Goal: Task Accomplishment & Management: Use online tool/utility

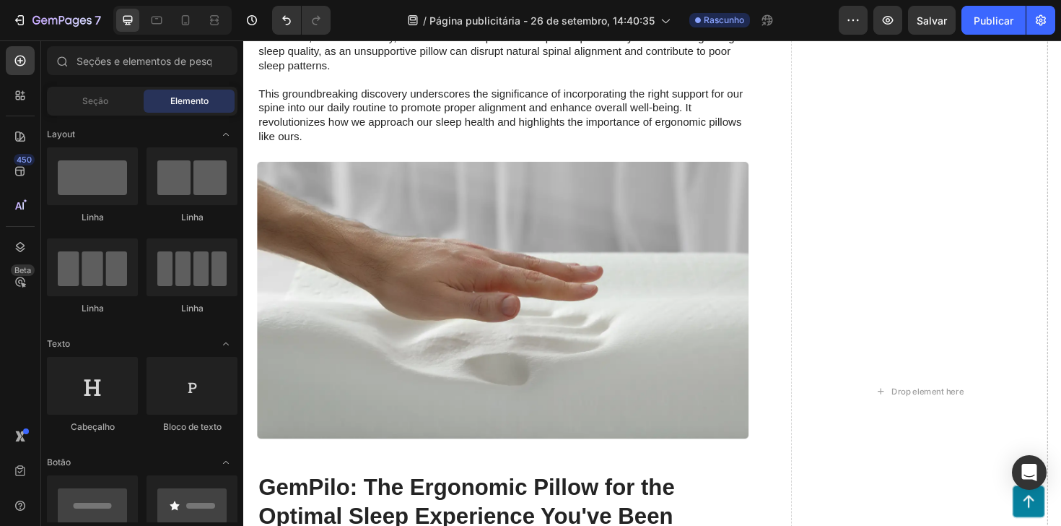
scroll to position [1904, 0]
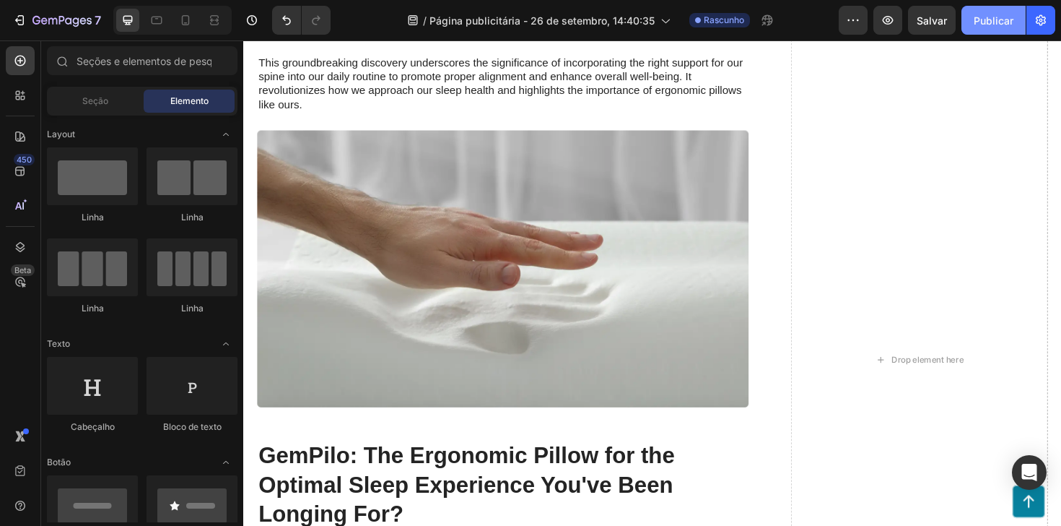
click at [979, 15] on font "Publicar" at bounding box center [994, 20] width 40 height 12
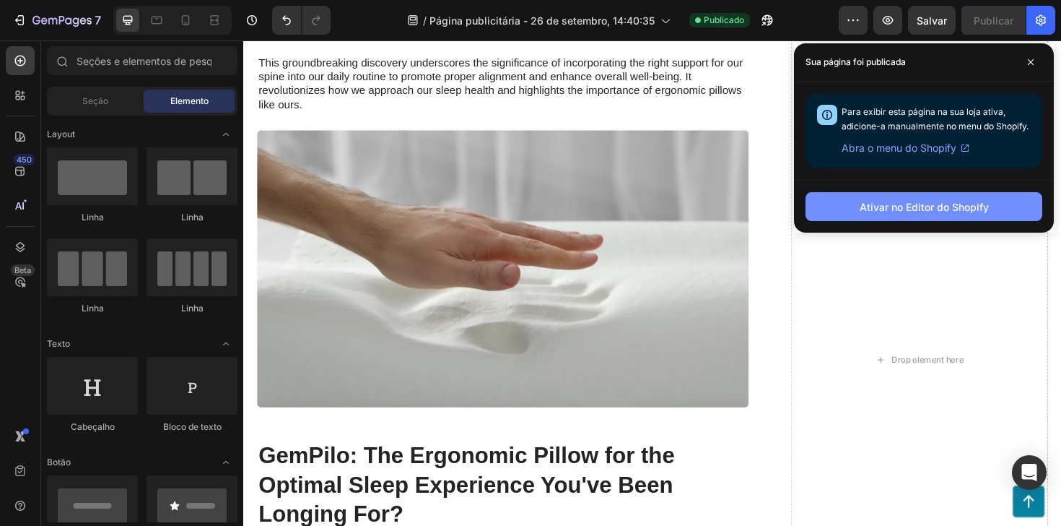
click at [935, 215] on button "Ativar no Editor do Shopify" at bounding box center [924, 206] width 237 height 29
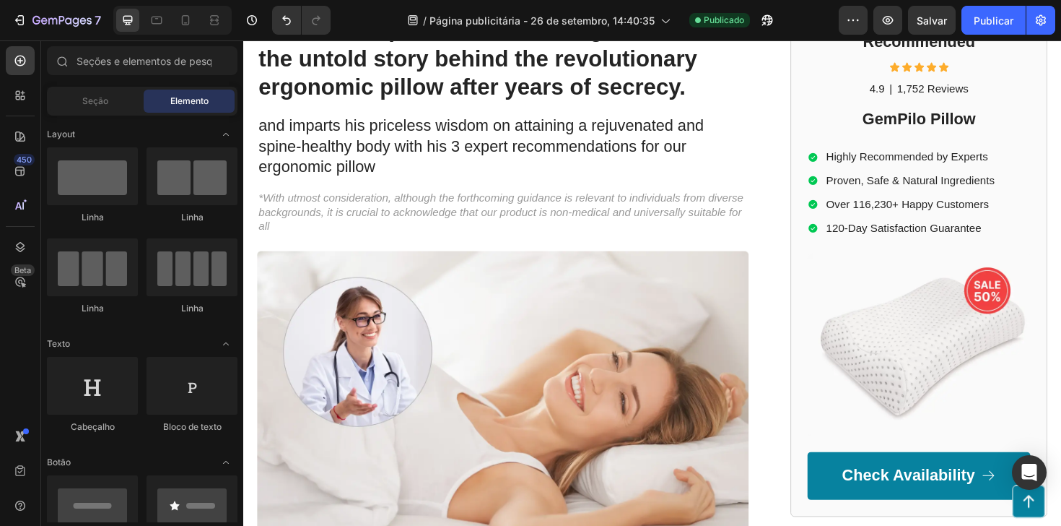
scroll to position [0, 0]
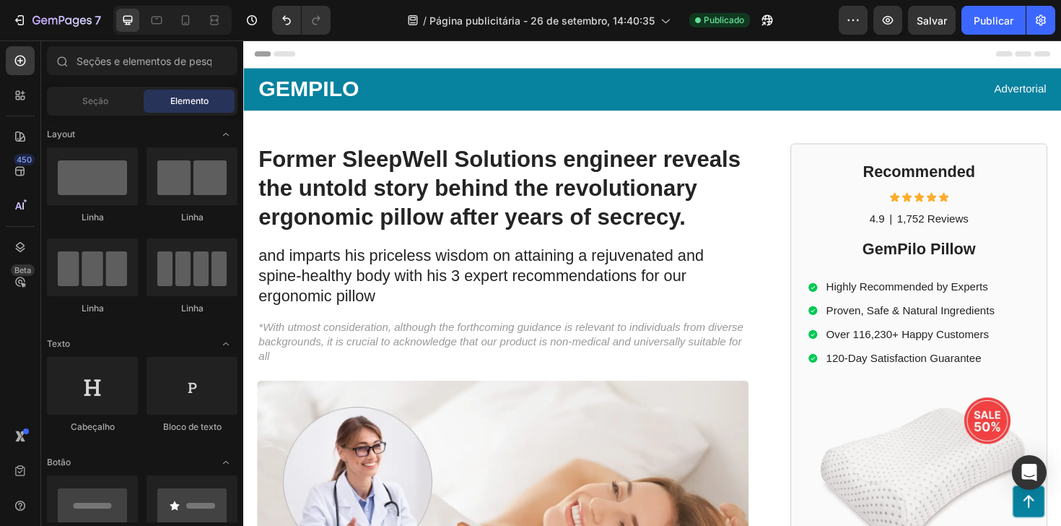
click at [553, 58] on div "Header" at bounding box center [676, 54] width 843 height 29
click at [264, 53] on icon at bounding box center [260, 55] width 10 height 10
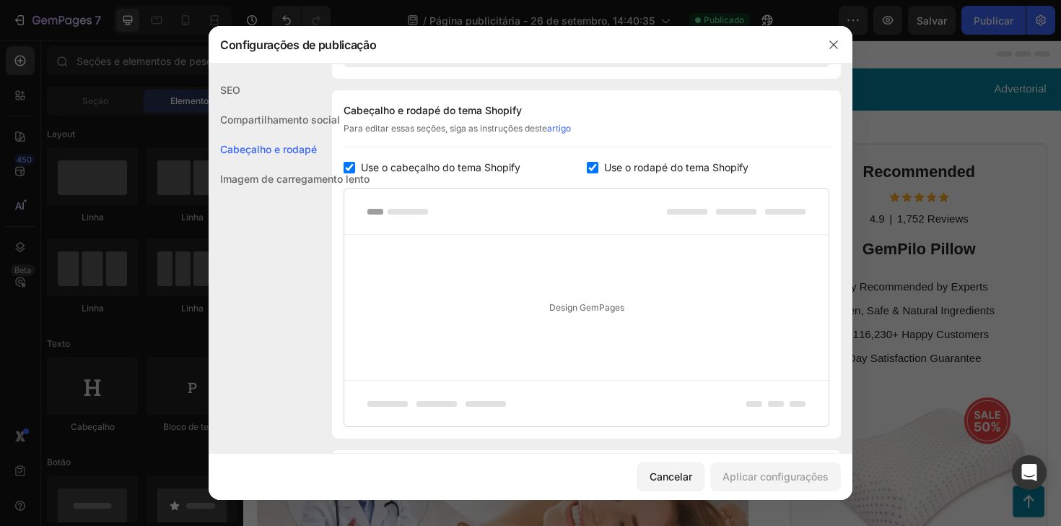
scroll to position [677, 0]
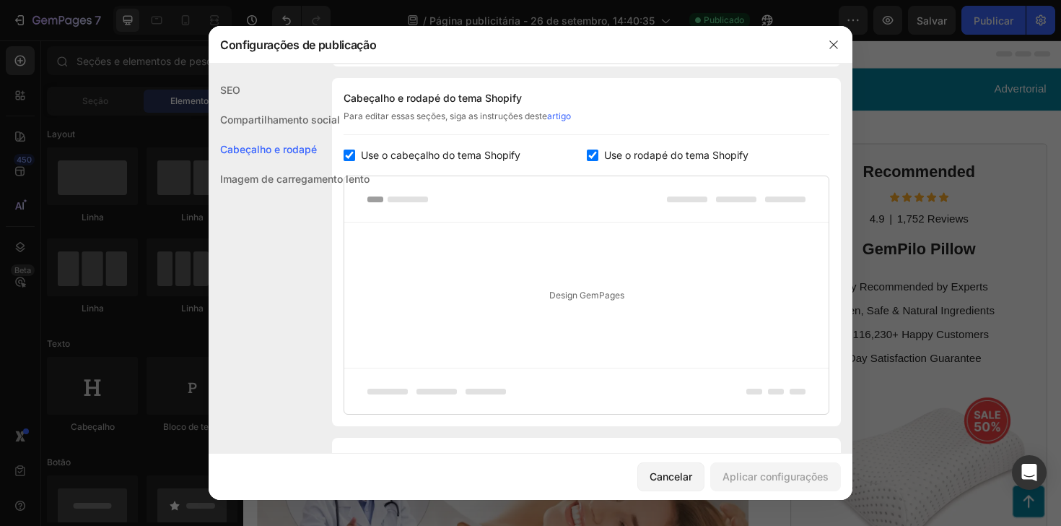
click at [494, 162] on span "Use o cabeçalho do tema Shopify" at bounding box center [441, 155] width 160 height 17
checkbox input "false"
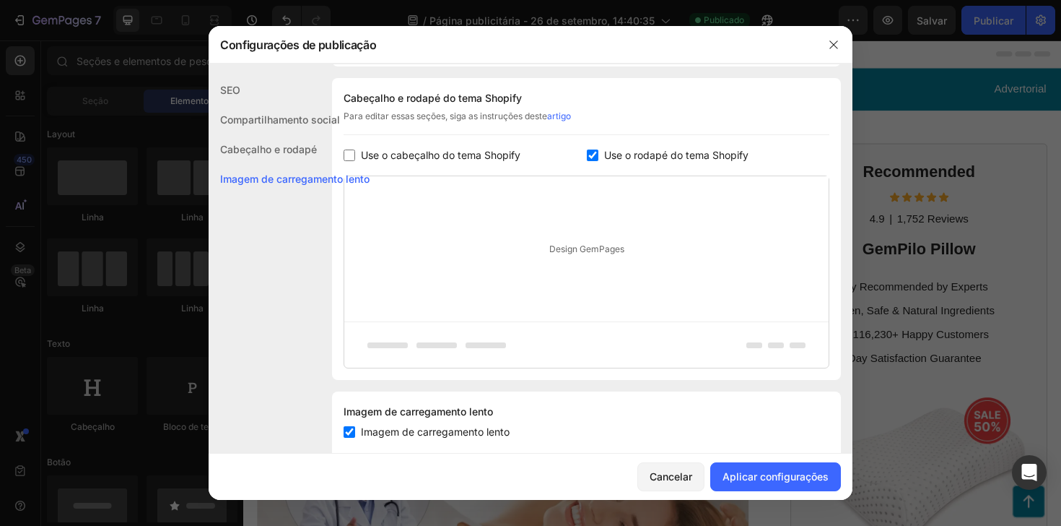
click at [678, 157] on font "Use o rodapé do tema Shopify" at bounding box center [676, 155] width 144 height 12
checkbox input "false"
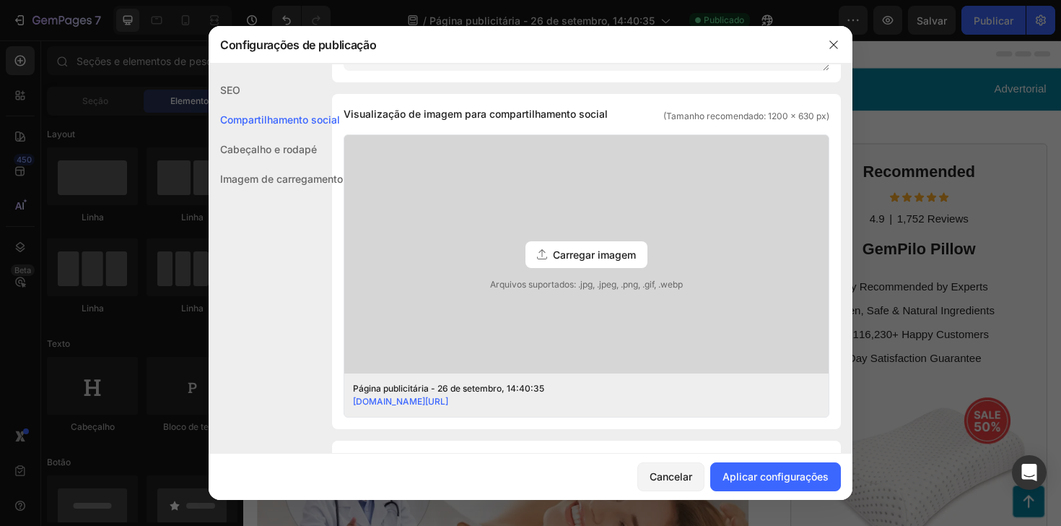
scroll to position [245, 0]
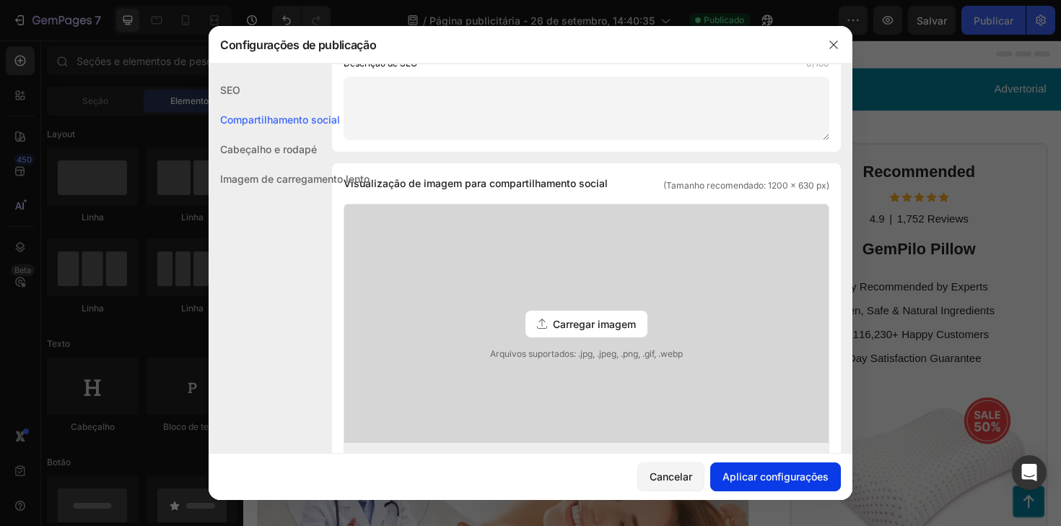
click at [791, 486] on button "Aplicar configurações" at bounding box center [775, 476] width 131 height 29
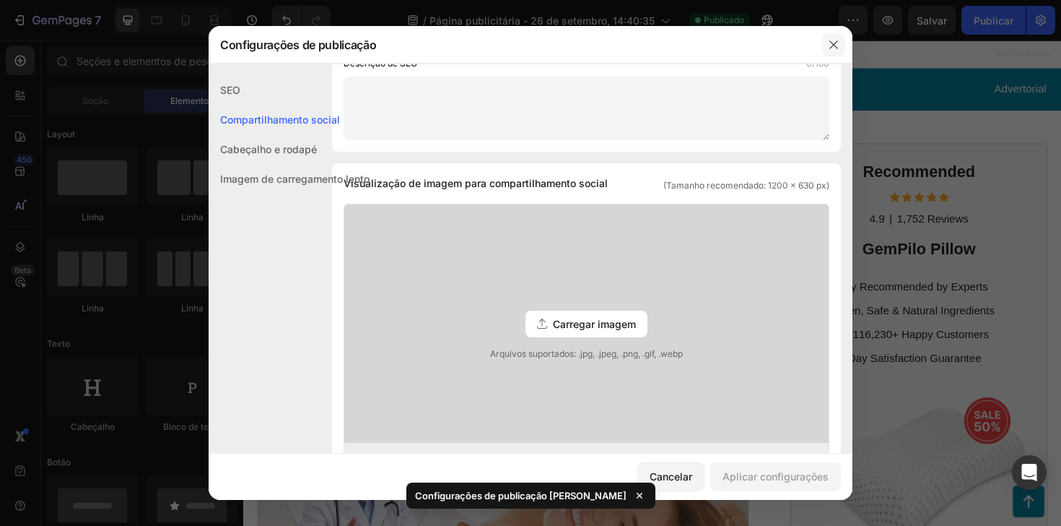
click at [841, 45] on button "button" at bounding box center [833, 44] width 23 height 23
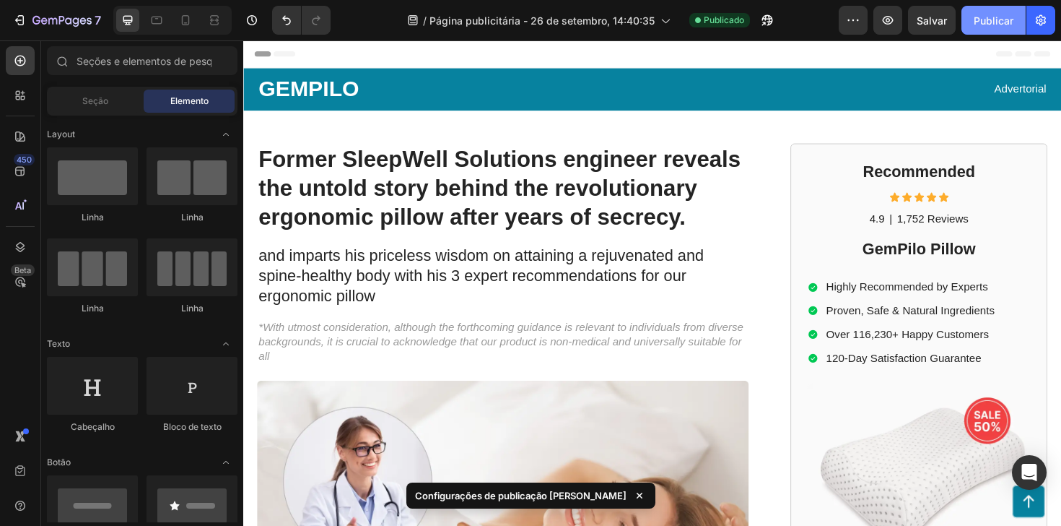
click at [989, 27] on font "Publicar" at bounding box center [994, 20] width 40 height 15
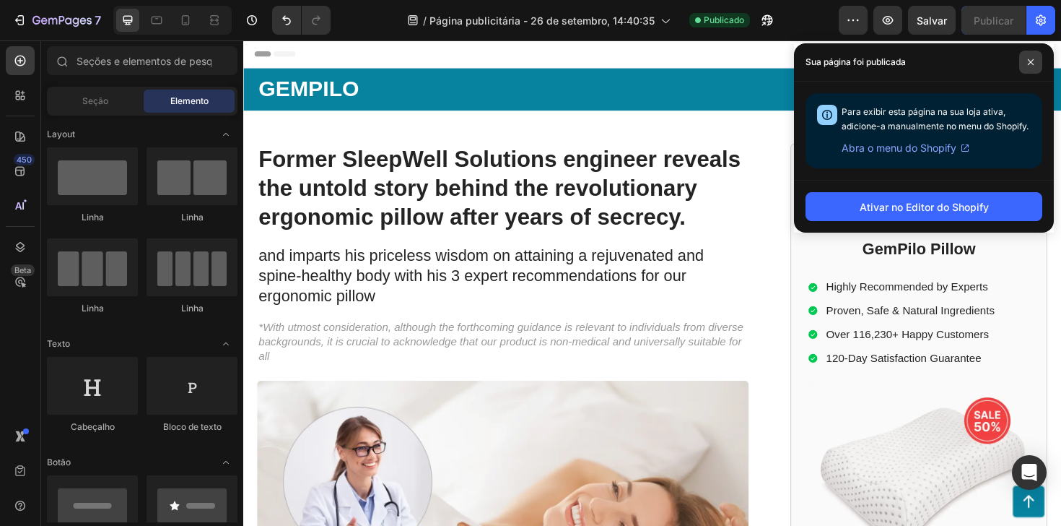
click at [1032, 69] on span at bounding box center [1030, 62] width 23 height 23
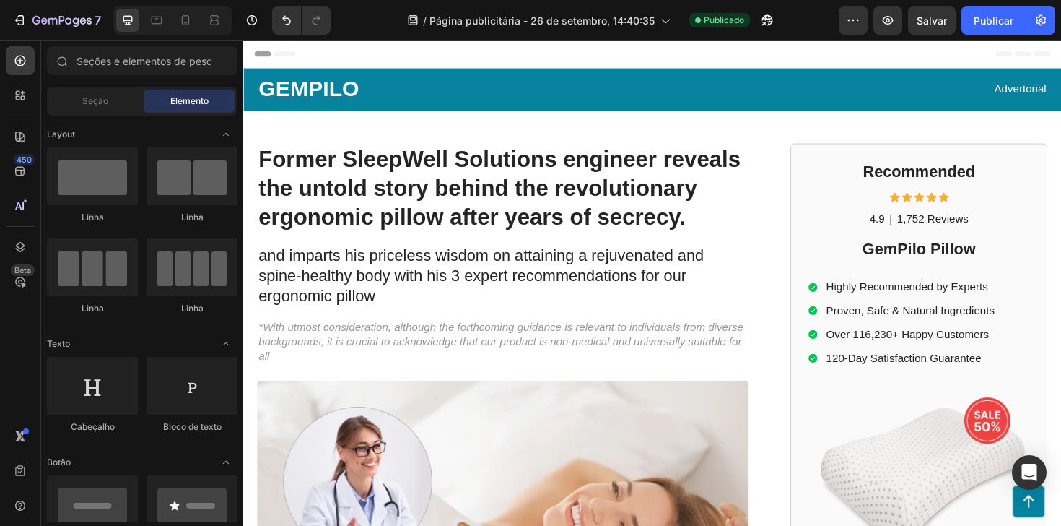
click at [256, 51] on icon at bounding box center [260, 55] width 10 height 10
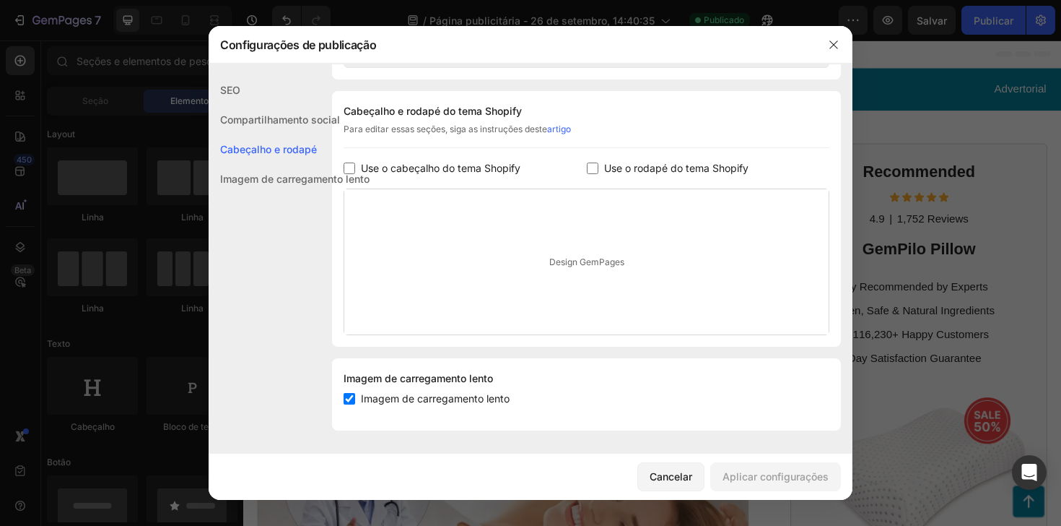
scroll to position [664, 0]
click at [834, 38] on button "button" at bounding box center [833, 44] width 23 height 23
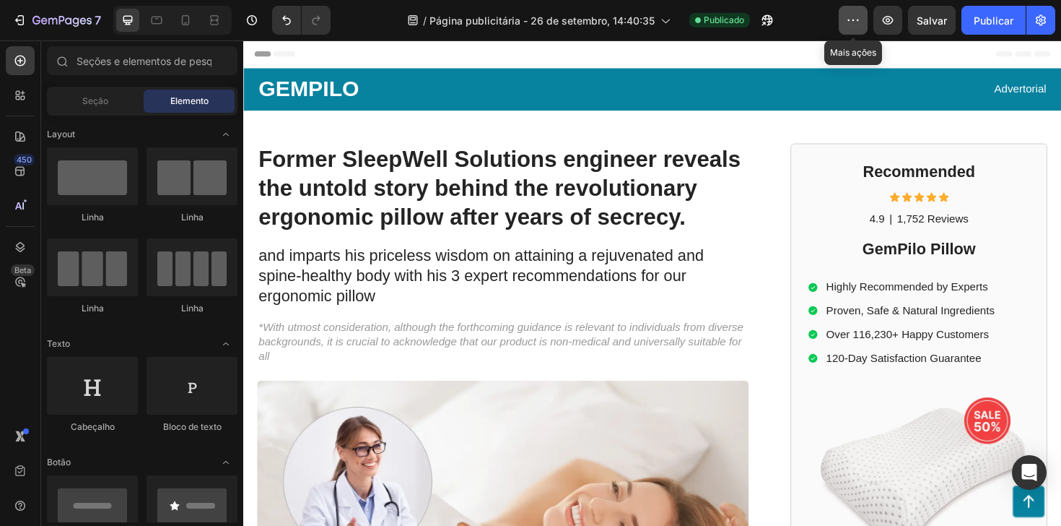
click at [846, 12] on button "button" at bounding box center [853, 20] width 29 height 29
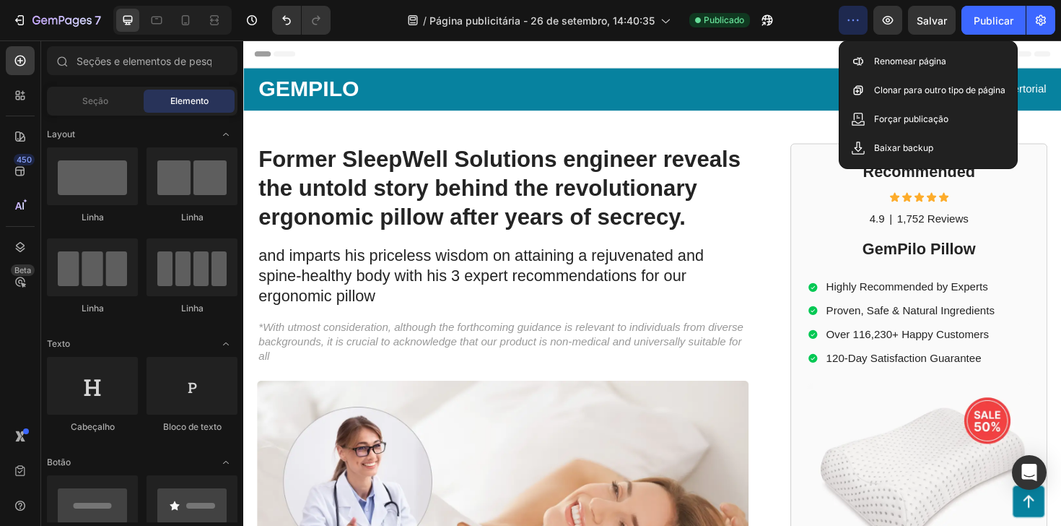
click at [846, 12] on button "button" at bounding box center [853, 20] width 29 height 29
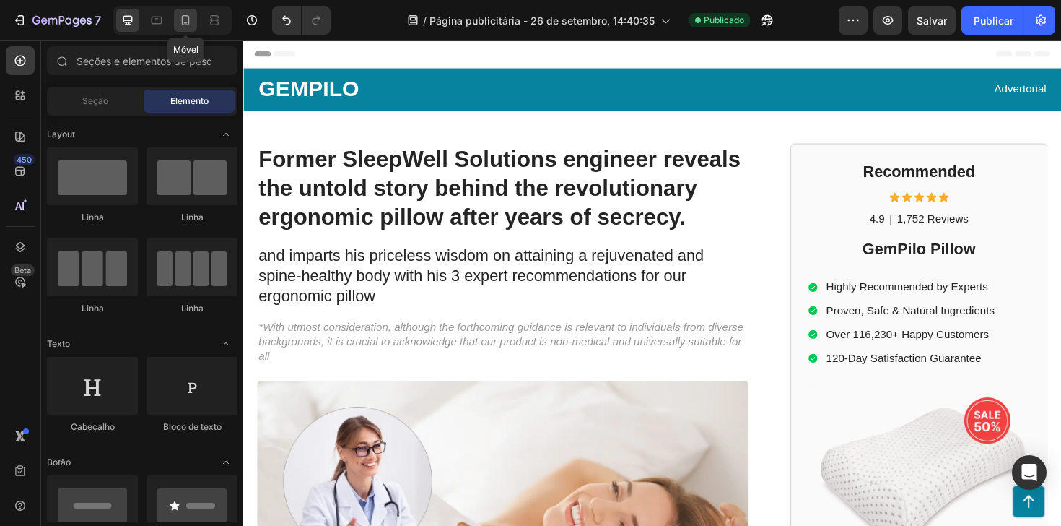
click at [194, 26] on div at bounding box center [185, 20] width 23 height 23
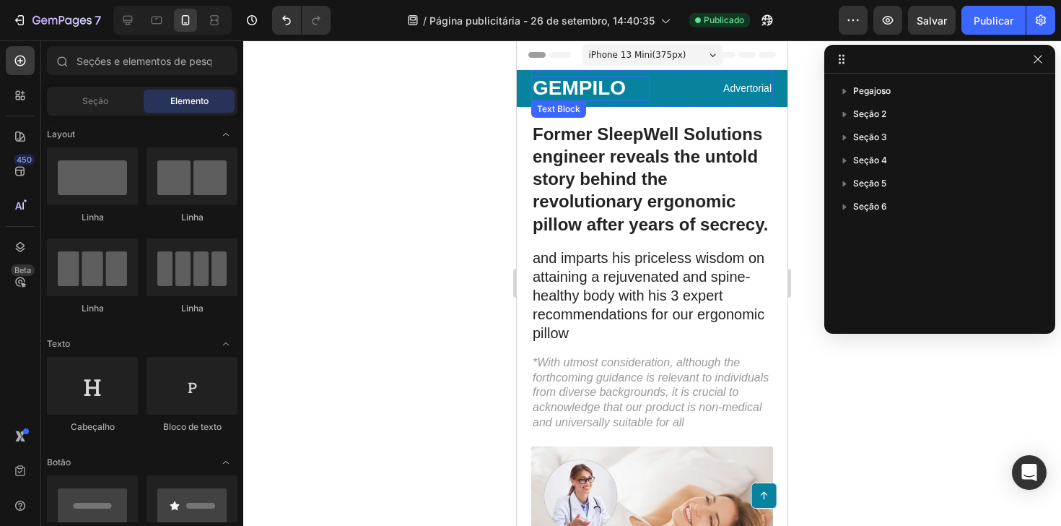
click at [580, 87] on p "GEMPILO" at bounding box center [591, 88] width 116 height 22
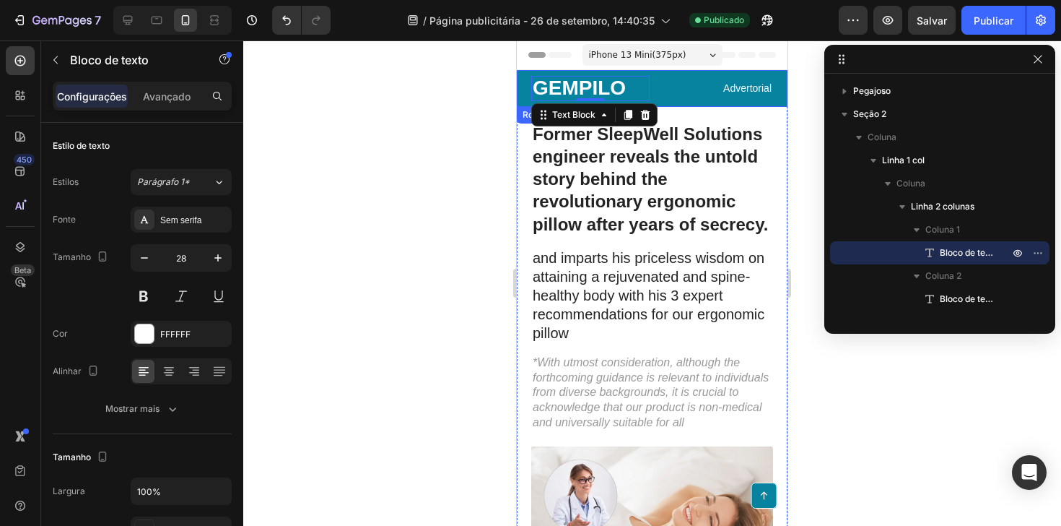
click at [521, 82] on div "GEMPILO Text Block 0 Advertorial Text Block Row Row" at bounding box center [652, 88] width 271 height 37
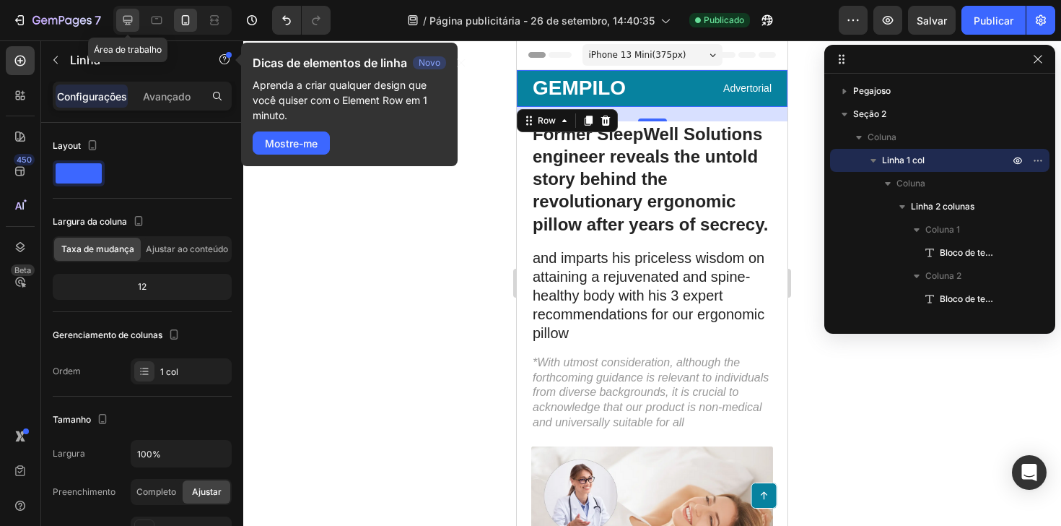
click at [129, 18] on icon at bounding box center [128, 20] width 14 height 14
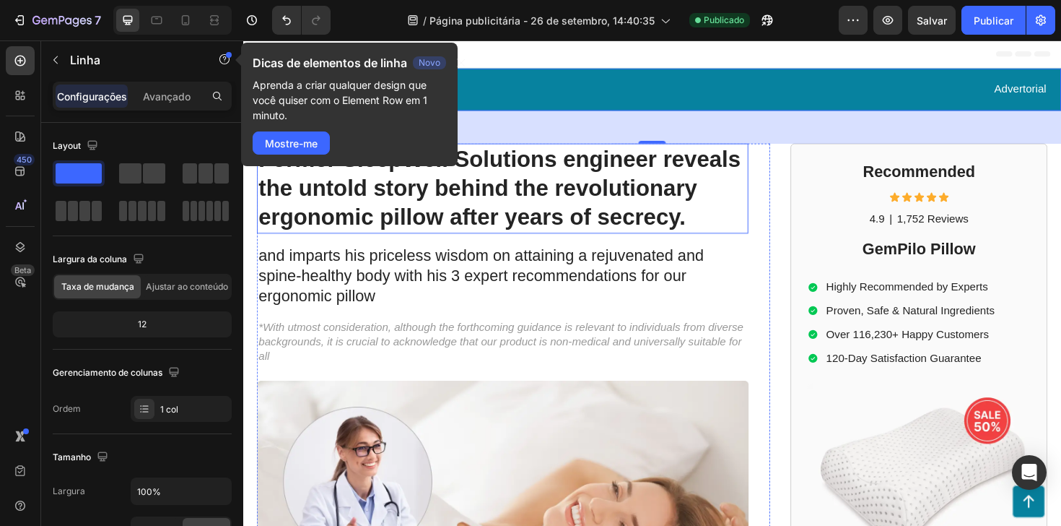
click at [476, 203] on h1 "Former SleepWell Solutions engineer reveals the untold story behind the revolut…" at bounding box center [518, 197] width 521 height 96
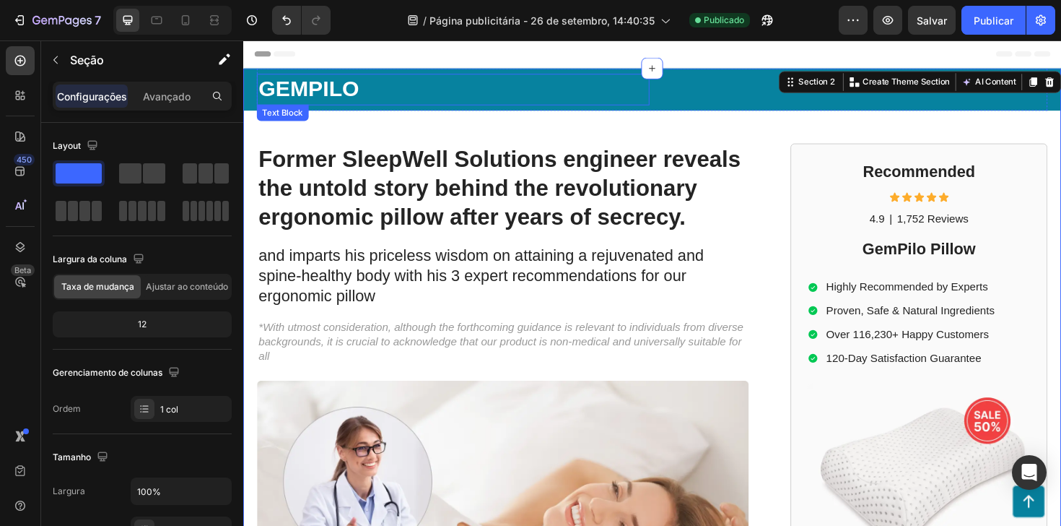
click at [540, 97] on p "GEMPILO" at bounding box center [465, 92] width 413 height 30
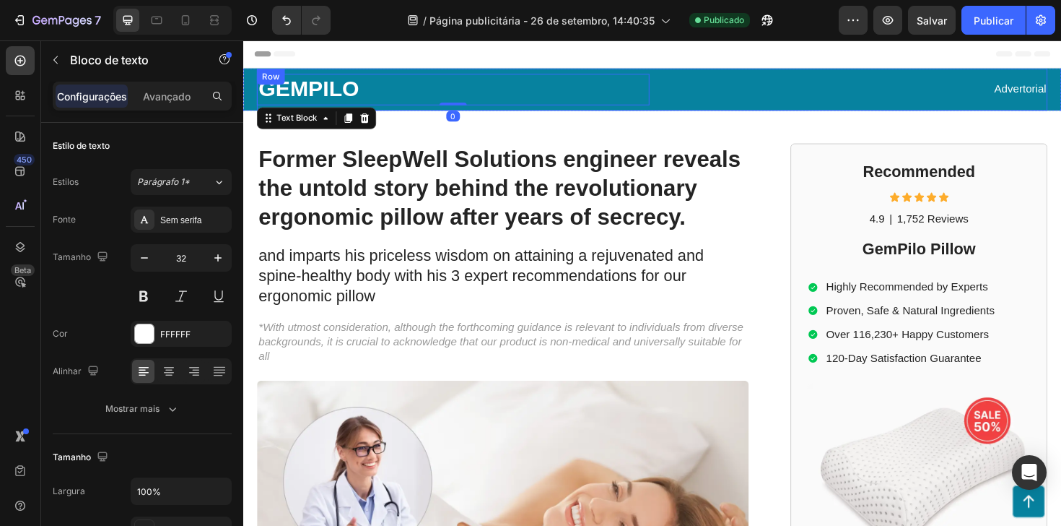
click at [678, 82] on div "GEMPILO Text Block 0 Advertorial Text Block Row" at bounding box center [677, 92] width 838 height 45
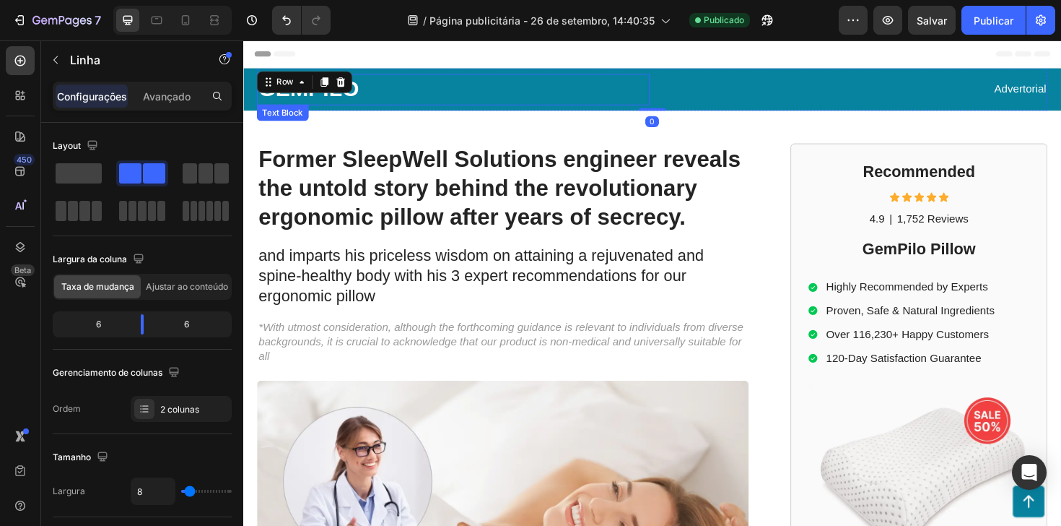
click at [624, 78] on p "GEMPILO" at bounding box center [465, 92] width 413 height 30
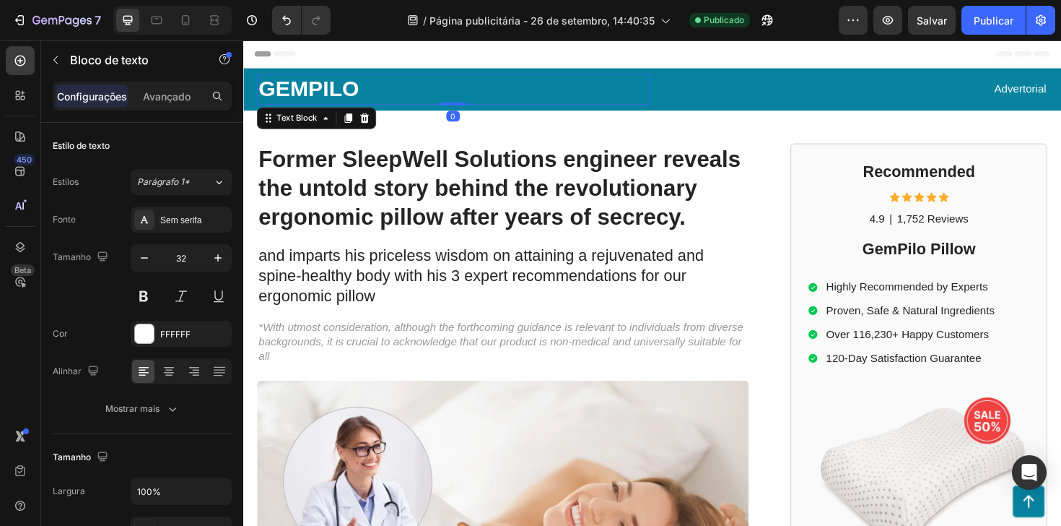
click at [607, 105] on p "GEMPILO" at bounding box center [465, 92] width 413 height 30
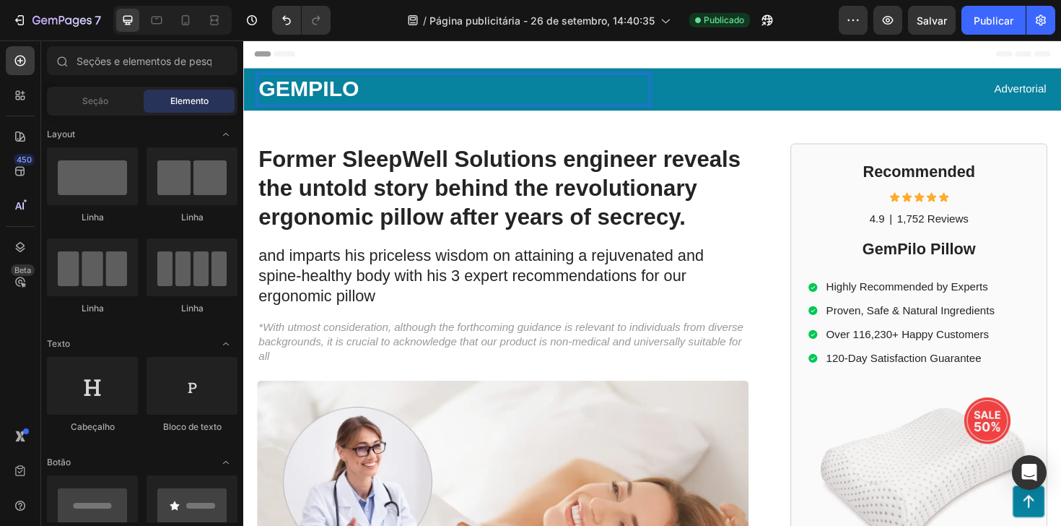
click at [475, 58] on div "Header" at bounding box center [676, 54] width 843 height 29
click at [253, 104] on div "GEMPILO Text Block Advertorial Text Block Row Row" at bounding box center [676, 92] width 866 height 45
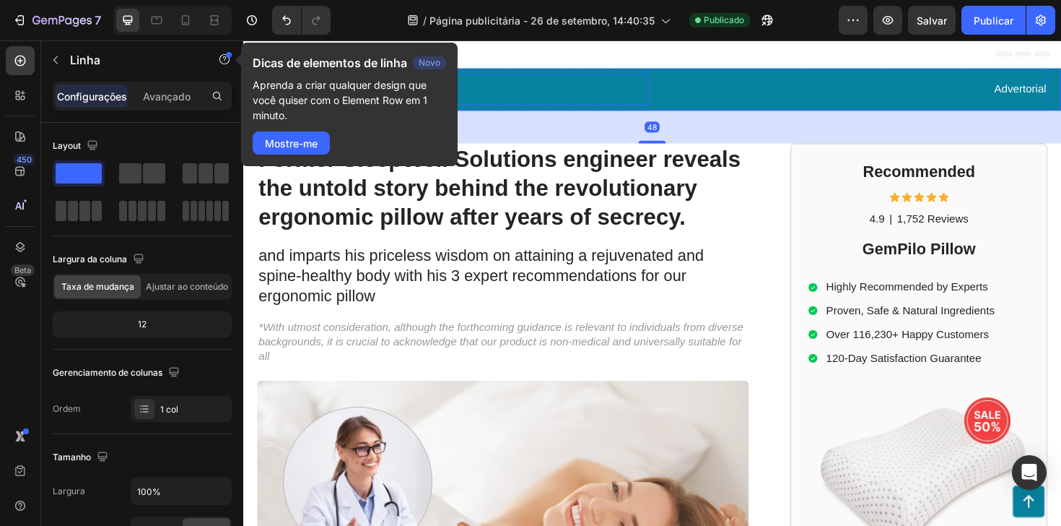
click at [522, 90] on p "GEMPILO" at bounding box center [465, 92] width 413 height 30
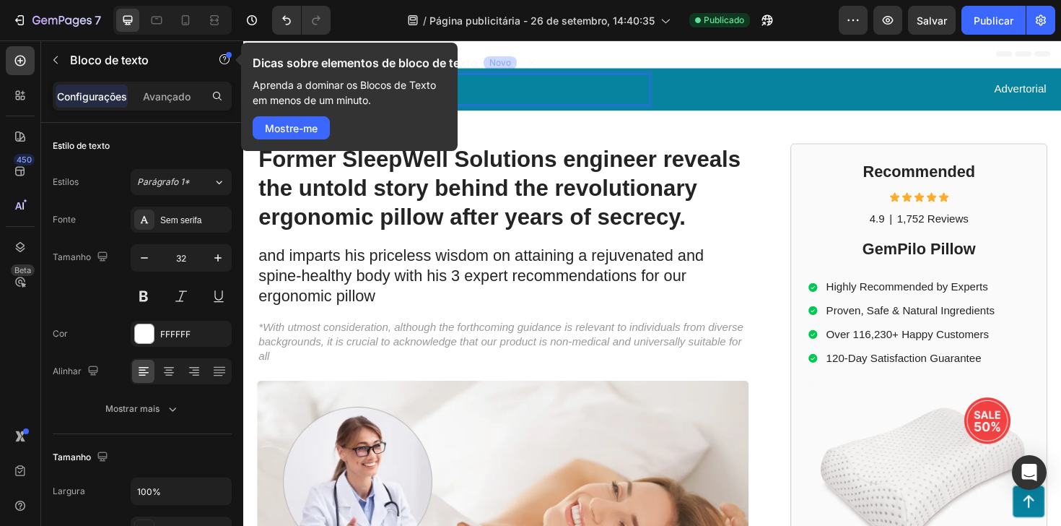
click at [446, 119] on div "Dicas sobre elementos de bloco de texto Novo Aprenda a dominar os Blocos de Tex…" at bounding box center [349, 97] width 217 height 108
click at [317, 127] on font "Mostre-me" at bounding box center [291, 128] width 53 height 12
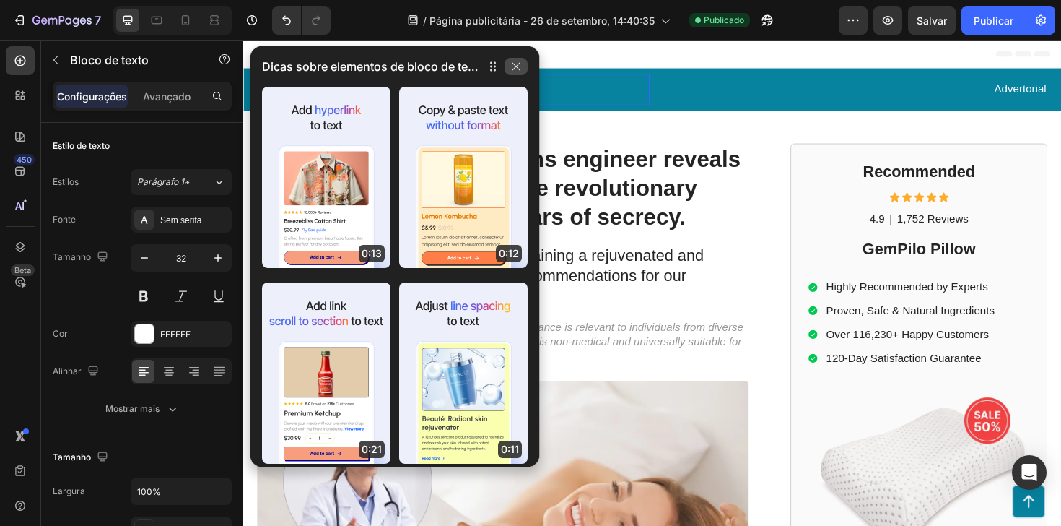
click at [517, 63] on icon "button" at bounding box center [516, 67] width 12 height 12
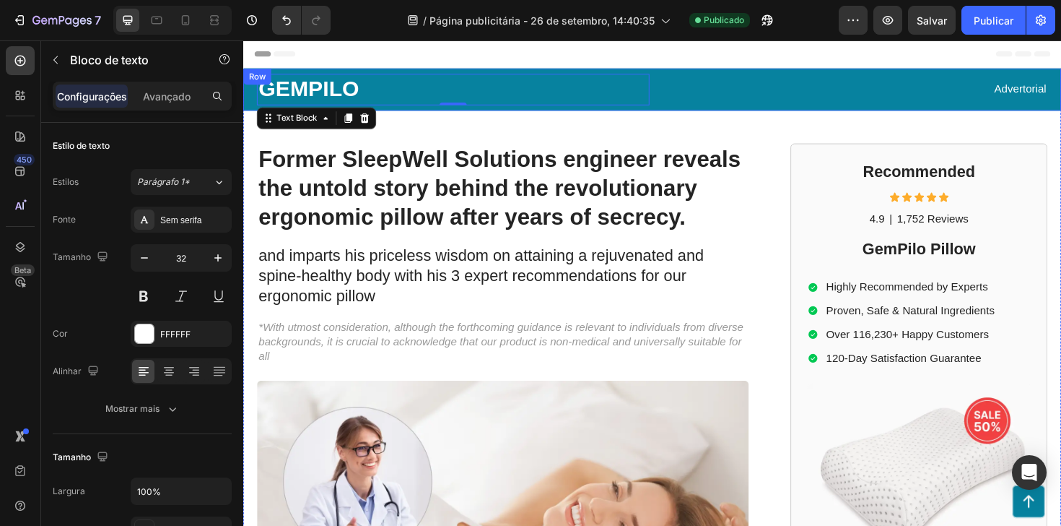
click at [252, 97] on div "GEMPILO Text Block 0 Advertorial Text Block Row Row" at bounding box center [676, 92] width 866 height 45
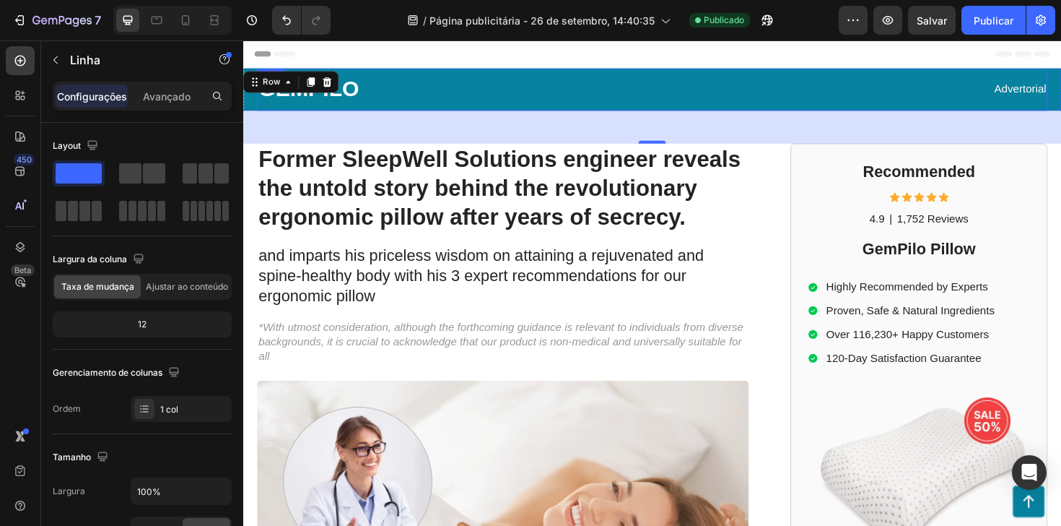
click at [686, 113] on div "GEMPILO Text Block Advertorial Text Block Row" at bounding box center [677, 92] width 838 height 45
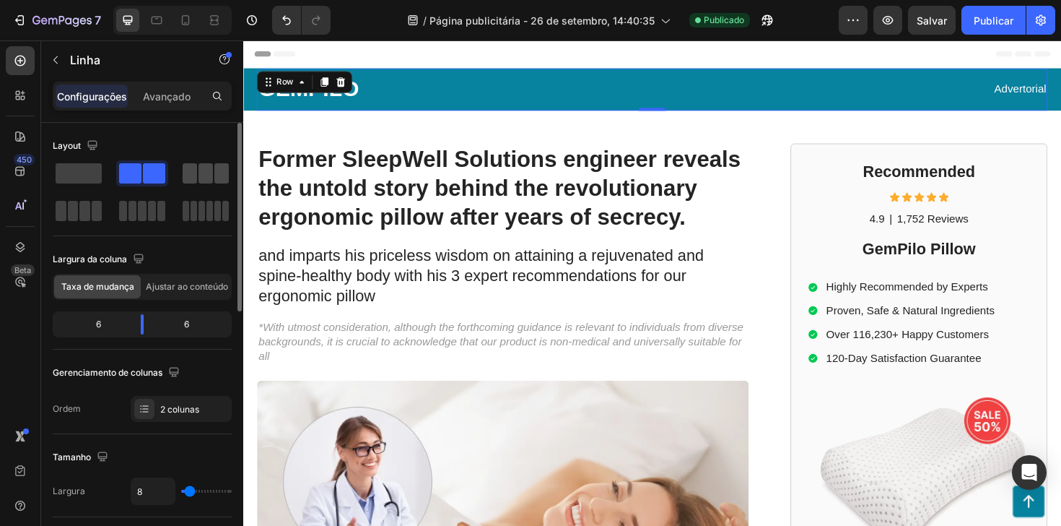
click at [214, 175] on span at bounding box center [221, 173] width 14 height 20
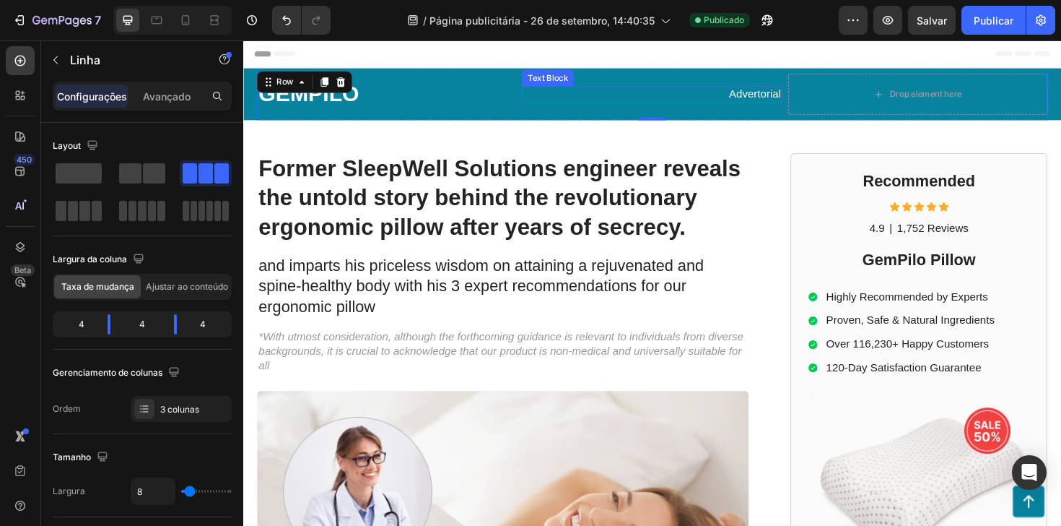
click at [756, 97] on p "Advertorial" at bounding box center [676, 97] width 272 height 15
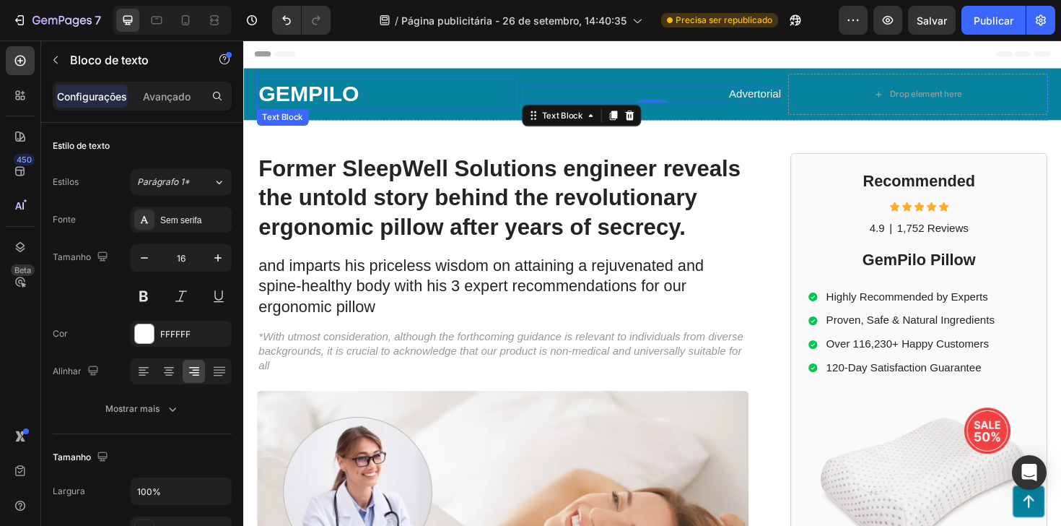
click at [357, 101] on p "GEMPILO" at bounding box center [395, 97] width 272 height 30
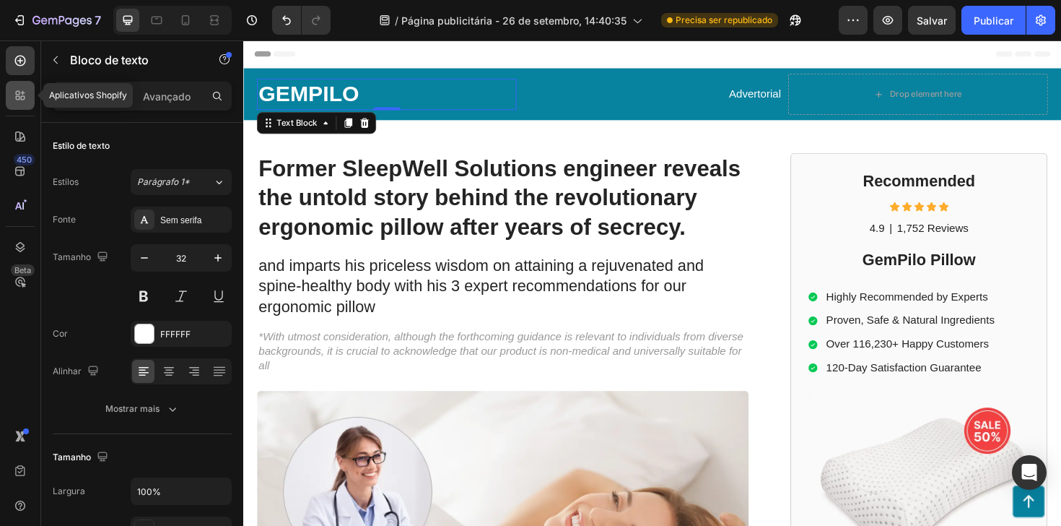
click at [18, 92] on icon at bounding box center [20, 95] width 14 height 14
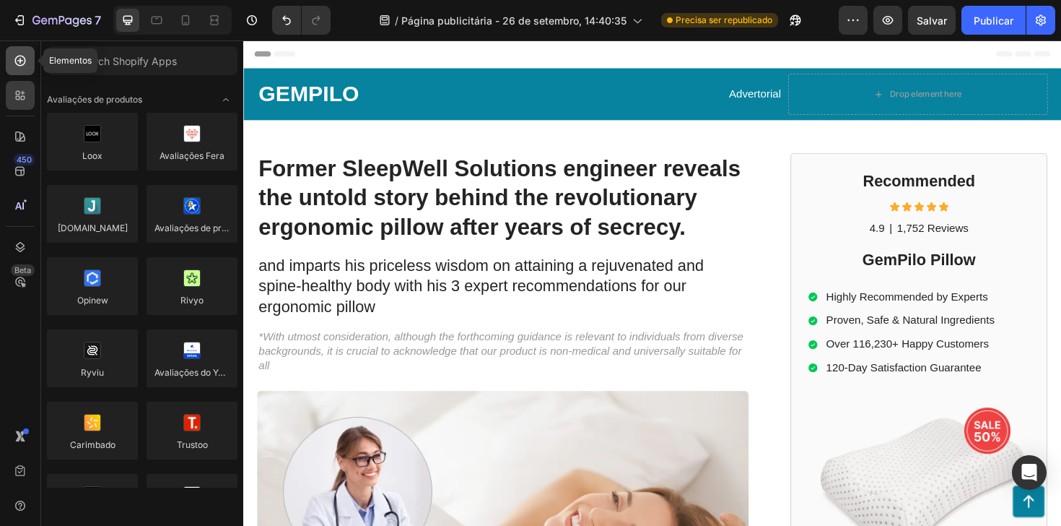
click at [19, 70] on div at bounding box center [20, 60] width 29 height 29
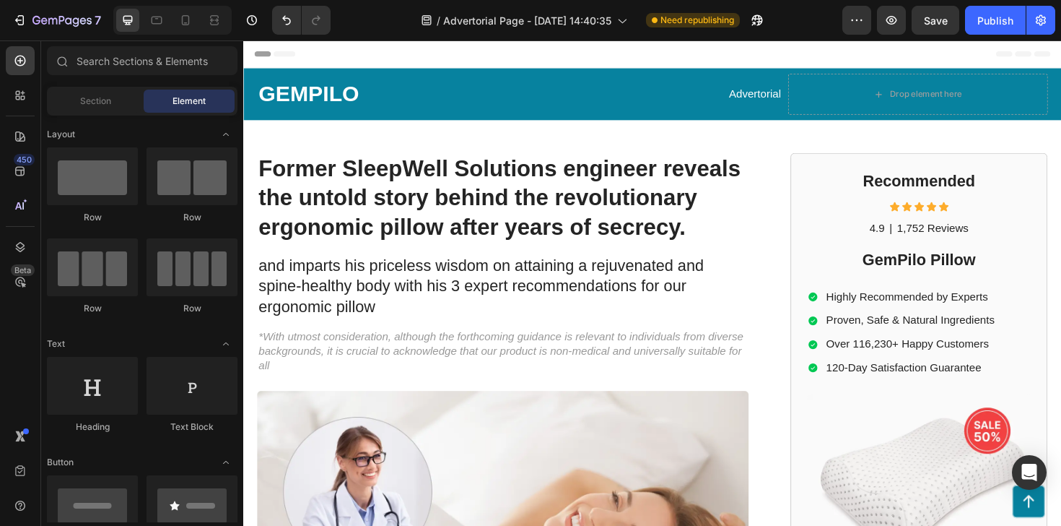
click at [20, 333] on div "450 Beta" at bounding box center [20, 233] width 29 height 375
click at [117, 63] on input "text" at bounding box center [142, 60] width 191 height 29
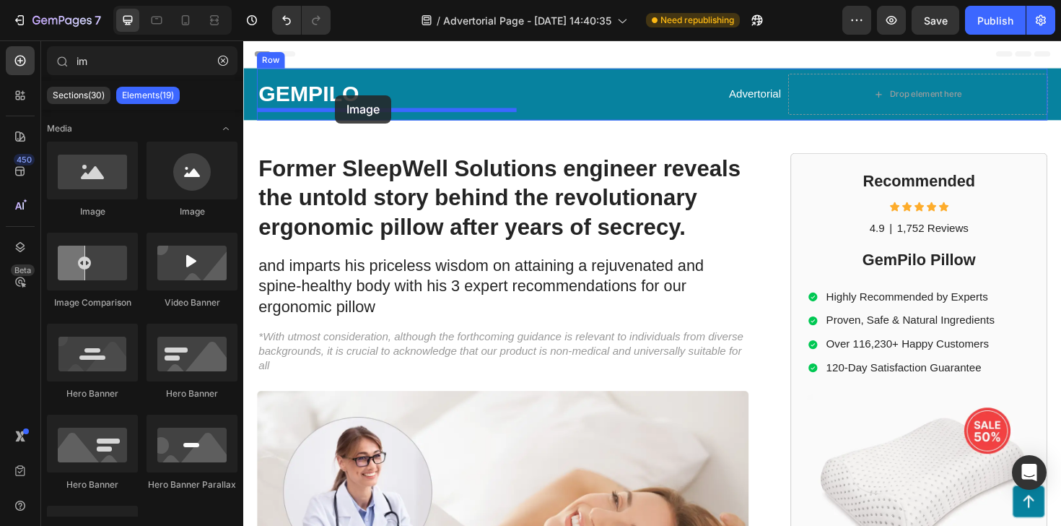
drag, startPoint x: 352, startPoint y: 212, endPoint x: 340, endPoint y: 98, distance: 114.7
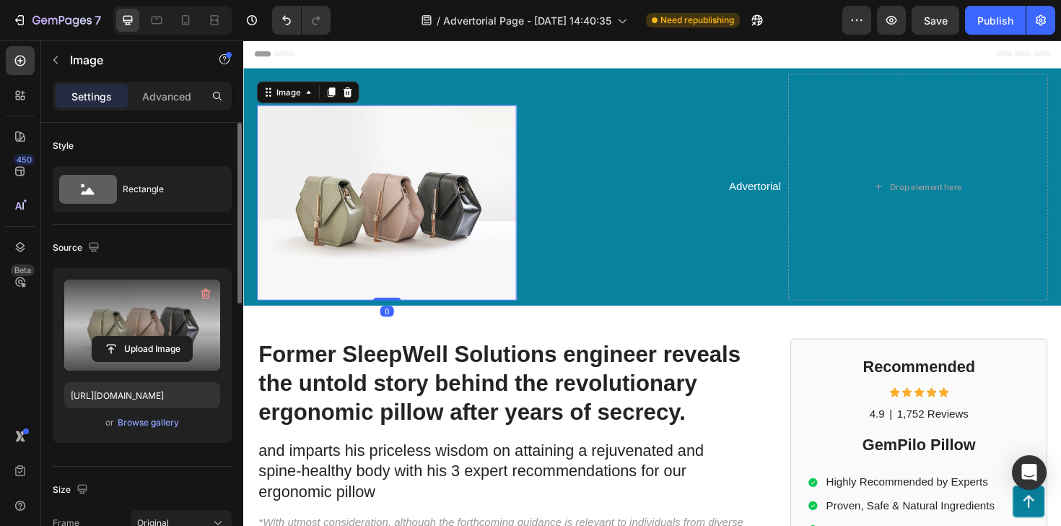
click at [151, 310] on label at bounding box center [142, 324] width 156 height 91
click at [151, 336] on input "file" at bounding box center [142, 348] width 100 height 25
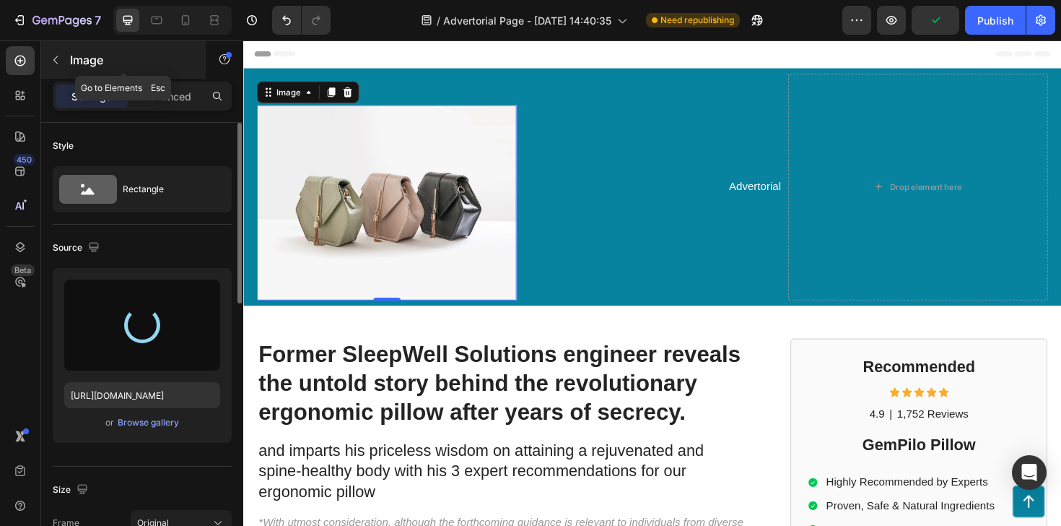
click at [45, 57] on button "button" at bounding box center [55, 59] width 23 height 23
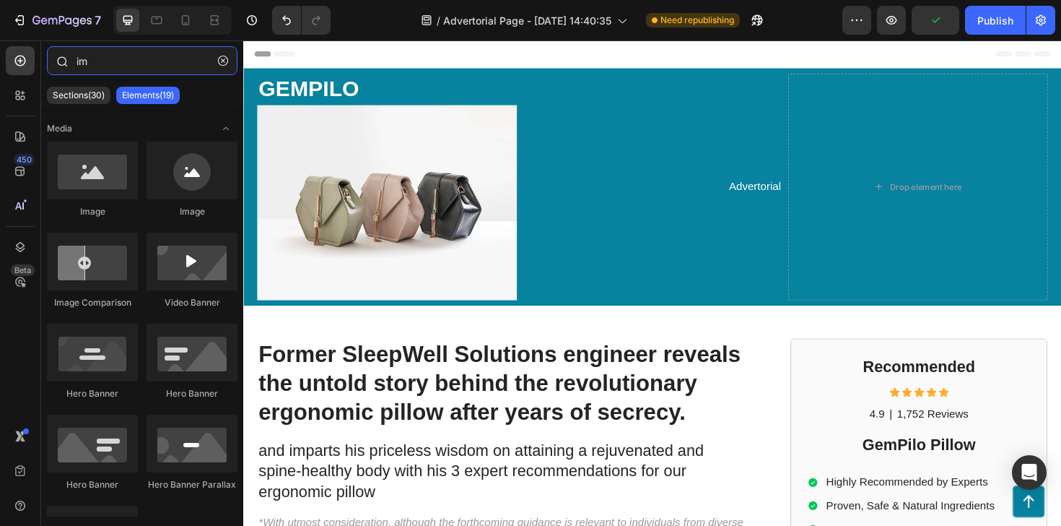
click at [101, 55] on input "im" at bounding box center [142, 60] width 191 height 29
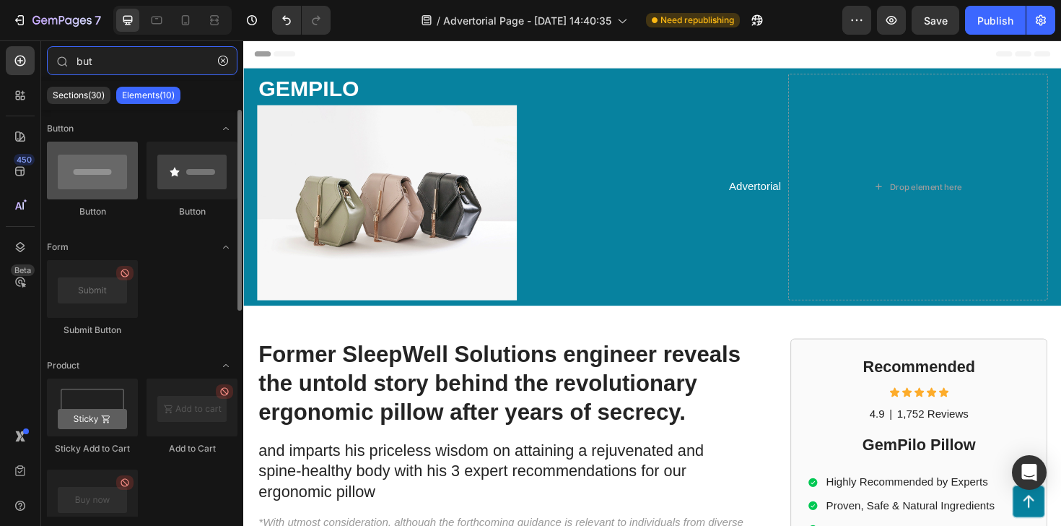
type input "but"
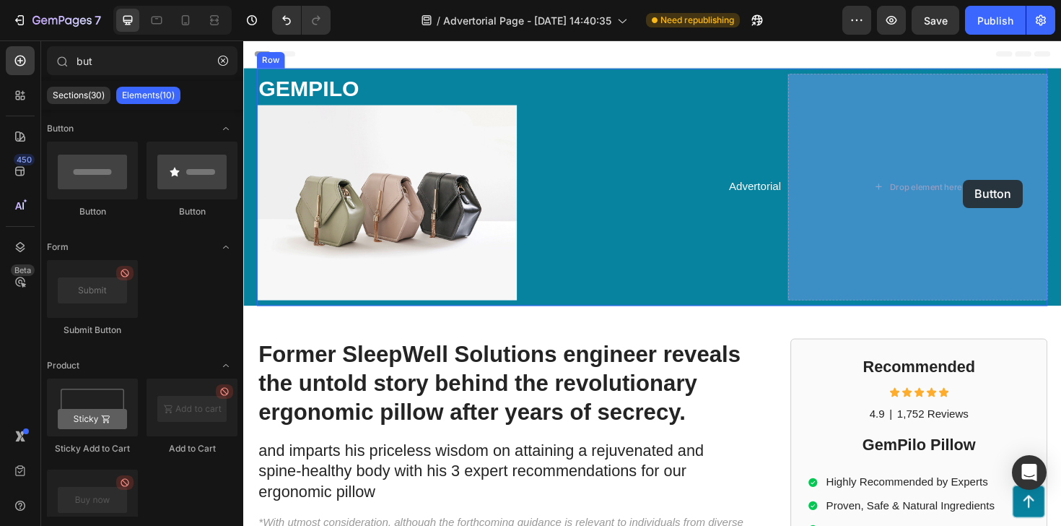
drag, startPoint x: 318, startPoint y: 209, endPoint x: 998, endPoint y: 190, distance: 679.7
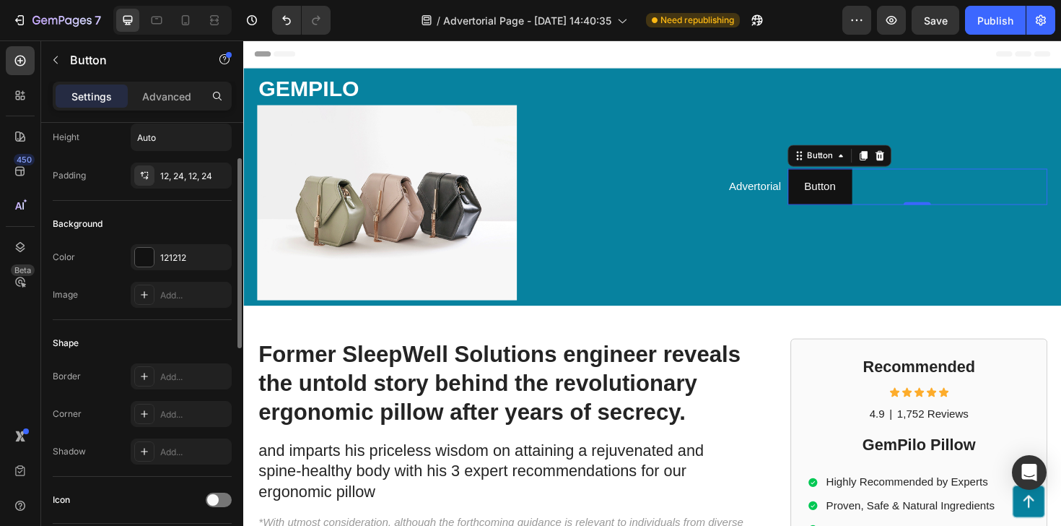
scroll to position [107, 0]
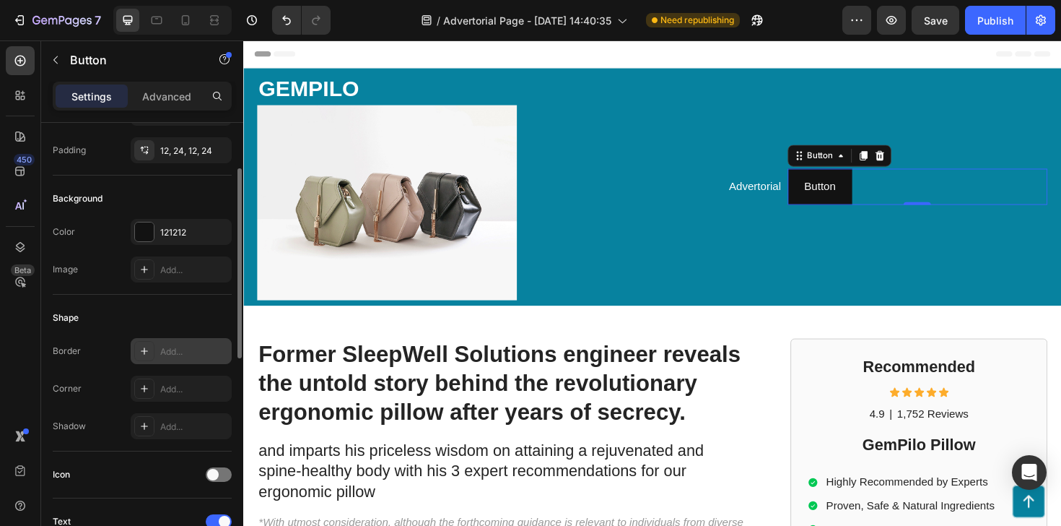
click at [144, 349] on icon at bounding box center [145, 351] width 12 height 12
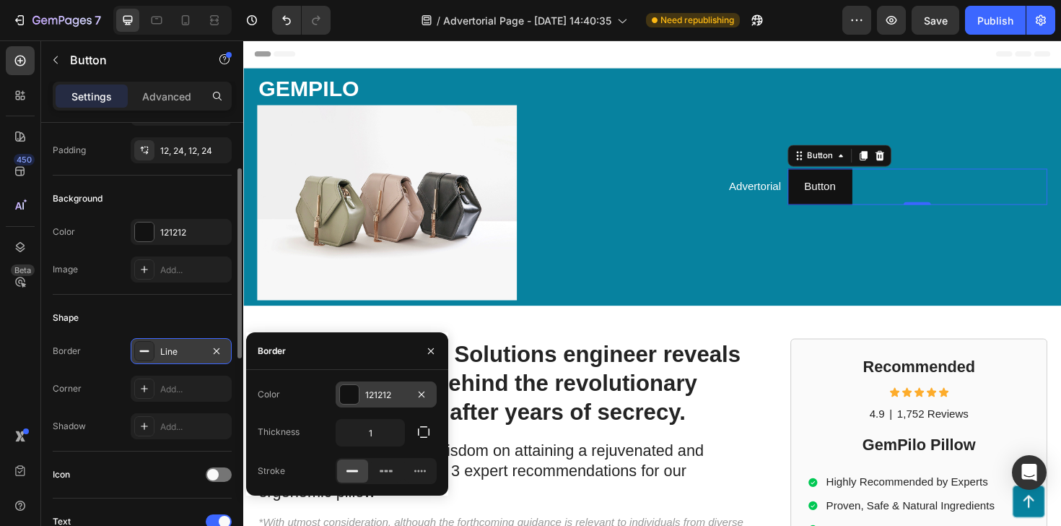
click at [362, 399] on div "121212" at bounding box center [386, 394] width 101 height 26
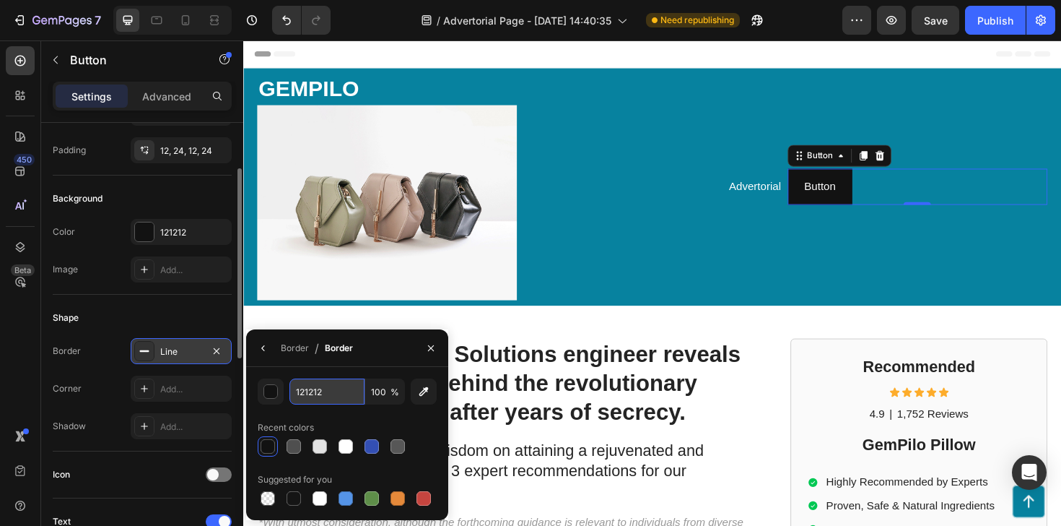
click at [330, 392] on input "121212" at bounding box center [327, 391] width 75 height 26
paste input "#E6E6E6"
click at [305, 391] on input "#E6E6E6" at bounding box center [327, 391] width 75 height 26
type input "E6E6E6"
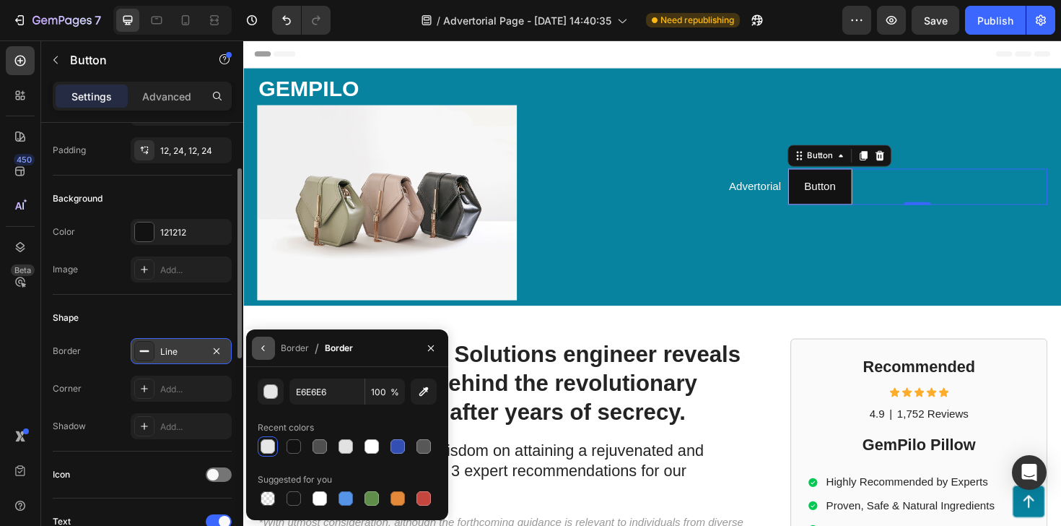
click at [261, 339] on button "button" at bounding box center [263, 347] width 23 height 23
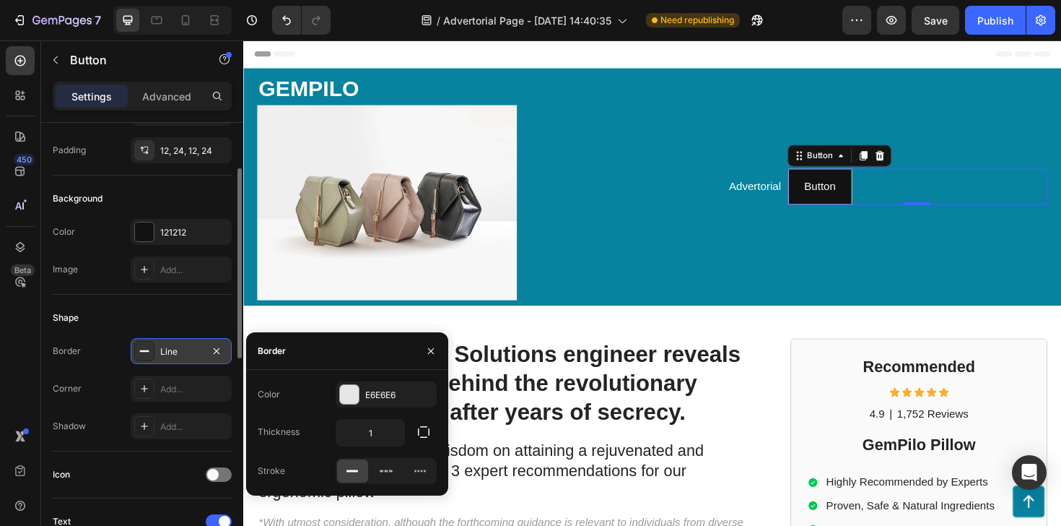
click at [171, 323] on div "Shape" at bounding box center [142, 317] width 179 height 23
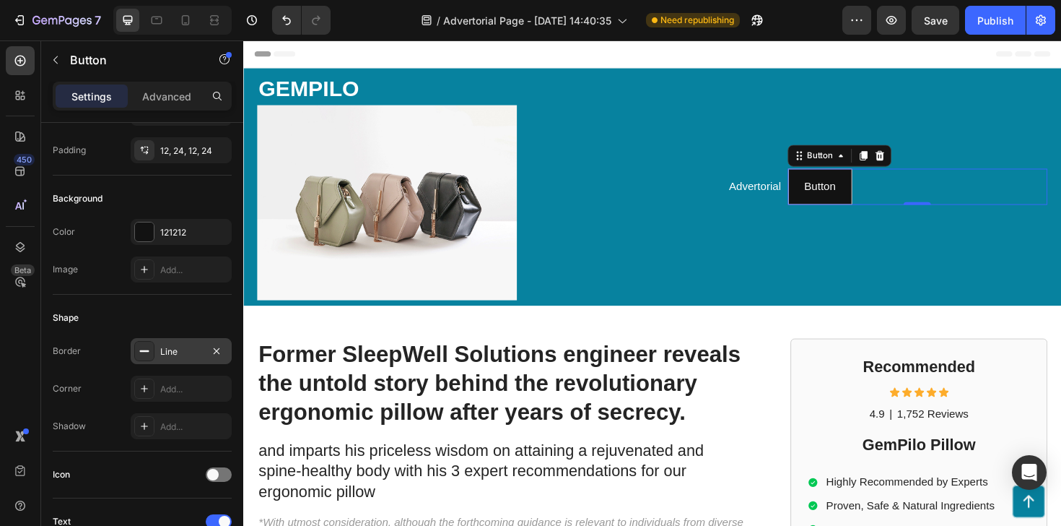
click at [189, 350] on div "Line" at bounding box center [181, 351] width 42 height 13
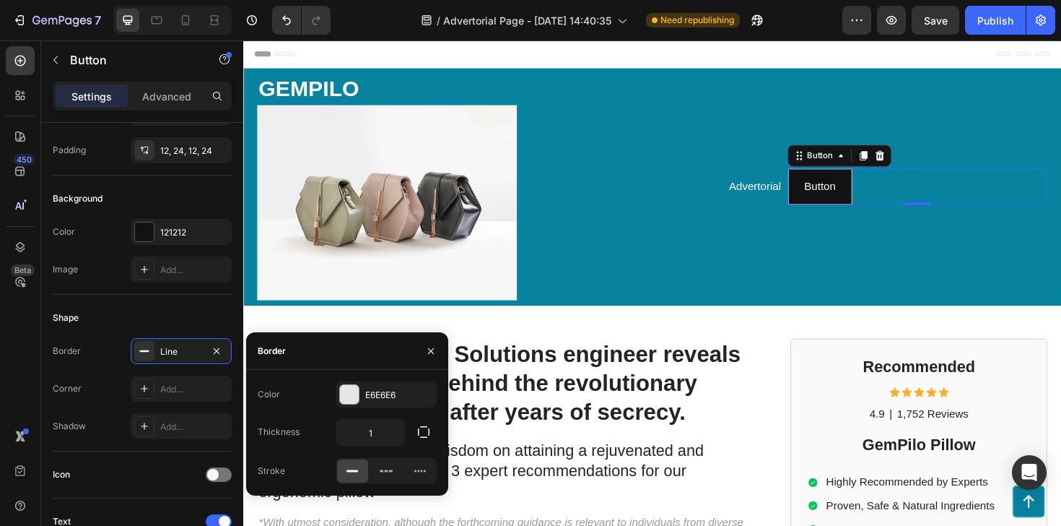
click at [386, 482] on div at bounding box center [386, 471] width 101 height 26
click at [409, 471] on div at bounding box center [419, 470] width 31 height 23
click at [339, 469] on div at bounding box center [352, 470] width 31 height 23
click at [383, 427] on input "1" at bounding box center [370, 432] width 68 height 26
type input "1"
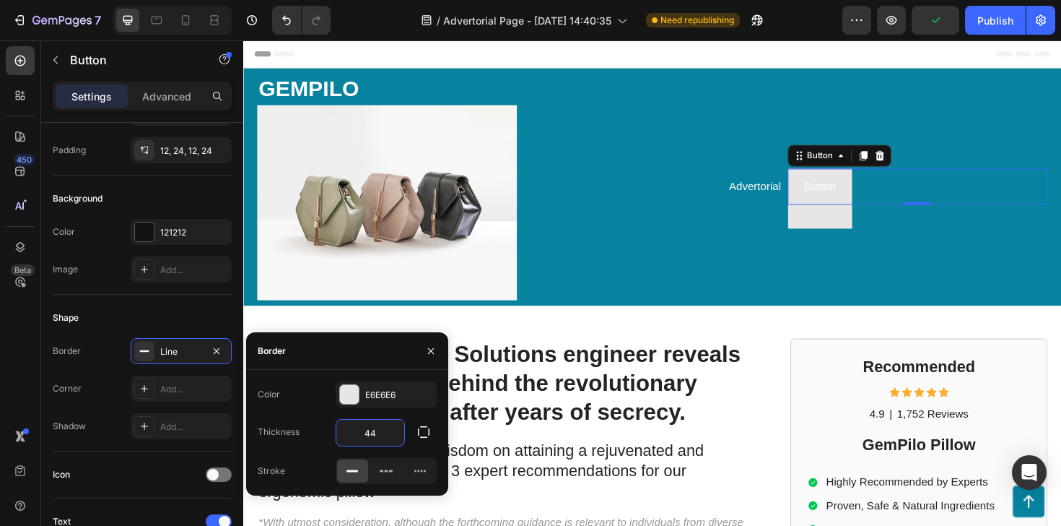
type input "4"
type input "3"
type input "5"
type input "3"
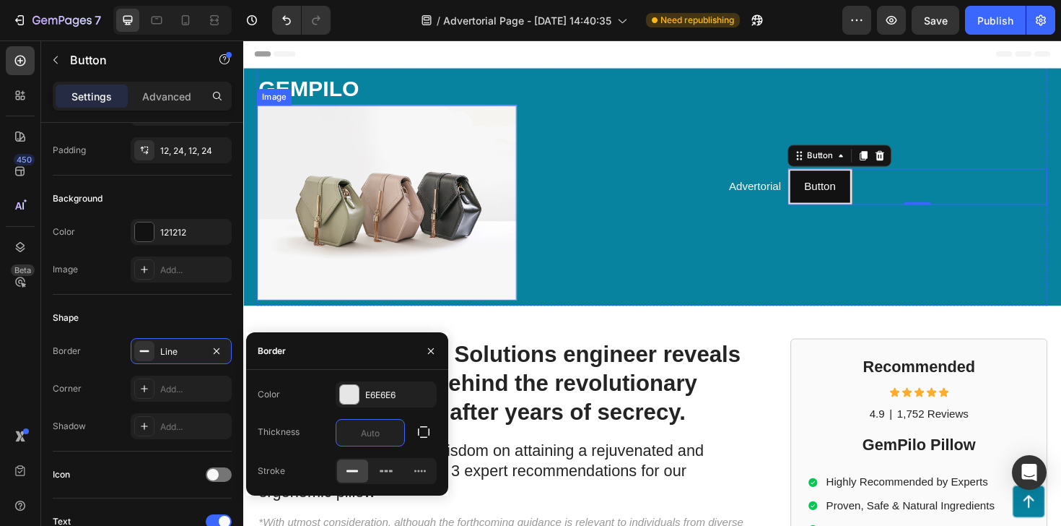
type input "4"
type input "3"
click at [165, 317] on div "Shape" at bounding box center [142, 317] width 179 height 23
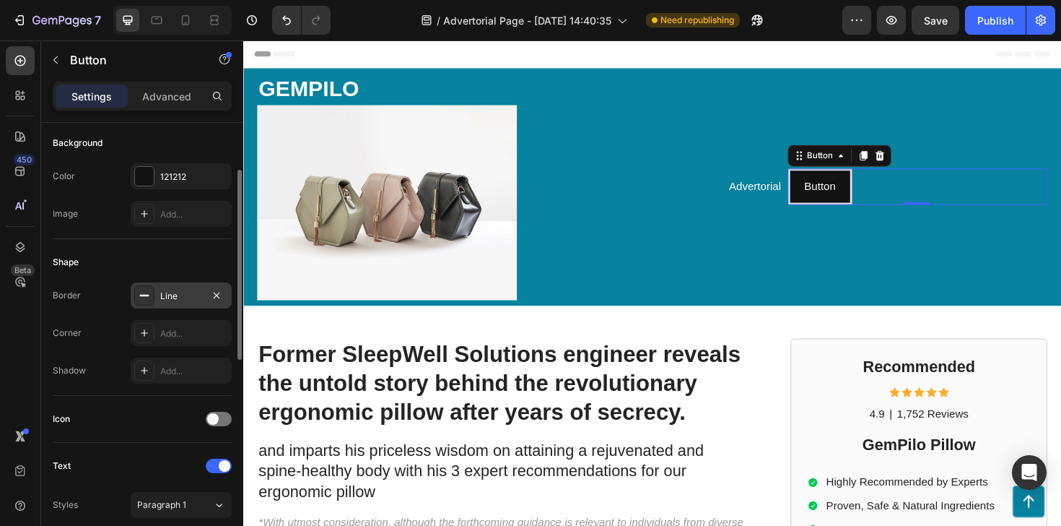
scroll to position [176, 0]
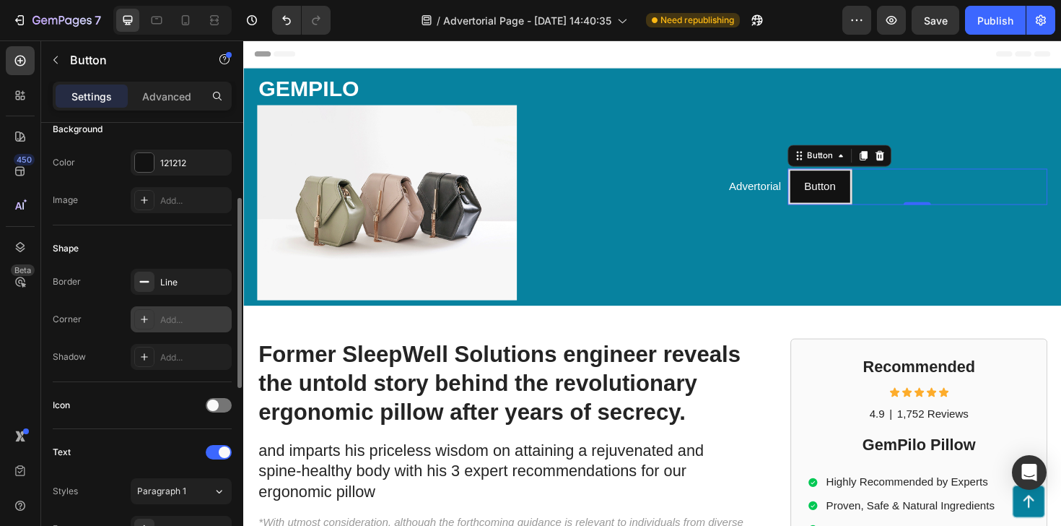
click at [176, 330] on div "Add..." at bounding box center [181, 319] width 101 height 26
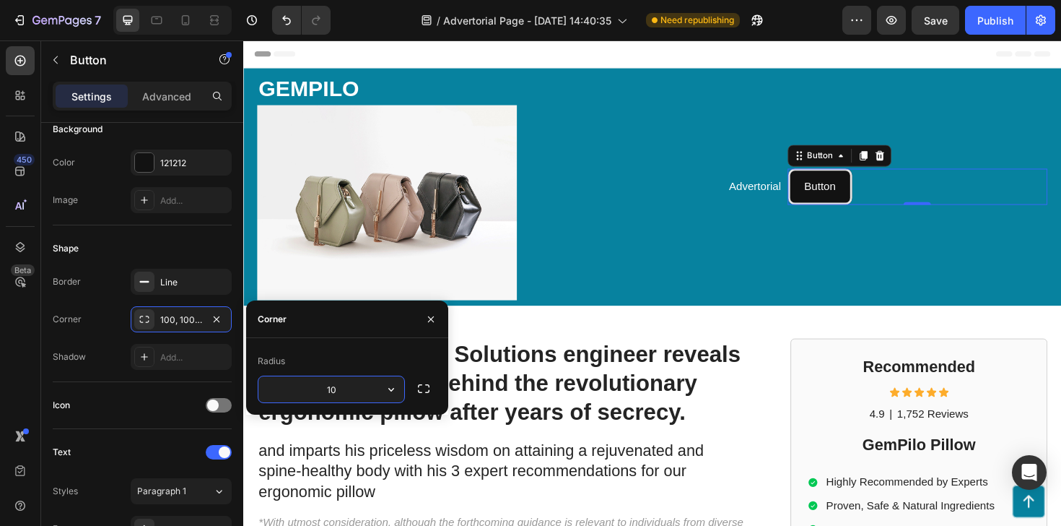
type input "1"
type input "20"
click at [99, 357] on div "Shadow Add..." at bounding box center [142, 357] width 179 height 26
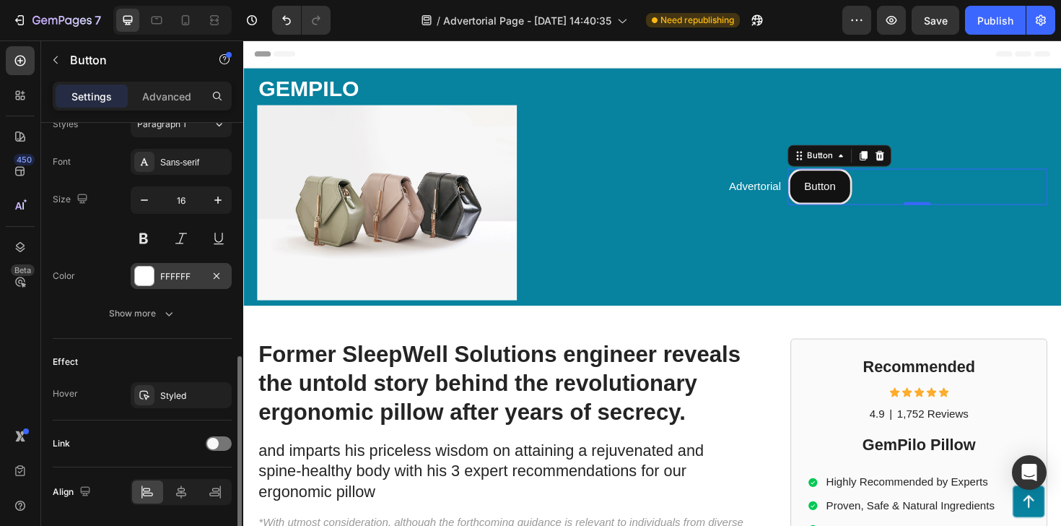
scroll to position [591, 0]
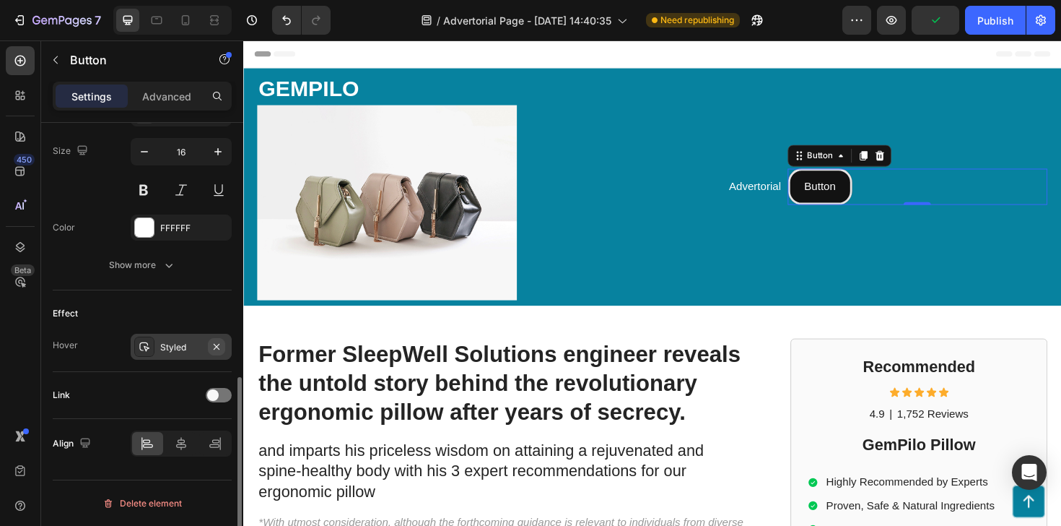
click at [217, 344] on icon "button" at bounding box center [217, 346] width 6 height 6
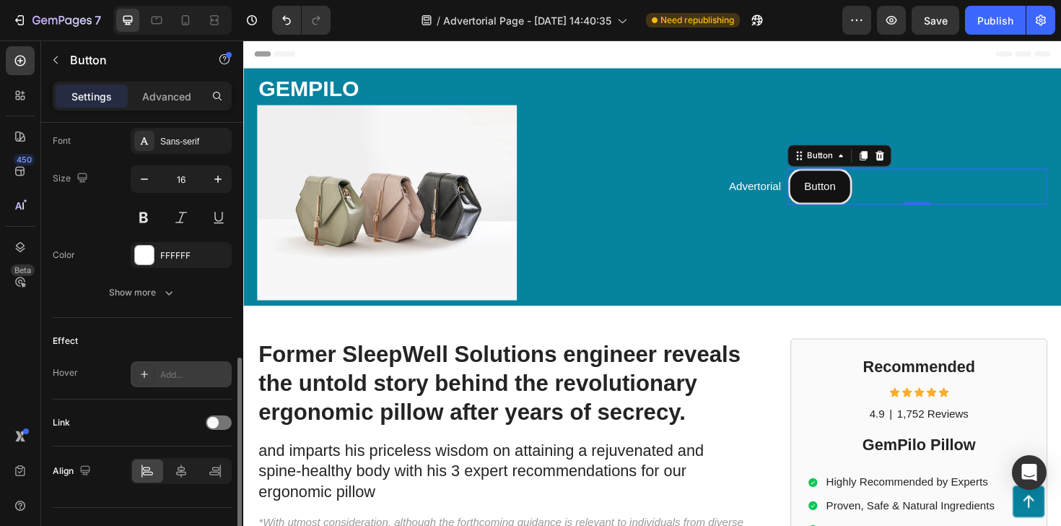
scroll to position [549, 0]
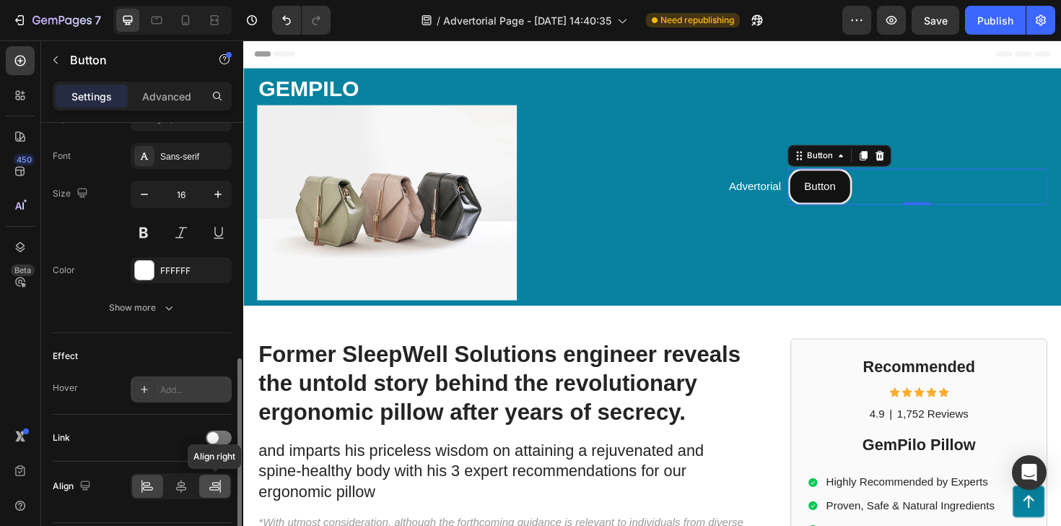
click at [206, 484] on div at bounding box center [214, 485] width 31 height 23
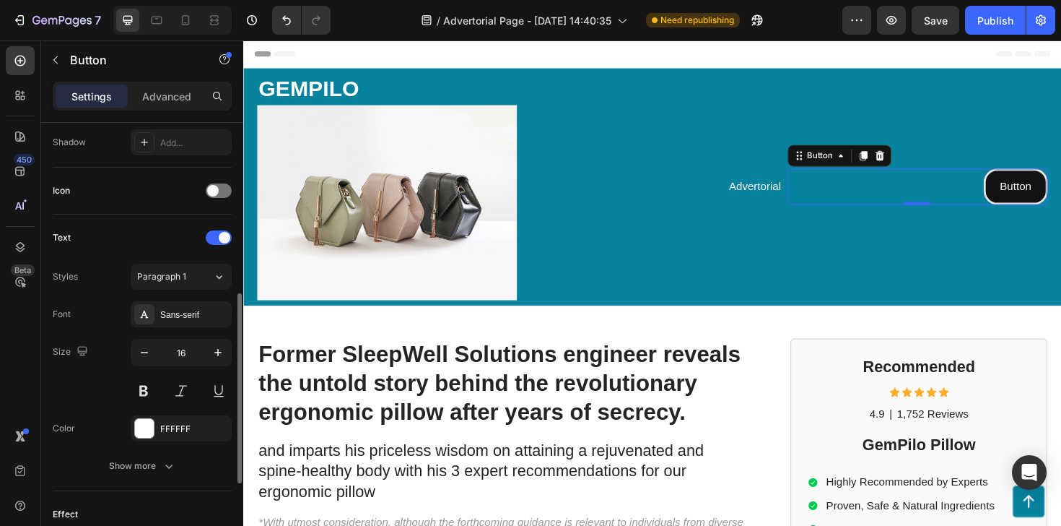
scroll to position [471, 0]
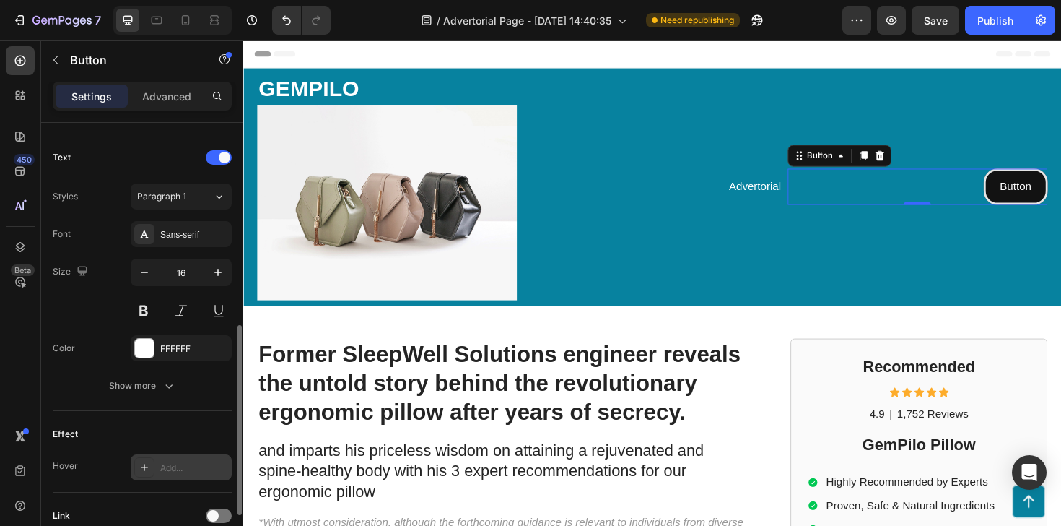
click at [147, 399] on div "Text Styles Paragraph 1 Font Sans-serif Size 16 Color FFFFFF Show more" at bounding box center [142, 272] width 179 height 277
click at [154, 393] on button "Show more" at bounding box center [142, 386] width 179 height 26
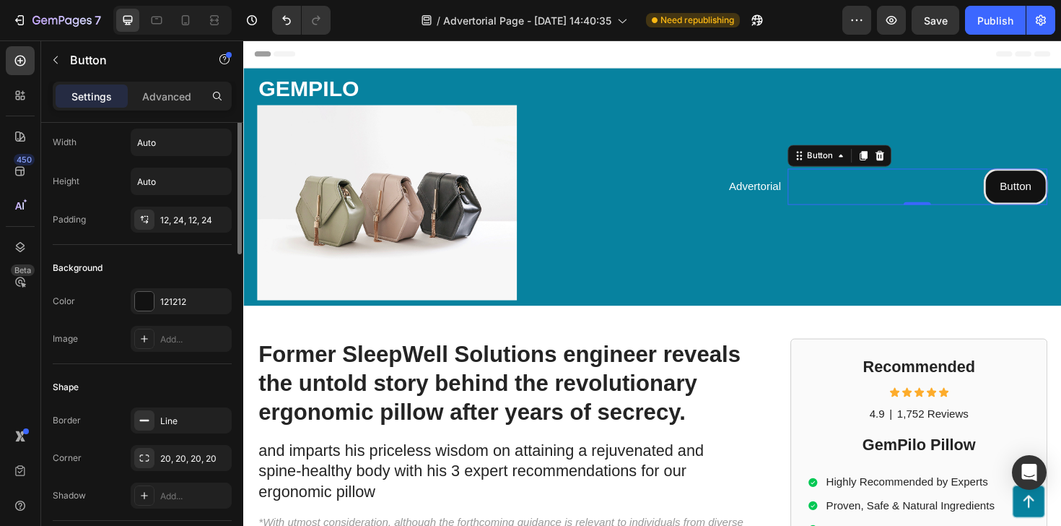
scroll to position [0, 0]
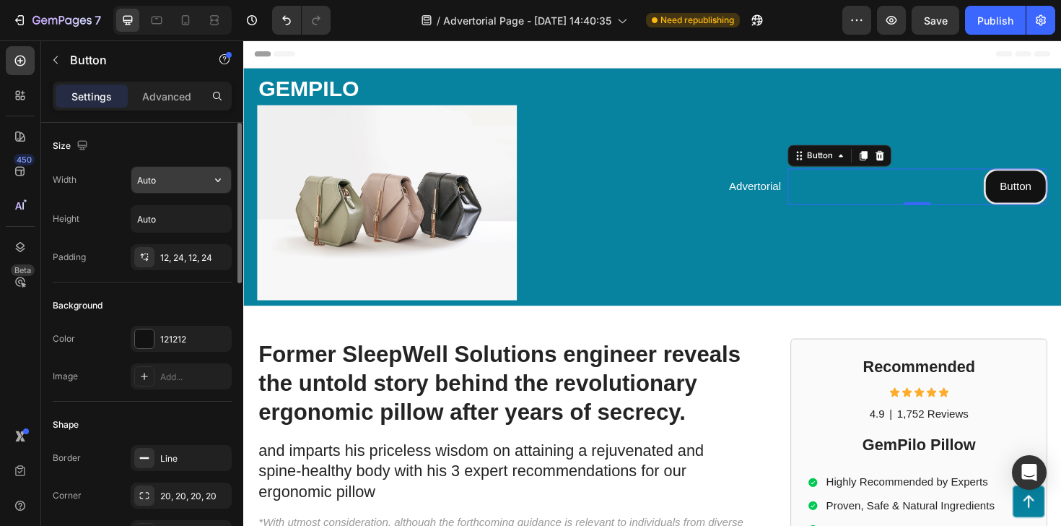
click at [170, 188] on input "Auto" at bounding box center [181, 180] width 100 height 26
click at [125, 253] on div "Padding 12, 24, 12, 24" at bounding box center [142, 257] width 179 height 26
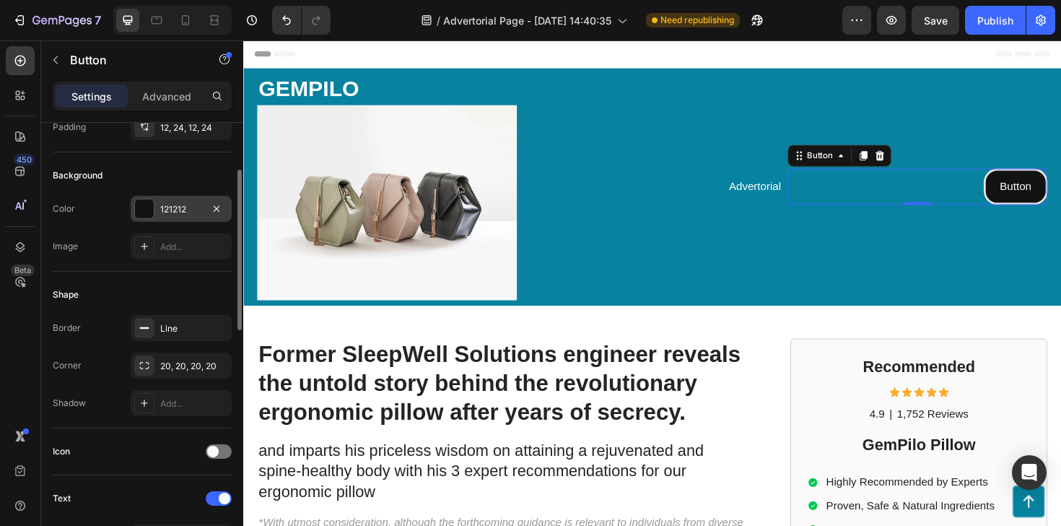
scroll to position [142, 0]
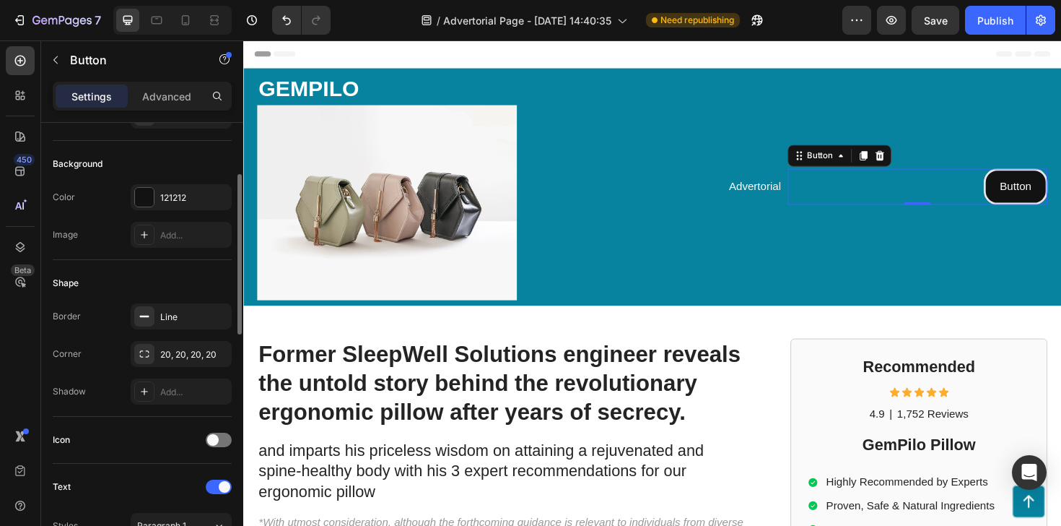
click at [175, 210] on div "Color 121212 Image Add..." at bounding box center [142, 216] width 179 height 64
click at [176, 206] on div "121212" at bounding box center [181, 197] width 101 height 26
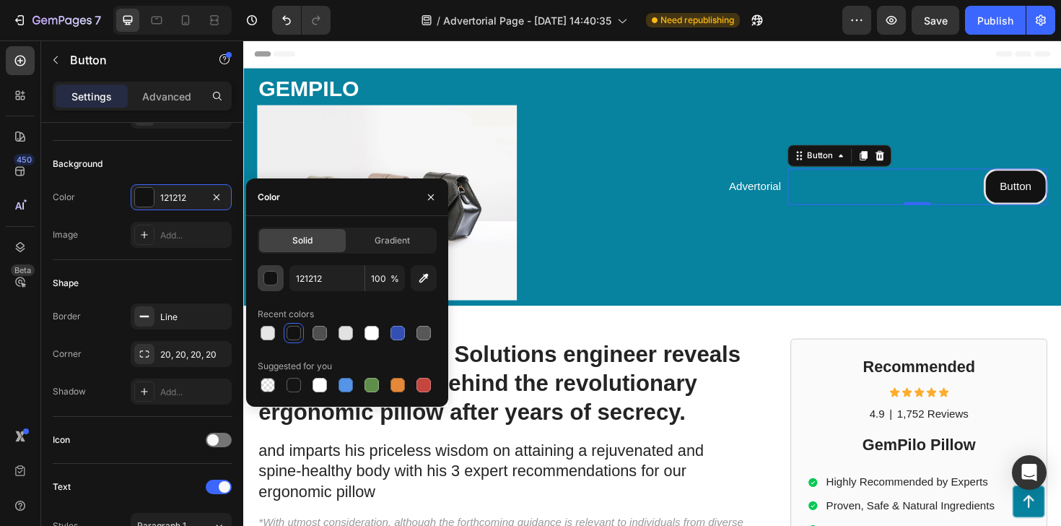
click at [277, 278] on div "button" at bounding box center [271, 278] width 14 height 14
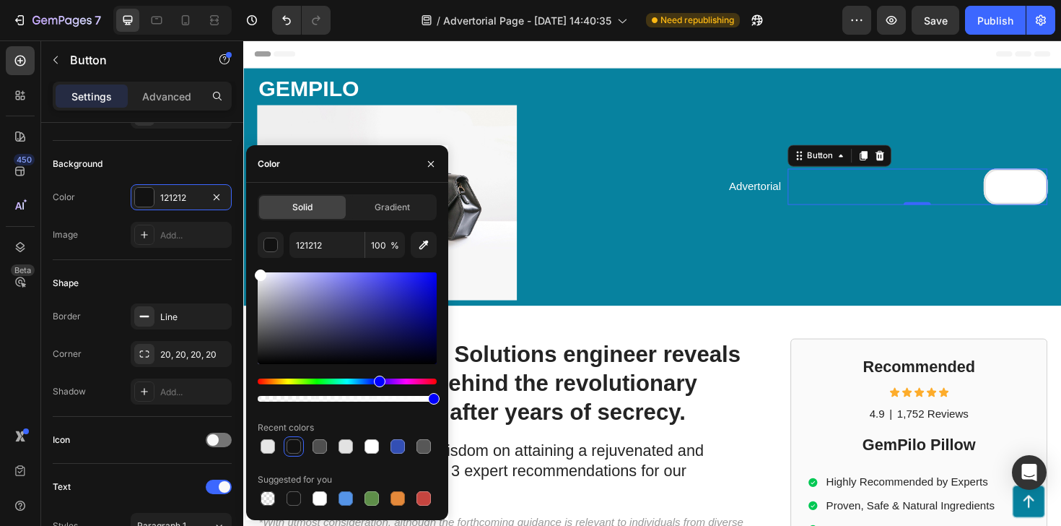
drag, startPoint x: 279, startPoint y: 297, endPoint x: 248, endPoint y: 250, distance: 56.9
click at [248, 250] on div "Solid Gradient 121212 100 % Recent colors Suggested for you" at bounding box center [347, 351] width 202 height 314
type input "FFFFFF"
click at [121, 235] on div "Image Add..." at bounding box center [142, 235] width 179 height 26
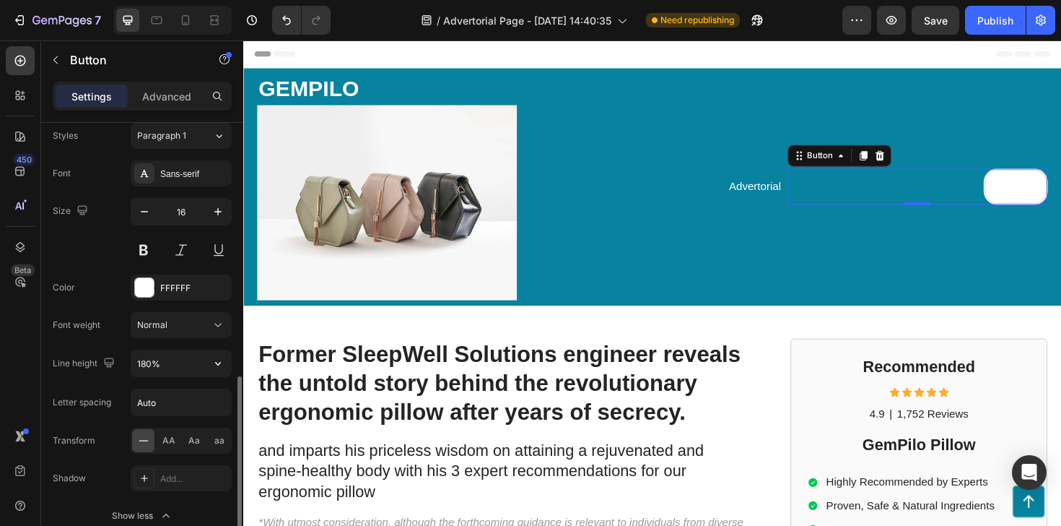
scroll to position [451, 0]
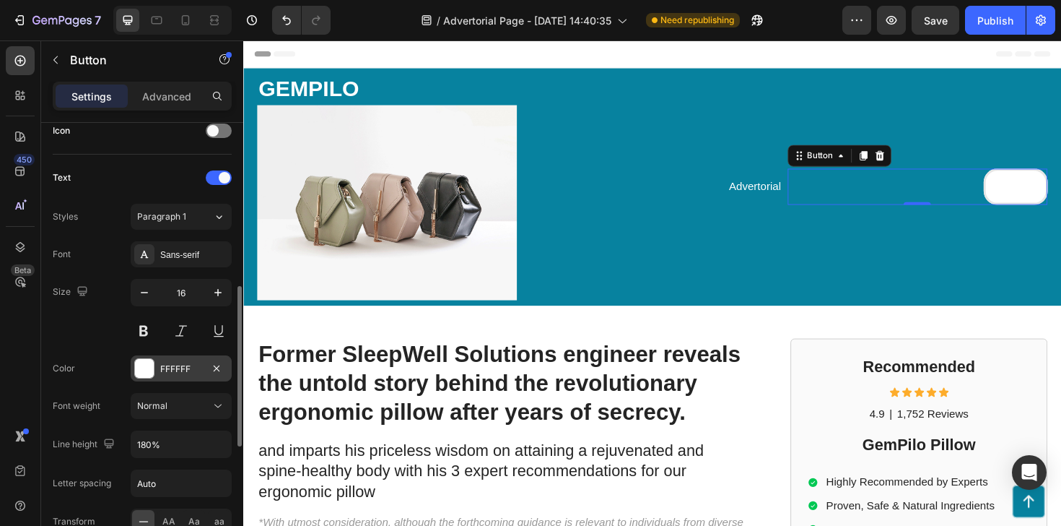
click at [168, 361] on div "FFFFFF" at bounding box center [181, 368] width 101 height 26
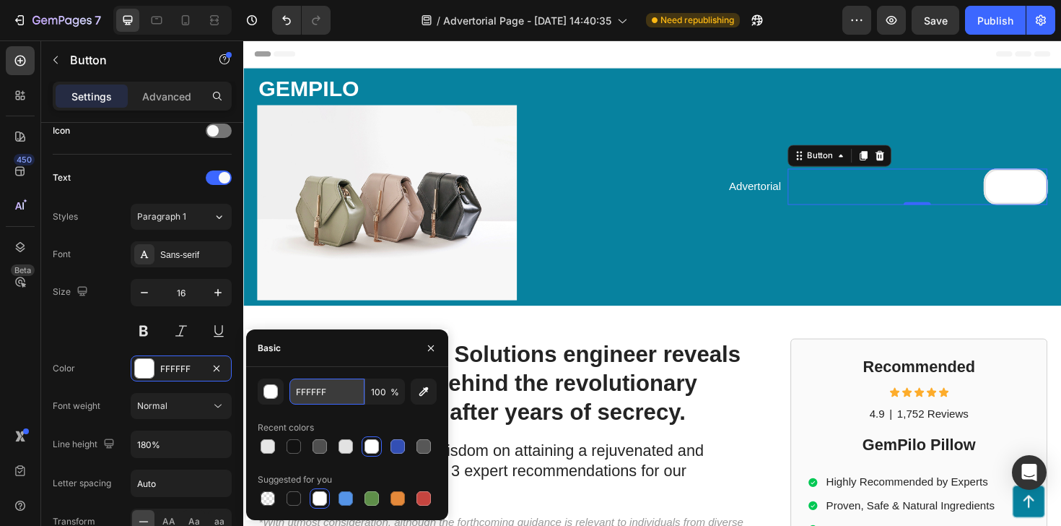
click at [315, 391] on input "FFFFFF" at bounding box center [327, 391] width 75 height 26
paste input "#0C0C0C"
click at [310, 391] on input "#0C0C0C" at bounding box center [327, 391] width 75 height 26
type input "0C0C0C"
click at [84, 323] on div "Size 16" at bounding box center [142, 311] width 179 height 65
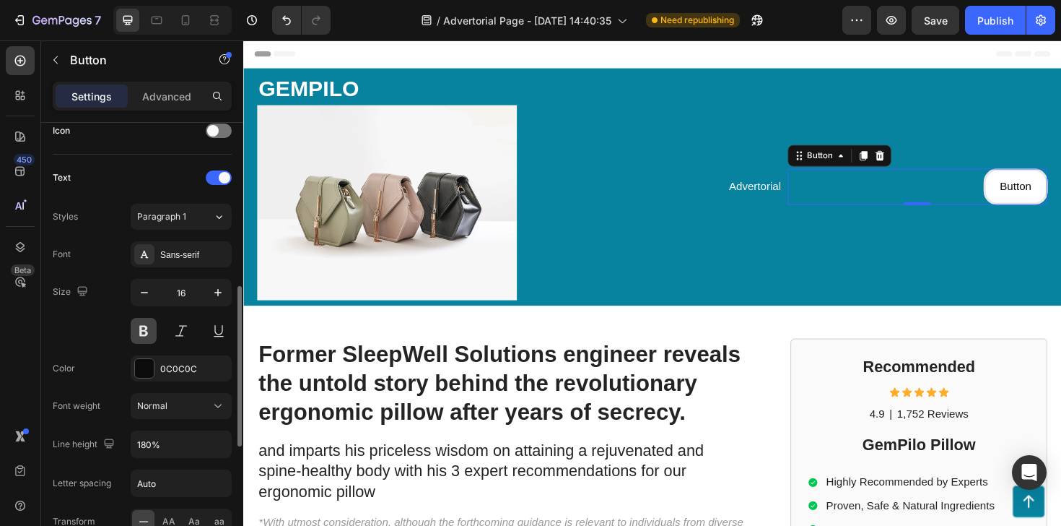
click at [147, 318] on button at bounding box center [144, 331] width 26 height 26
click at [147, 302] on button "button" at bounding box center [144, 292] width 26 height 26
click at [220, 290] on icon "button" at bounding box center [218, 292] width 14 height 14
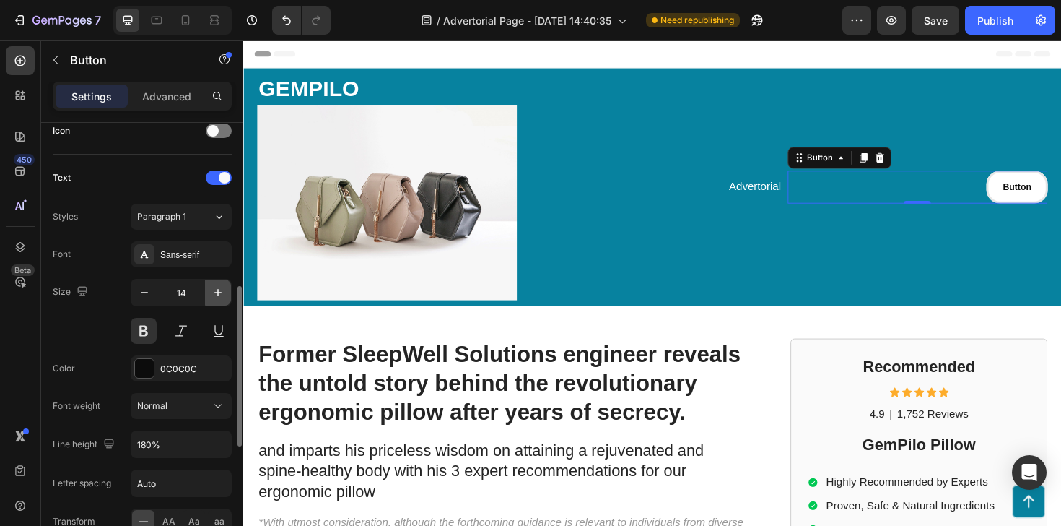
click at [220, 290] on icon "button" at bounding box center [218, 292] width 14 height 14
type input "15"
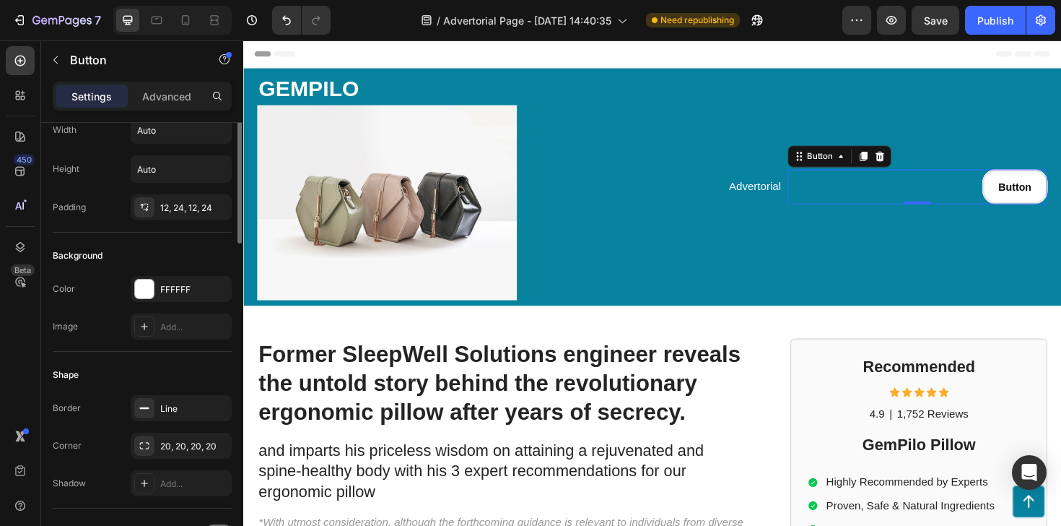
scroll to position [0, 0]
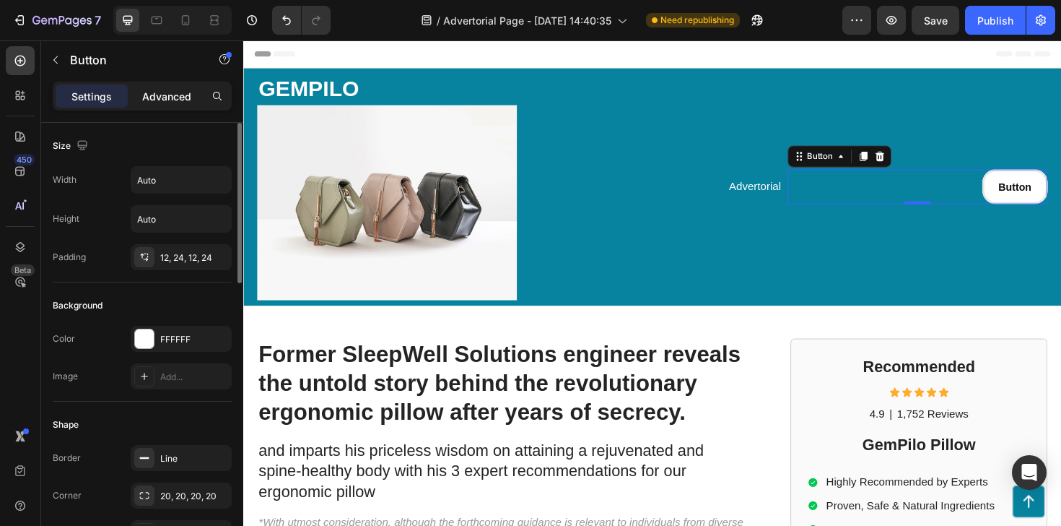
click at [164, 86] on div "Advanced" at bounding box center [167, 95] width 72 height 23
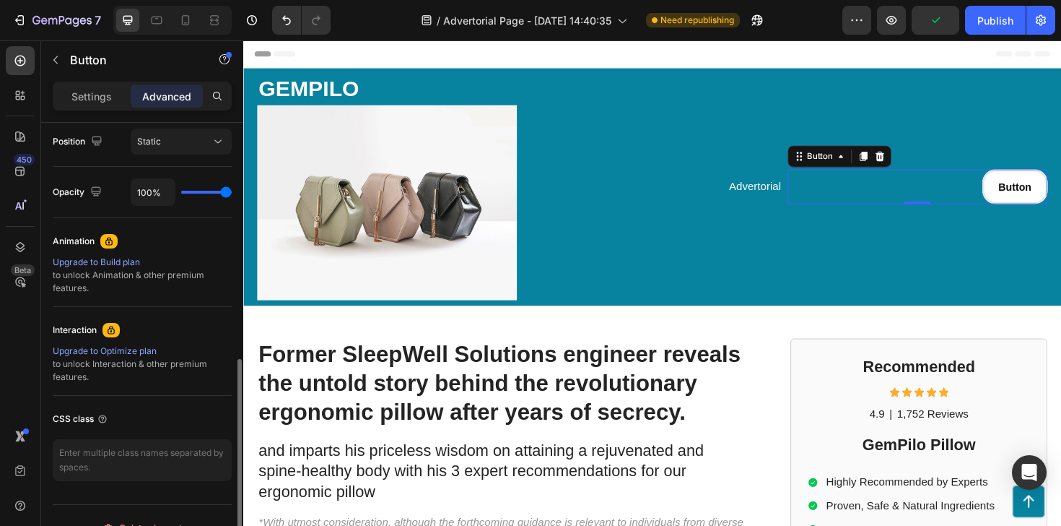
scroll to position [558, 0]
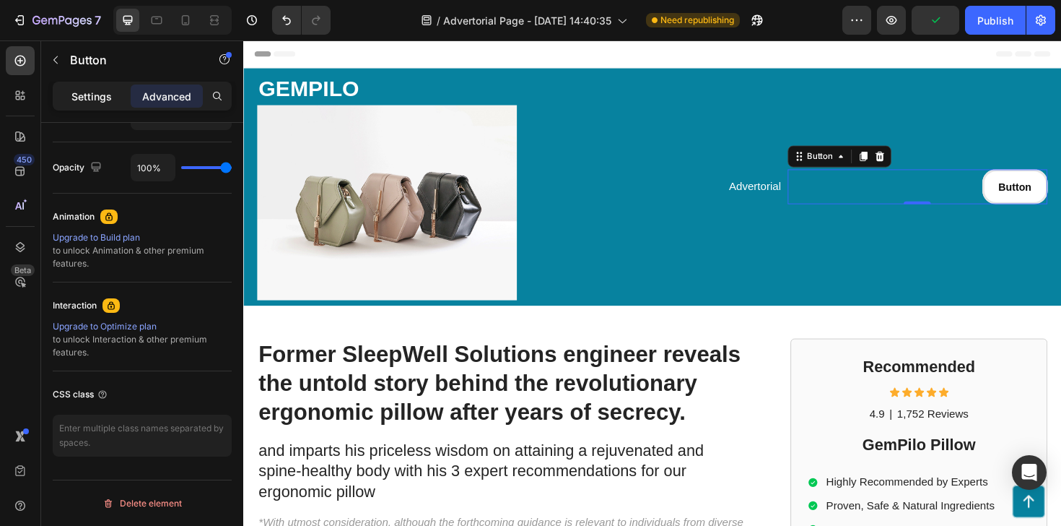
click at [105, 105] on div "Settings" at bounding box center [92, 95] width 72 height 23
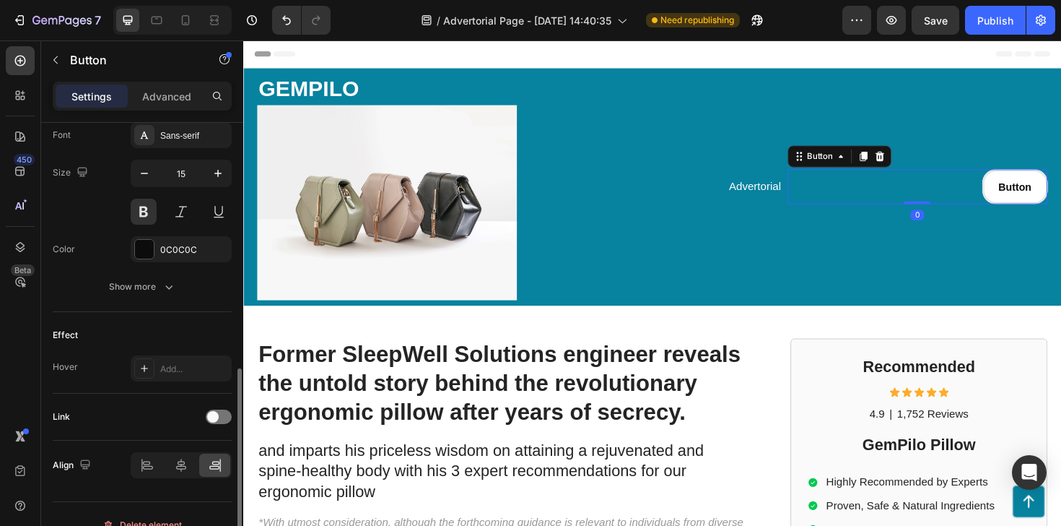
scroll to position [566, 0]
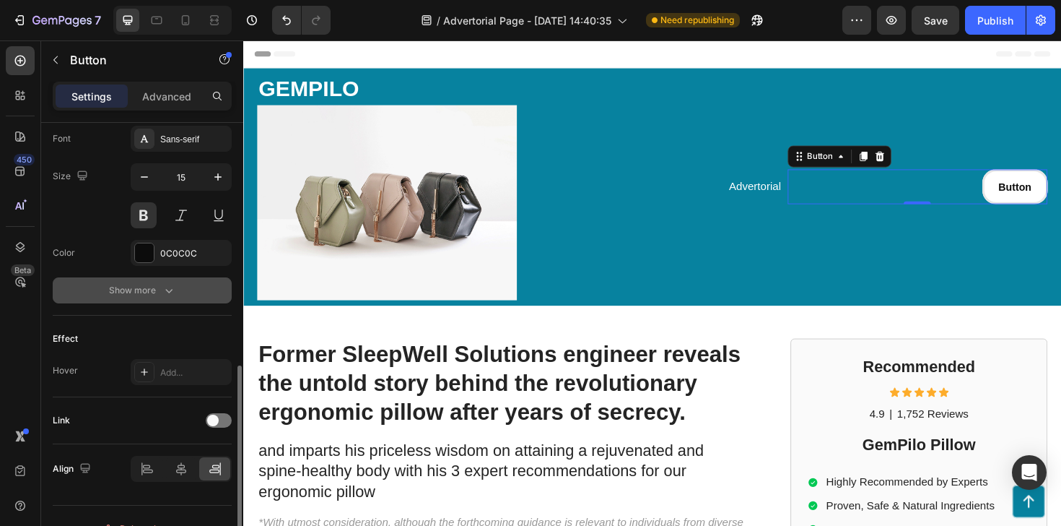
click at [126, 282] on button "Show more" at bounding box center [142, 290] width 179 height 26
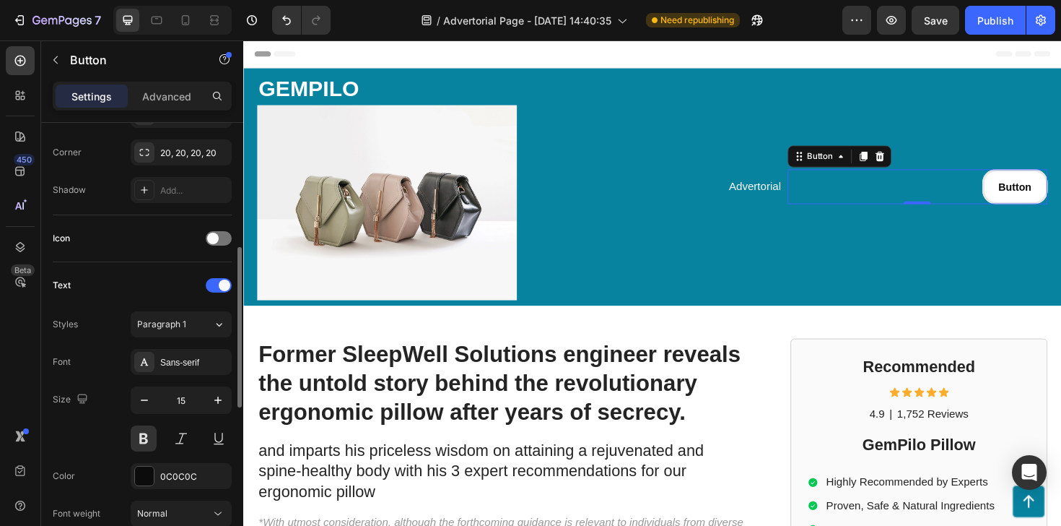
scroll to position [0, 0]
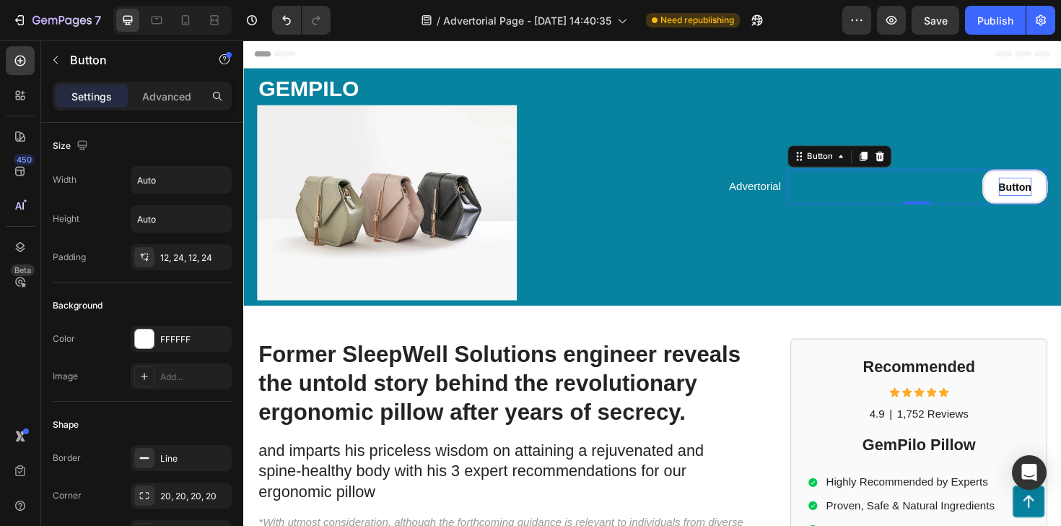
click at [1059, 193] on p "Button" at bounding box center [1060, 195] width 35 height 19
click at [1038, 177] on button "Sign" at bounding box center [1067, 195] width 58 height 37
click at [758, 240] on div "Advertorial Text Block" at bounding box center [676, 196] width 275 height 240
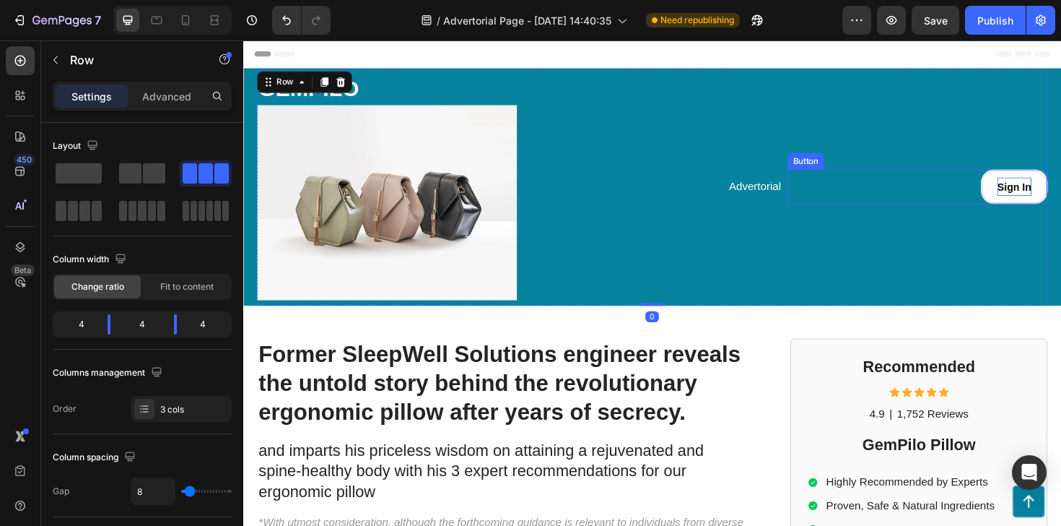
click at [1061, 199] on p "Sign In" at bounding box center [1060, 195] width 36 height 19
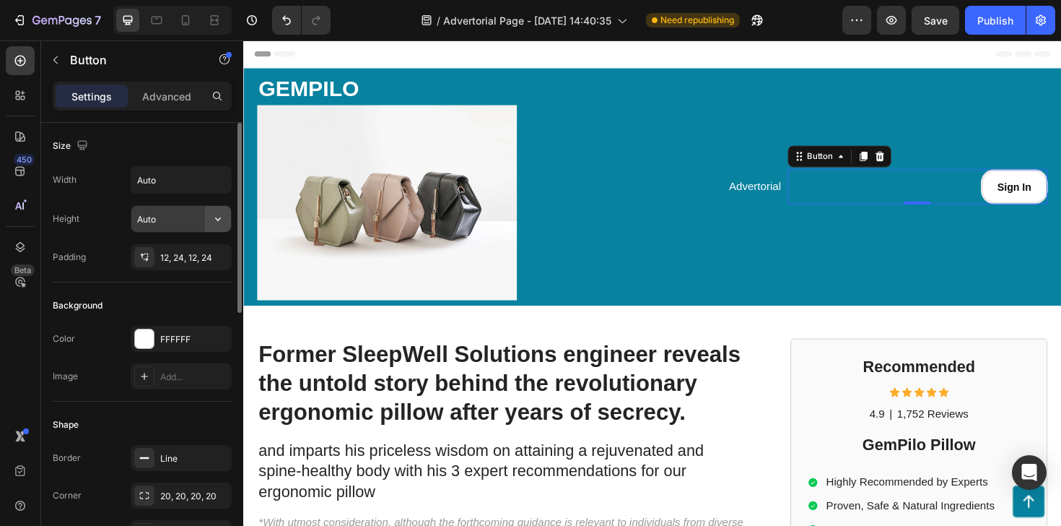
click at [215, 219] on icon "button" at bounding box center [218, 219] width 14 height 14
click at [179, 168] on input "Auto" at bounding box center [181, 180] width 100 height 26
click at [165, 254] on div "12, 24, 12, 24" at bounding box center [181, 257] width 42 height 13
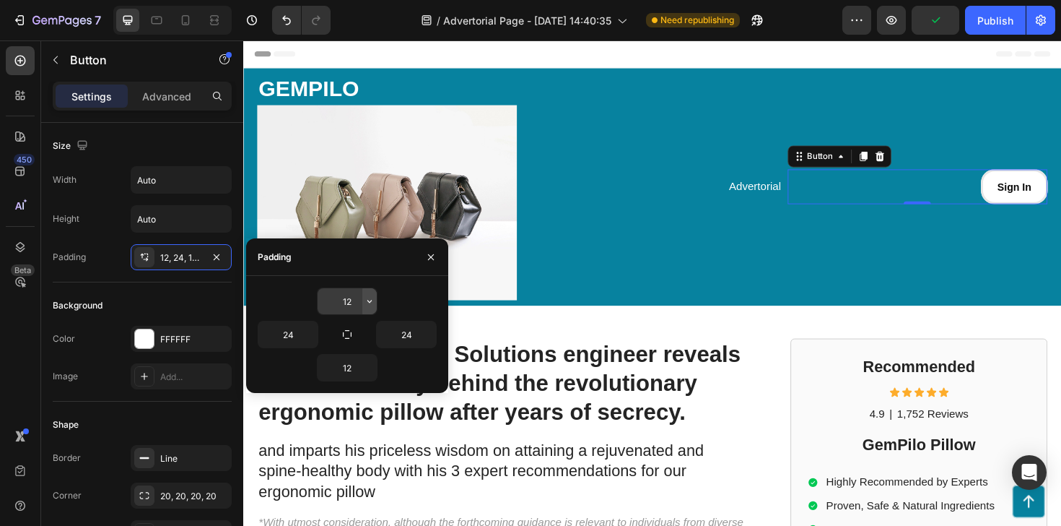
click at [366, 308] on button "button" at bounding box center [369, 301] width 14 height 26
click at [365, 305] on icon "button" at bounding box center [370, 301] width 12 height 12
click at [352, 300] on input "12" at bounding box center [347, 301] width 59 height 26
type input "8"
click at [344, 370] on input "12" at bounding box center [347, 368] width 59 height 26
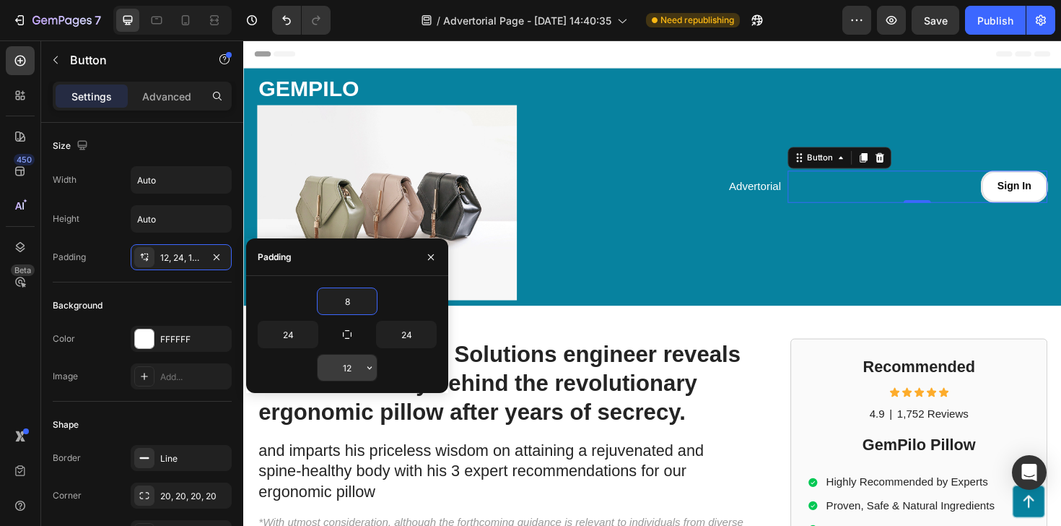
click at [344, 370] on input "12" at bounding box center [347, 368] width 59 height 26
type input "8"
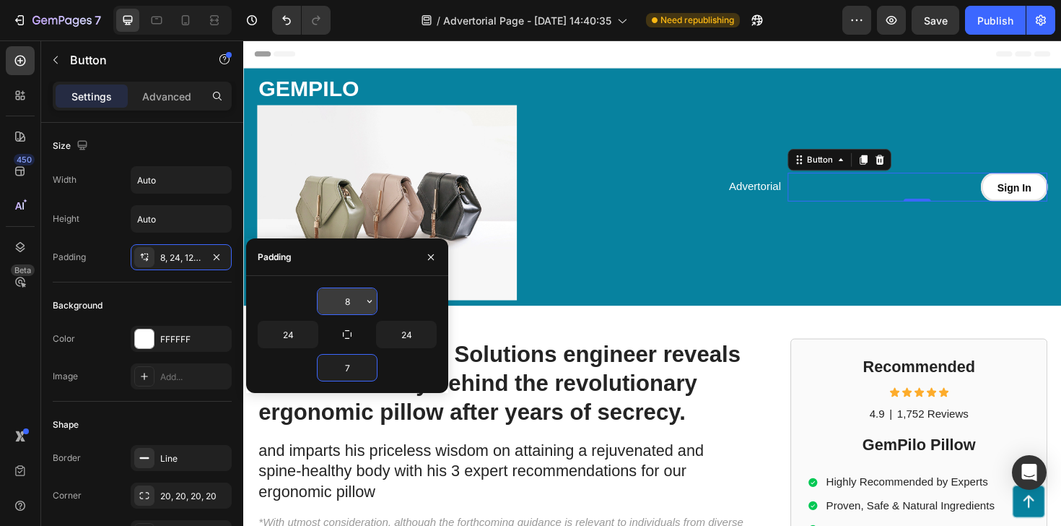
type input "7"
click at [347, 296] on input "8" at bounding box center [347, 301] width 59 height 26
click at [346, 303] on input "7" at bounding box center [347, 301] width 59 height 26
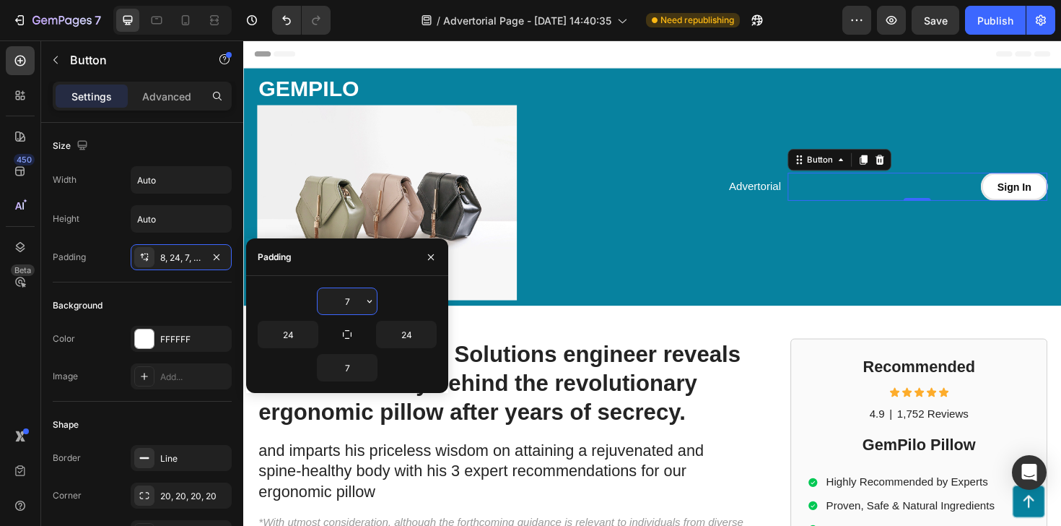
click at [346, 303] on input "7" at bounding box center [347, 301] width 59 height 26
type input "6"
click at [344, 367] on input "7" at bounding box center [347, 368] width 59 height 26
type input "6"
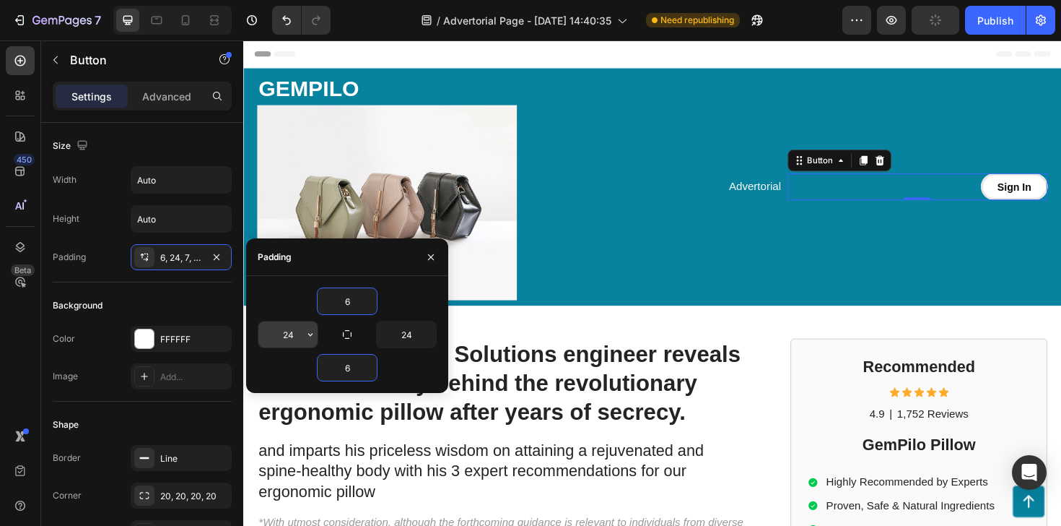
click at [292, 329] on input "24" at bounding box center [287, 334] width 59 height 26
type input "20"
click at [391, 331] on input "24" at bounding box center [406, 334] width 59 height 26
click at [394, 331] on input "24" at bounding box center [406, 334] width 59 height 26
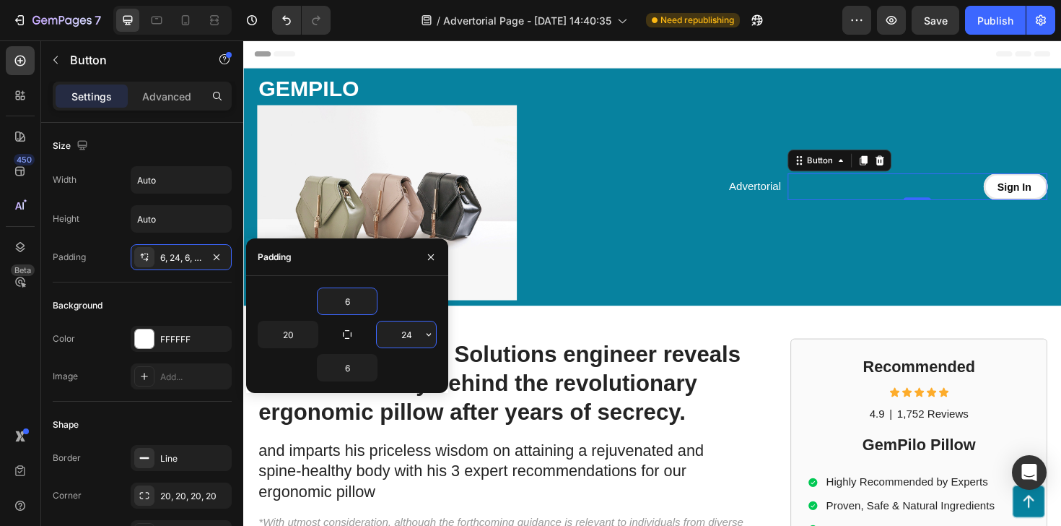
click at [394, 331] on input "24" at bounding box center [406, 334] width 59 height 26
type input "20"
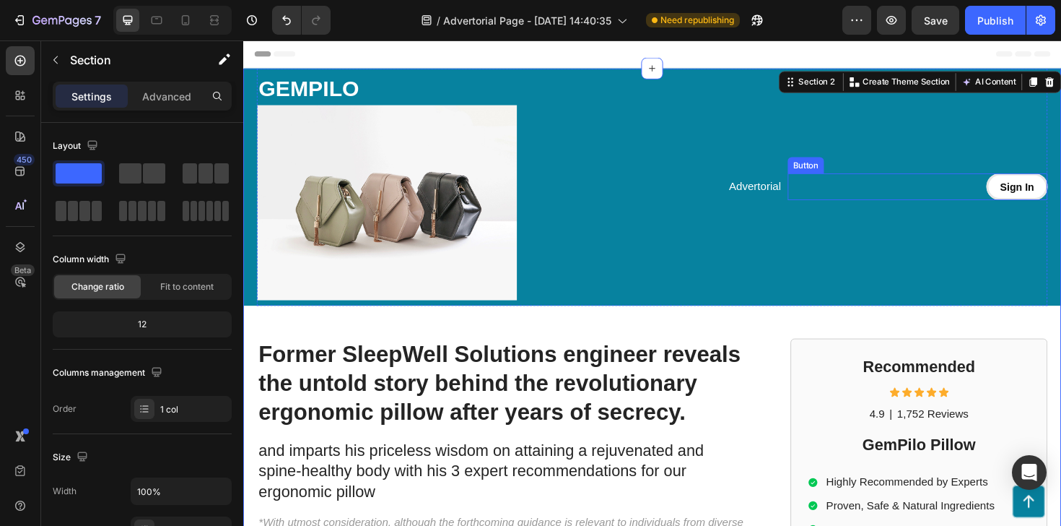
click at [1025, 199] on div "Sign In Button" at bounding box center [957, 195] width 275 height 28
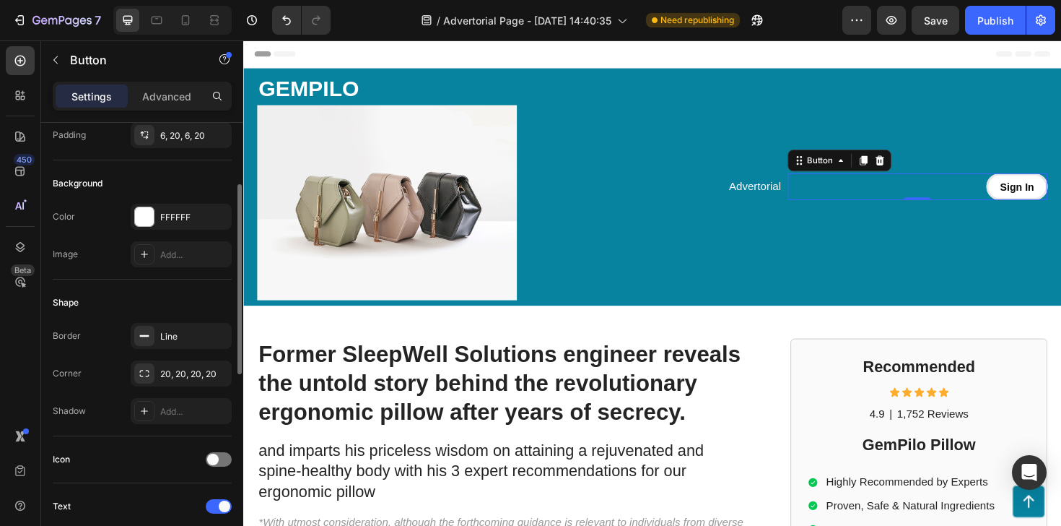
scroll to position [137, 0]
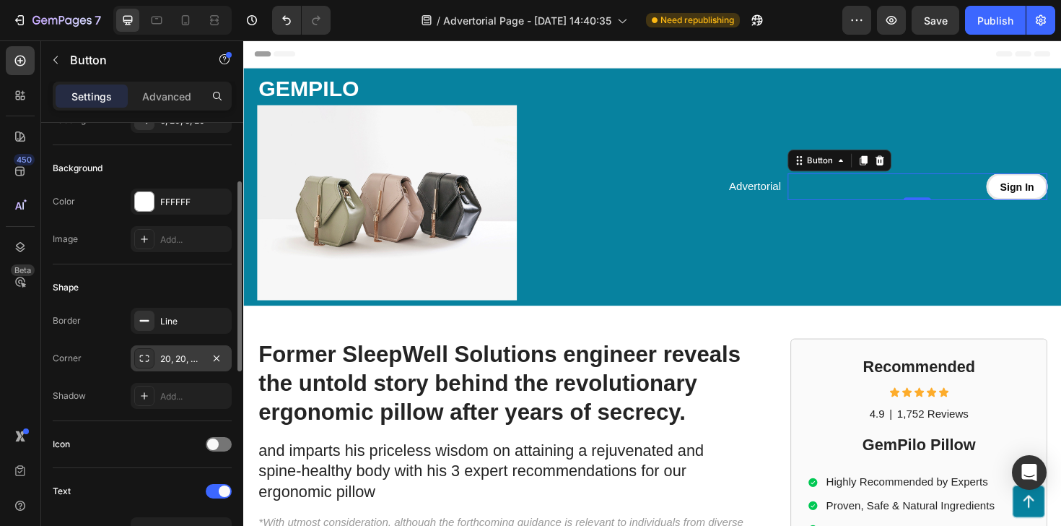
click at [176, 357] on div "20, 20, 20, 20" at bounding box center [181, 358] width 42 height 13
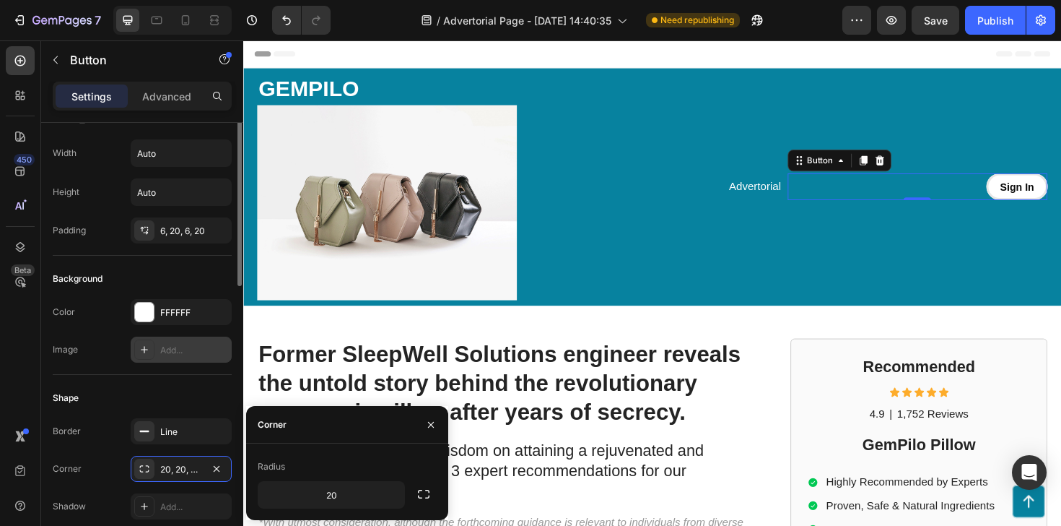
scroll to position [0, 0]
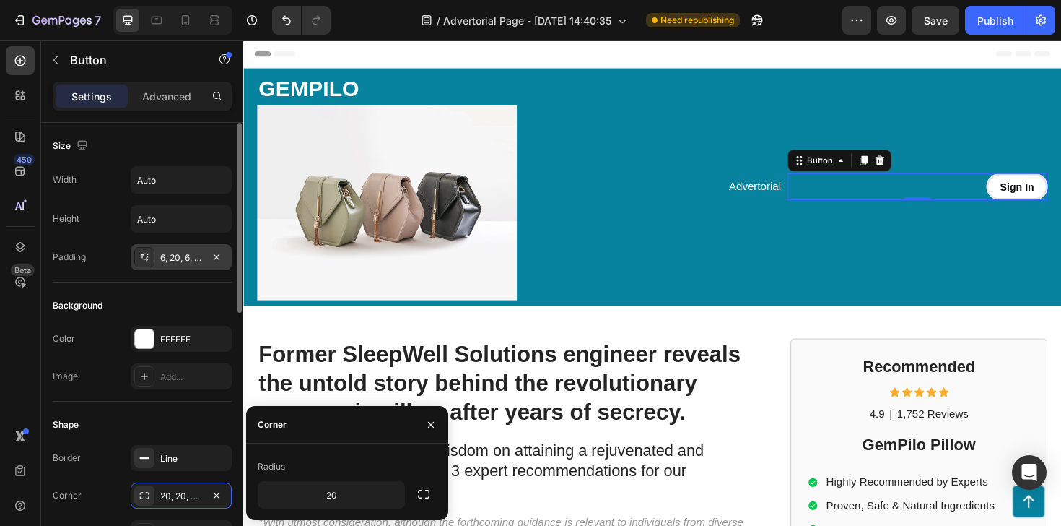
click at [177, 267] on div "6, 20, 6, 20" at bounding box center [181, 257] width 101 height 26
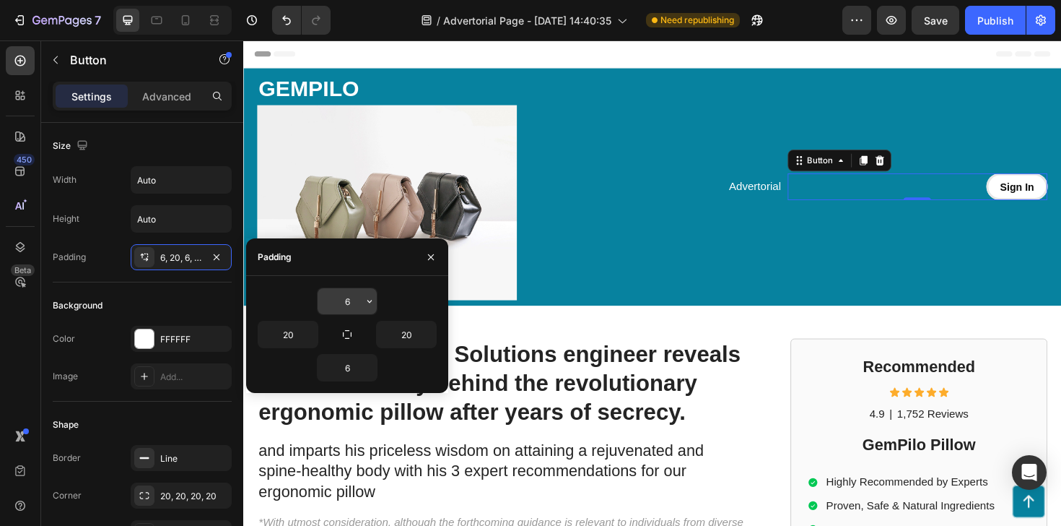
click at [336, 303] on input "6" at bounding box center [347, 301] width 59 height 26
type input "5"
click at [344, 371] on input "6" at bounding box center [347, 368] width 59 height 26
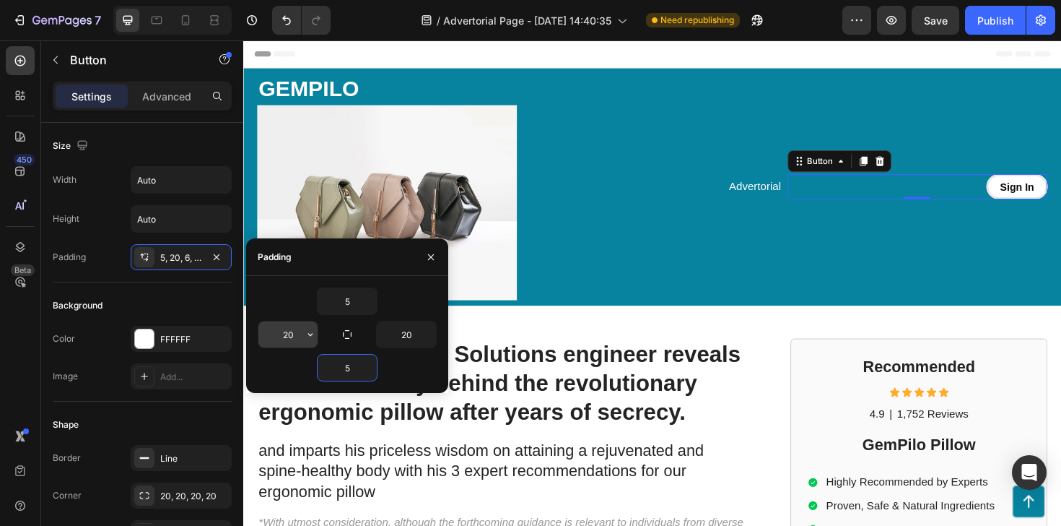
type input "5"
click at [285, 331] on input "20" at bounding box center [287, 334] width 59 height 26
type input "15"
click at [404, 335] on input "20" at bounding box center [406, 334] width 59 height 26
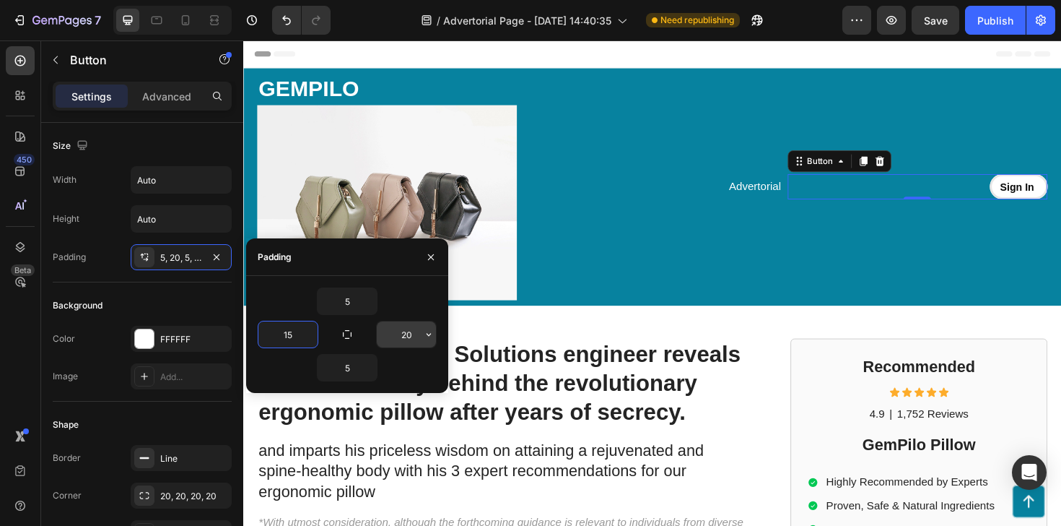
click at [404, 335] on input "20" at bounding box center [406, 334] width 59 height 26
type input "15"
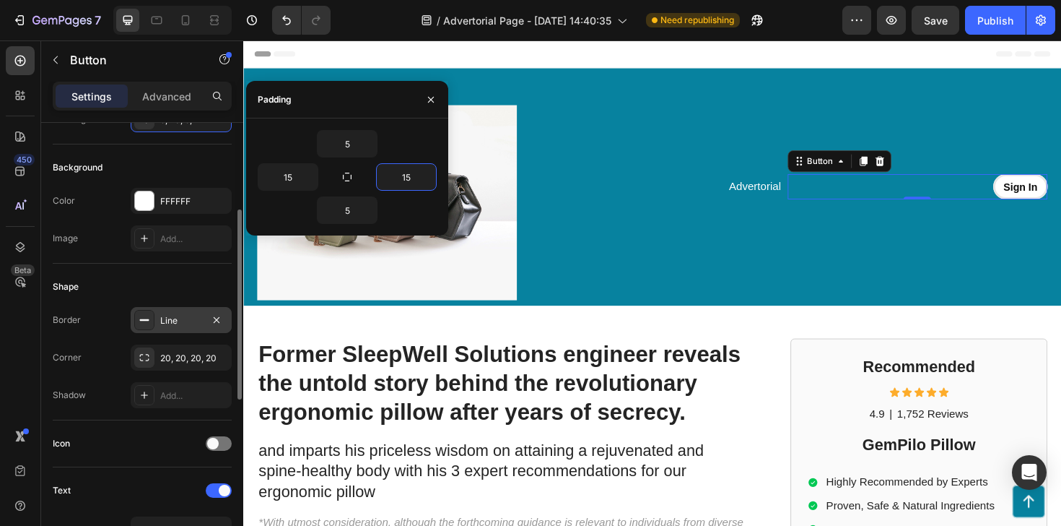
scroll to position [303, 0]
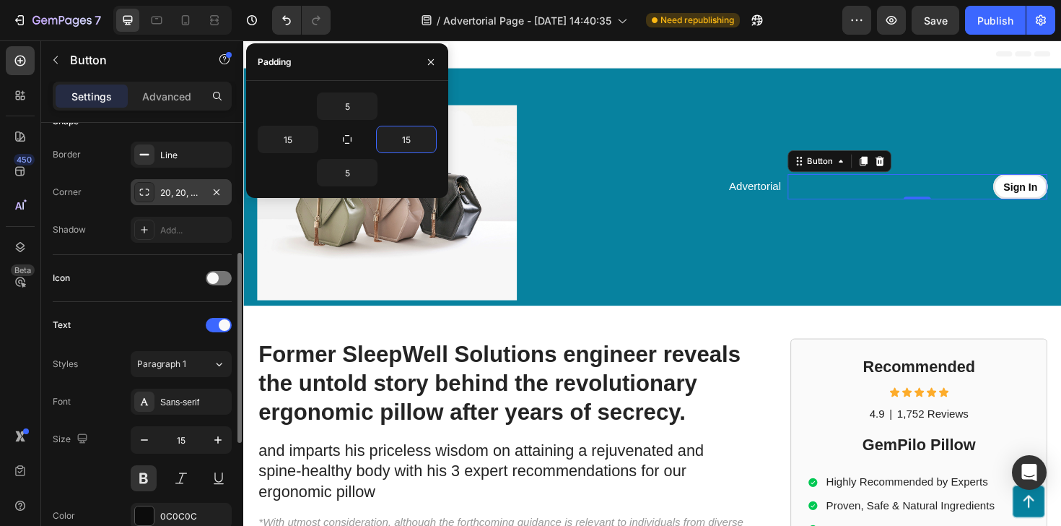
click at [179, 193] on div "20, 20, 20, 20" at bounding box center [181, 192] width 42 height 13
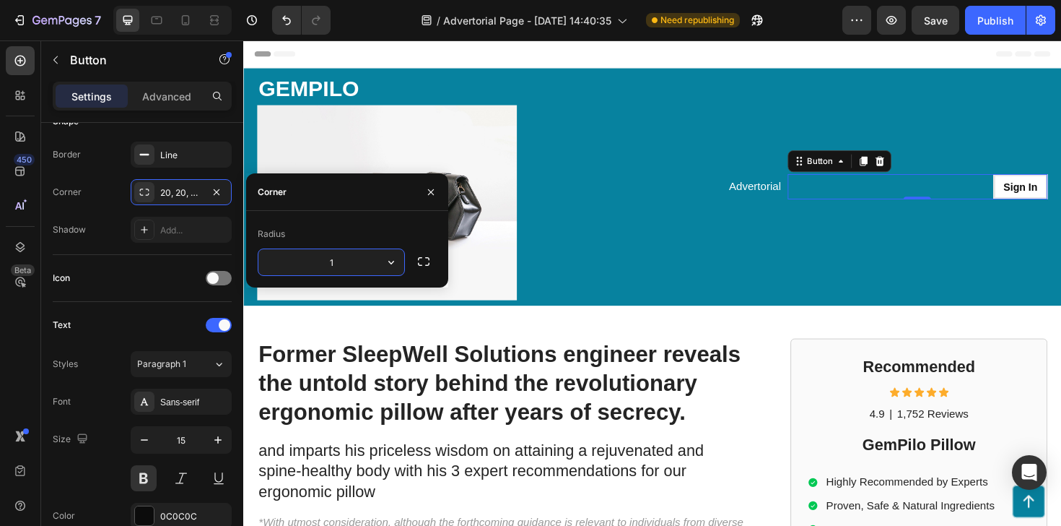
type input "10"
click at [655, 317] on div "GEMPILO Text Block Image Advertorial Text Block Sign In Button 0 Row" at bounding box center [677, 195] width 838 height 251
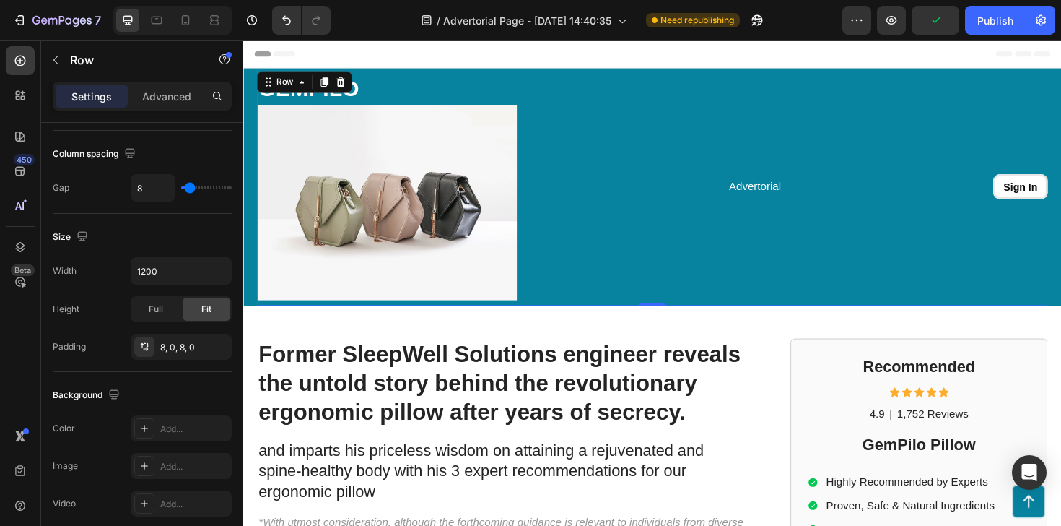
scroll to position [0, 0]
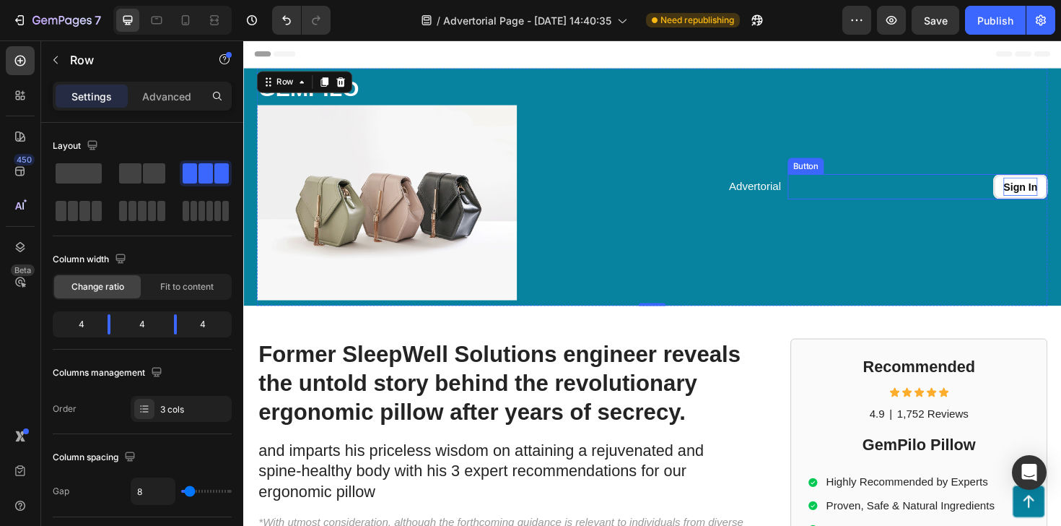
click at [1056, 196] on p "Sign In" at bounding box center [1066, 195] width 36 height 19
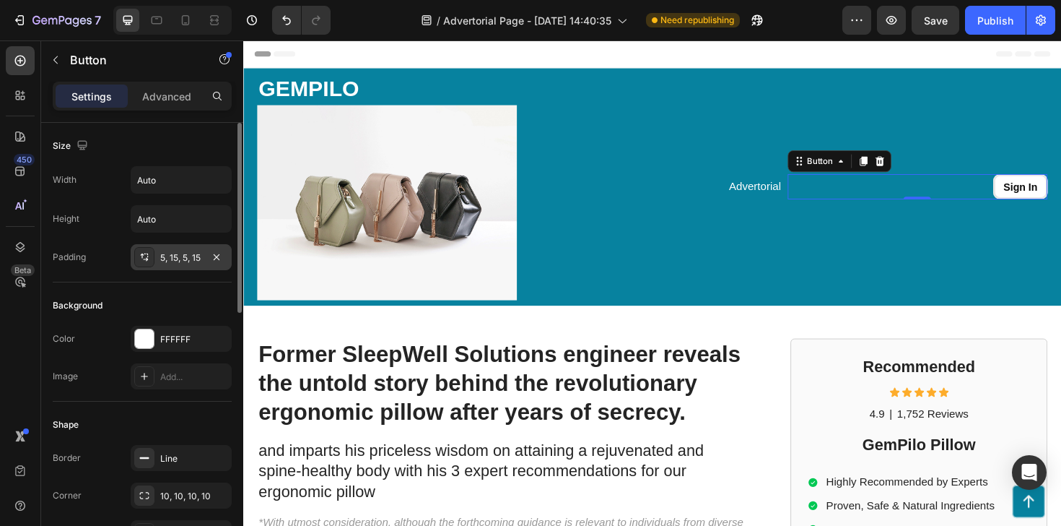
click at [208, 248] on div at bounding box center [216, 256] width 17 height 17
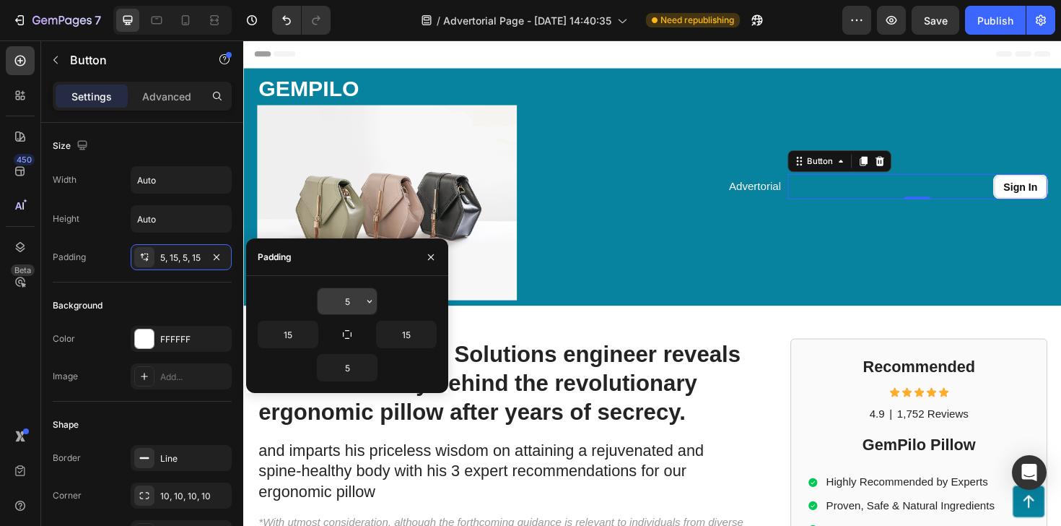
click at [336, 305] on input "5" at bounding box center [347, 301] width 59 height 26
type input "3"
click at [344, 362] on input "5" at bounding box center [347, 368] width 59 height 26
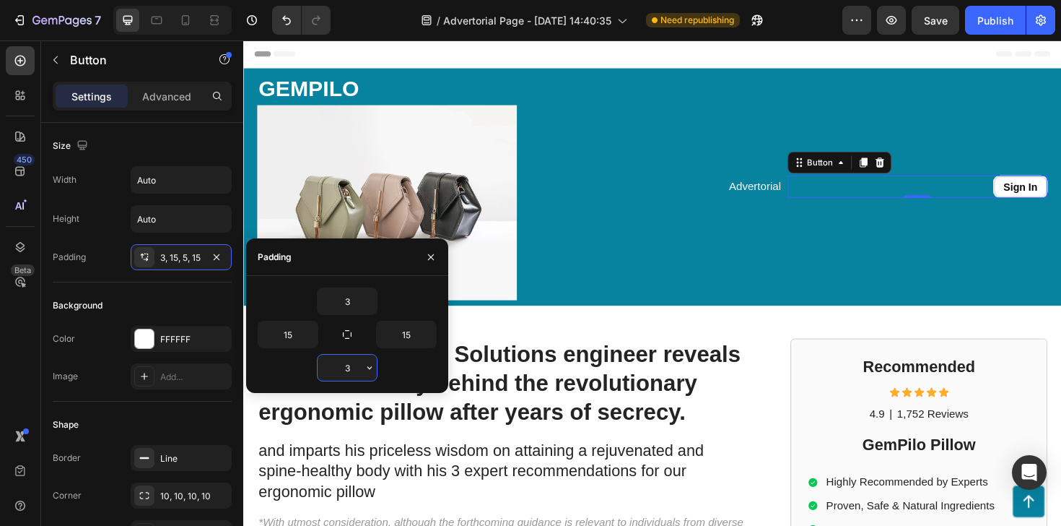
click at [344, 363] on input "3" at bounding box center [347, 368] width 59 height 26
type input "3"
click at [413, 329] on input "15" at bounding box center [406, 334] width 59 height 26
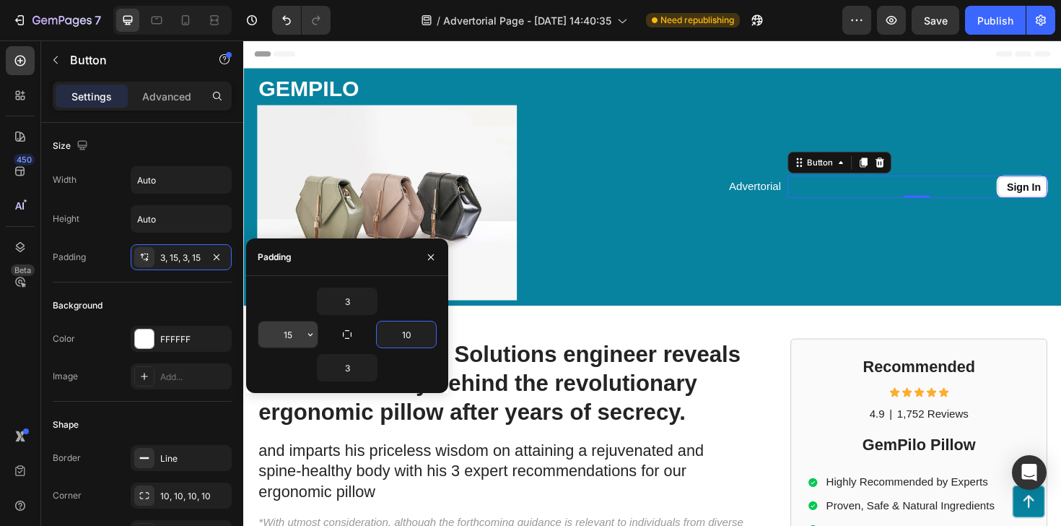
type input "10"
click at [279, 333] on input "15" at bounding box center [287, 334] width 59 height 26
type input "10"
click at [164, 307] on div "Background" at bounding box center [142, 305] width 179 height 23
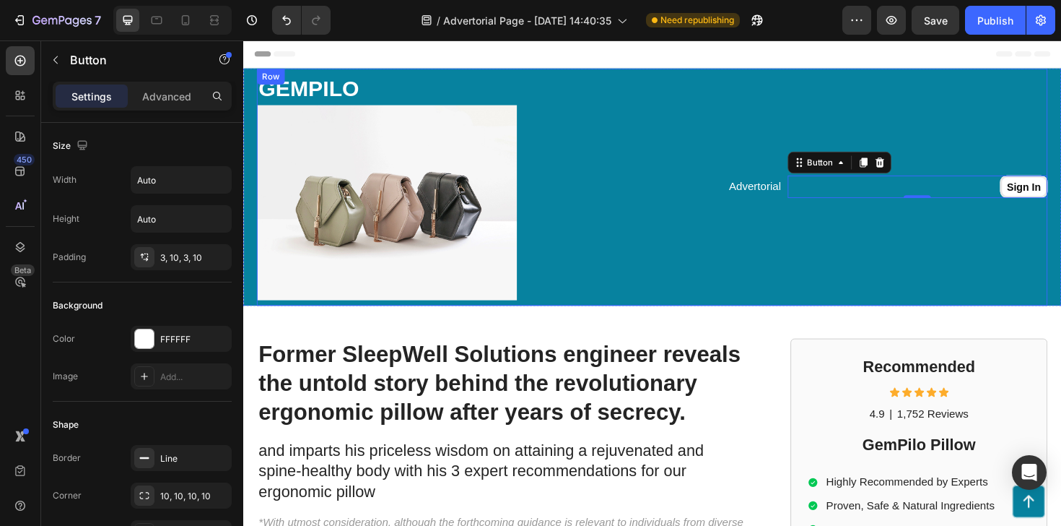
click at [579, 259] on div "Advertorial Text Block" at bounding box center [676, 196] width 275 height 240
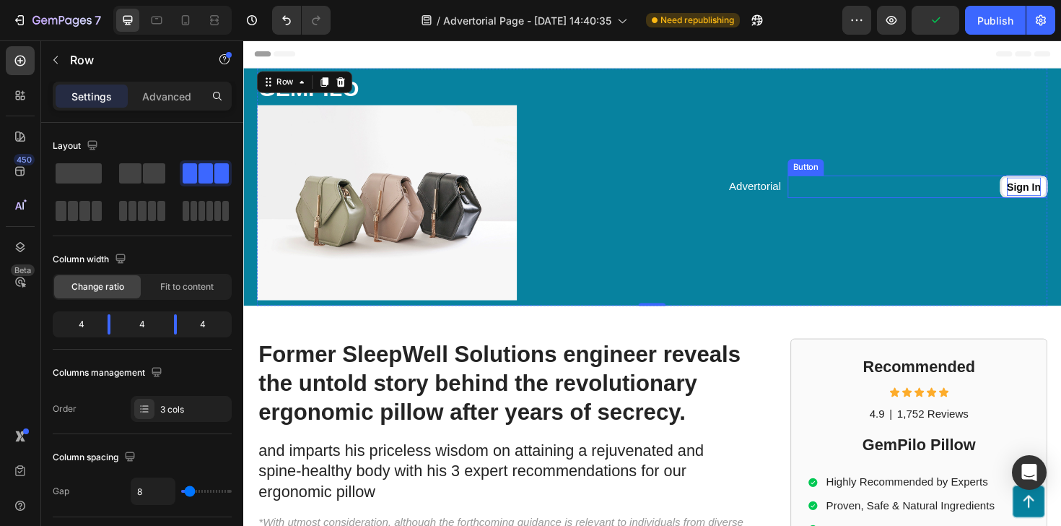
click at [1052, 194] on p "Sign In" at bounding box center [1070, 195] width 36 height 19
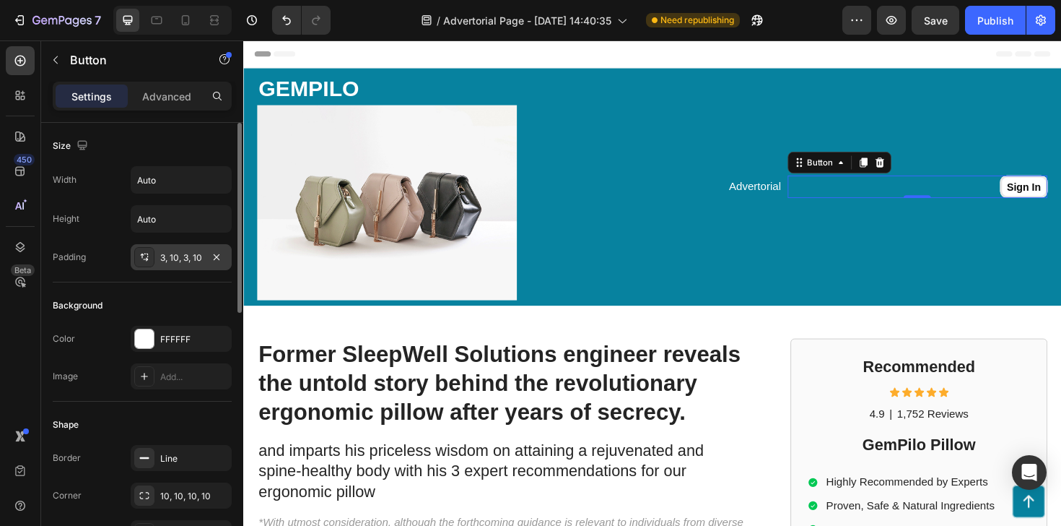
click at [193, 258] on div "3, 10, 3, 10" at bounding box center [181, 257] width 42 height 13
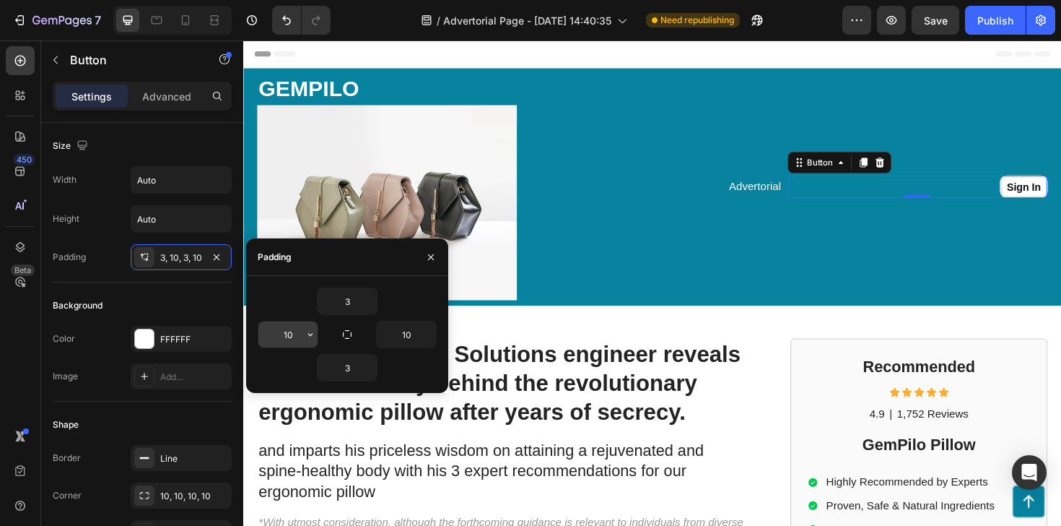
click at [287, 336] on input "10" at bounding box center [287, 334] width 59 height 26
type input "15"
click at [396, 336] on input "10" at bounding box center [406, 334] width 59 height 26
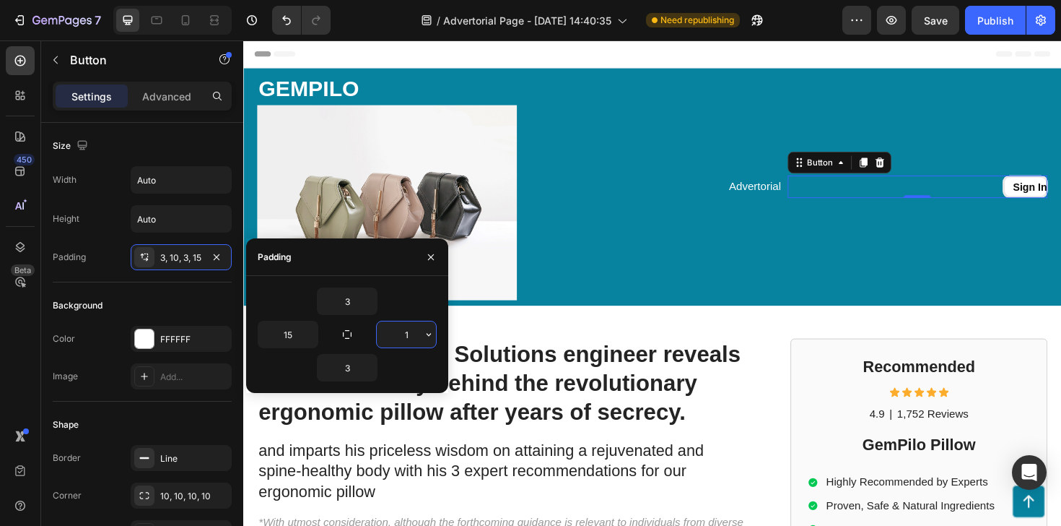
type input "15"
click at [113, 312] on div "Background" at bounding box center [142, 305] width 179 height 23
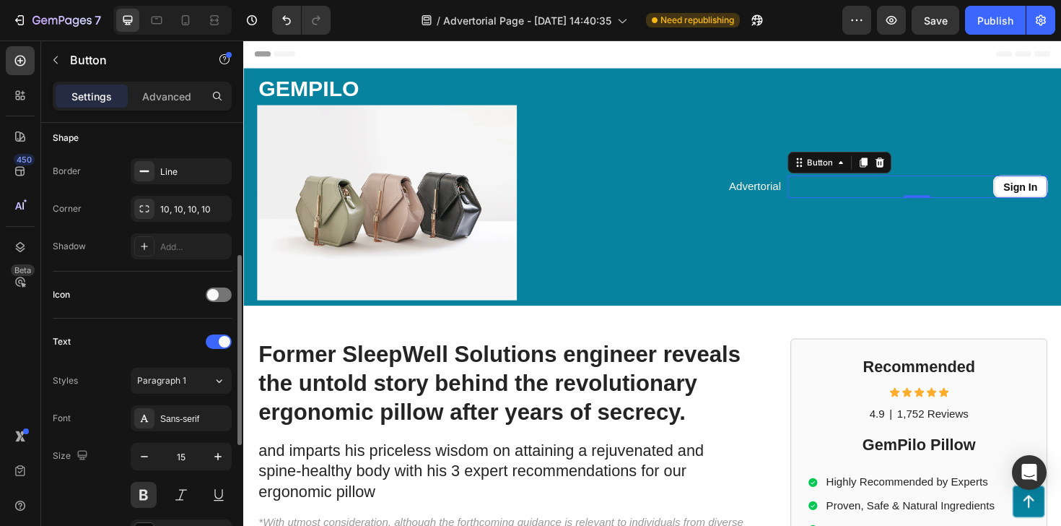
scroll to position [336, 0]
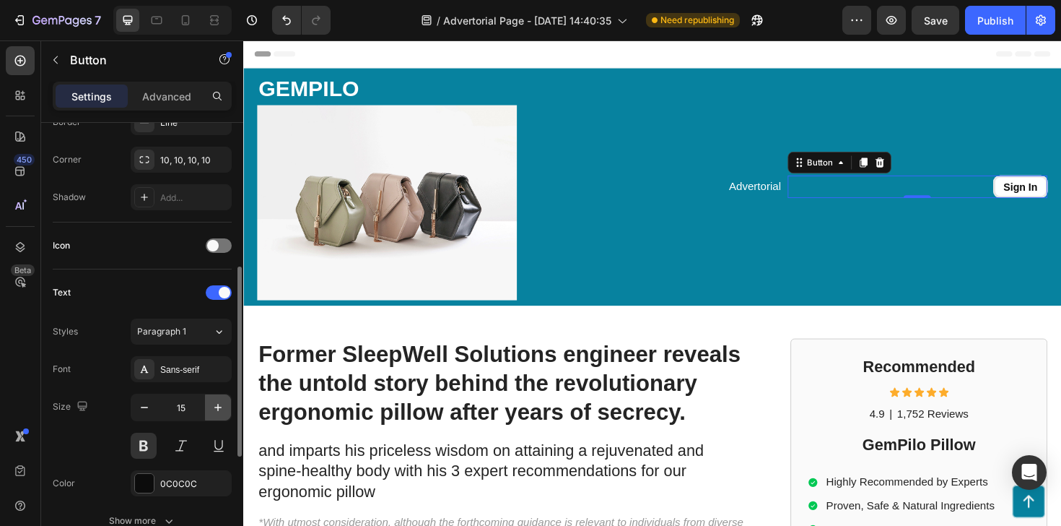
click at [214, 407] on icon "button" at bounding box center [217, 407] width 7 height 7
type input "16"
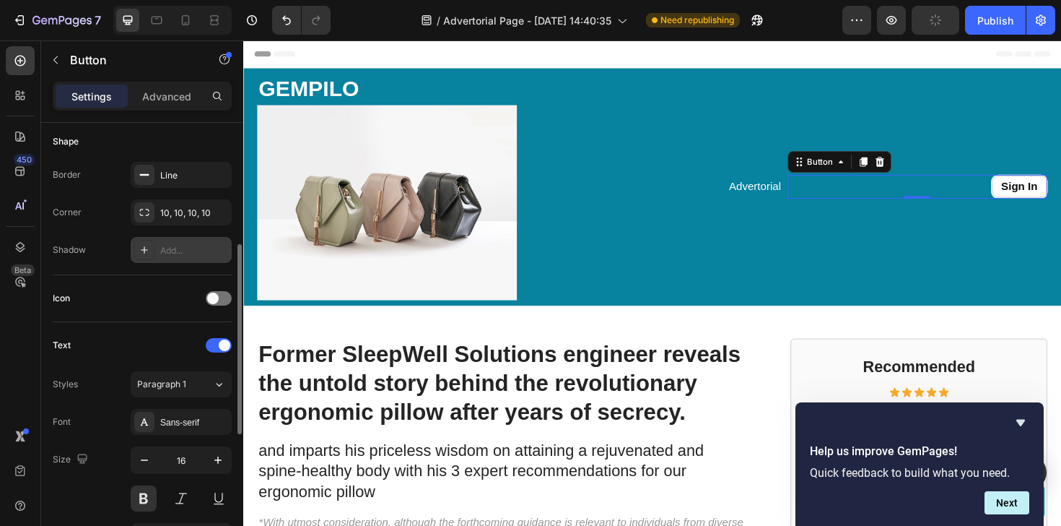
scroll to position [199, 0]
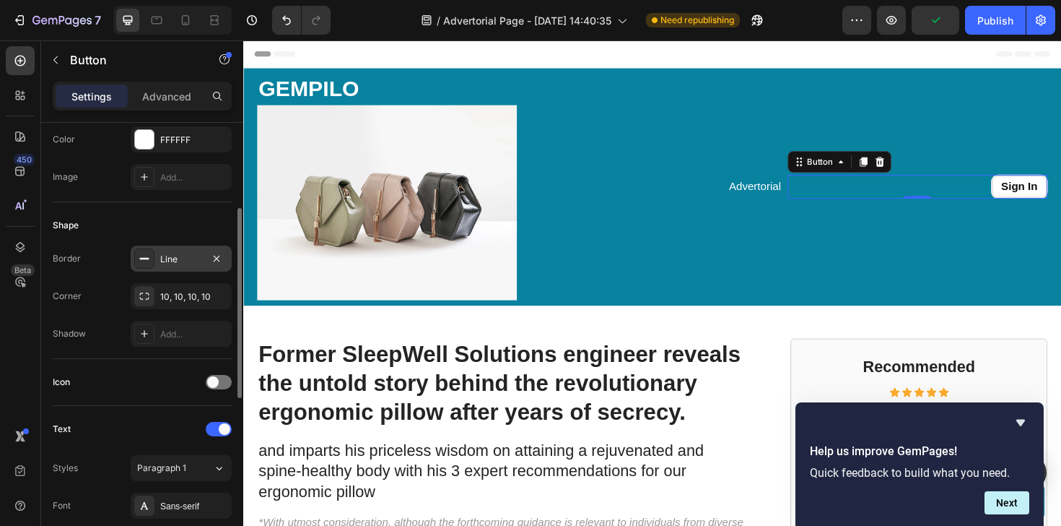
click at [170, 253] on div "Line" at bounding box center [181, 259] width 42 height 13
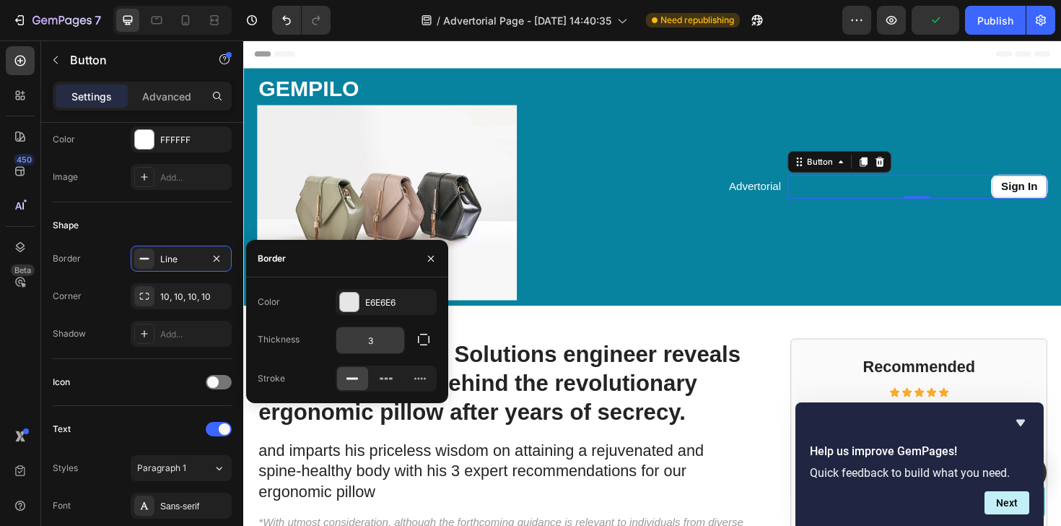
click at [388, 347] on input "3" at bounding box center [370, 340] width 68 height 26
type input "1"
click at [131, 220] on div "Shape" at bounding box center [142, 225] width 179 height 23
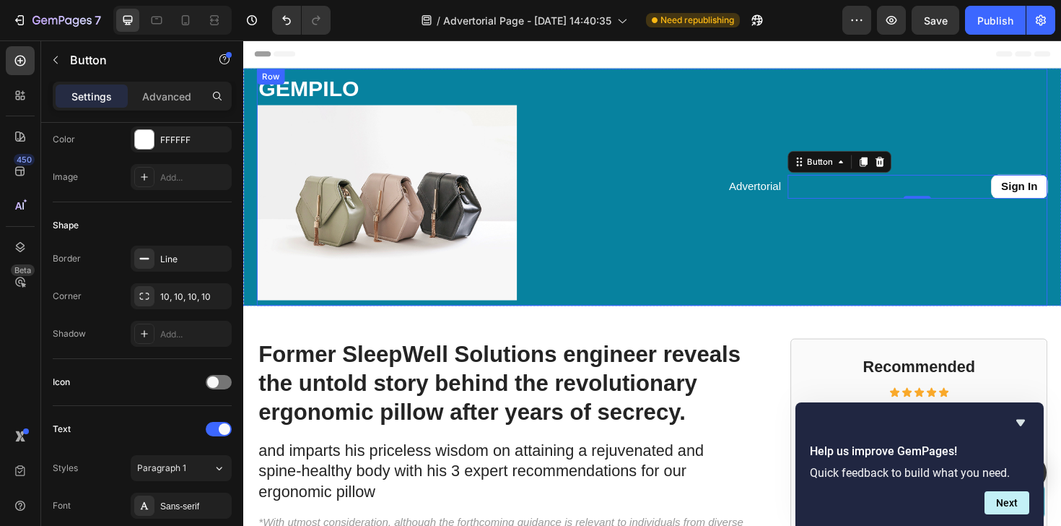
click at [760, 225] on div "Advertorial Text Block" at bounding box center [676, 196] width 275 height 240
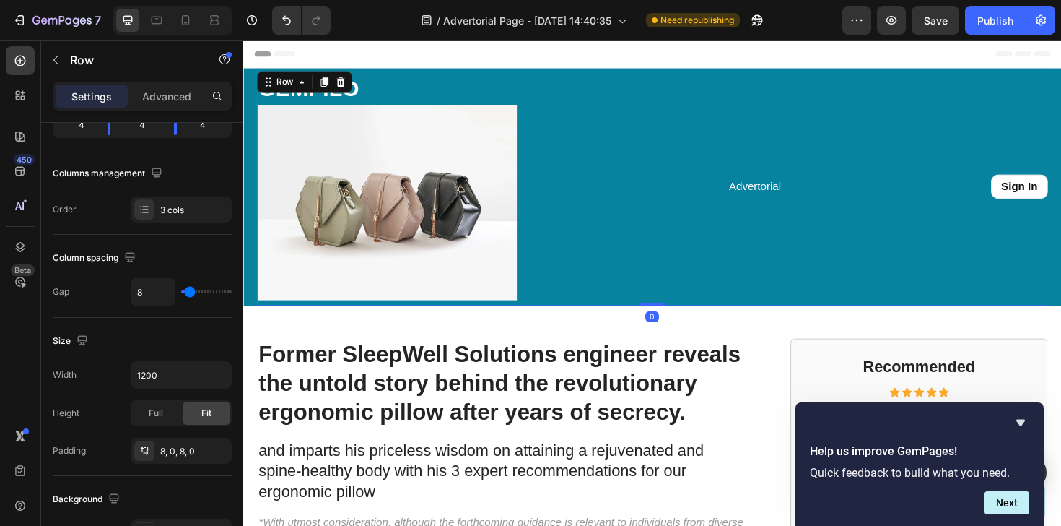
scroll to position [0, 0]
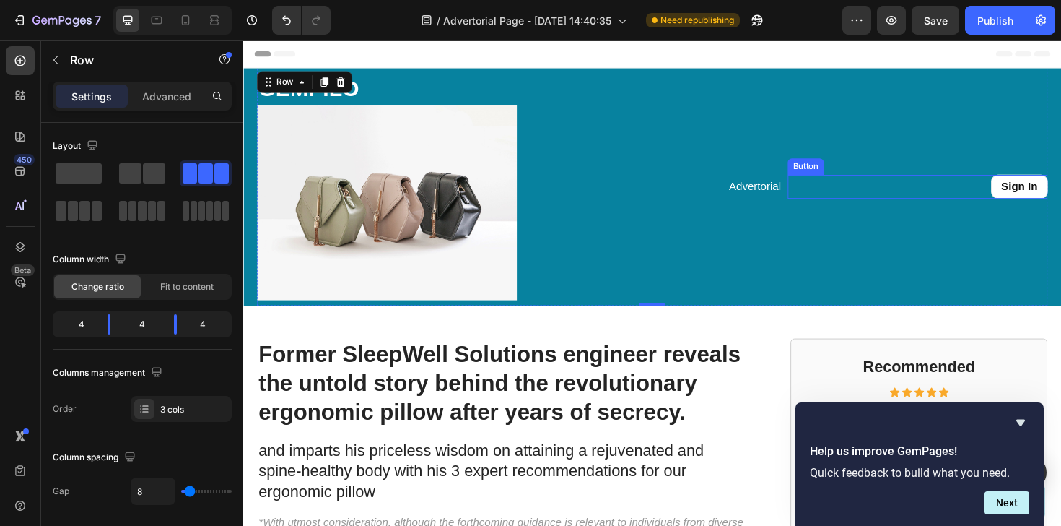
click at [1043, 198] on button "Sign In" at bounding box center [1065, 195] width 60 height 25
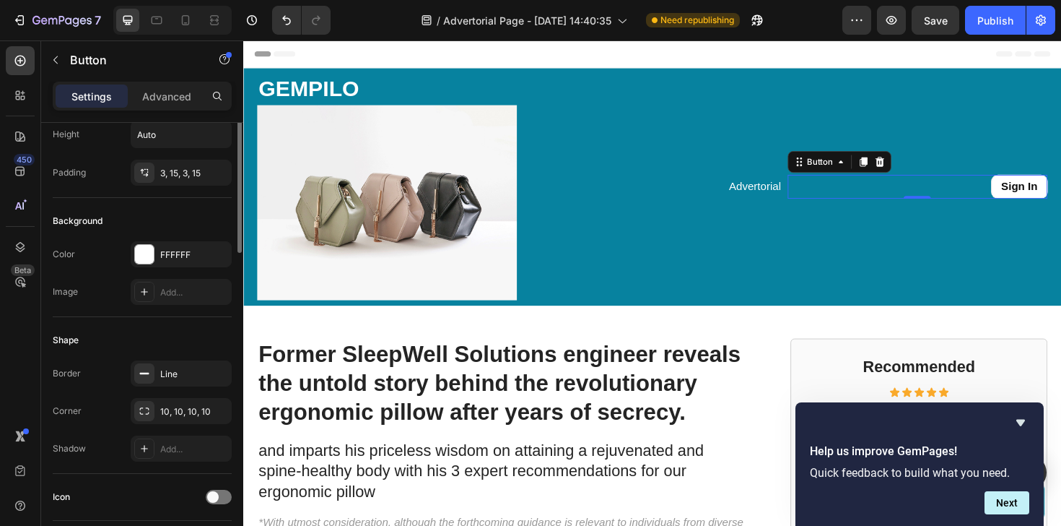
scroll to position [113, 0]
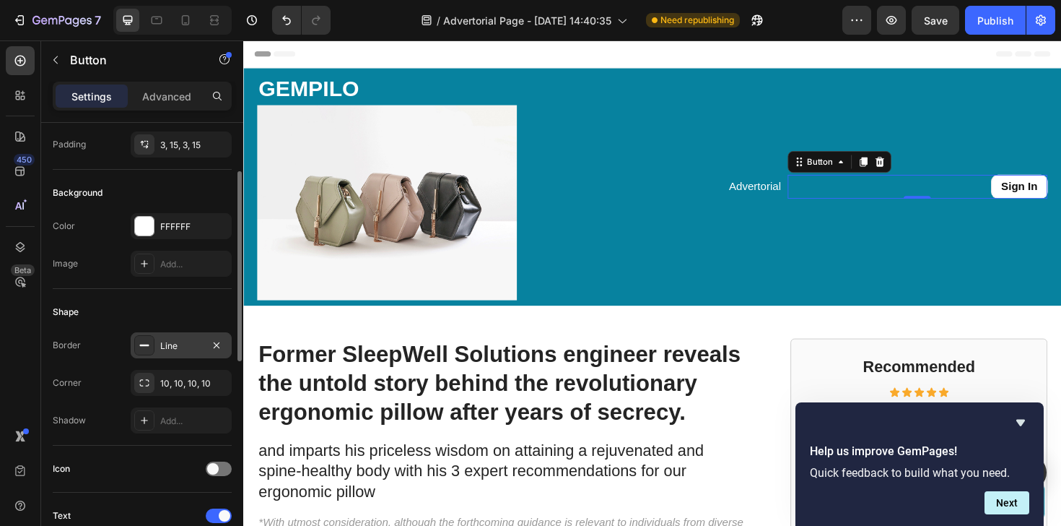
click at [178, 344] on div "Line" at bounding box center [181, 345] width 42 height 13
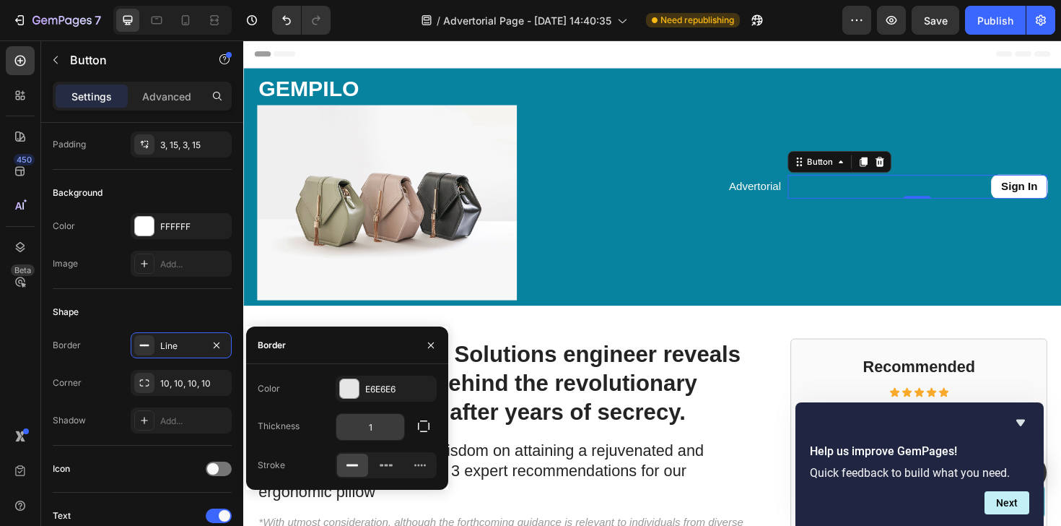
click at [372, 422] on input "1" at bounding box center [370, 427] width 68 height 26
type input "2"
click at [727, 224] on div "Advertorial Text Block" at bounding box center [676, 196] width 275 height 240
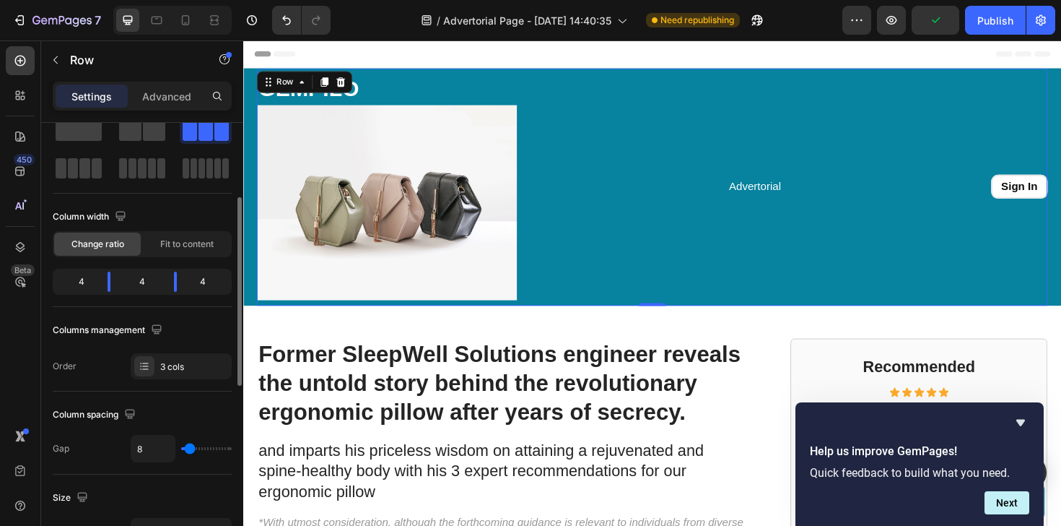
scroll to position [0, 0]
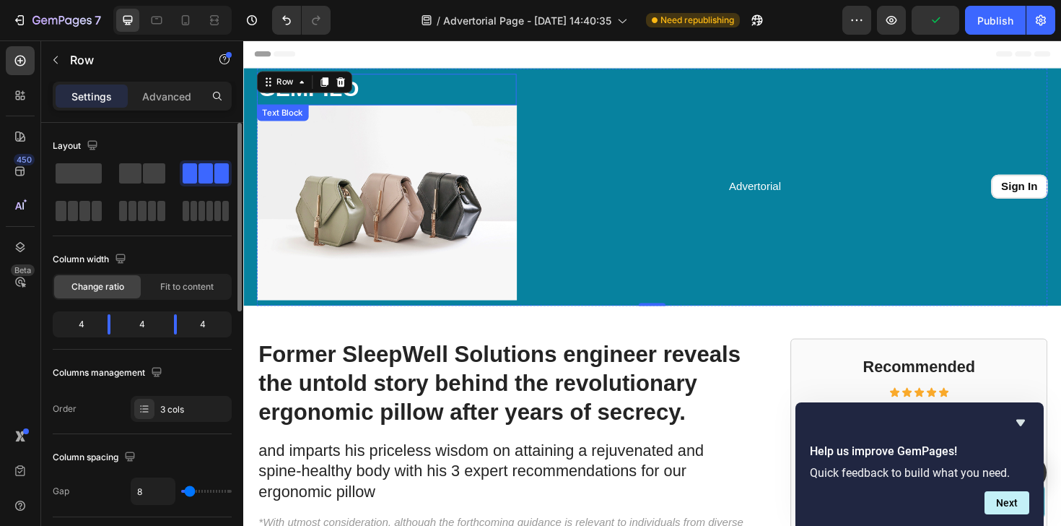
click at [458, 79] on p "GEMPILO" at bounding box center [395, 92] width 272 height 30
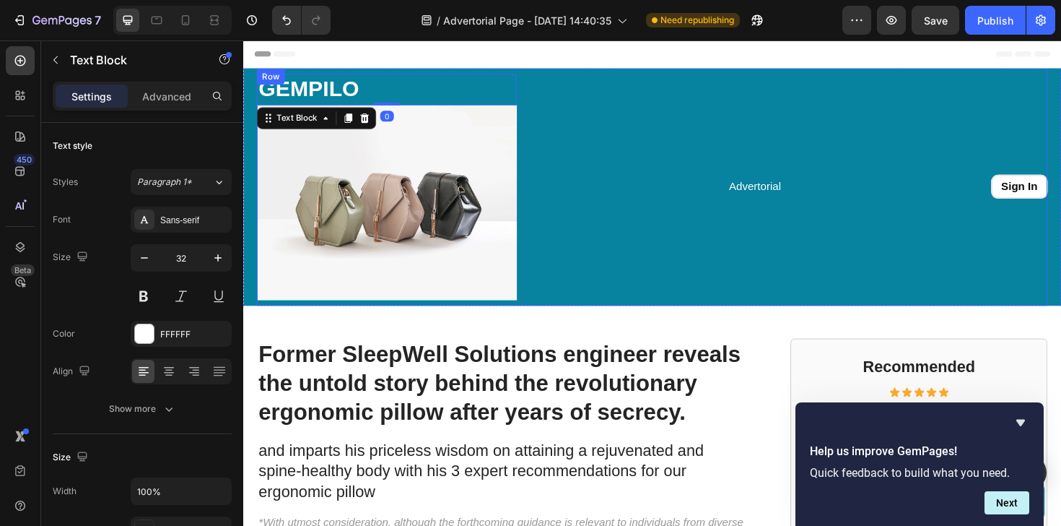
click at [573, 103] on div "Advertorial Text Block" at bounding box center [676, 196] width 275 height 240
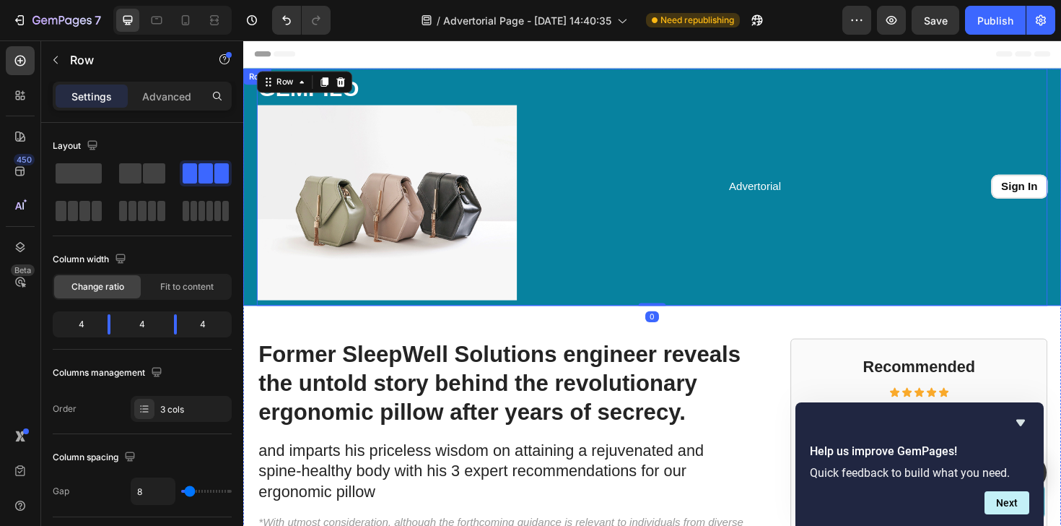
click at [250, 100] on div "GEMPILO Text Block Image Advertorial Text Block Sign In Button Row 0 Row" at bounding box center [676, 195] width 866 height 251
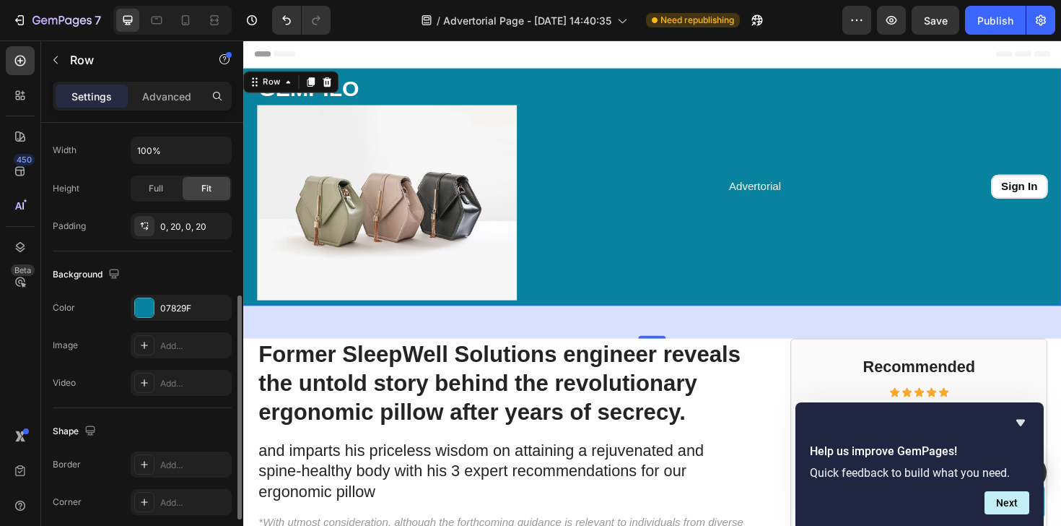
scroll to position [361, 0]
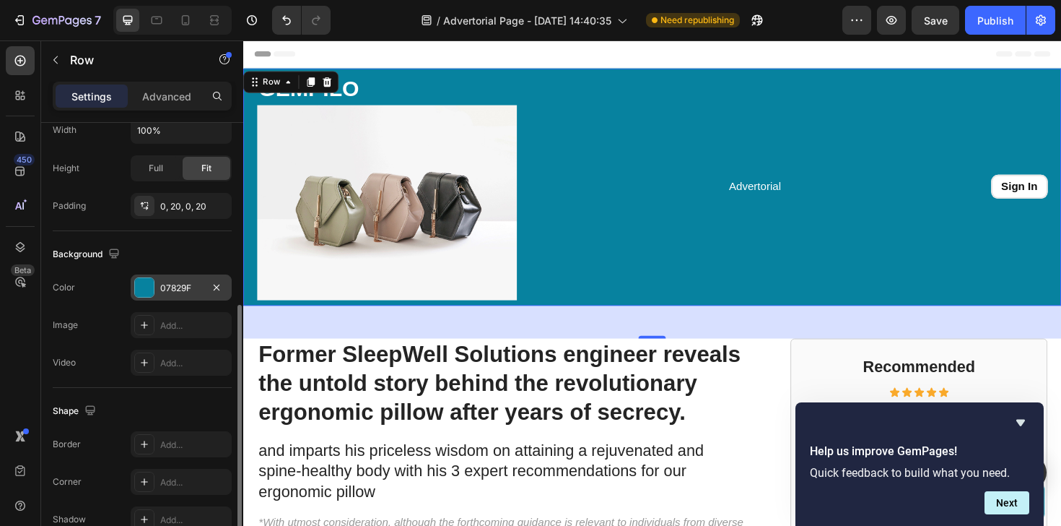
click at [145, 283] on div at bounding box center [144, 287] width 19 height 19
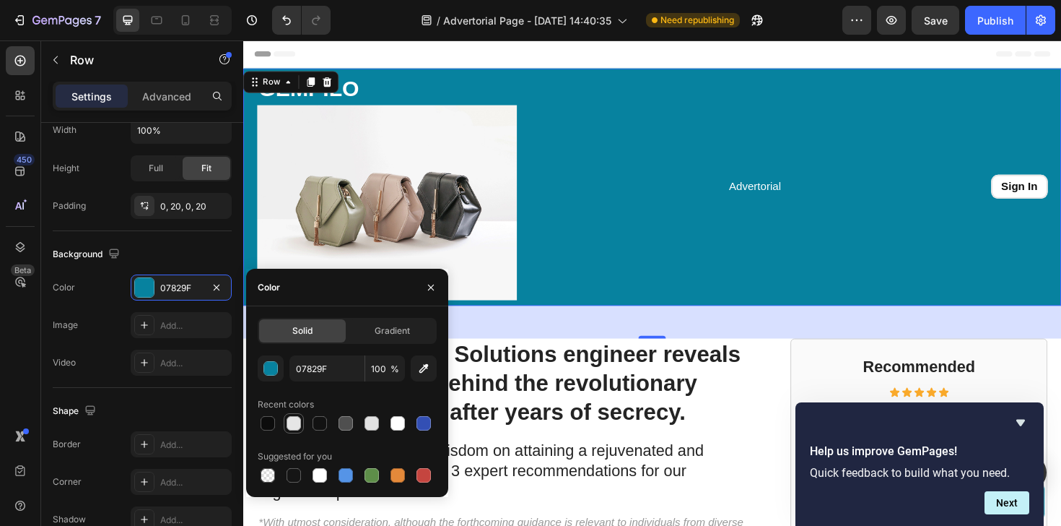
click at [296, 428] on div at bounding box center [294, 423] width 14 height 14
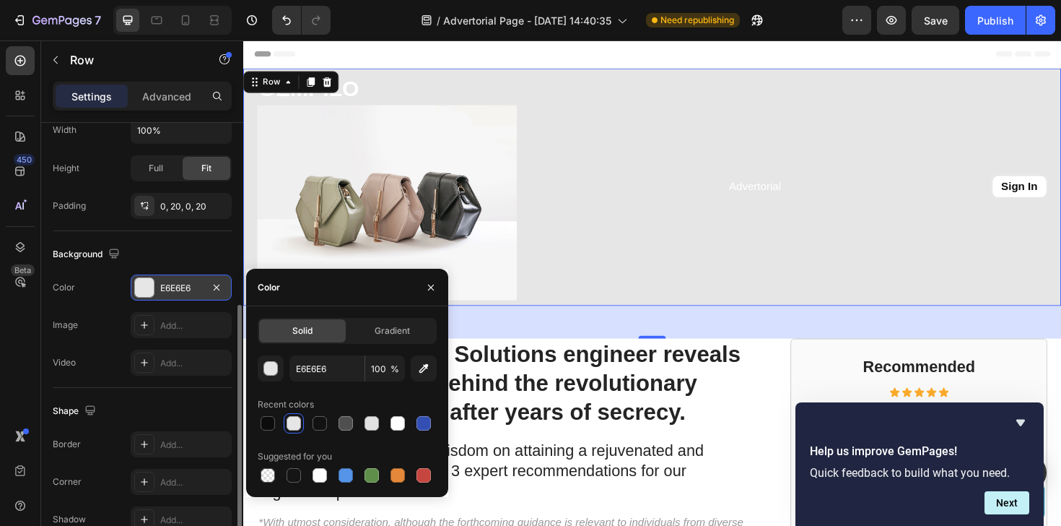
click at [184, 287] on div "E6E6E6" at bounding box center [181, 288] width 42 height 13
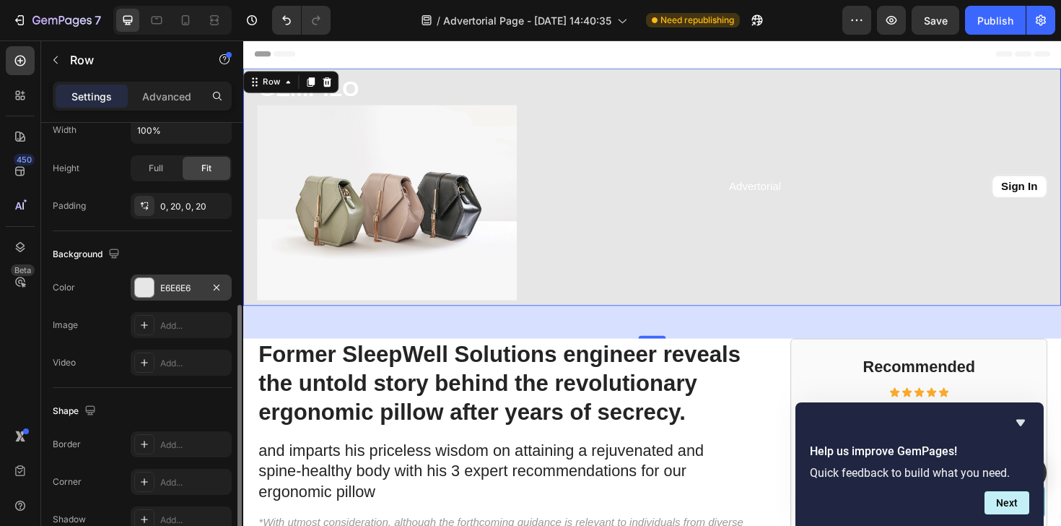
click at [165, 294] on div "E6E6E6" at bounding box center [181, 287] width 101 height 26
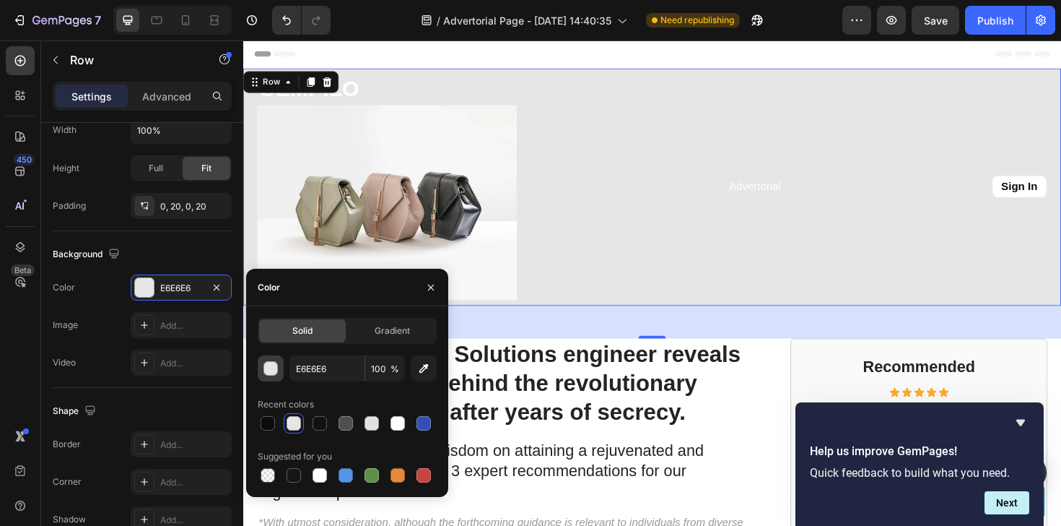
click at [269, 368] on div "button" at bounding box center [271, 369] width 14 height 14
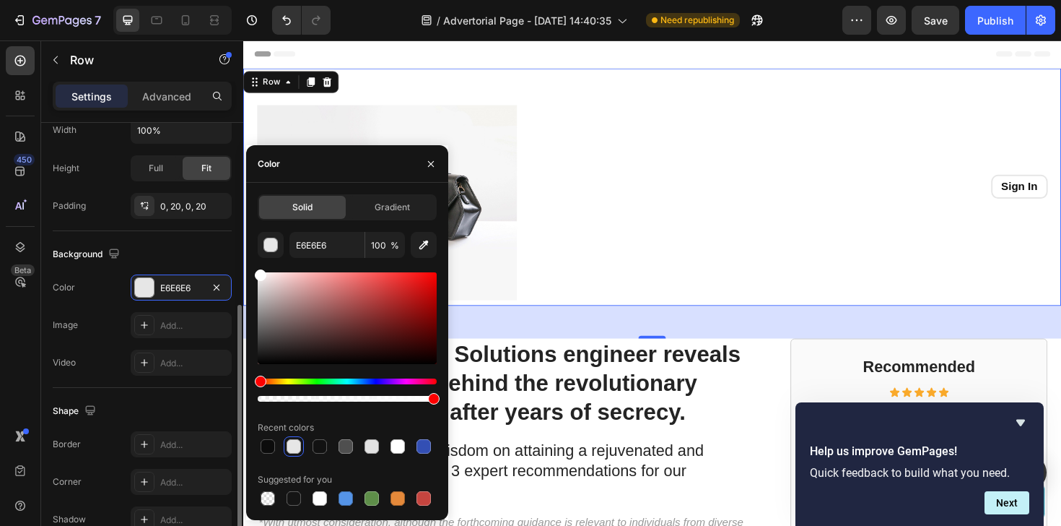
drag, startPoint x: 298, startPoint y: 294, endPoint x: 223, endPoint y: 248, distance: 88.2
click at [223, 248] on div "450 Beta but Sections(30) Elements(10) Button Button Button Form Submit Button …" at bounding box center [121, 282] width 243 height 485
type input "FFFFFF"
click at [189, 257] on div "Background" at bounding box center [142, 254] width 179 height 23
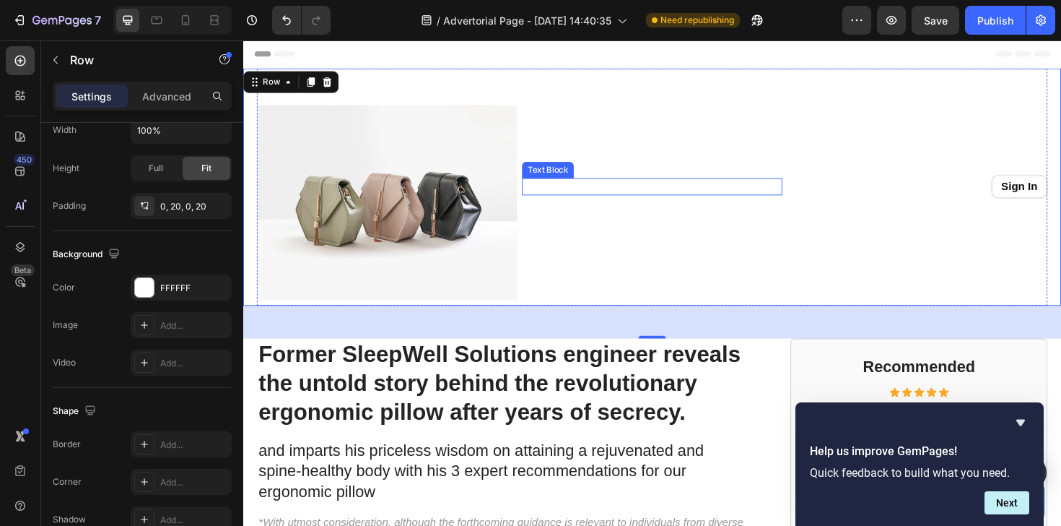
click at [661, 198] on p "Advertorial" at bounding box center [676, 195] width 272 height 15
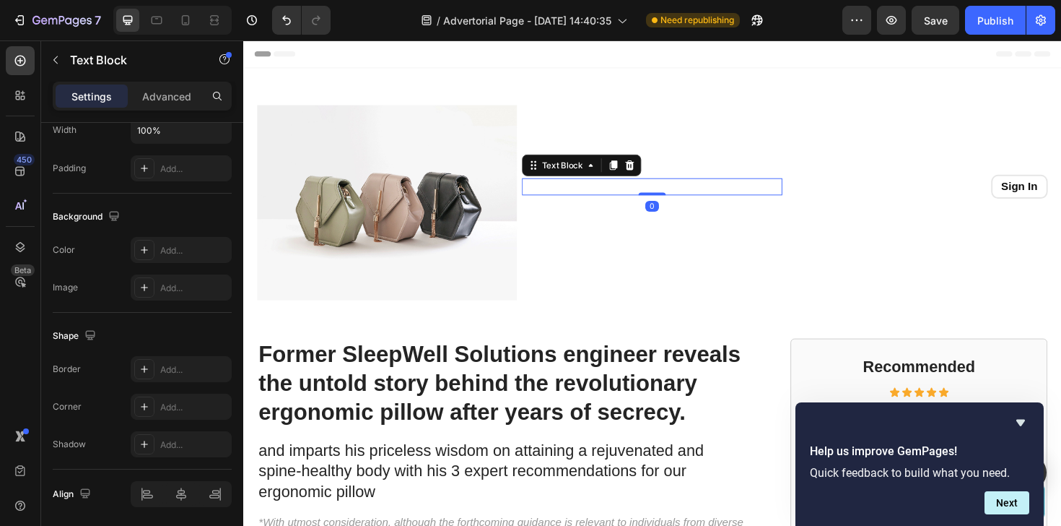
scroll to position [0, 0]
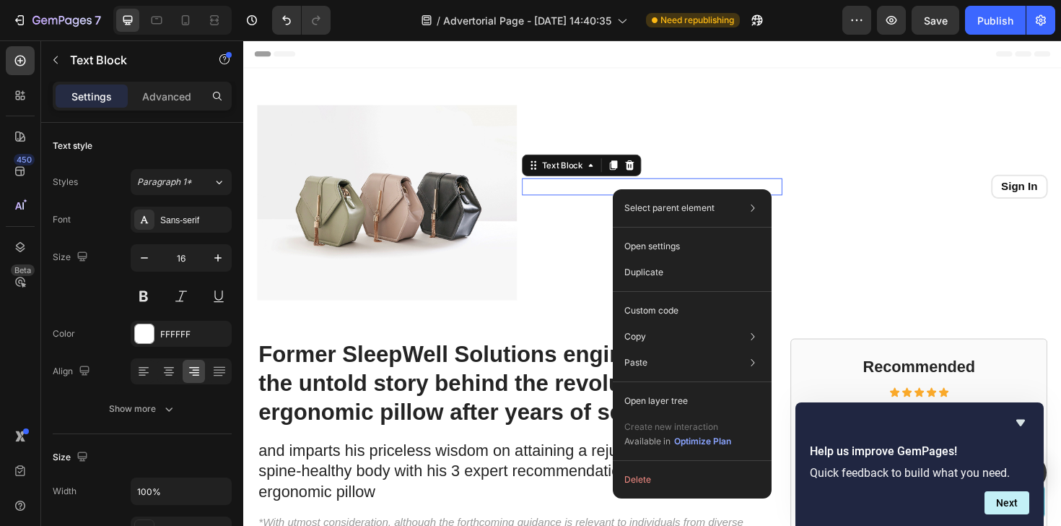
click at [631, 198] on p "Advertorial" at bounding box center [676, 195] width 272 height 15
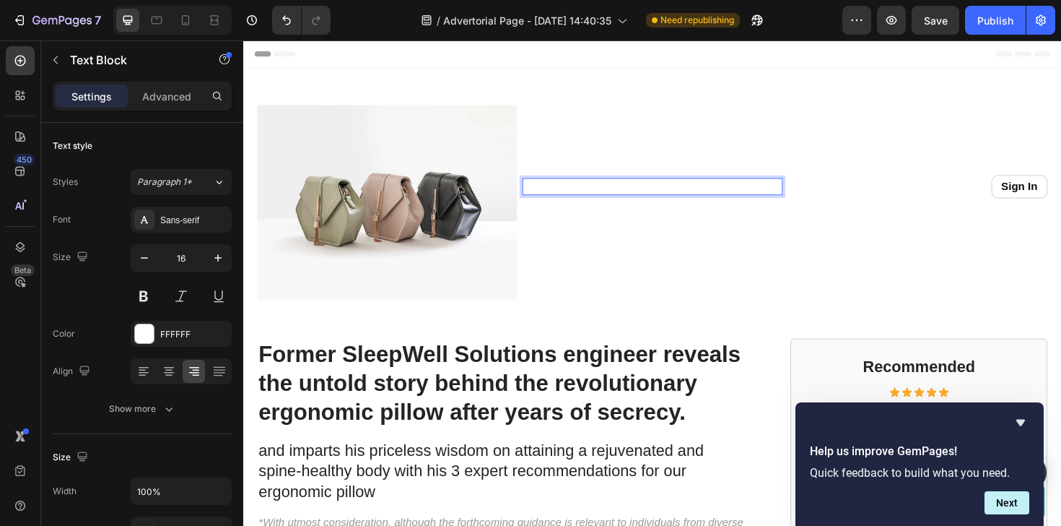
click at [651, 197] on p "Advertorial" at bounding box center [676, 195] width 272 height 15
click at [643, 201] on p "Advertorial" at bounding box center [676, 195] width 272 height 15
click at [645, 198] on p "Advertorial" at bounding box center [676, 195] width 272 height 15
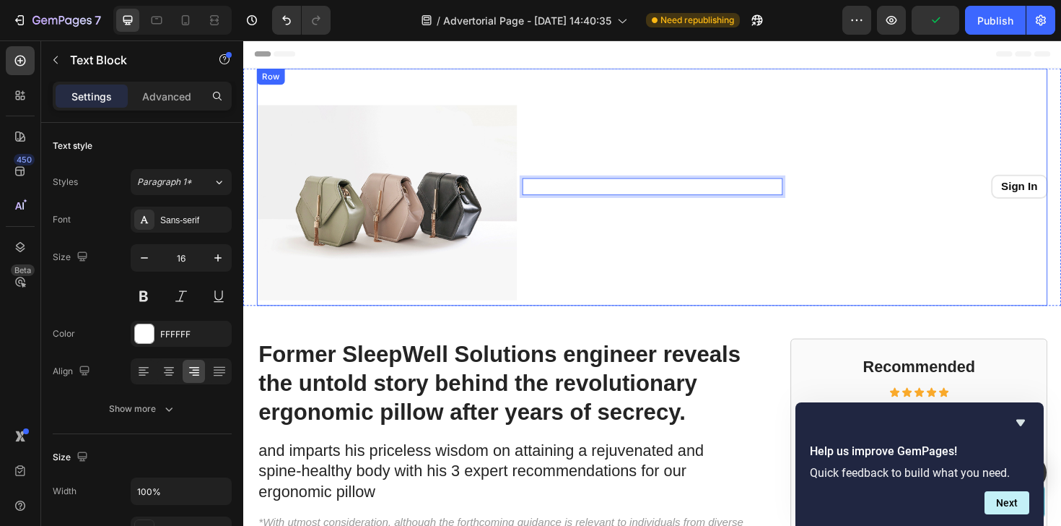
click at [660, 156] on div "Advertorial Text Block 0" at bounding box center [676, 196] width 275 height 240
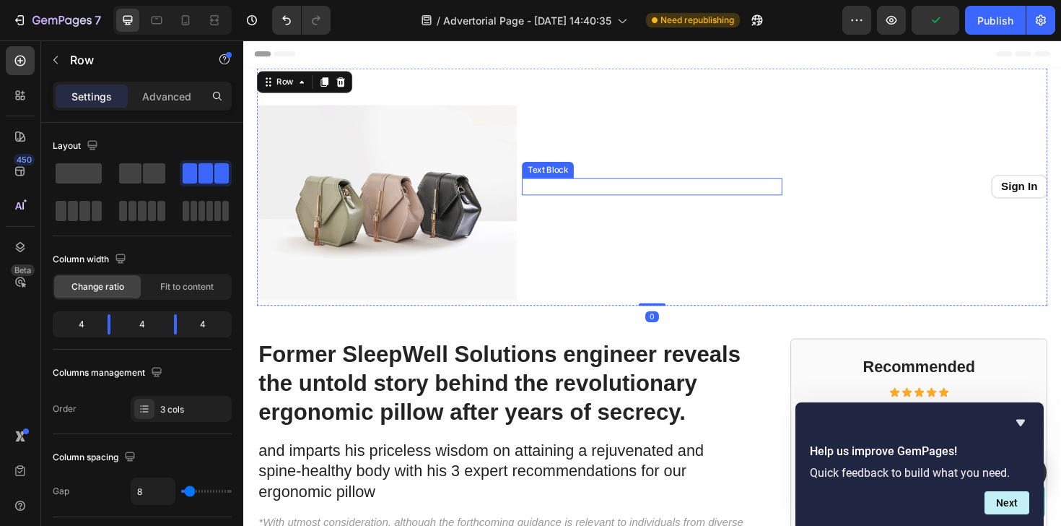
click at [617, 194] on p "Advertorial" at bounding box center [676, 195] width 272 height 15
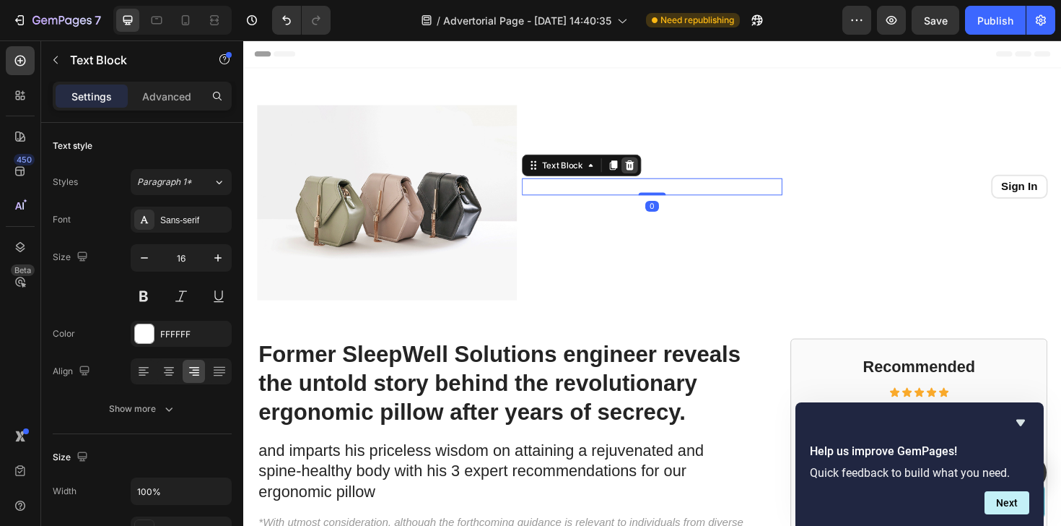
click at [657, 173] on icon at bounding box center [653, 173] width 12 height 12
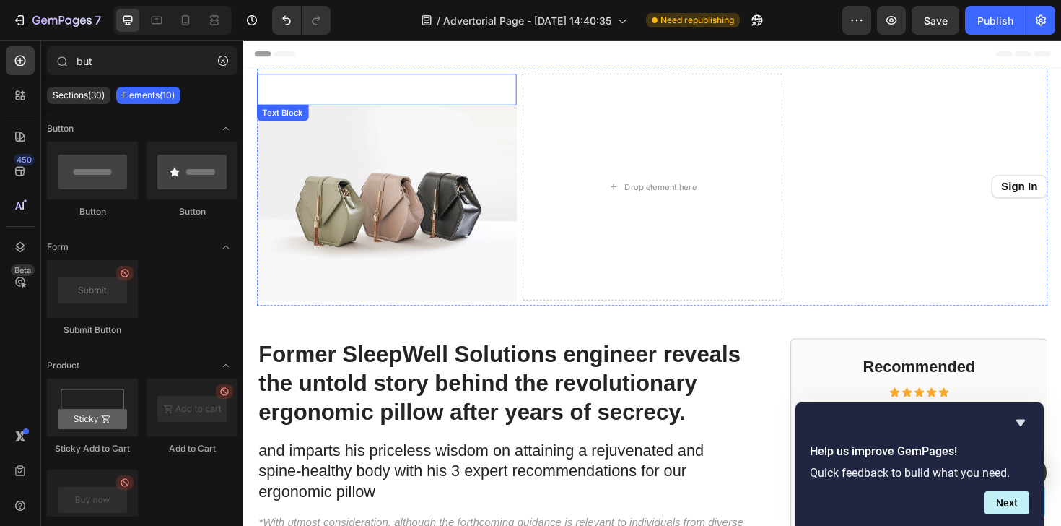
click at [360, 91] on p "GEMPILO" at bounding box center [395, 92] width 272 height 30
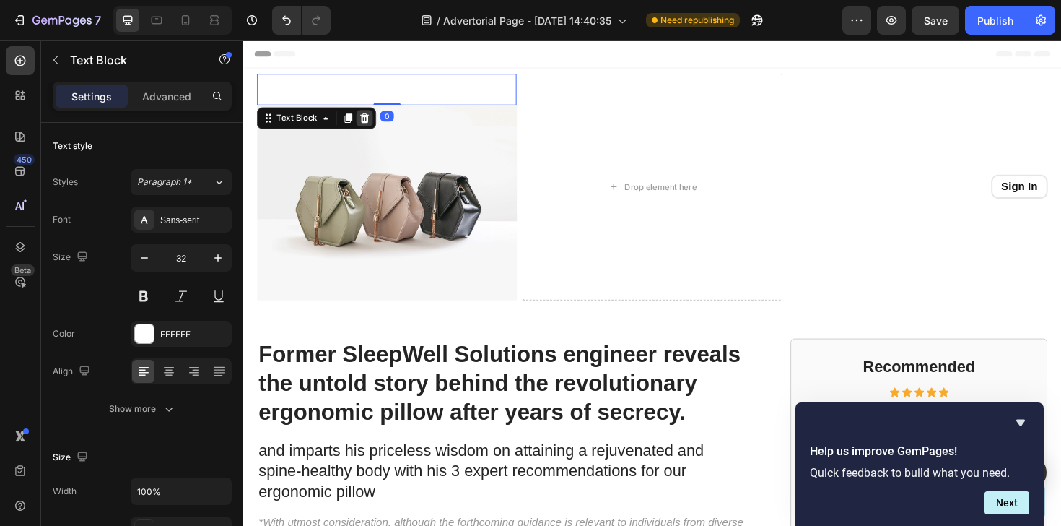
click at [373, 123] on icon at bounding box center [371, 122] width 9 height 10
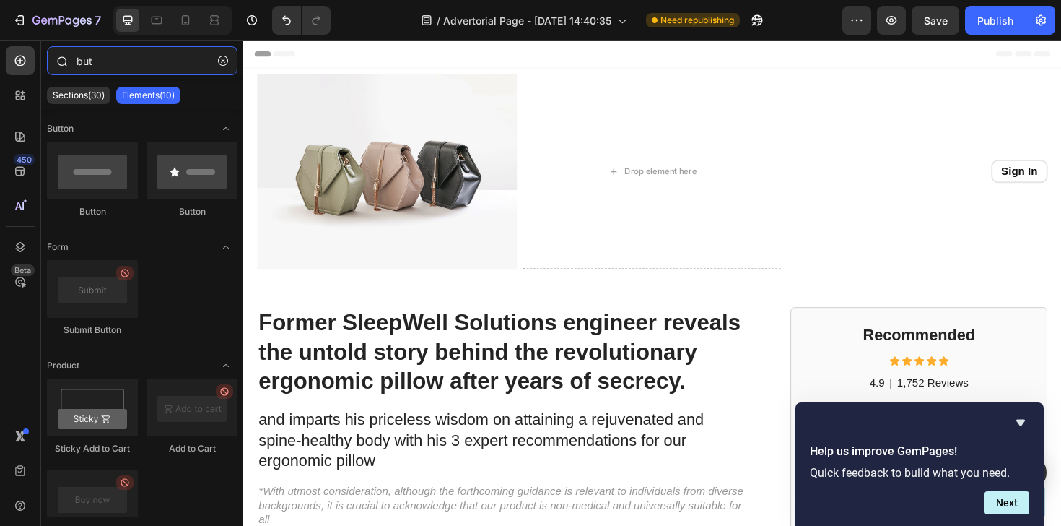
click at [173, 52] on input "but" at bounding box center [142, 60] width 191 height 29
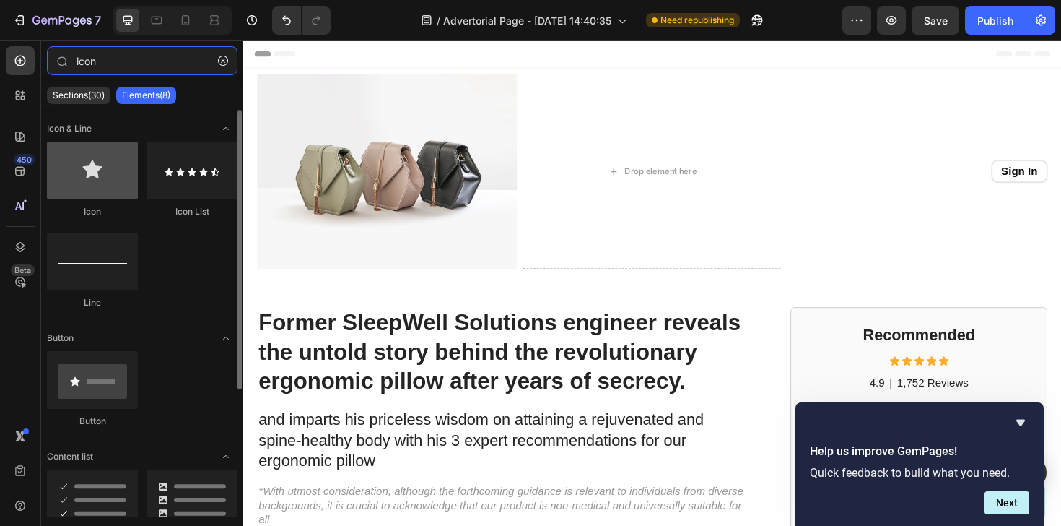
type input "icon"
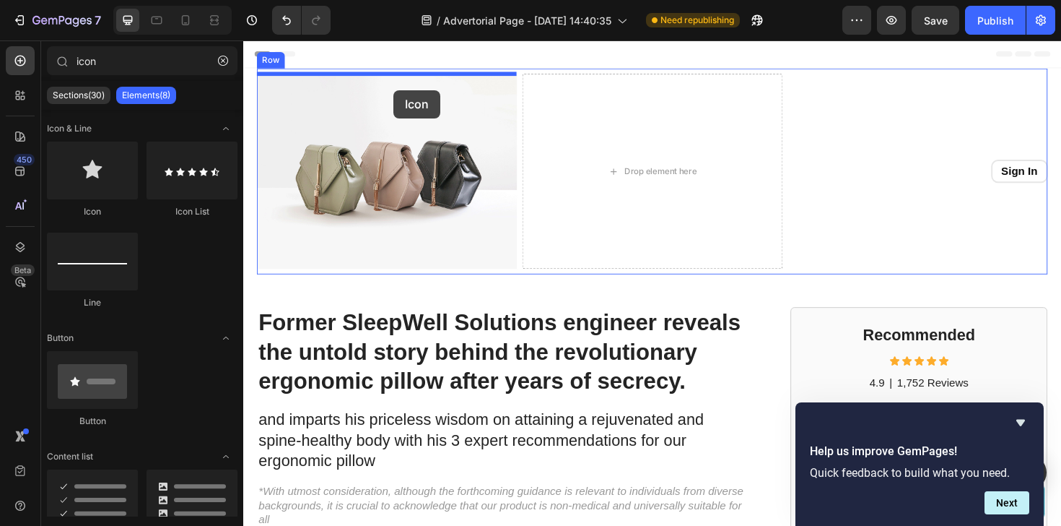
drag, startPoint x: 363, startPoint y: 202, endPoint x: 401, endPoint y: 95, distance: 113.5
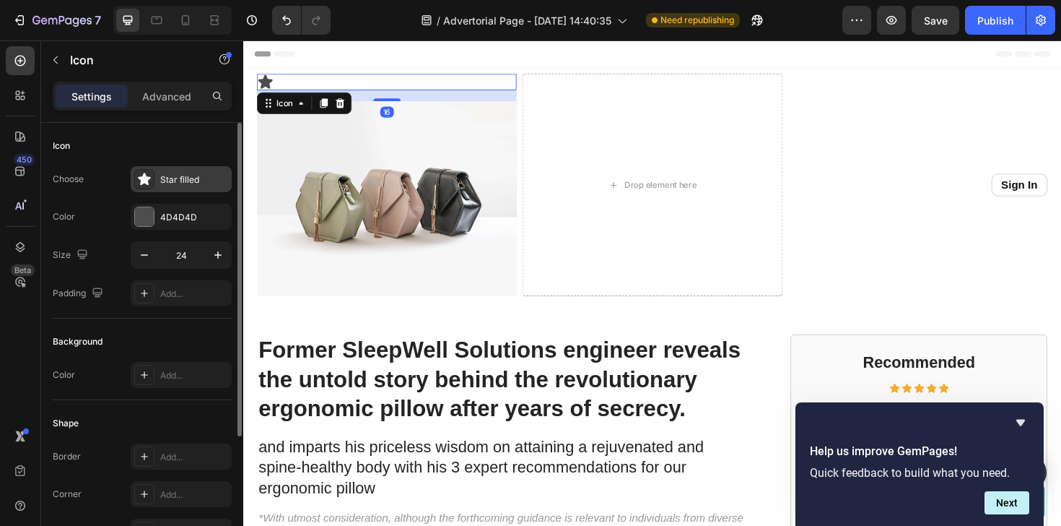
click at [166, 184] on div "Star filled" at bounding box center [194, 179] width 68 height 13
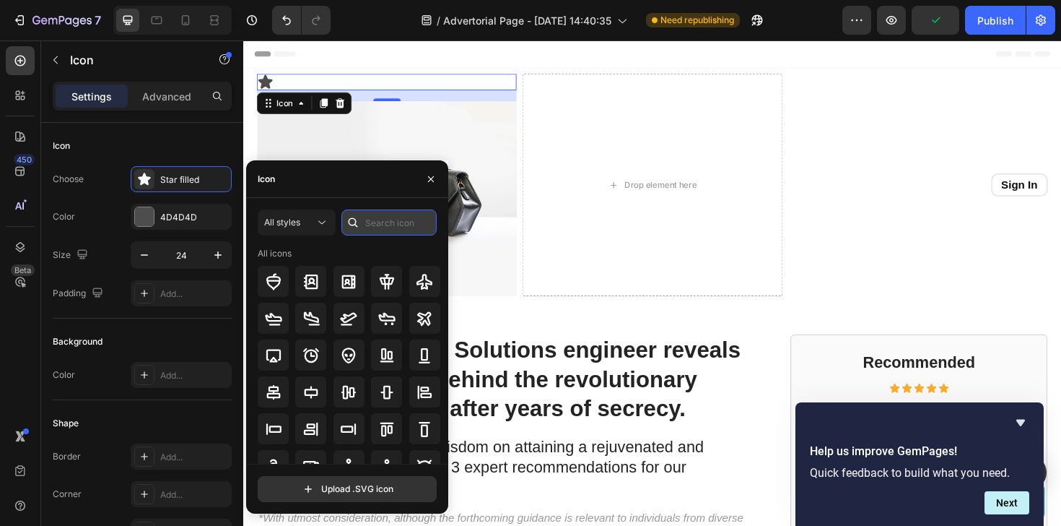
click at [385, 225] on input "text" at bounding box center [389, 222] width 95 height 26
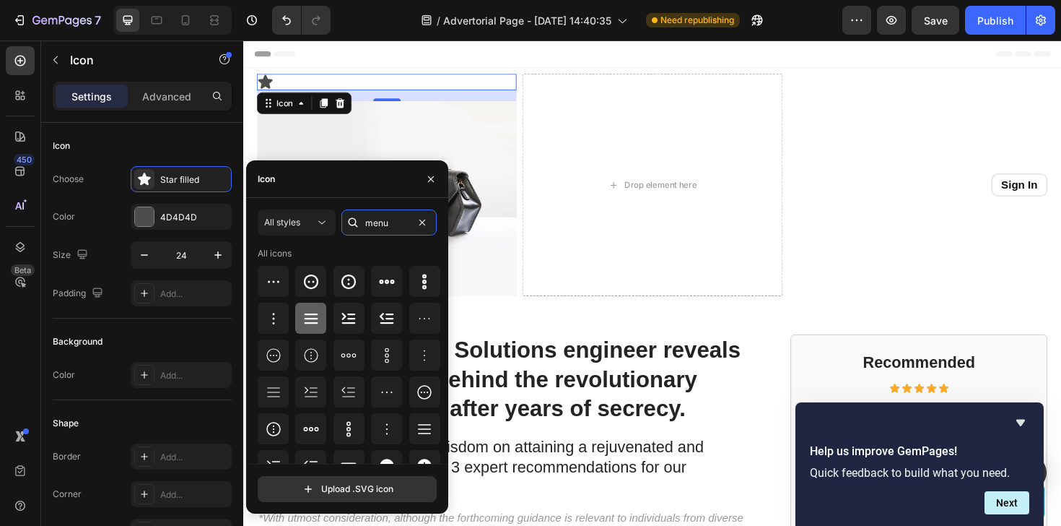
type input "menu"
click at [311, 321] on icon at bounding box center [311, 318] width 17 height 17
click at [156, 149] on div "Icon" at bounding box center [142, 145] width 179 height 23
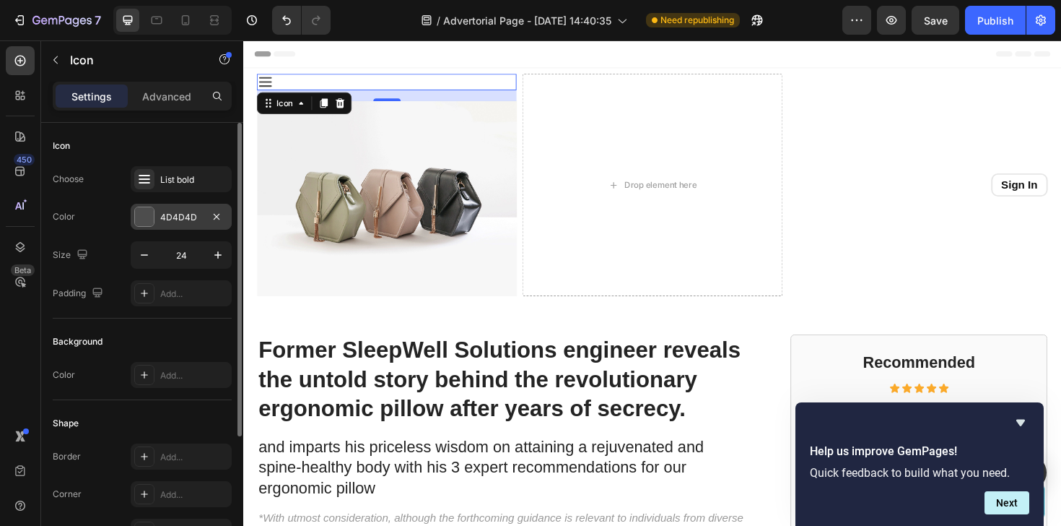
click at [165, 212] on div "4D4D4D" at bounding box center [181, 217] width 42 height 13
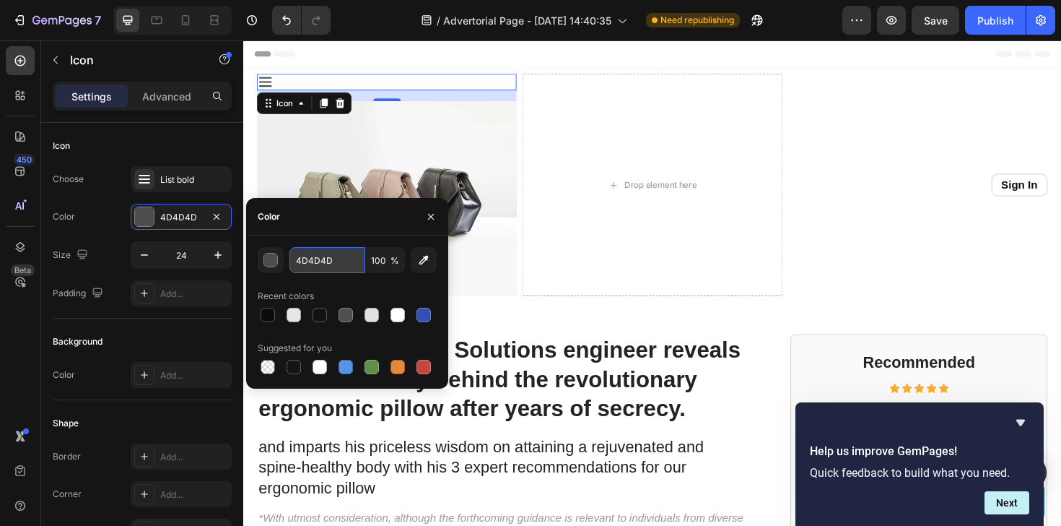
click at [306, 253] on input "4D4D4D" at bounding box center [327, 260] width 75 height 26
paste input "#0D0D0"
click at [329, 281] on div "#0D0D0D 100 % Recent colors Suggested for you" at bounding box center [347, 312] width 179 height 130
type input "0D0D0D"
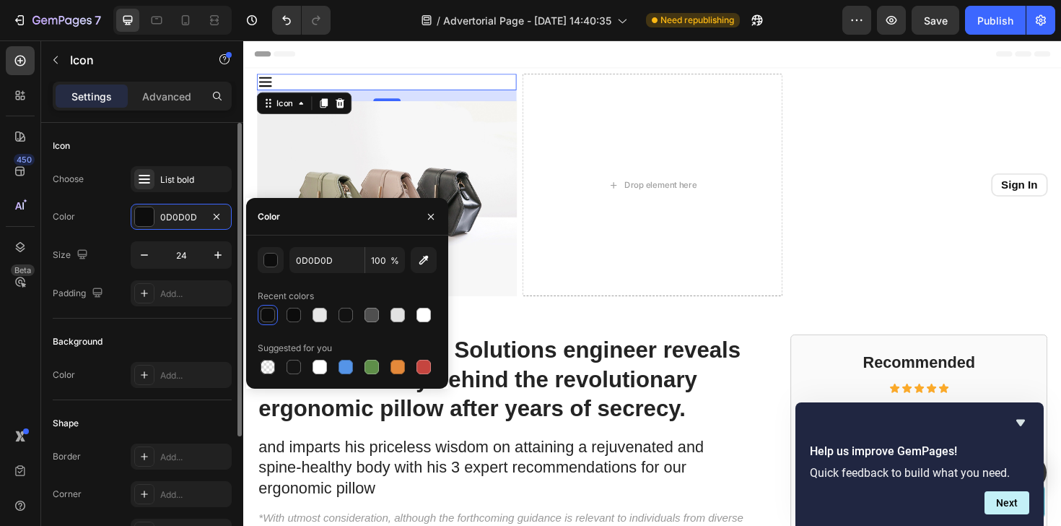
click at [116, 268] on div "Size 24" at bounding box center [142, 254] width 179 height 27
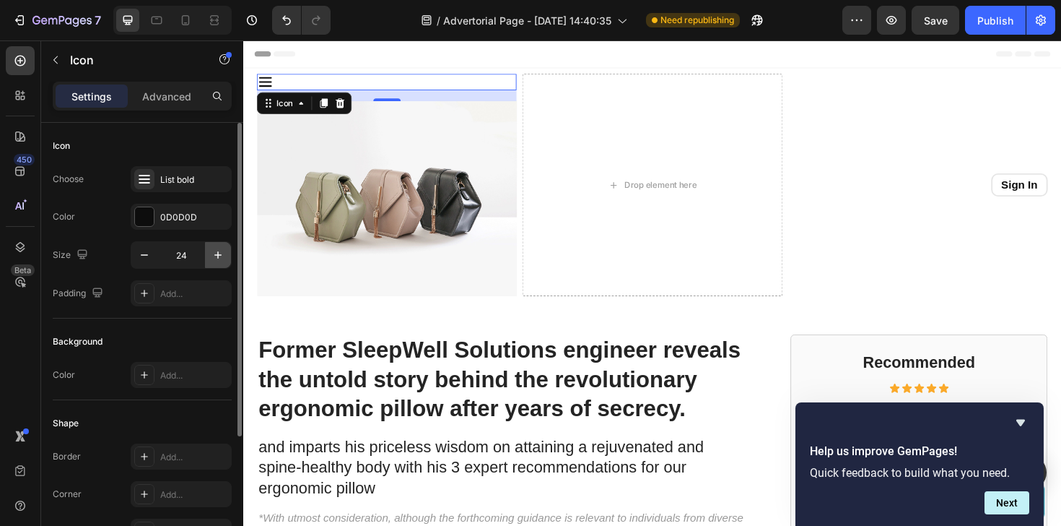
click at [214, 259] on icon "button" at bounding box center [218, 255] width 14 height 14
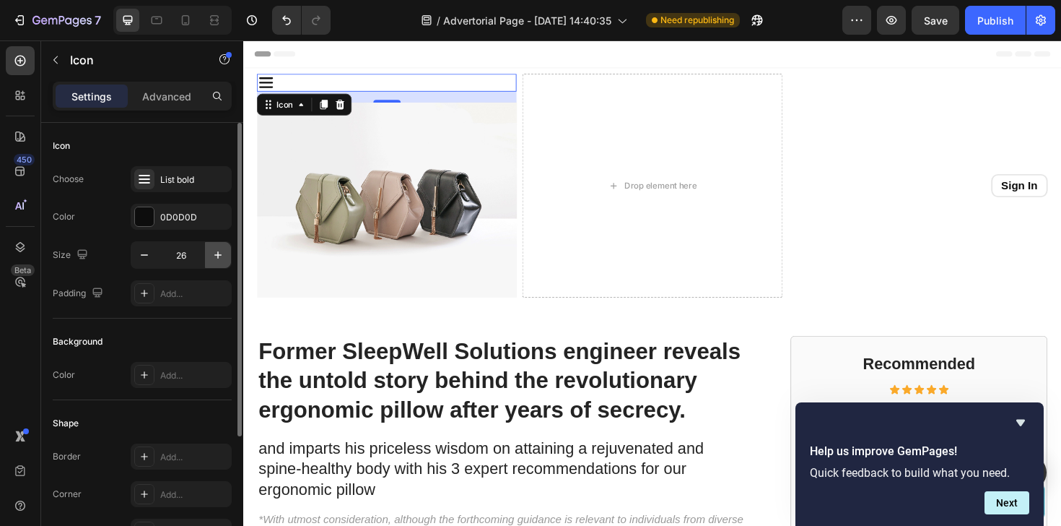
click at [214, 259] on icon "button" at bounding box center [218, 255] width 14 height 14
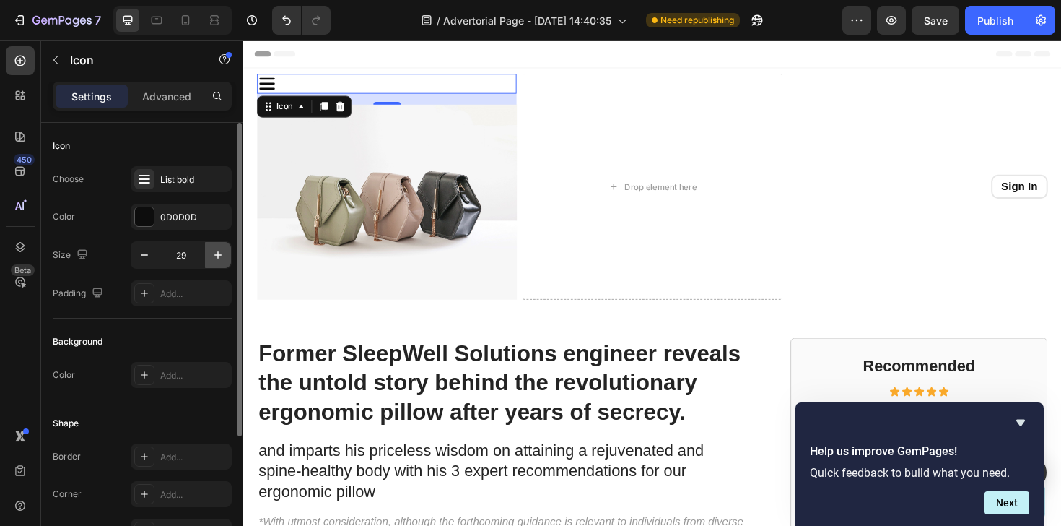
click at [214, 259] on icon "button" at bounding box center [218, 255] width 14 height 14
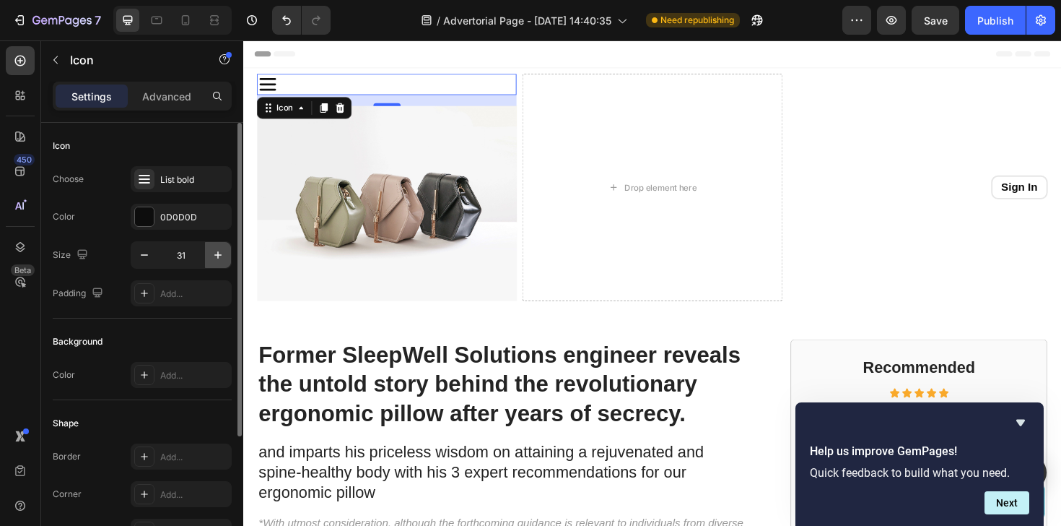
click at [214, 259] on icon "button" at bounding box center [218, 255] width 14 height 14
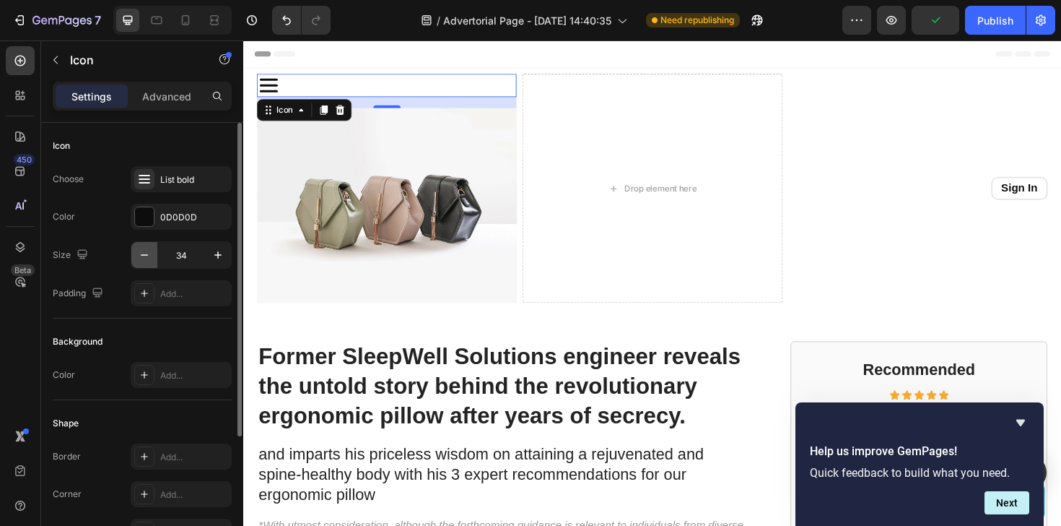
click at [145, 251] on icon "button" at bounding box center [144, 255] width 14 height 14
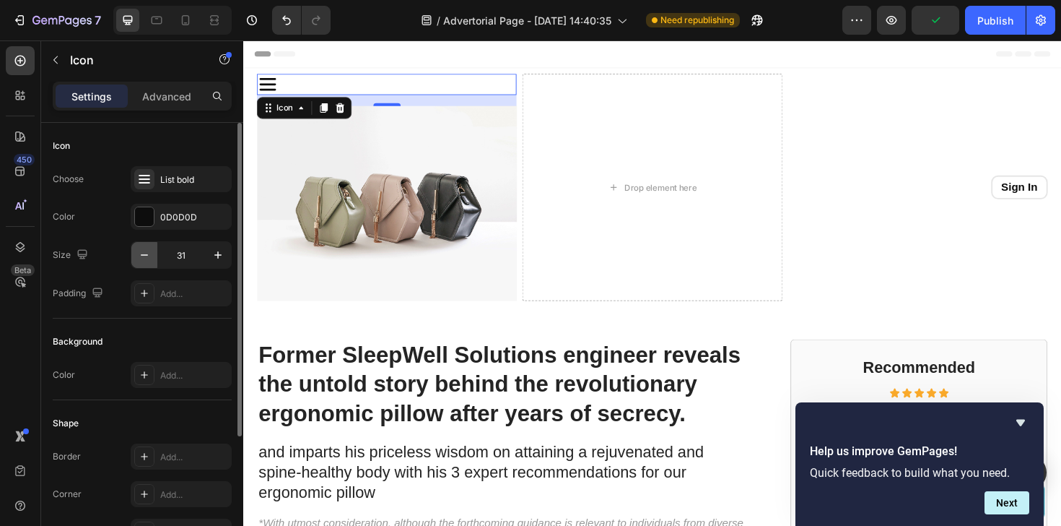
click at [145, 251] on icon "button" at bounding box center [144, 255] width 14 height 14
type input "30"
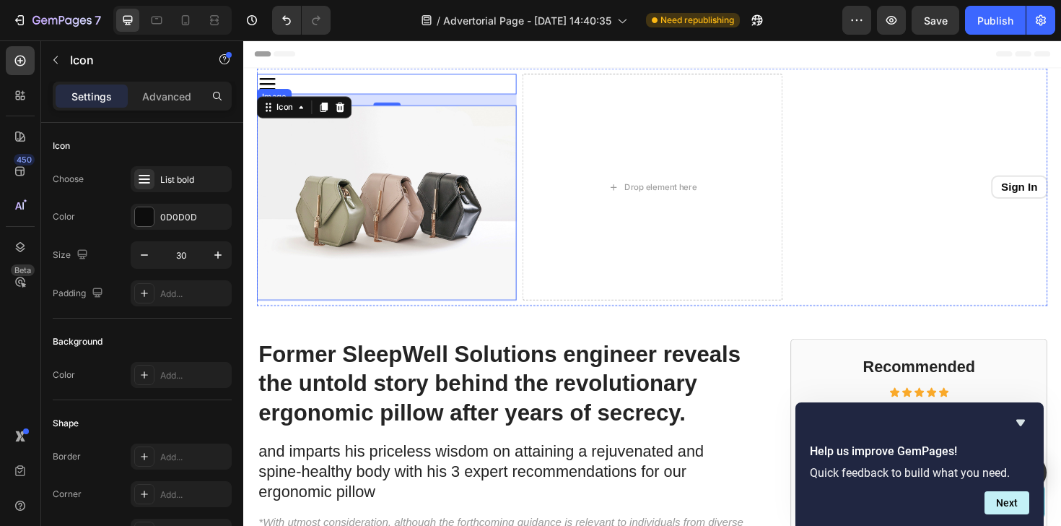
click at [401, 201] on img at bounding box center [395, 212] width 275 height 206
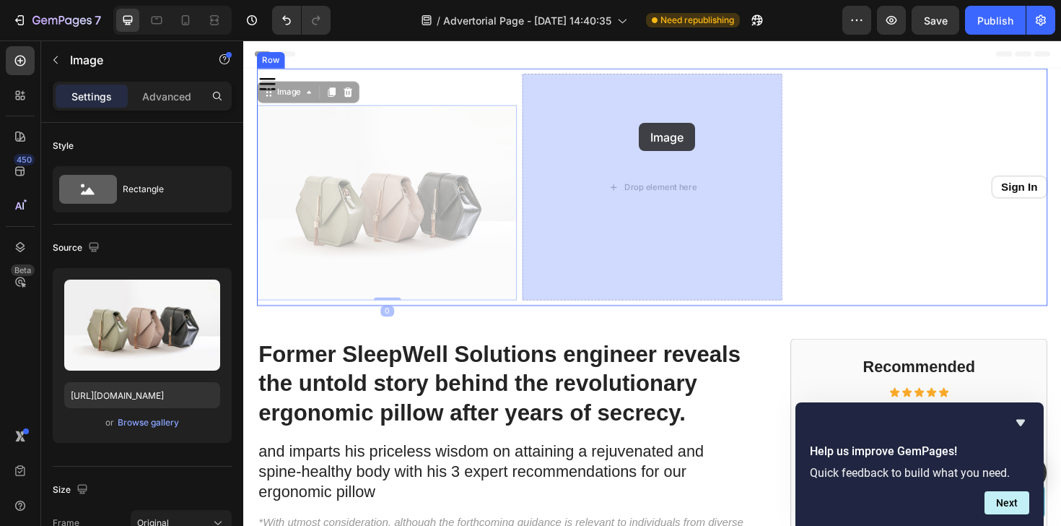
drag, startPoint x: 437, startPoint y: 171, endPoint x: 666, endPoint y: 128, distance: 232.9
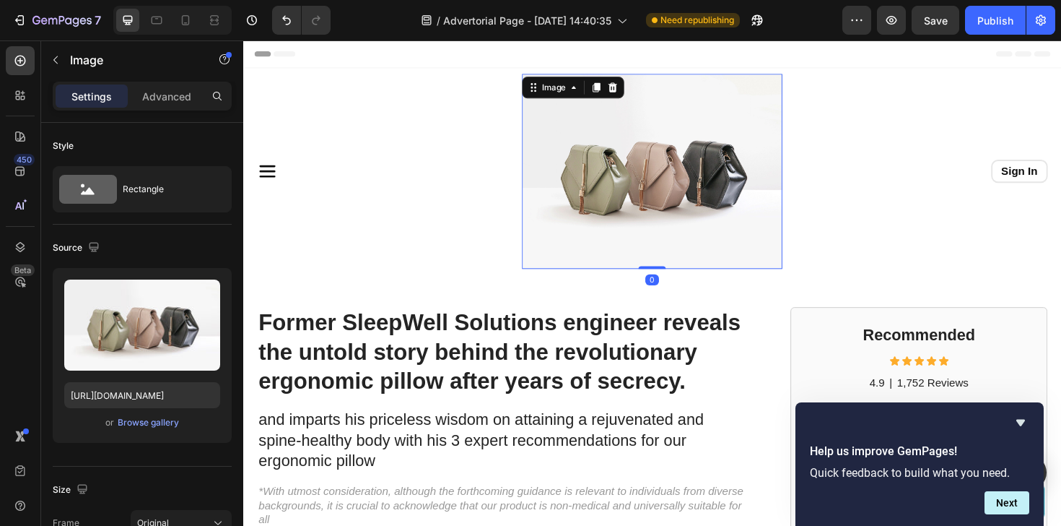
click at [618, 152] on img at bounding box center [676, 179] width 275 height 206
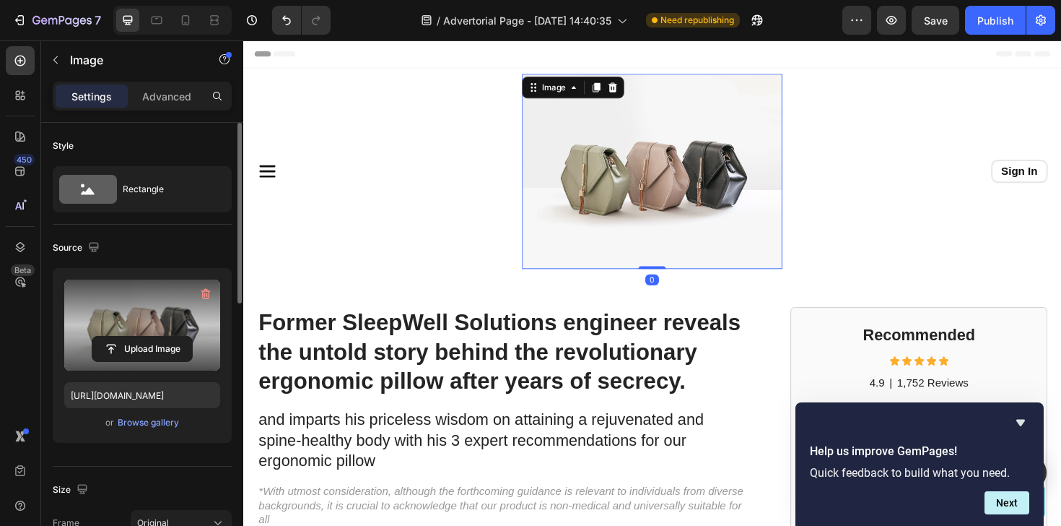
click at [140, 321] on label at bounding box center [142, 324] width 156 height 91
click at [140, 336] on input "file" at bounding box center [142, 348] width 100 height 25
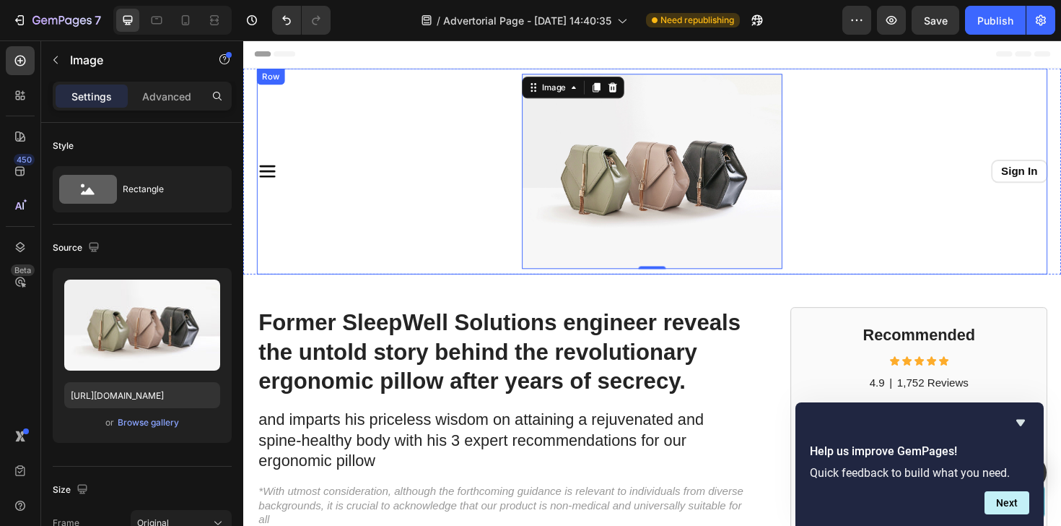
type input "[URL][DOMAIN_NAME]"
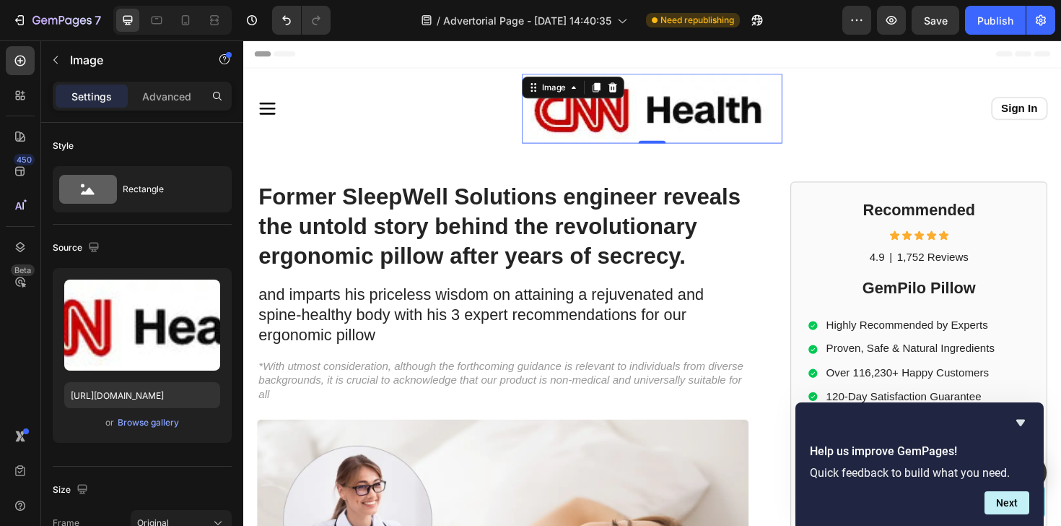
click at [572, 123] on img at bounding box center [676, 113] width 275 height 74
click at [332, 116] on div "Icon" at bounding box center [395, 113] width 275 height 22
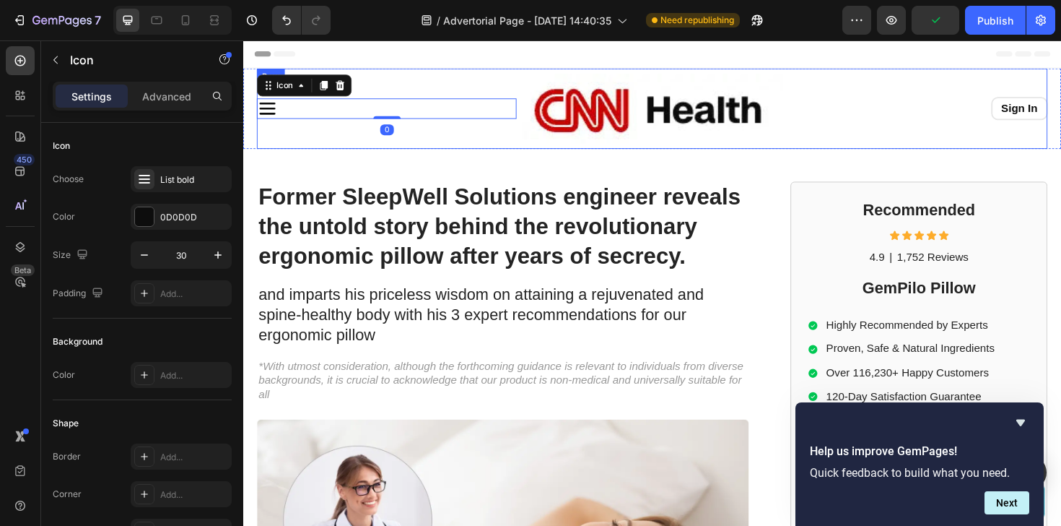
click at [430, 89] on div "Icon 0" at bounding box center [395, 113] width 275 height 74
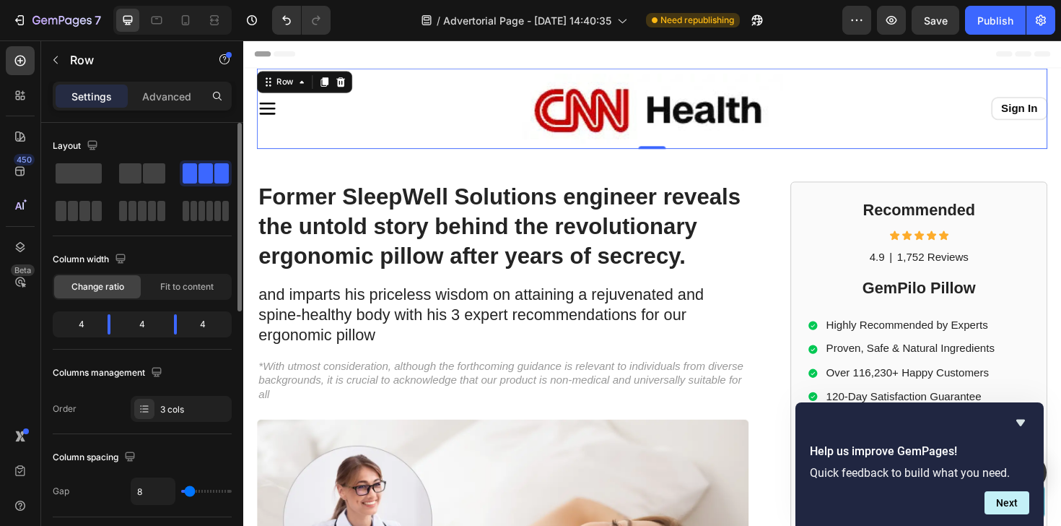
click at [79, 322] on div "4" at bounding box center [76, 324] width 40 height 20
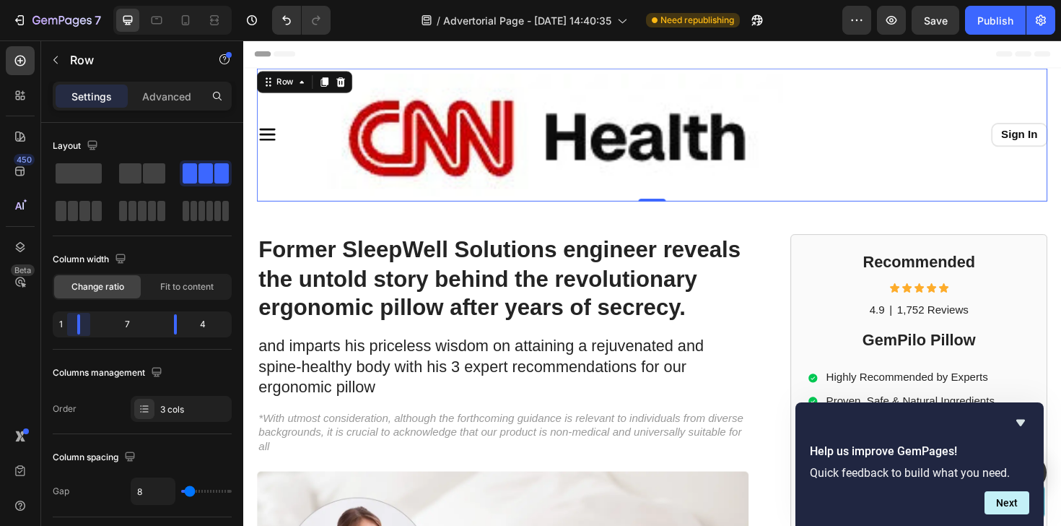
drag, startPoint x: 110, startPoint y: 323, endPoint x: 72, endPoint y: 326, distance: 38.4
click at [72, 0] on body "7 / Advertorial Page - [DATE] 14:40:35 Need republishing Preview Save Publish 4…" at bounding box center [530, 0] width 1061 height 0
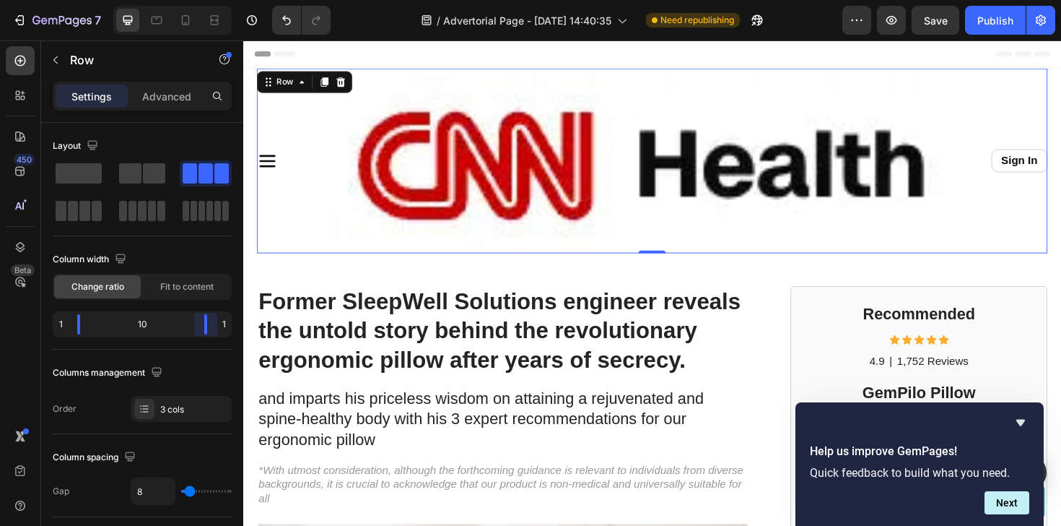
drag, startPoint x: 180, startPoint y: 328, endPoint x: 219, endPoint y: 328, distance: 39.0
click at [219, 0] on body "7 / Advertorial Page - [DATE] 14:40:35 Need republishing Preview Save Publish 4…" at bounding box center [530, 0] width 1061 height 0
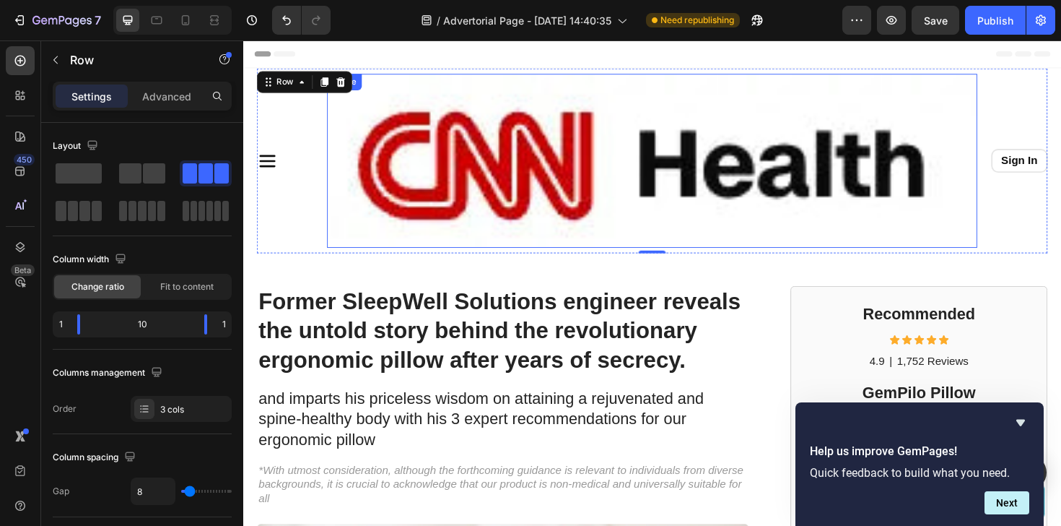
click at [440, 170] on img at bounding box center [676, 168] width 688 height 184
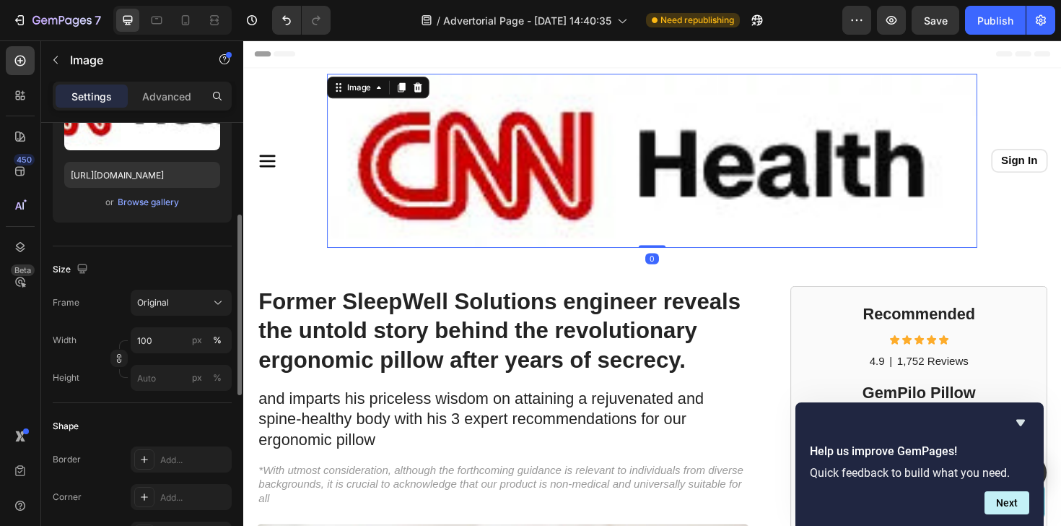
scroll to position [275, 0]
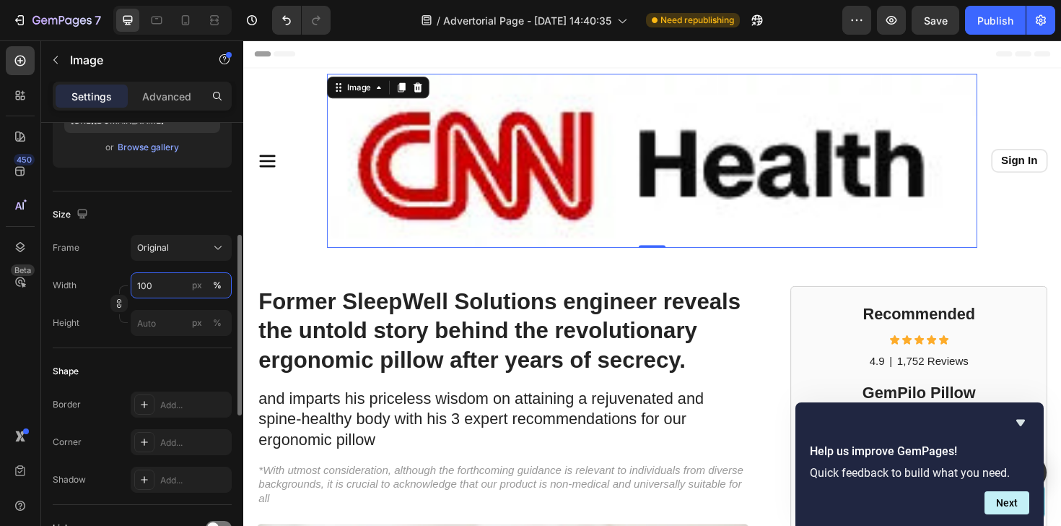
click at [160, 280] on input "100" at bounding box center [181, 285] width 101 height 26
click at [179, 249] on div "Original" at bounding box center [172, 247] width 71 height 13
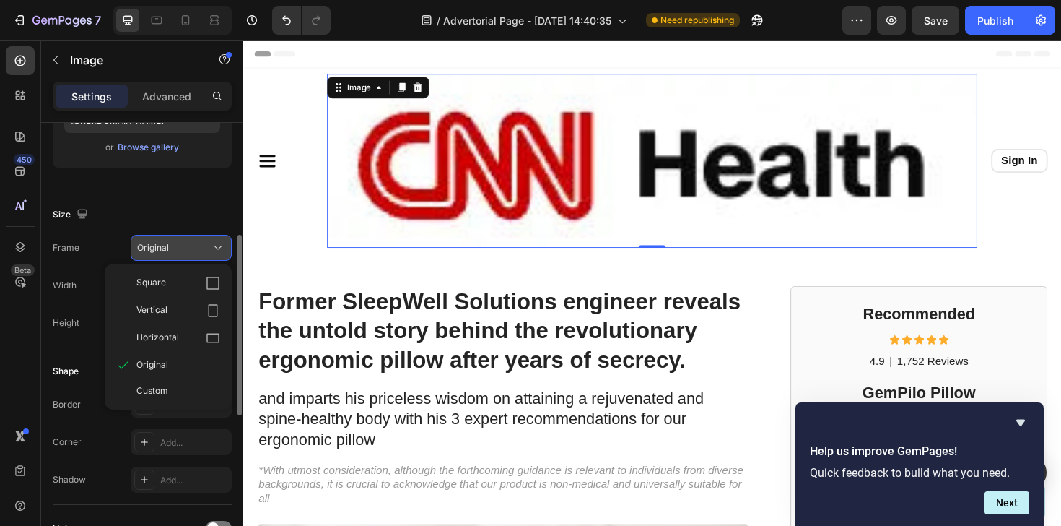
click at [176, 244] on div "Original" at bounding box center [172, 247] width 71 height 13
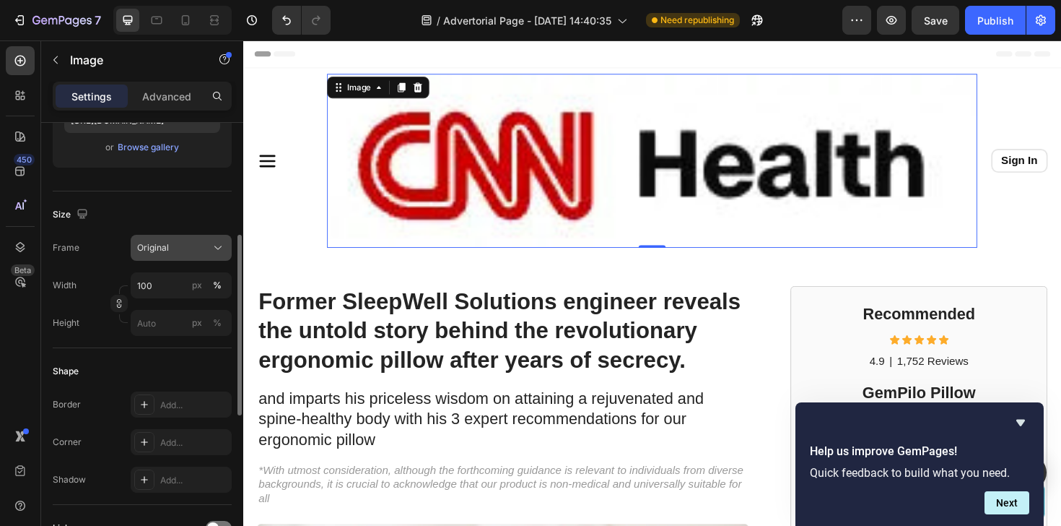
click at [176, 244] on div "Original" at bounding box center [172, 247] width 71 height 13
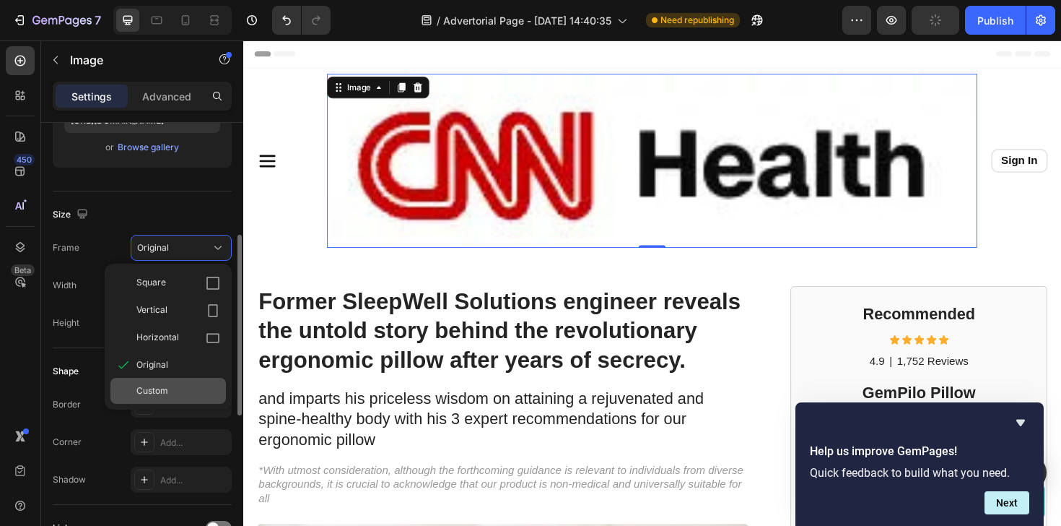
click at [168, 391] on div "Custom" at bounding box center [178, 390] width 84 height 13
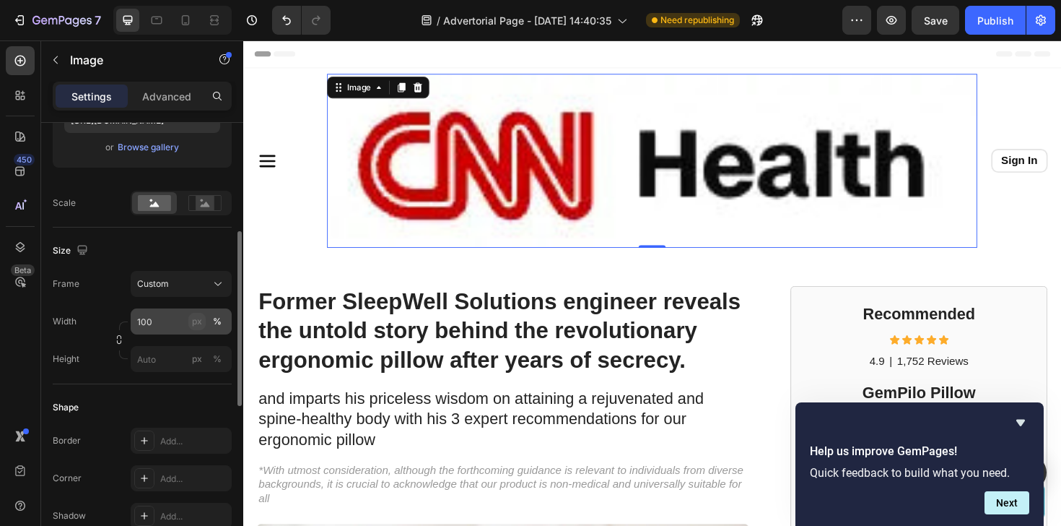
click at [194, 321] on div "px" at bounding box center [197, 321] width 10 height 13
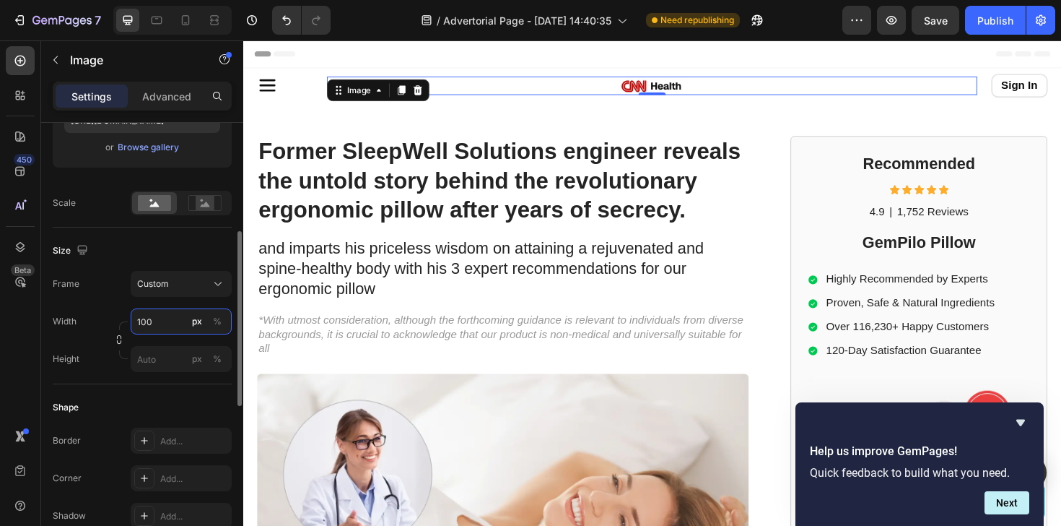
click at [165, 321] on input "100" at bounding box center [181, 321] width 101 height 26
type input "2"
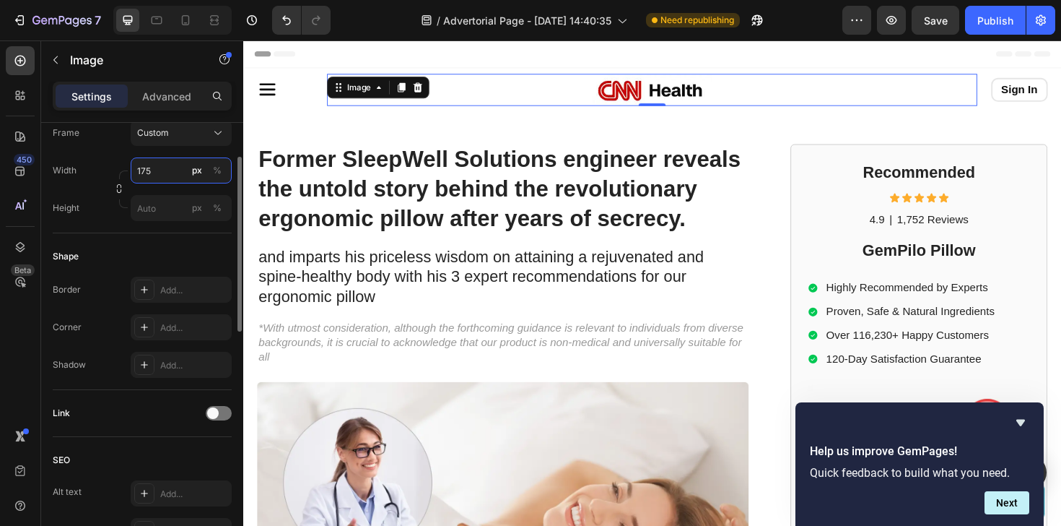
scroll to position [213, 0]
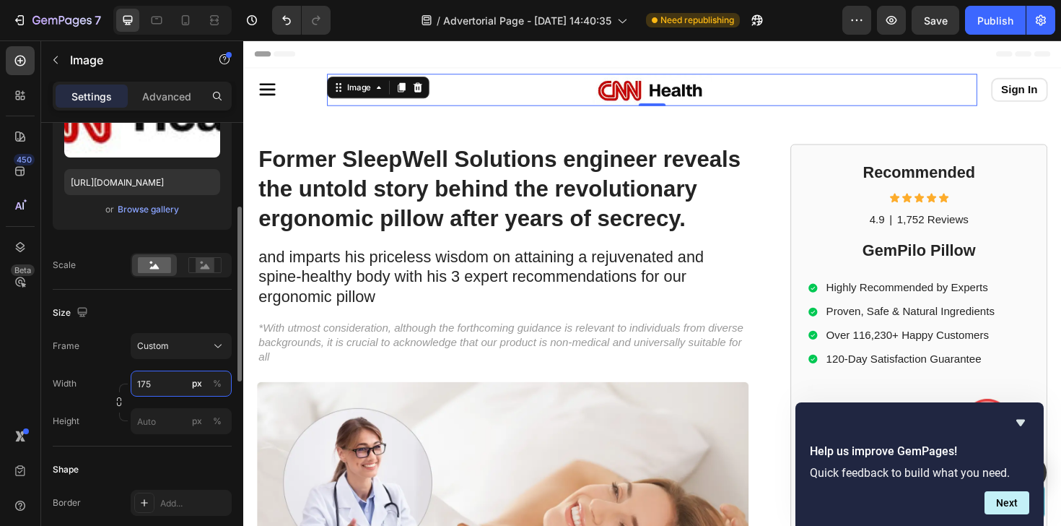
type input "175"
click at [168, 305] on div "Size" at bounding box center [142, 312] width 179 height 23
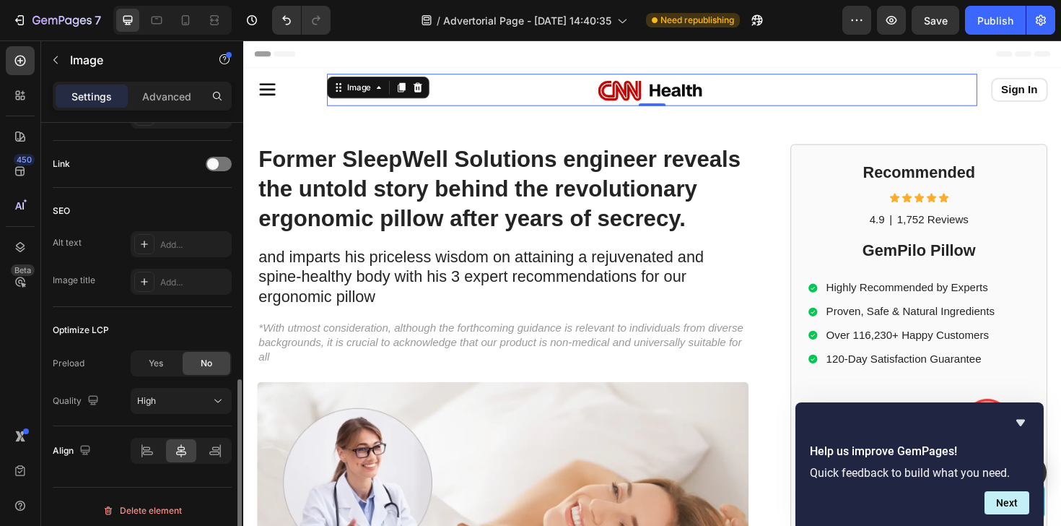
scroll to position [682, 0]
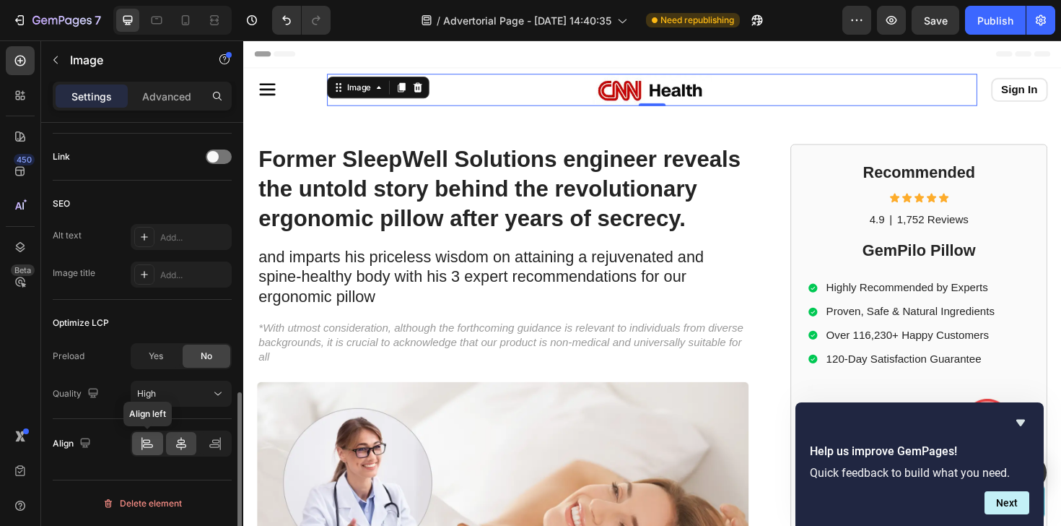
click at [147, 440] on icon at bounding box center [147, 443] width 14 height 14
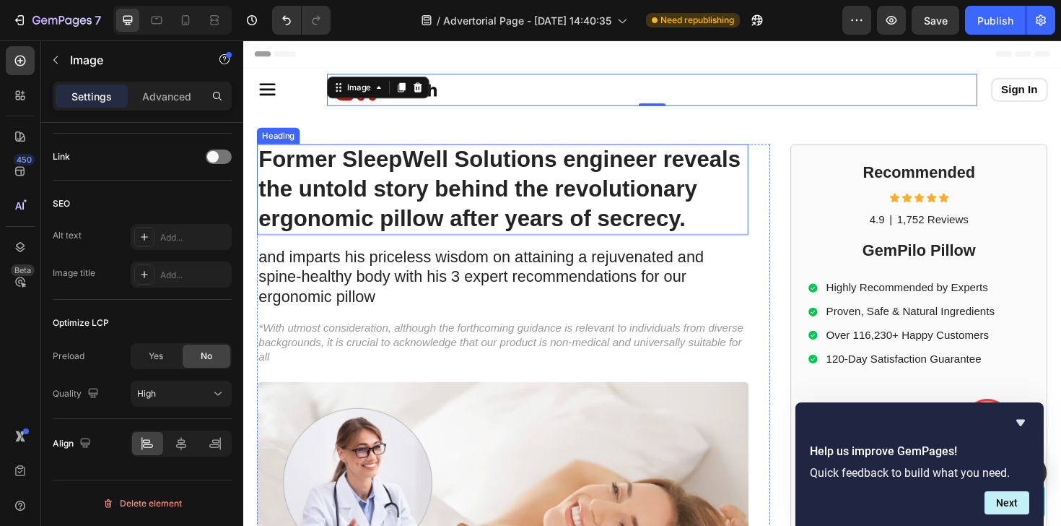
click at [490, 175] on h1 "Former SleepWell Solutions engineer reveals the untold story behind the revolut…" at bounding box center [518, 198] width 521 height 96
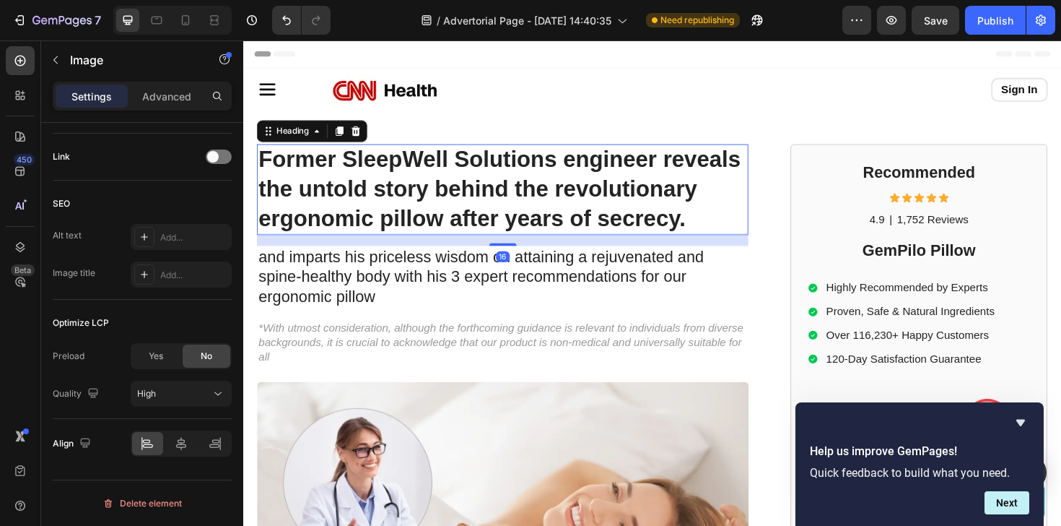
scroll to position [0, 0]
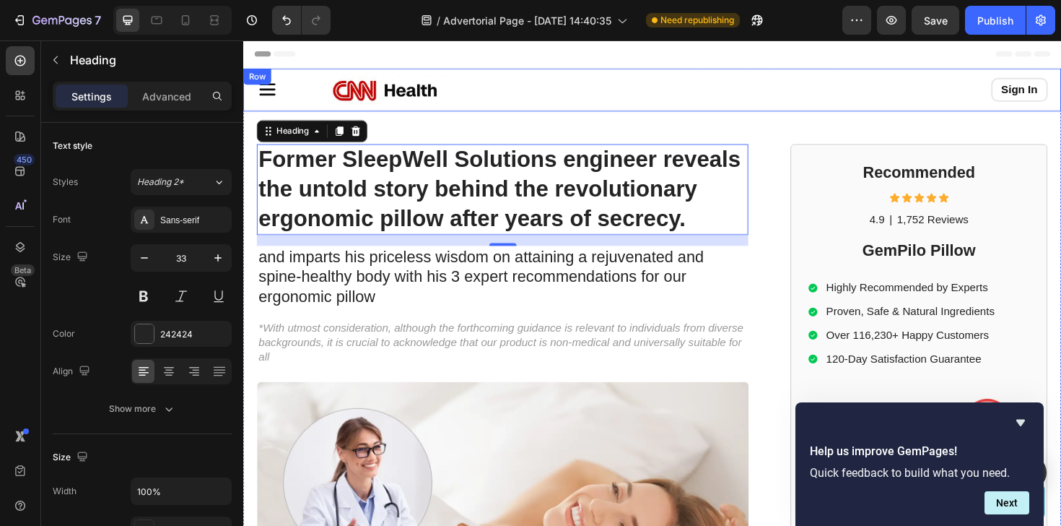
click at [251, 92] on div "Icon Image Sign In Button Row Row" at bounding box center [676, 92] width 866 height 45
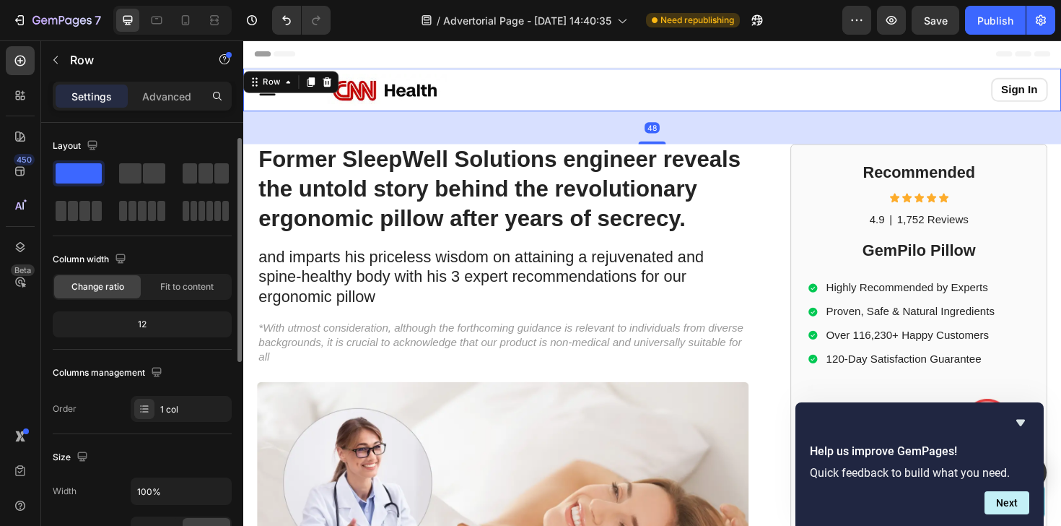
scroll to position [28, 0]
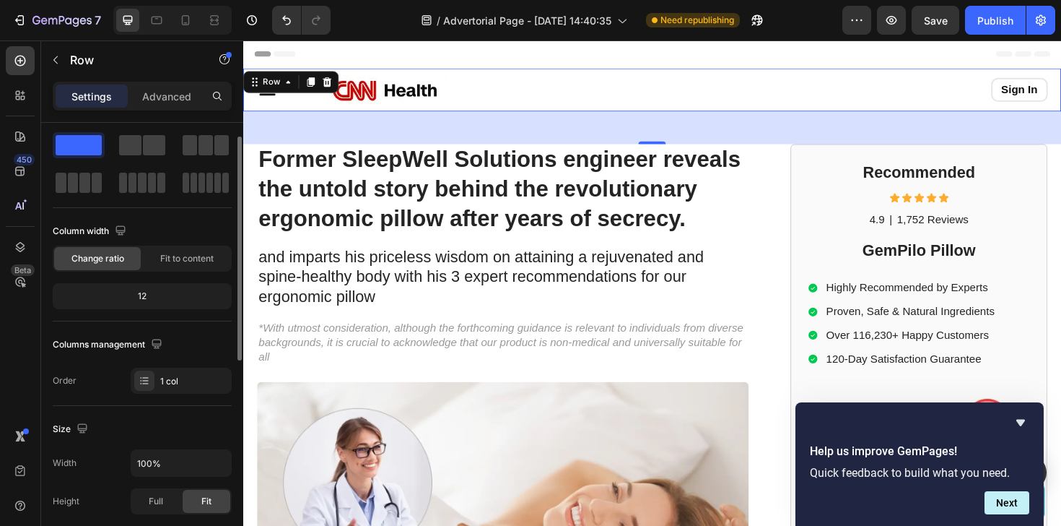
click at [168, 291] on div "12" at bounding box center [142, 296] width 173 height 20
click at [149, 292] on div "12" at bounding box center [142, 296] width 173 height 20
click at [139, 295] on div "12" at bounding box center [142, 296] width 173 height 20
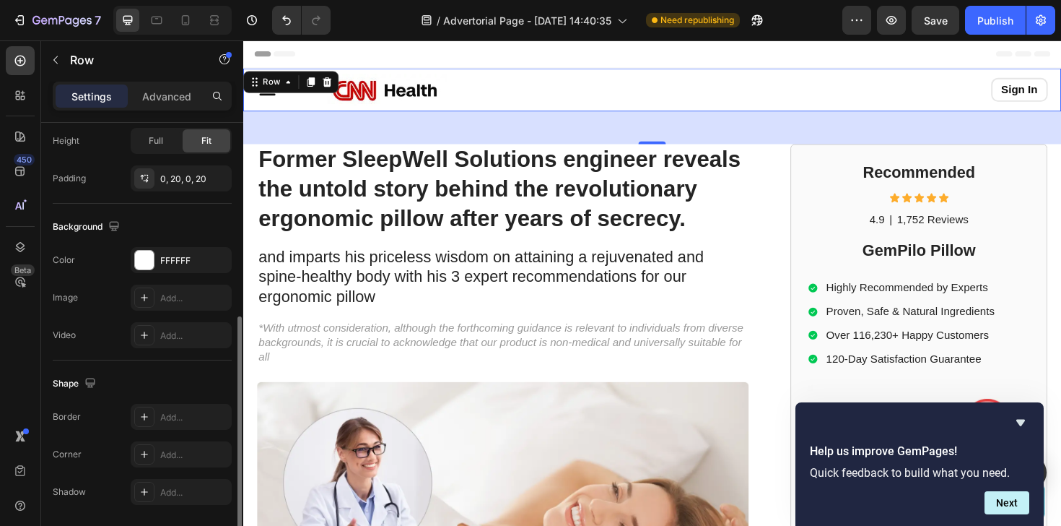
scroll to position [387, 0]
click at [195, 173] on div "0, 20, 0, 20" at bounding box center [181, 180] width 101 height 26
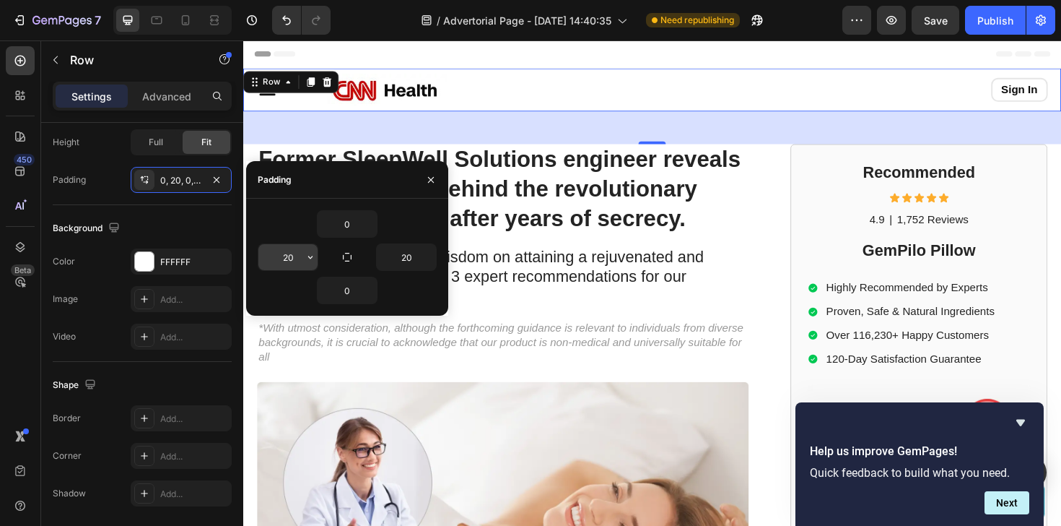
click at [295, 253] on input "20" at bounding box center [287, 257] width 59 height 26
type input "20"
click at [284, 254] on input "20" at bounding box center [287, 257] width 59 height 26
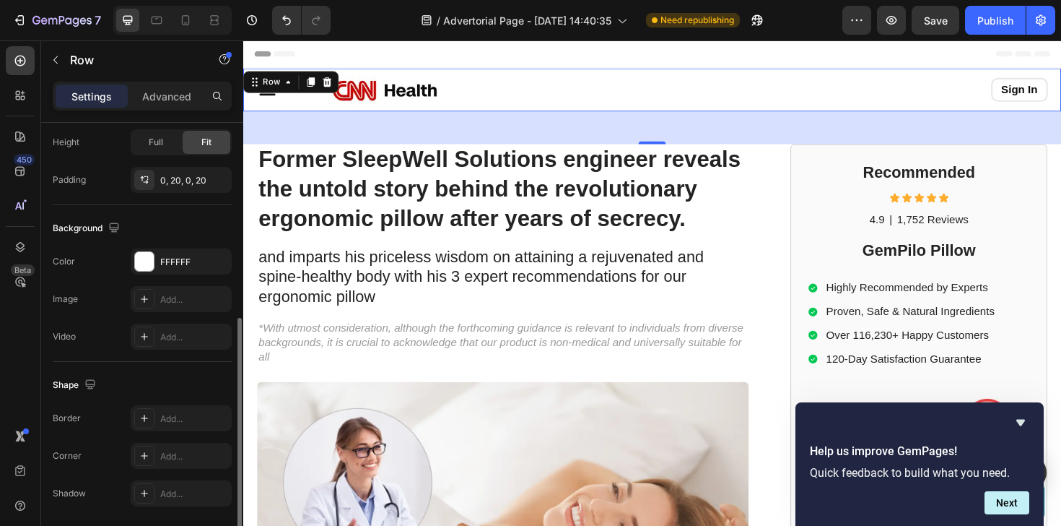
click at [95, 321] on div "The changes might be hidden by the video. Color FFFFFF Image Add... Video Add..." at bounding box center [142, 298] width 179 height 101
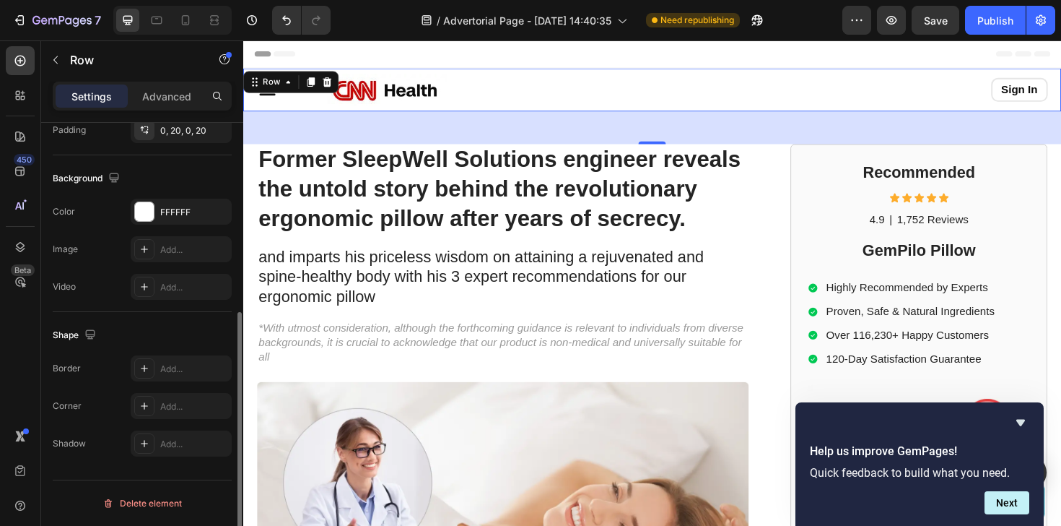
scroll to position [261, 0]
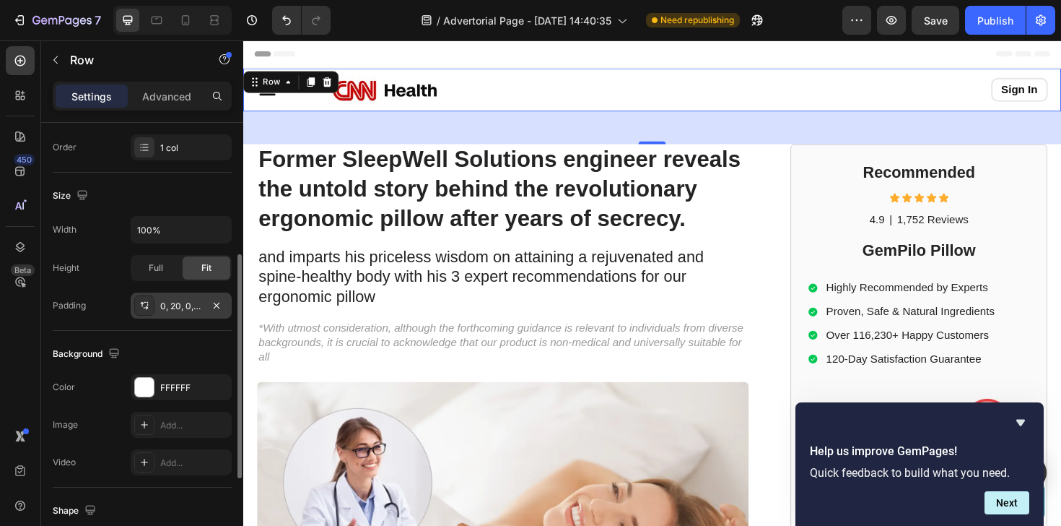
click at [168, 295] on div "0, 20, 0, 20" at bounding box center [181, 305] width 101 height 26
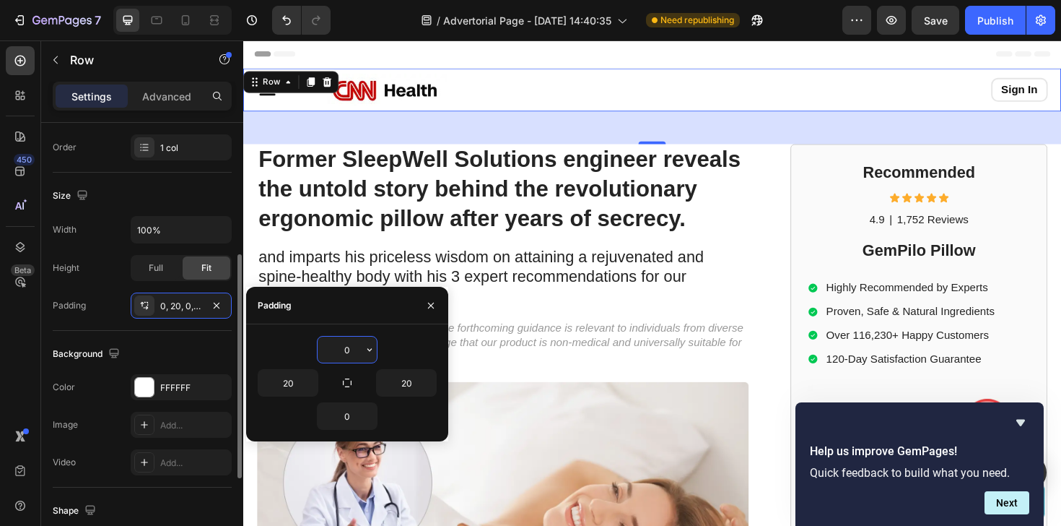
click at [181, 360] on div "Background" at bounding box center [142, 353] width 179 height 23
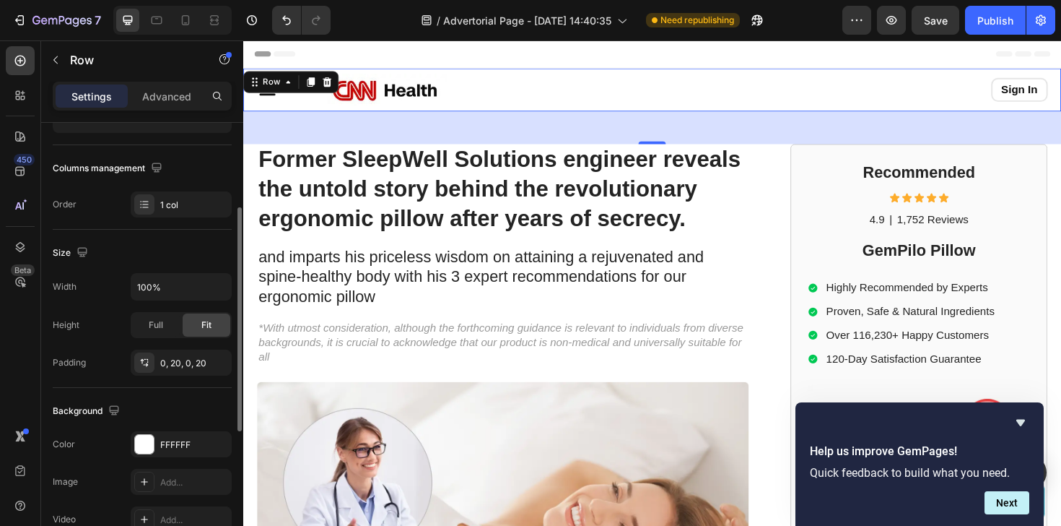
scroll to position [192, 0]
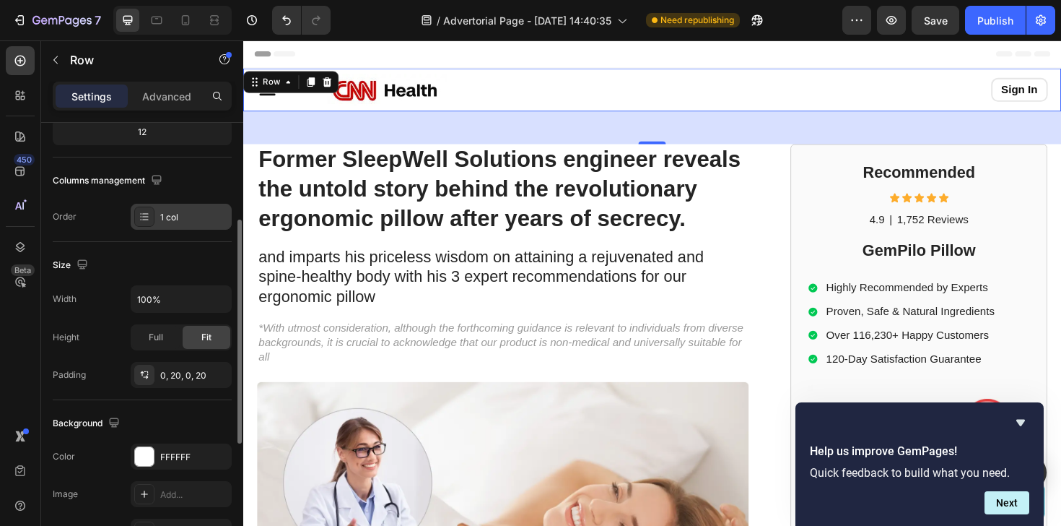
click at [174, 206] on div "1 col" at bounding box center [181, 217] width 101 height 26
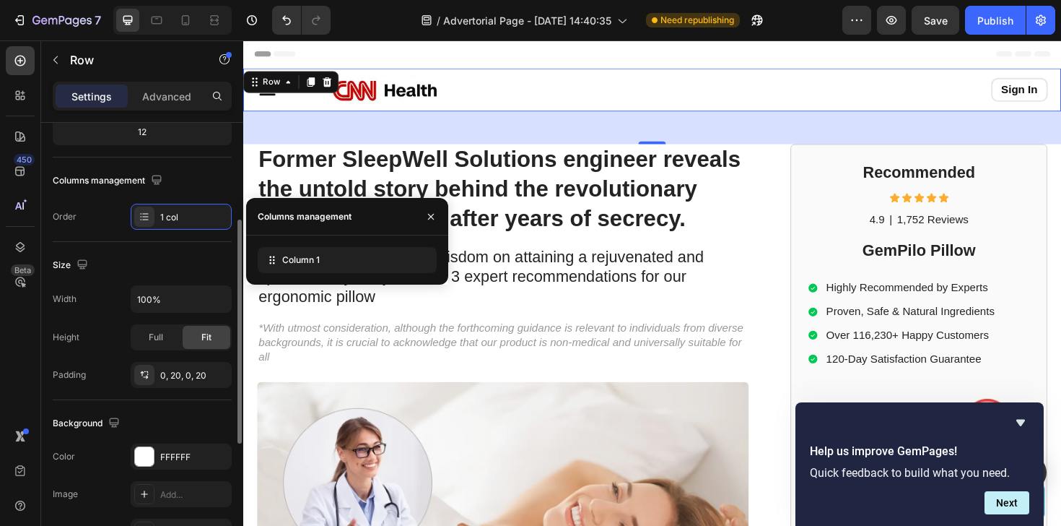
click at [157, 264] on div "Size" at bounding box center [142, 264] width 179 height 23
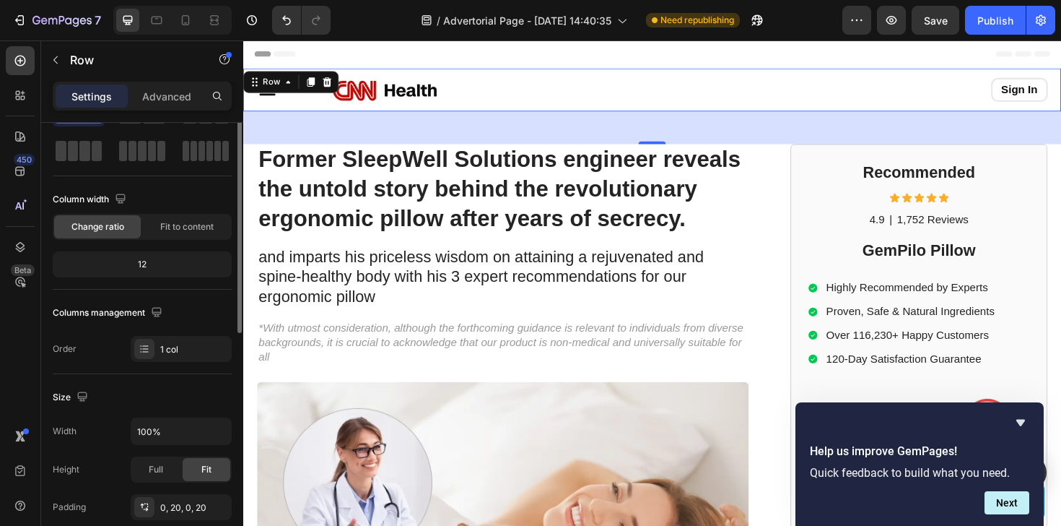
scroll to position [0, 0]
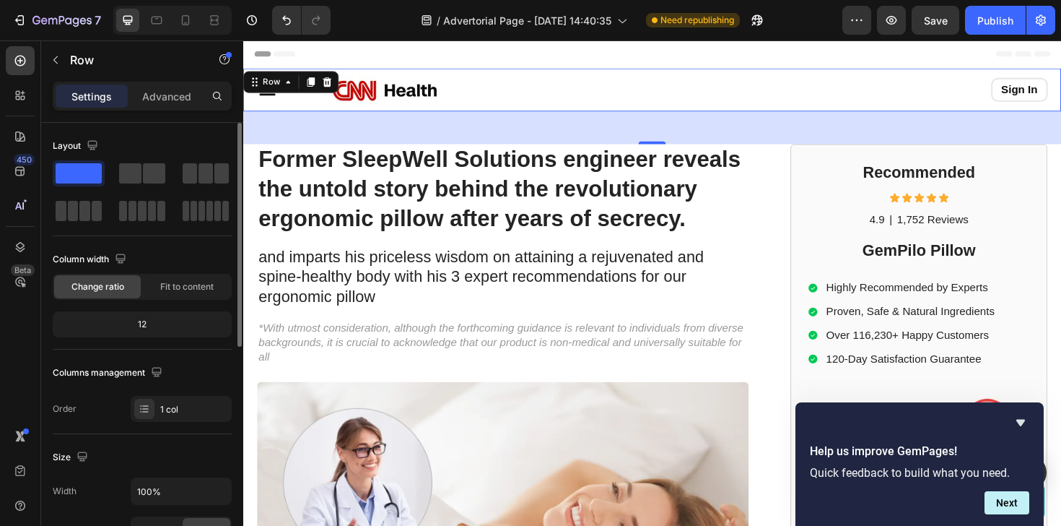
click at [146, 329] on div "12" at bounding box center [142, 324] width 173 height 20
click at [142, 316] on div "12" at bounding box center [142, 324] width 173 height 20
click at [147, 328] on div "12" at bounding box center [142, 324] width 173 height 20
click at [175, 286] on span "Fit to content" at bounding box center [186, 286] width 53 height 13
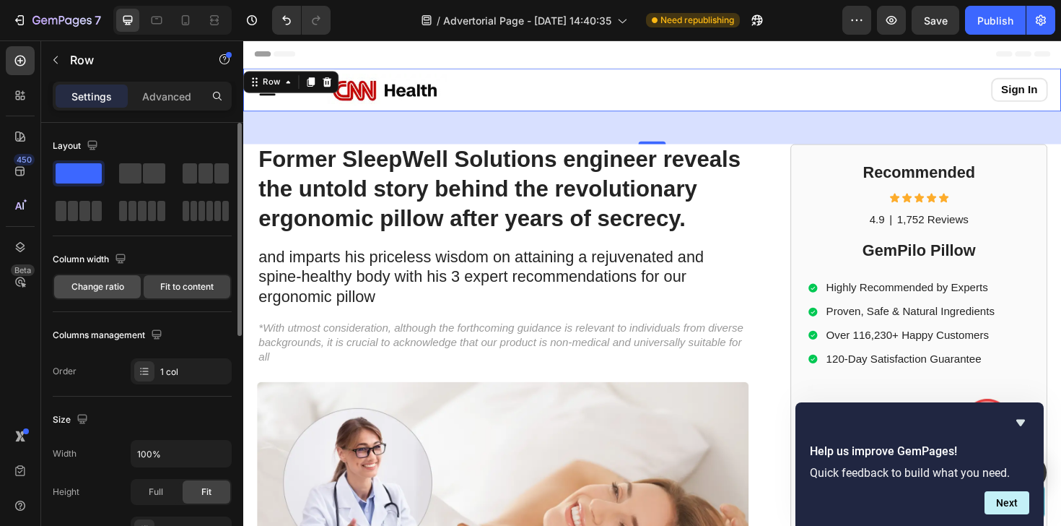
click at [112, 290] on span "Change ratio" at bounding box center [97, 286] width 53 height 13
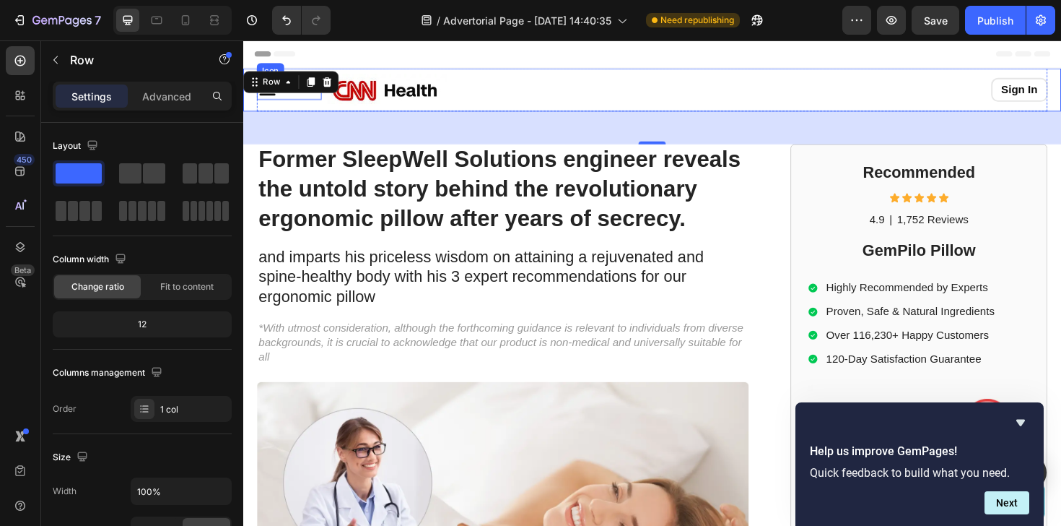
click at [315, 103] on div "Icon" at bounding box center [292, 93] width 69 height 22
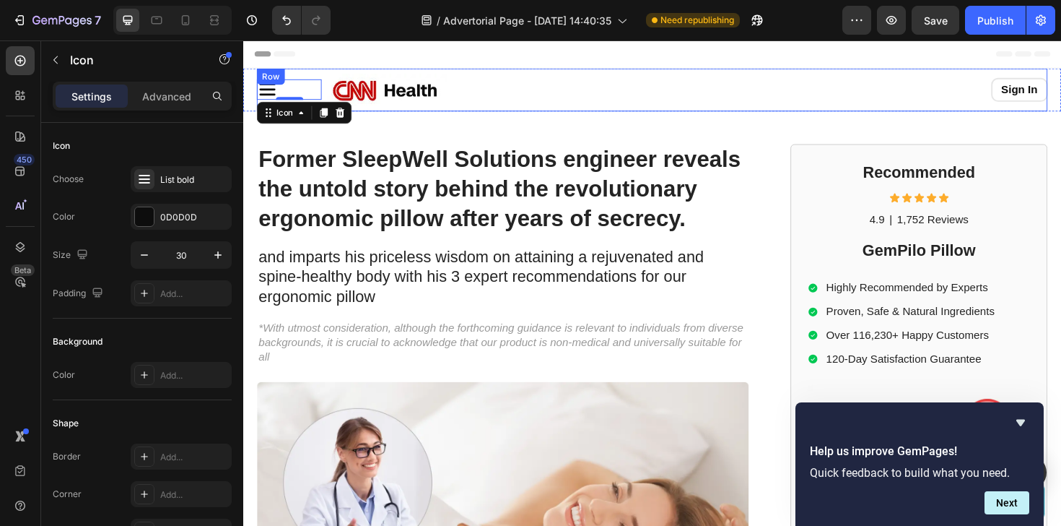
click at [395, 110] on div "Icon 0 Image Sign In Button Row" at bounding box center [677, 92] width 838 height 45
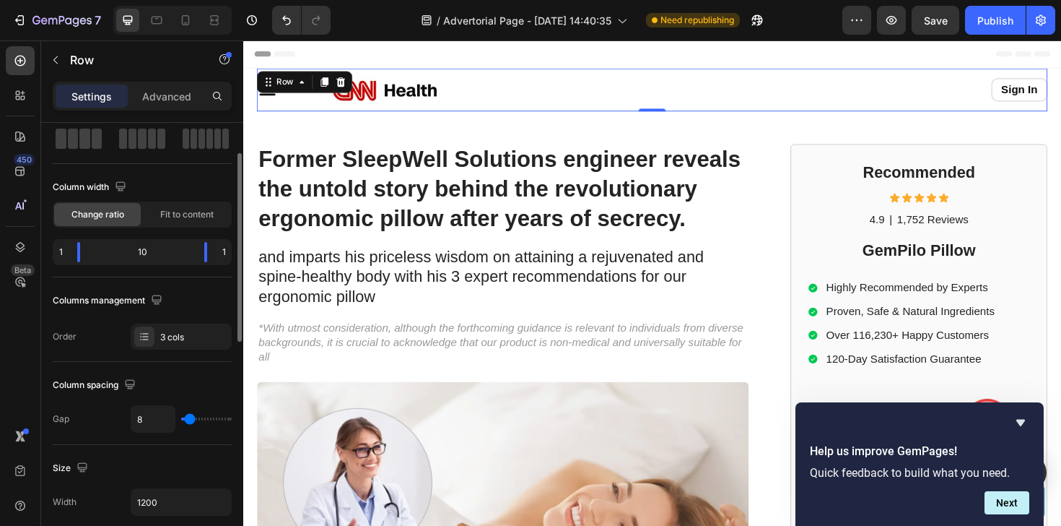
scroll to position [79, 0]
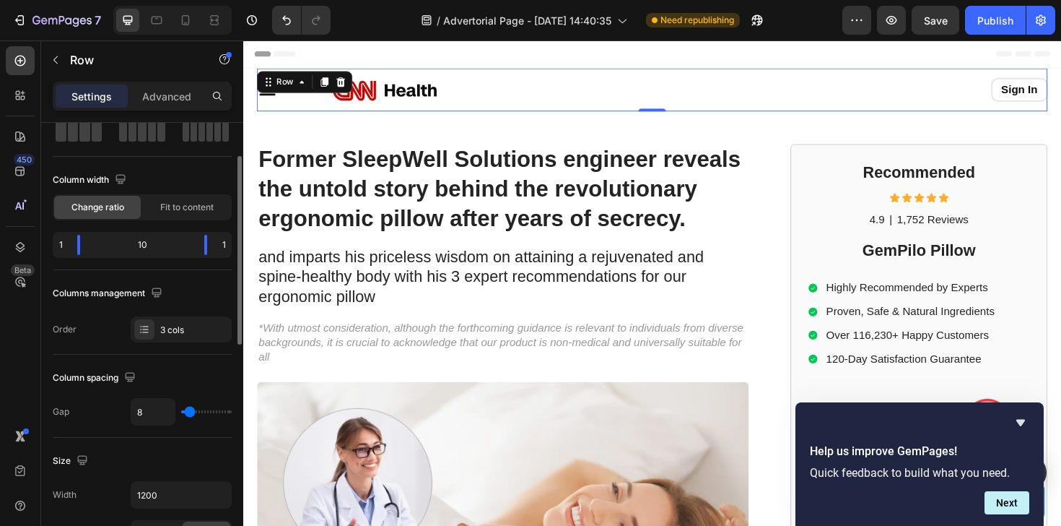
type input "21"
type input "33"
type input "42"
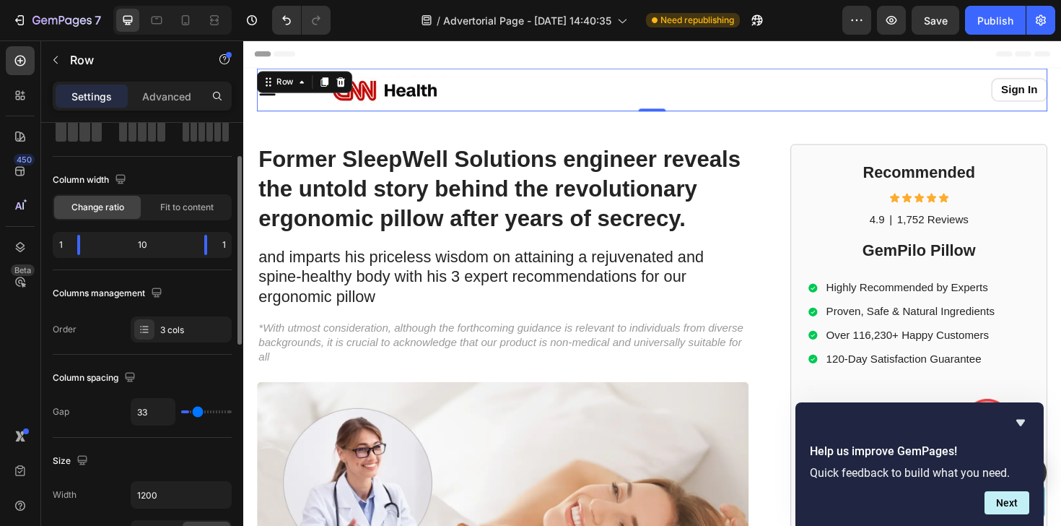
type input "42"
type input "50"
type input "59"
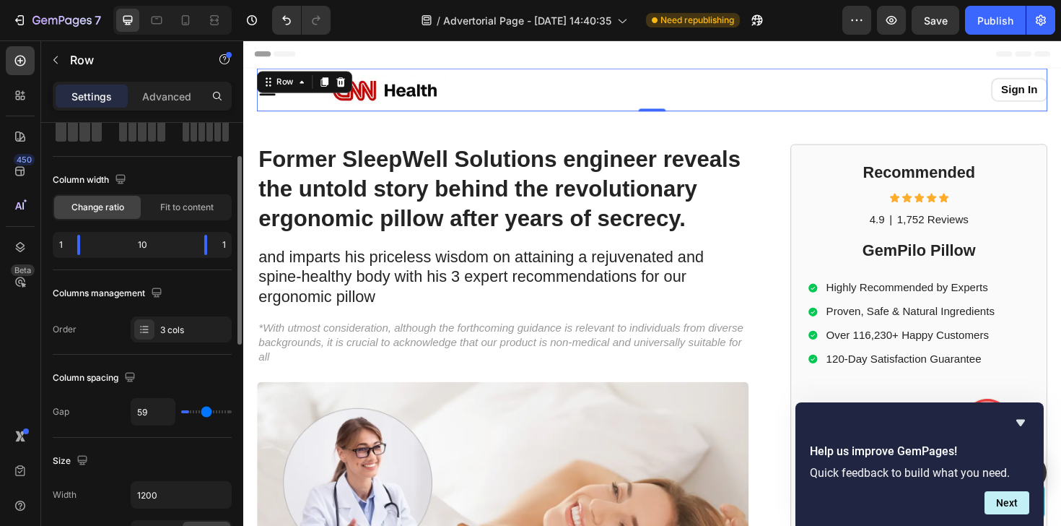
type input "67"
type input "72"
type input "76"
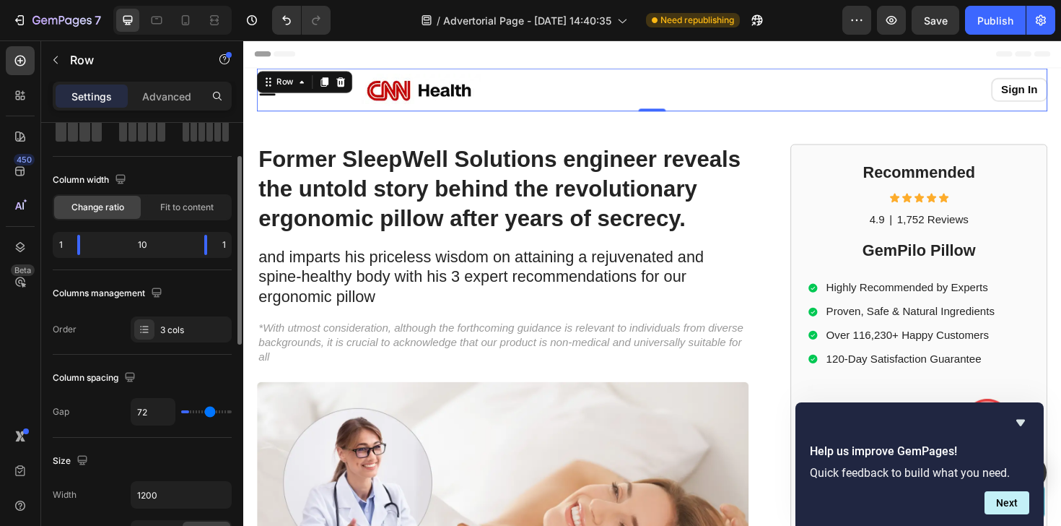
type input "76"
type input "79"
type input "80"
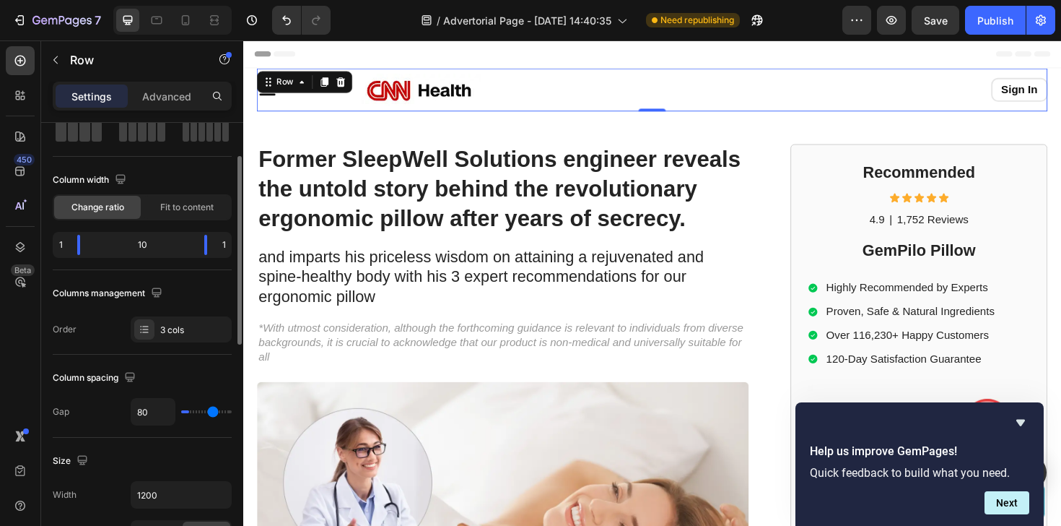
type input "82"
type input "83"
type input "85"
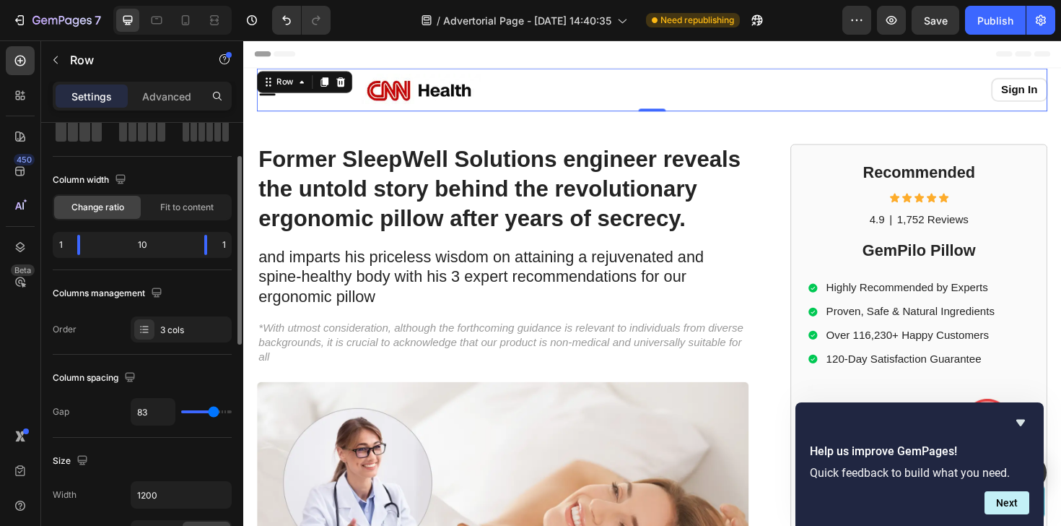
type input "85"
type input "87"
type input "89"
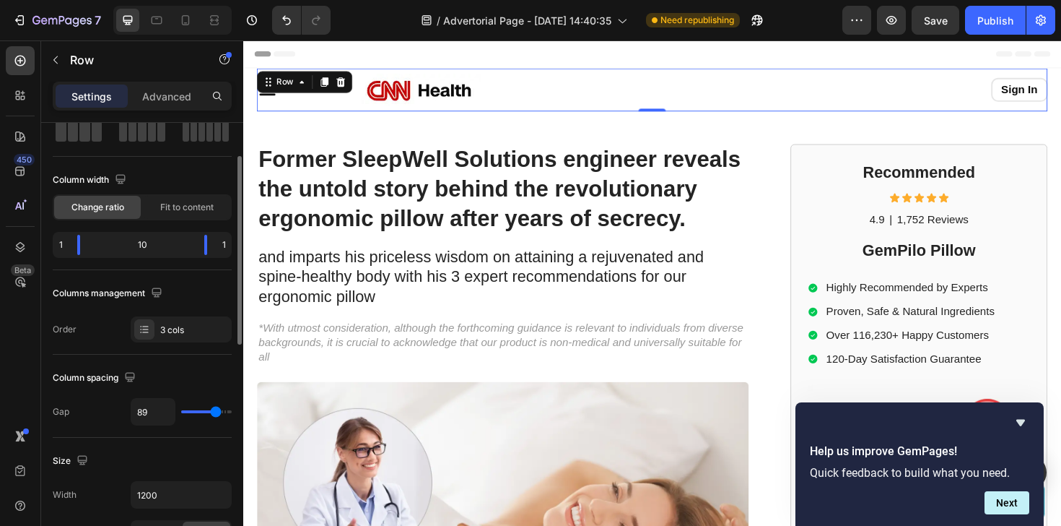
type input "91"
type input "93"
type input "95"
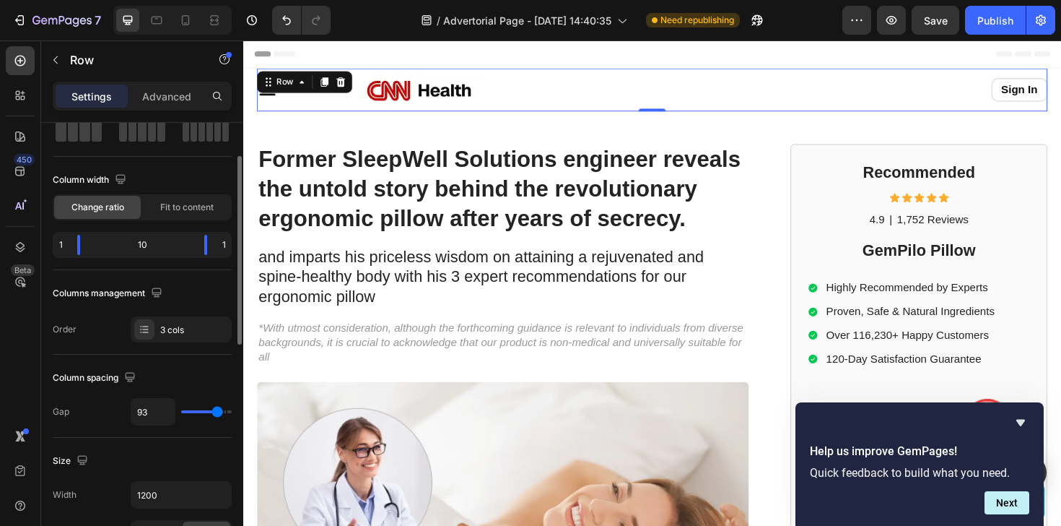
type input "95"
type input "96"
type input "98"
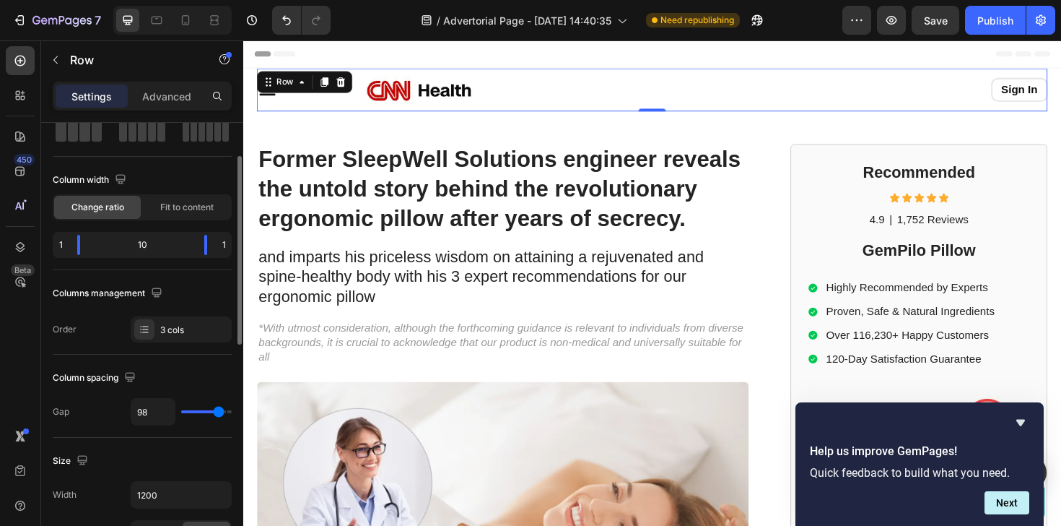
type input "99"
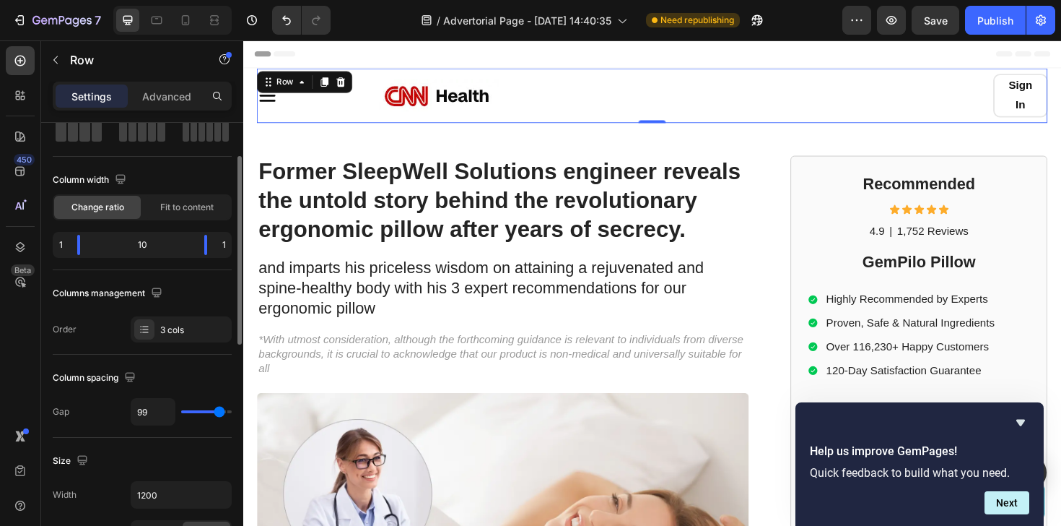
type input "100"
type input "101"
type input "100"
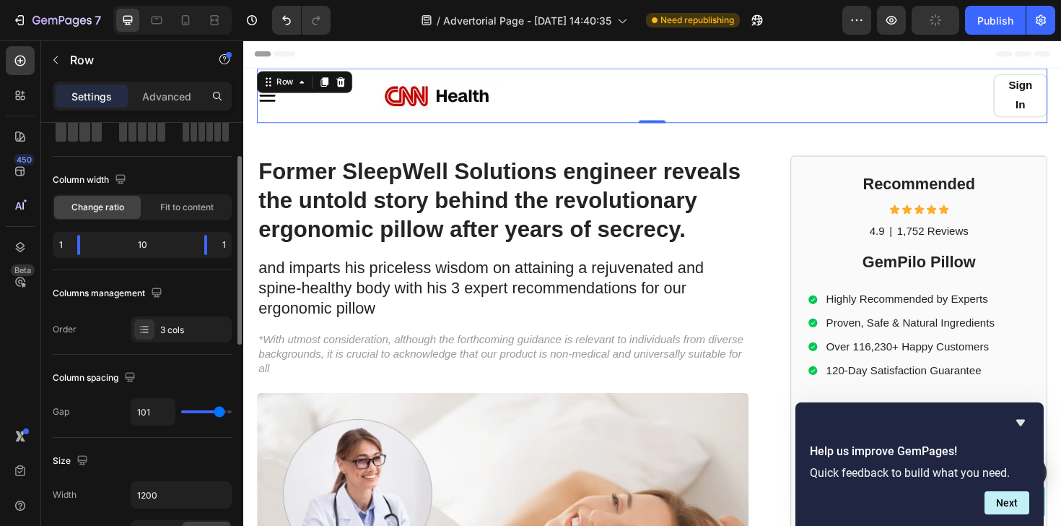
type input "100"
type input "99"
type input "98"
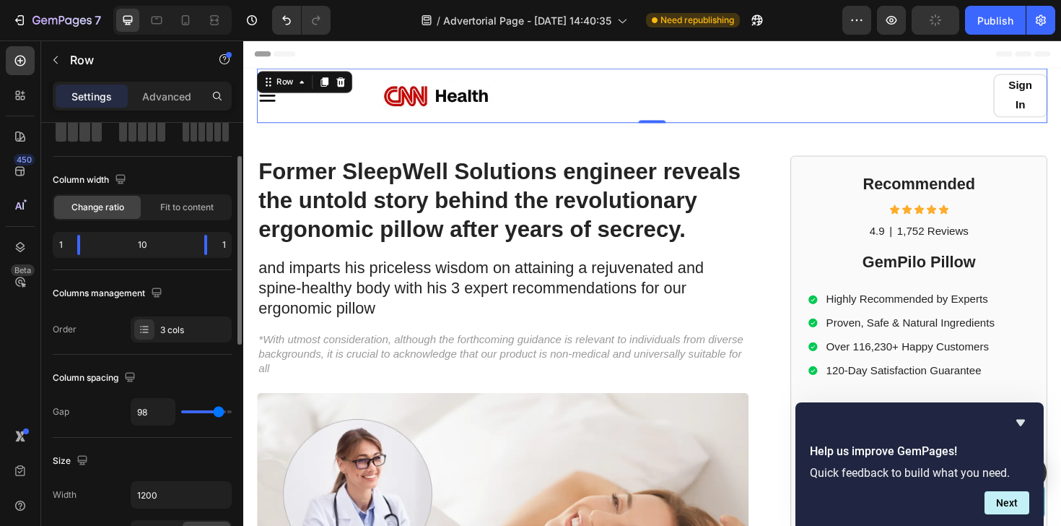
type input "97"
type input "96"
type input "95"
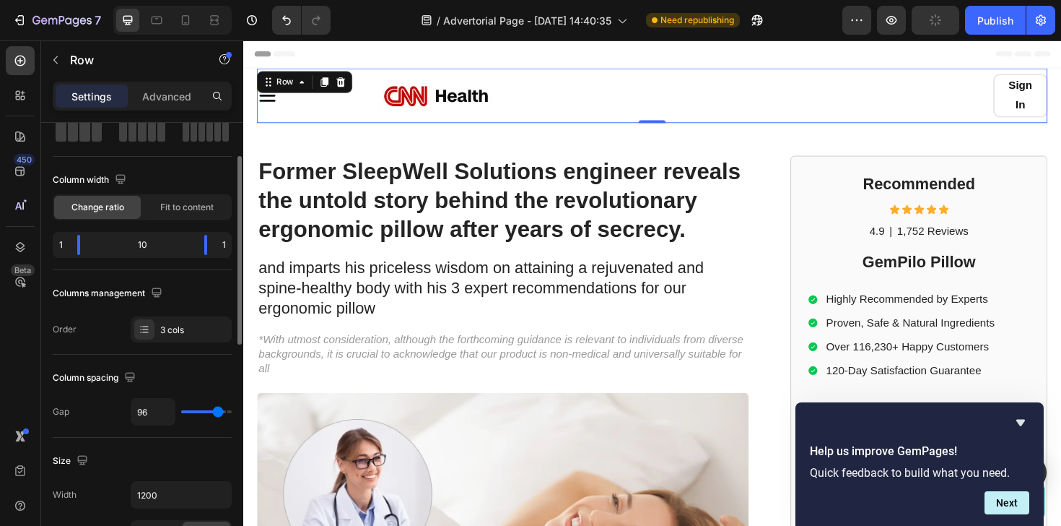
type input "95"
type input "94"
type input "93"
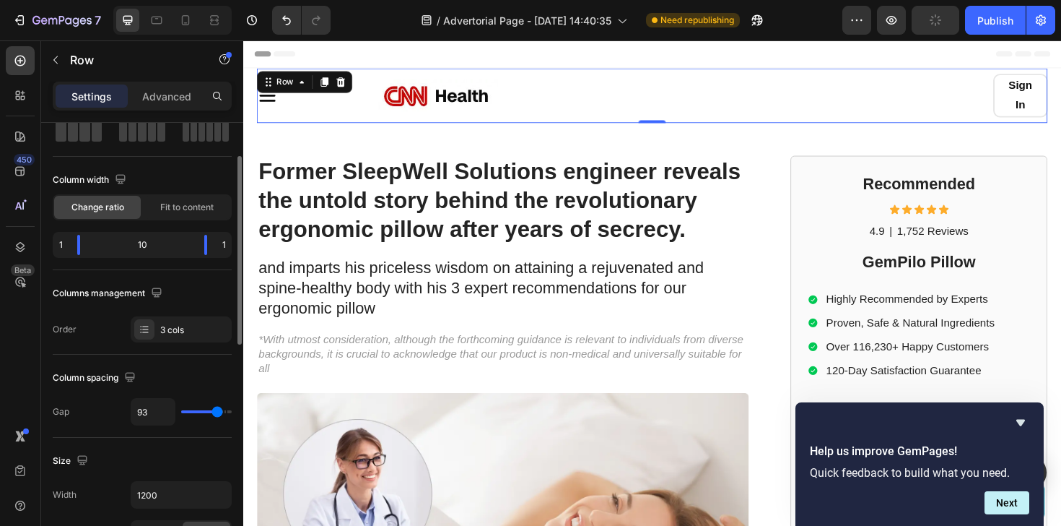
type input "92"
type input "91"
type input "90"
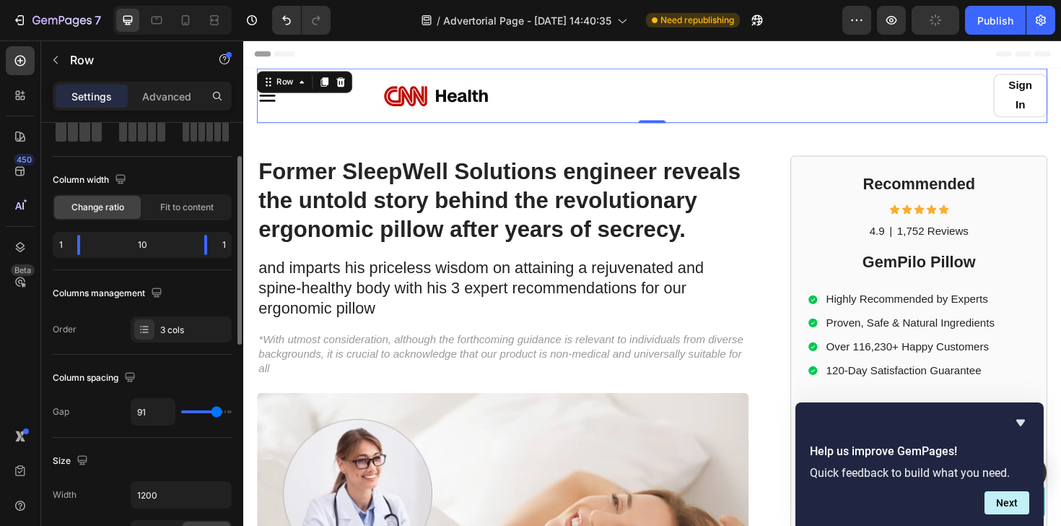
type input "90"
type input "89"
type input "88"
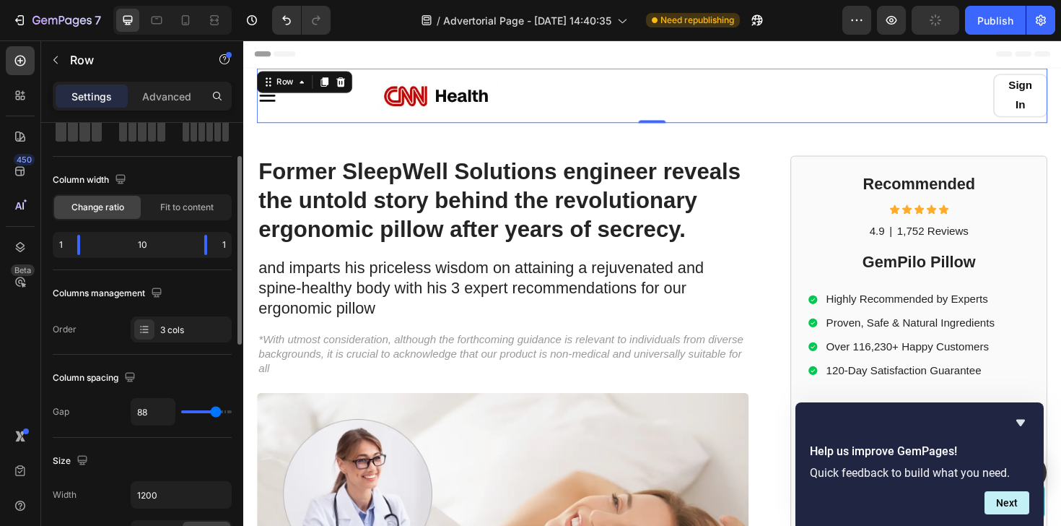
type input "87"
type input "86"
type input "85"
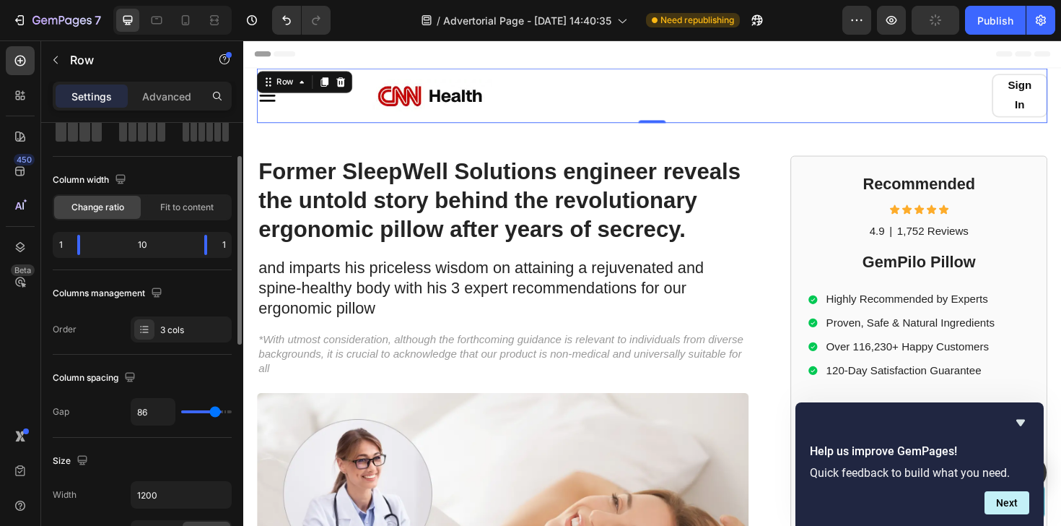
type input "85"
type input "83"
type input "80"
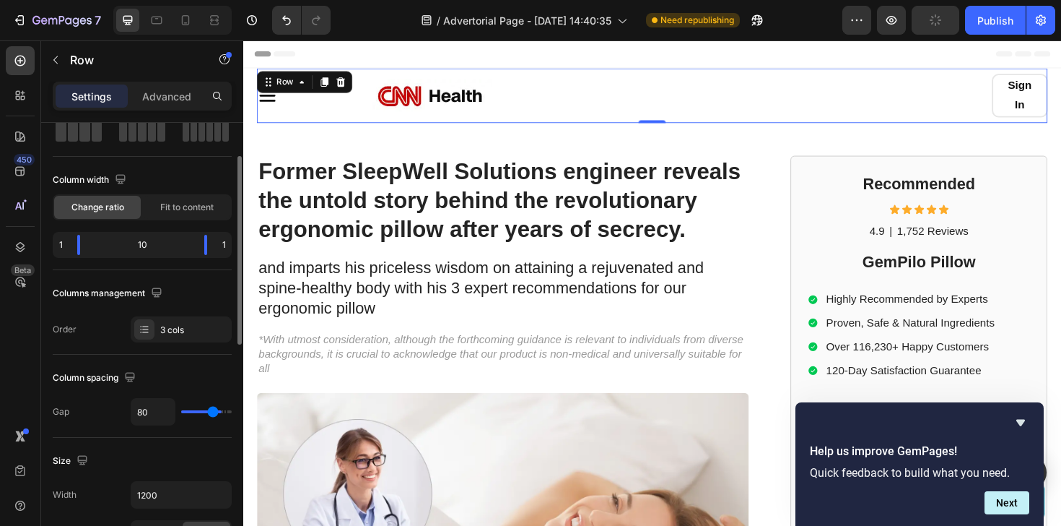
type input "76"
type input "70"
type input "64"
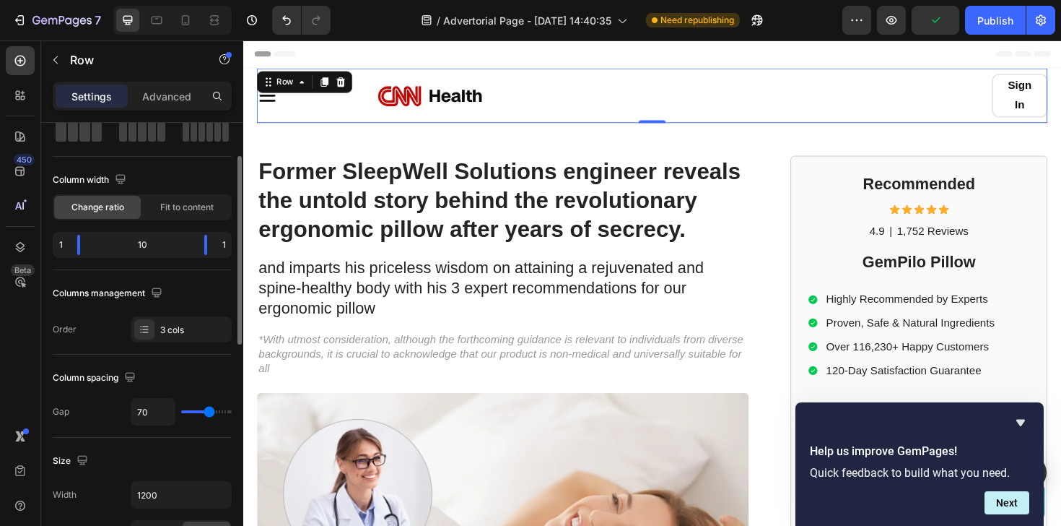
type input "64"
type input "56"
type input "48"
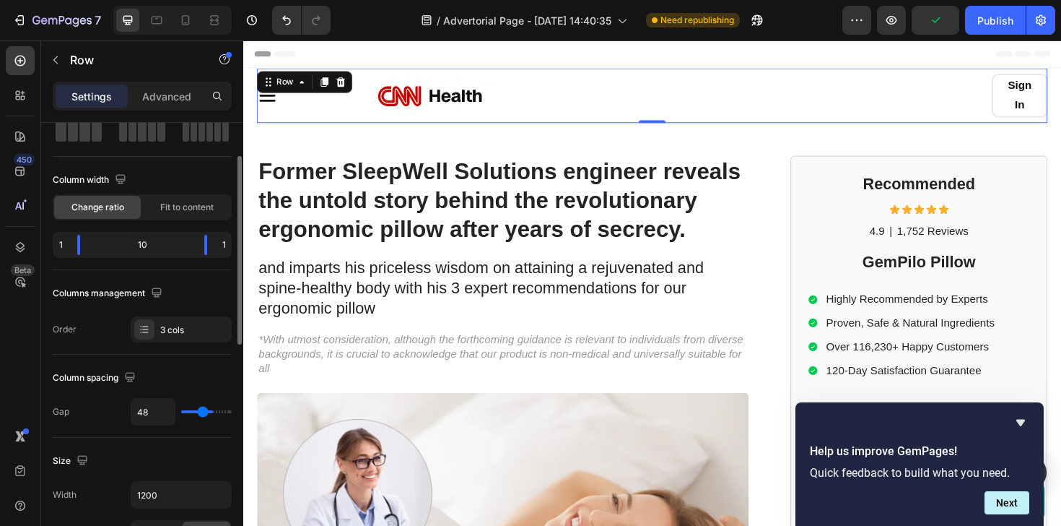
type input "40"
type input "32"
type input "25"
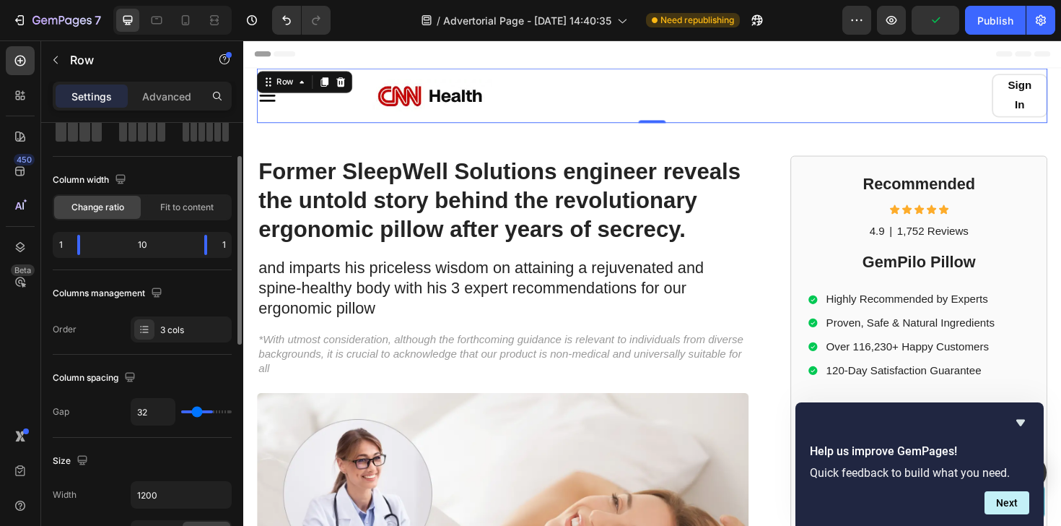
type input "25"
type input "17"
type input "9"
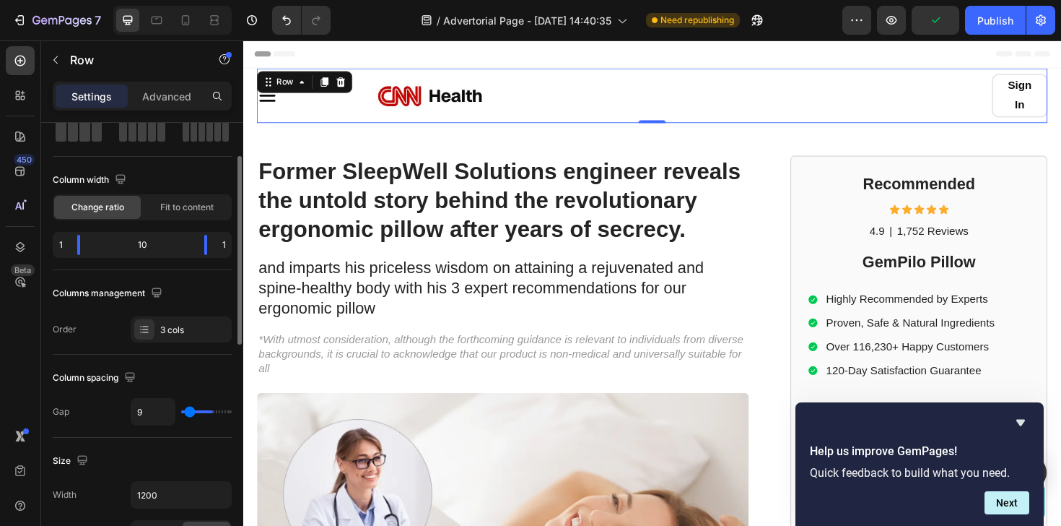
type input "2"
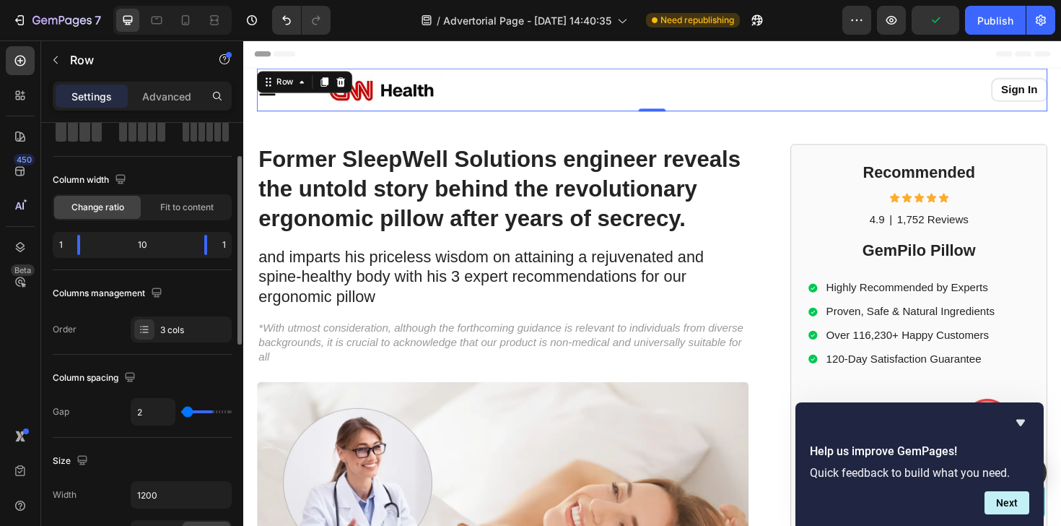
type input "0"
drag, startPoint x: 193, startPoint y: 414, endPoint x: 149, endPoint y: 413, distance: 44.0
type input "0"
click at [181, 413] on input "range" at bounding box center [206, 411] width 51 height 3
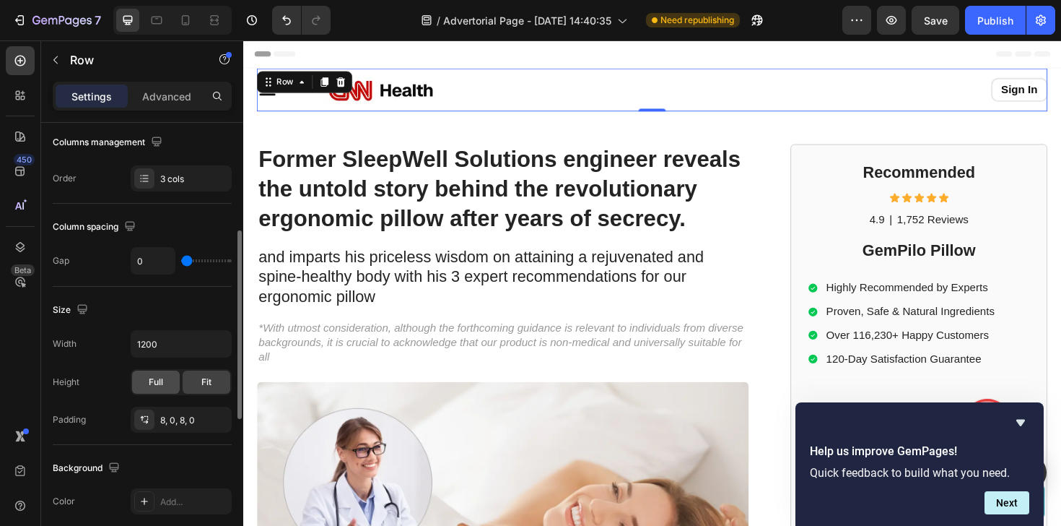
scroll to position [248, 0]
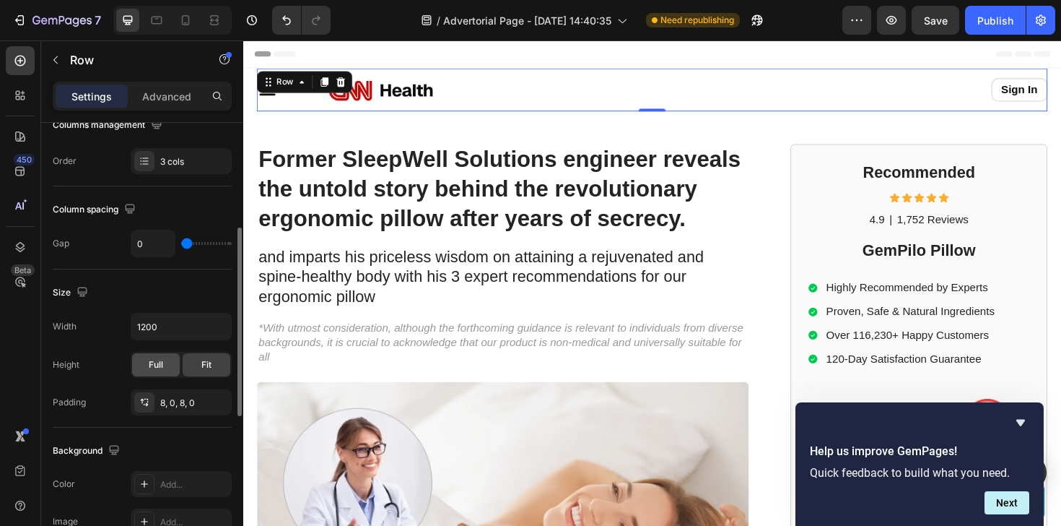
click at [173, 404] on div "8, 0, 8, 0" at bounding box center [194, 402] width 68 height 13
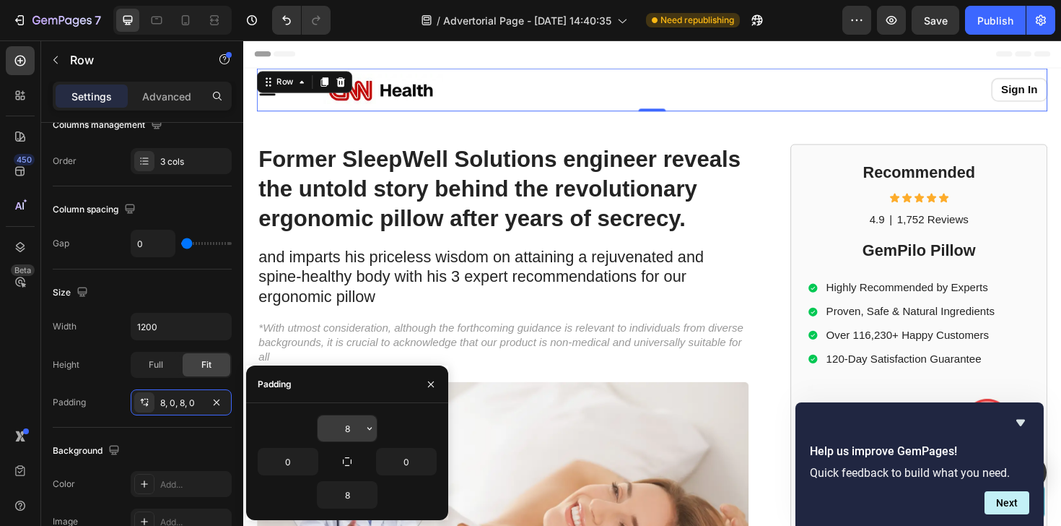
click at [330, 431] on input "8" at bounding box center [347, 428] width 59 height 26
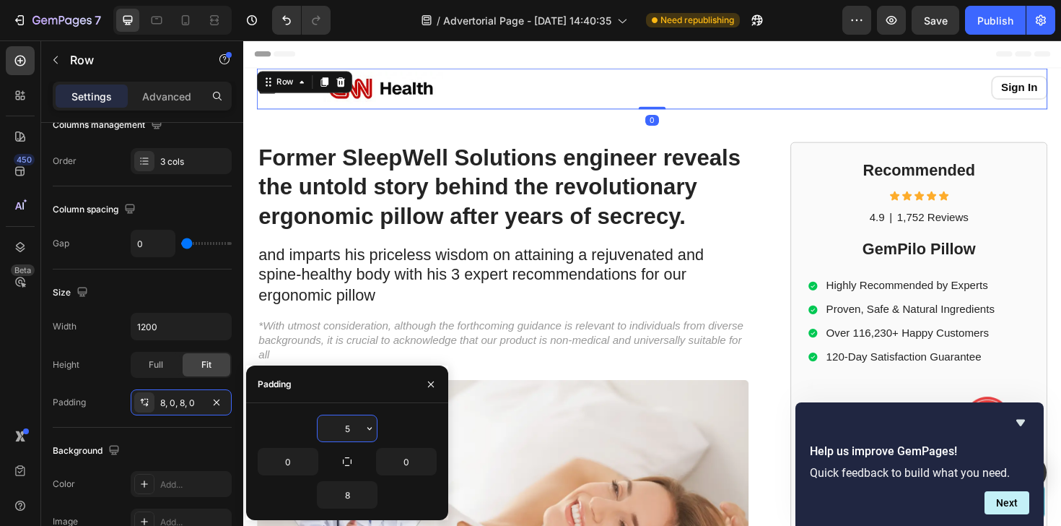
click at [330, 431] on input "5" at bounding box center [347, 428] width 59 height 26
type input "5"
click at [343, 492] on input "8" at bounding box center [347, 495] width 59 height 26
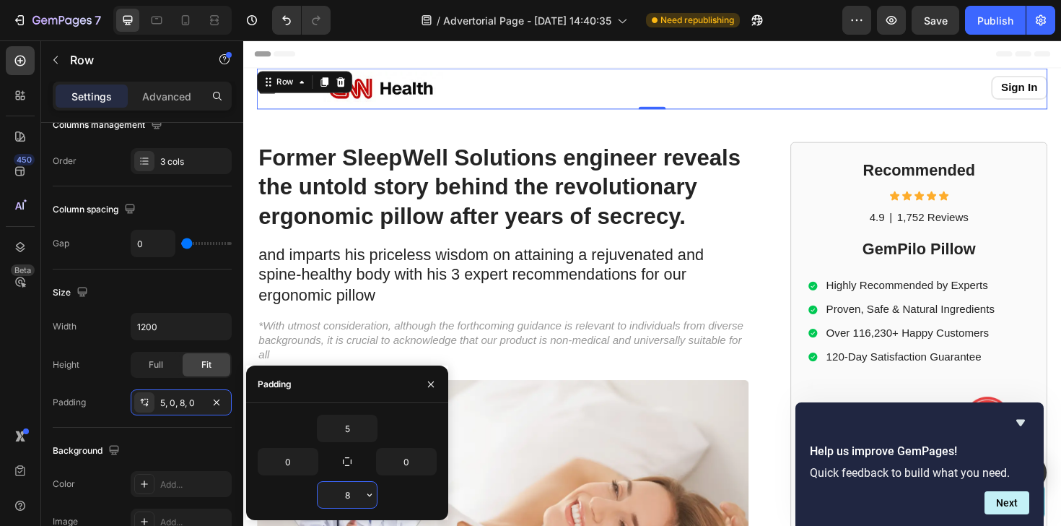
type input "5"
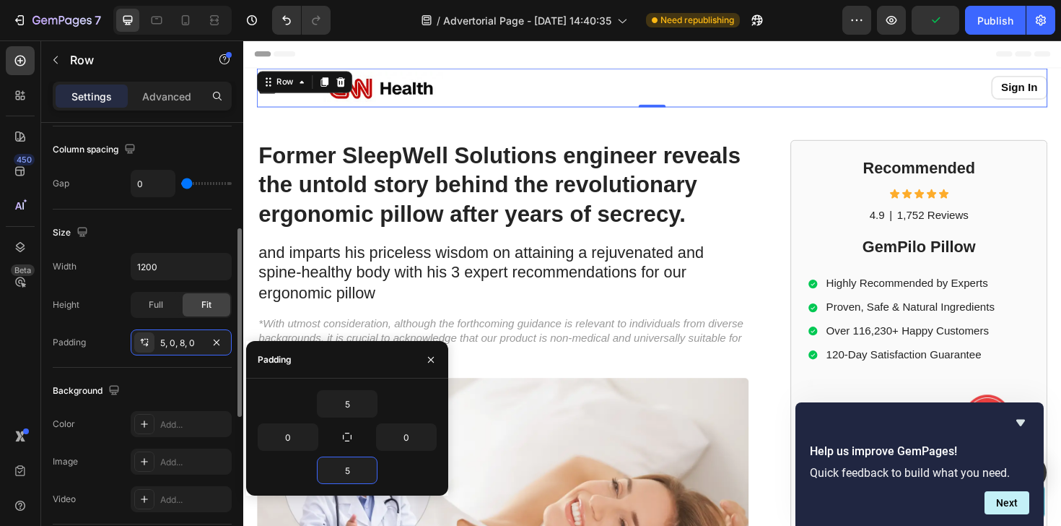
scroll to position [326, 0]
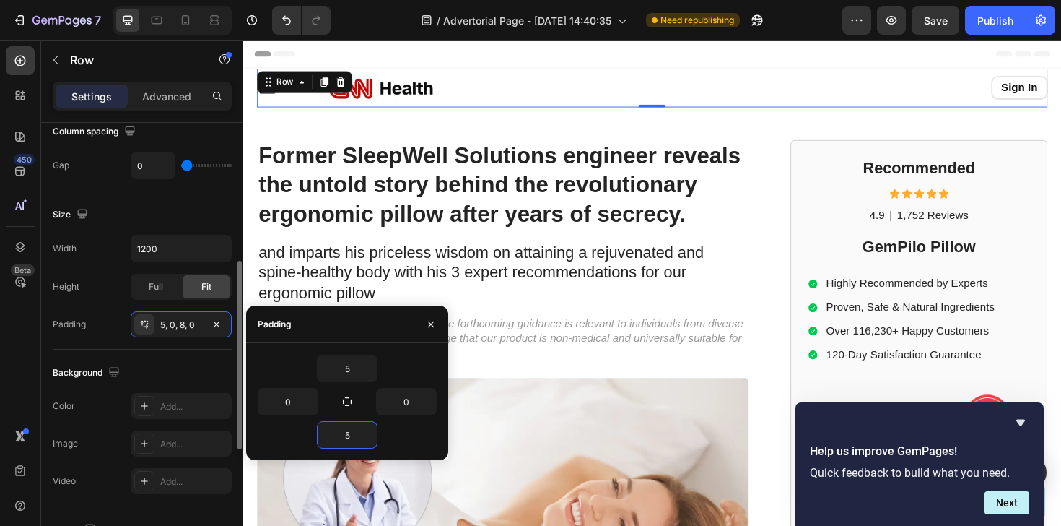
click at [122, 316] on div "Padding 5, 0, 8, 0" at bounding box center [142, 324] width 179 height 26
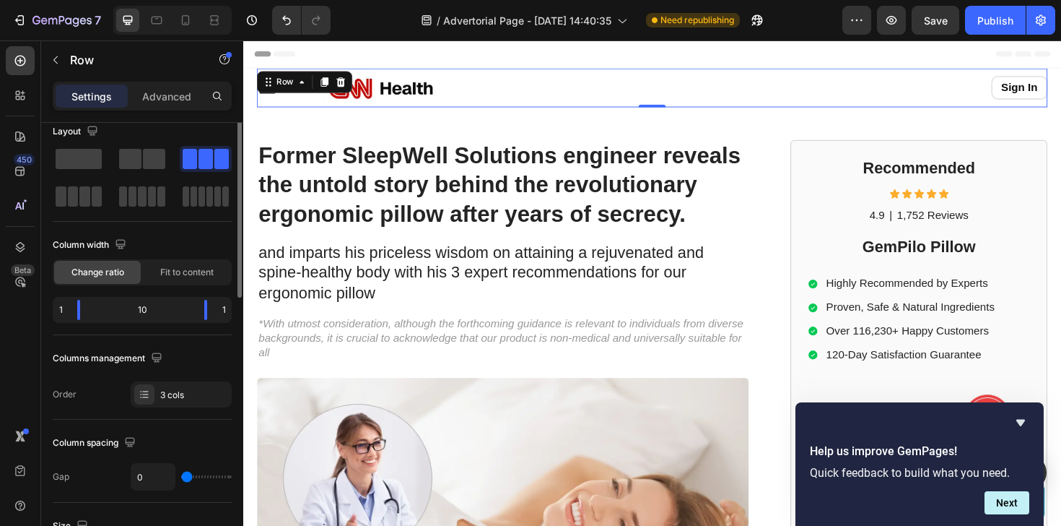
scroll to position [1, 0]
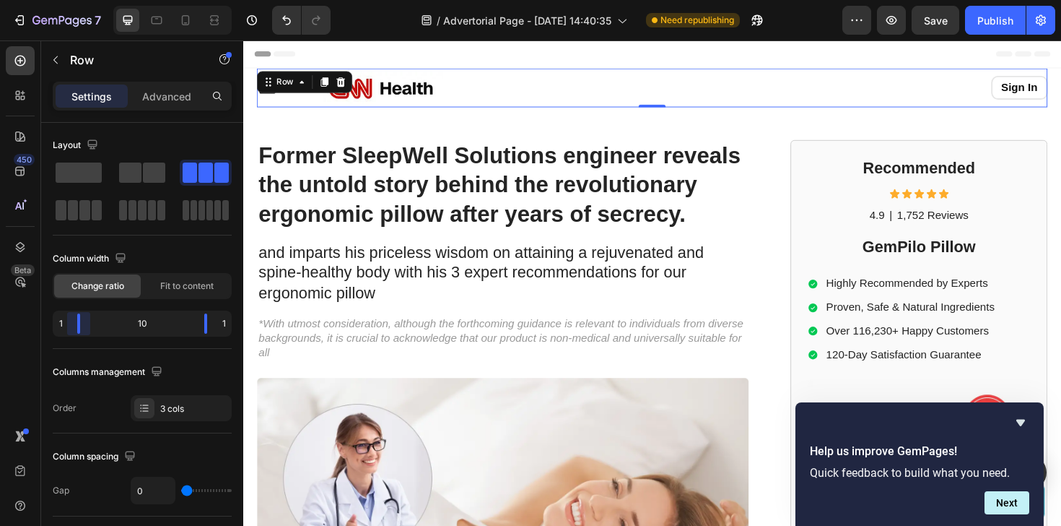
drag, startPoint x: 80, startPoint y: 321, endPoint x: 50, endPoint y: 321, distance: 30.3
click at [50, 0] on body "7 / Advertorial Page - [DATE] 14:40:35 Need republishing Preview Save Publish 4…" at bounding box center [530, 0] width 1061 height 0
click at [133, 321] on div "10" at bounding box center [142, 323] width 101 height 20
click at [138, 322] on div "10" at bounding box center [142, 323] width 101 height 20
click at [119, 261] on icon "button" at bounding box center [120, 258] width 14 height 14
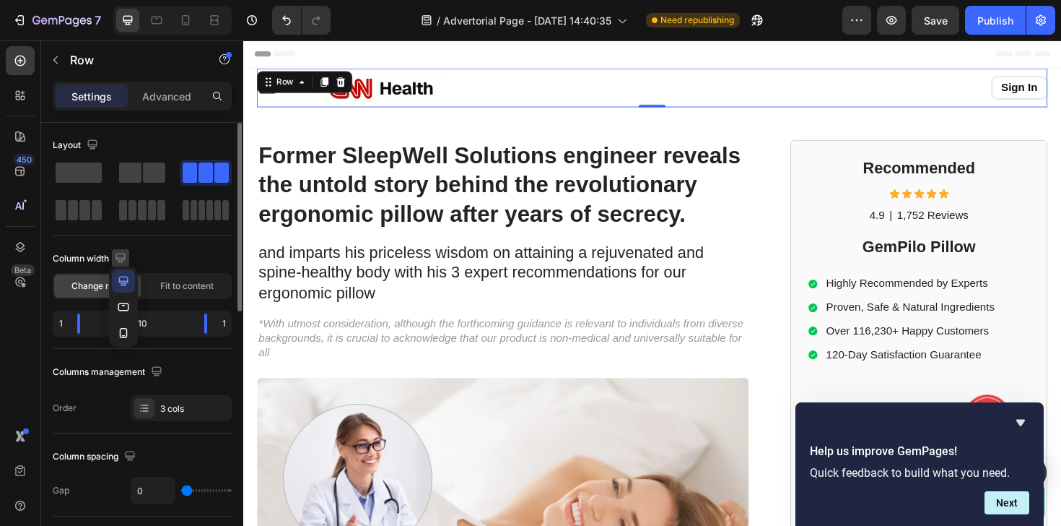
click at [119, 261] on icon "button" at bounding box center [120, 258] width 14 height 14
click at [184, 21] on icon at bounding box center [185, 20] width 14 height 14
type input "100%"
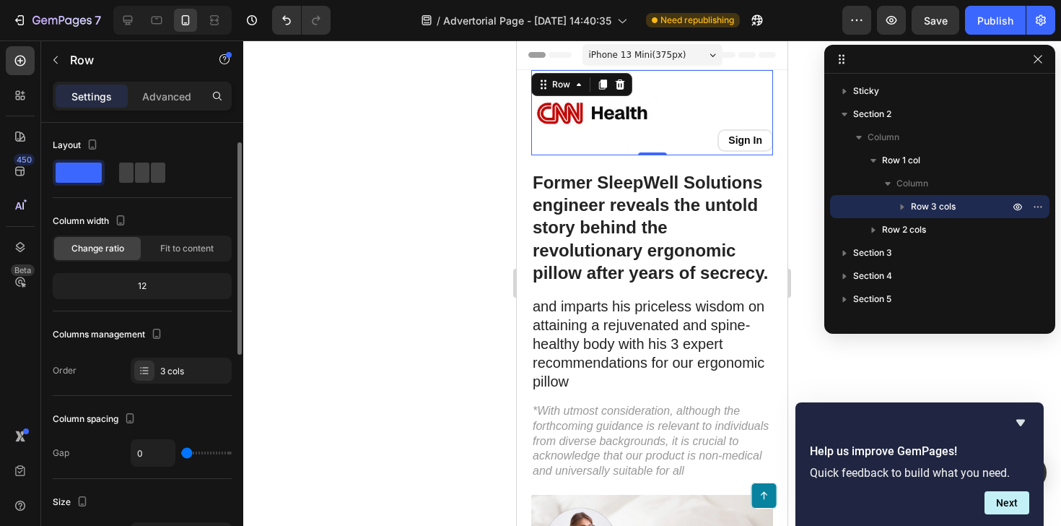
scroll to position [18, 0]
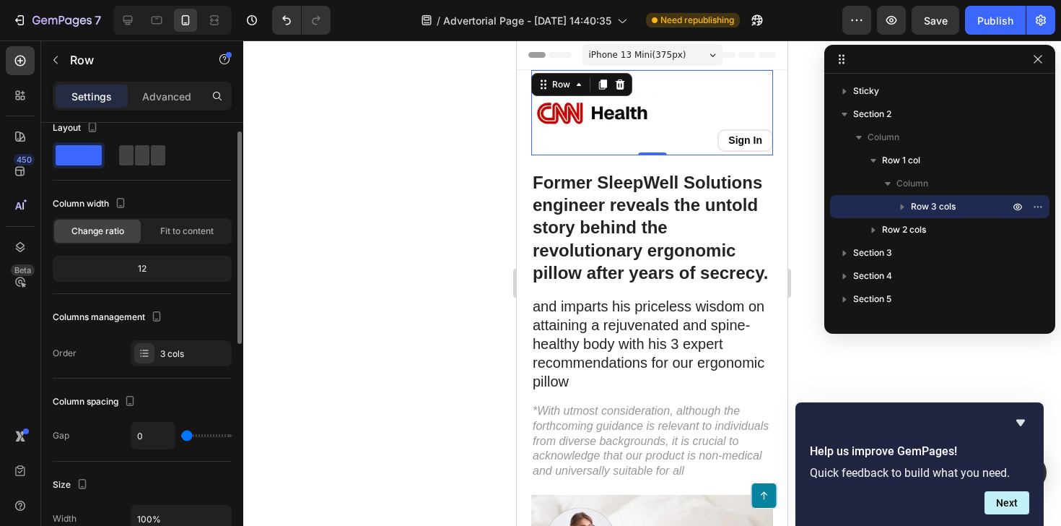
click at [137, 269] on div "12" at bounding box center [142, 268] width 173 height 20
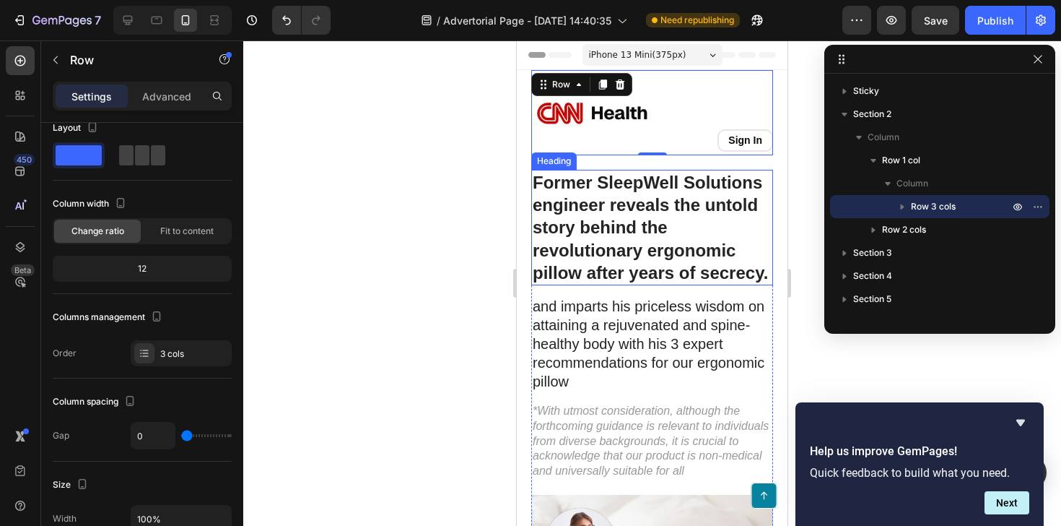
click at [622, 206] on h1 "Former SleepWell Solutions engineer reveals the untold story behind the revolut…" at bounding box center [652, 228] width 242 height 116
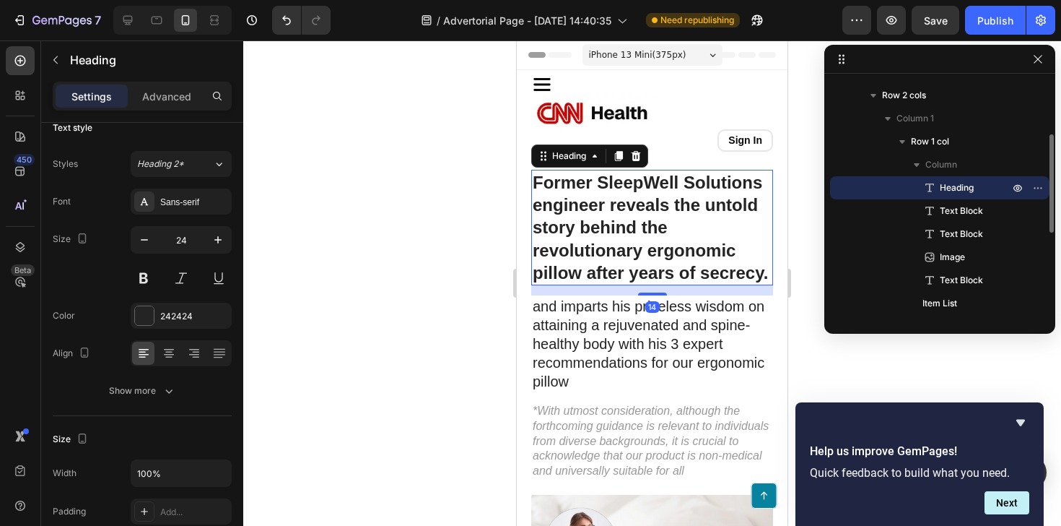
scroll to position [0, 0]
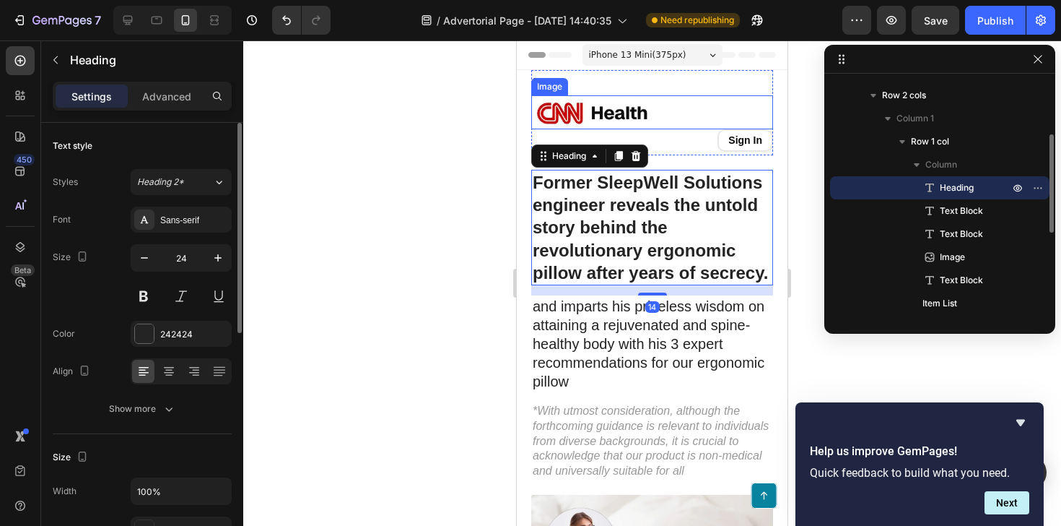
click at [630, 101] on img at bounding box center [594, 112] width 126 height 34
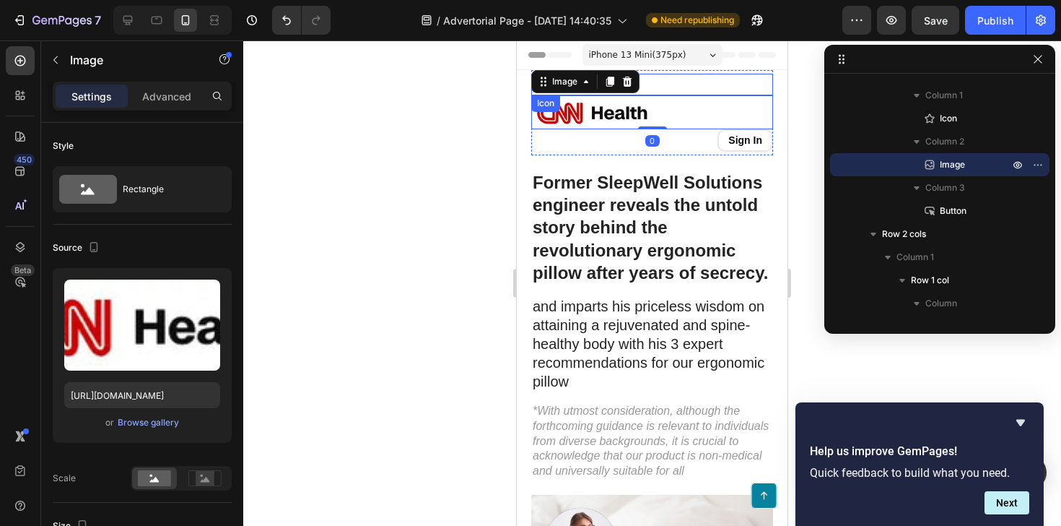
click at [682, 82] on div "Icon" at bounding box center [652, 85] width 242 height 22
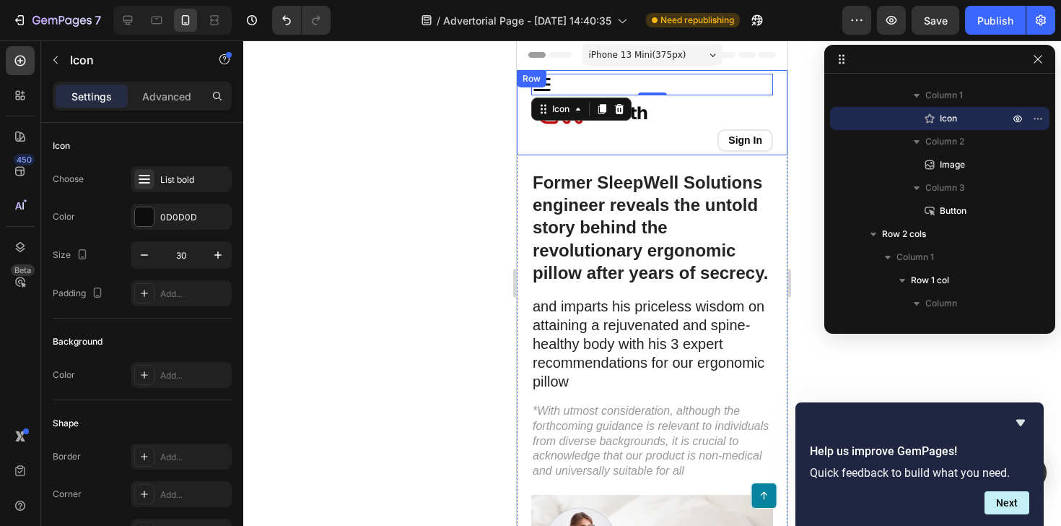
click at [776, 92] on div "Icon 0 Image Sign In Button Row Row" at bounding box center [652, 112] width 271 height 85
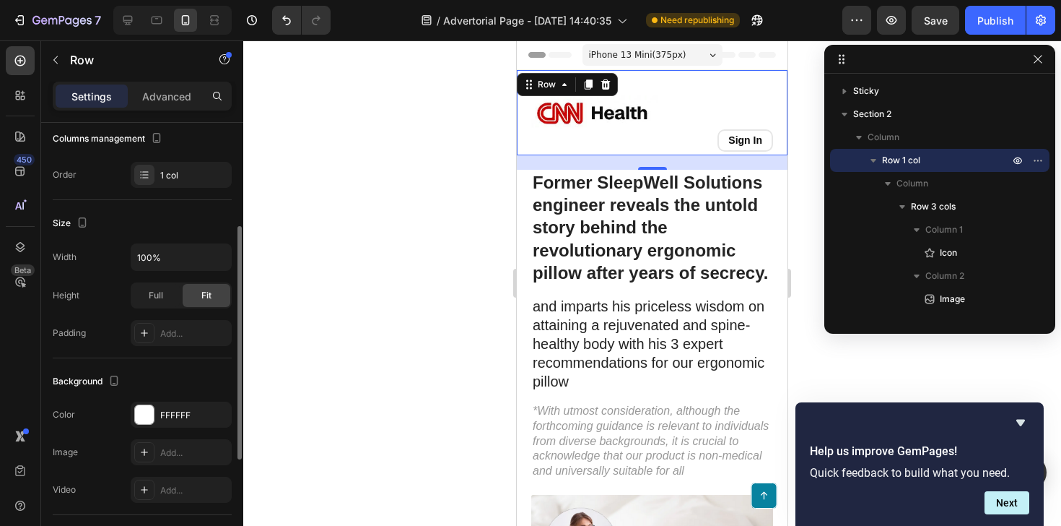
scroll to position [201, 0]
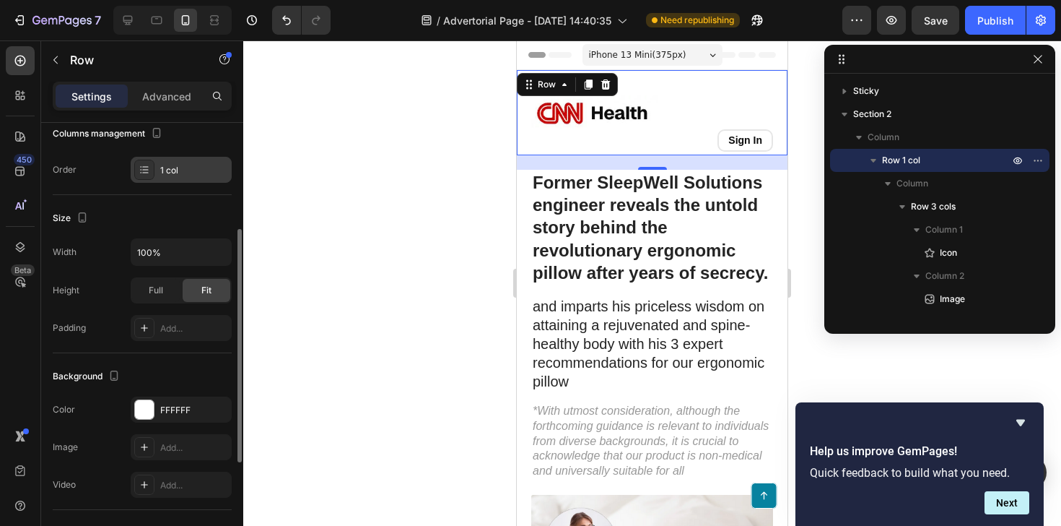
click at [182, 170] on div "1 col" at bounding box center [194, 170] width 68 height 13
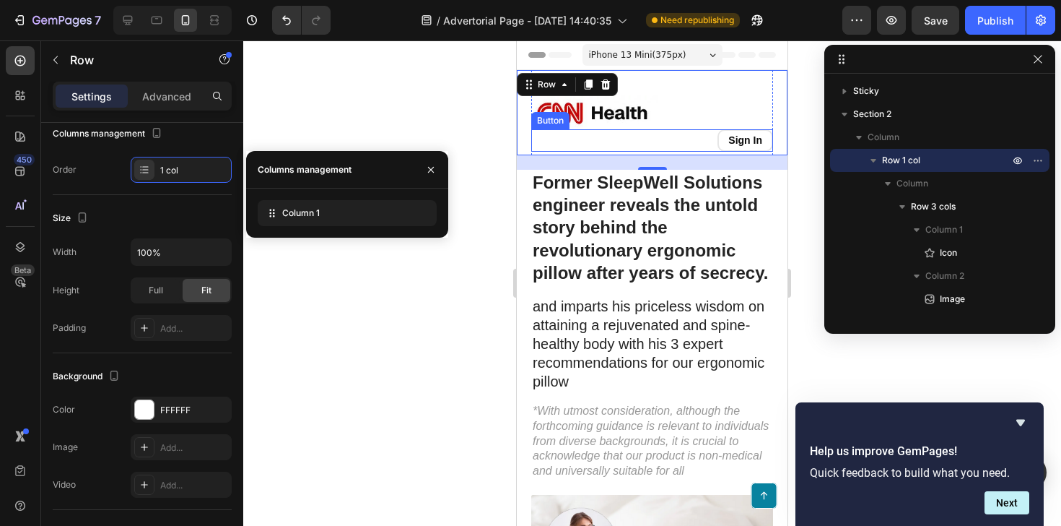
click at [541, 149] on div "Sign In Button" at bounding box center [652, 140] width 242 height 22
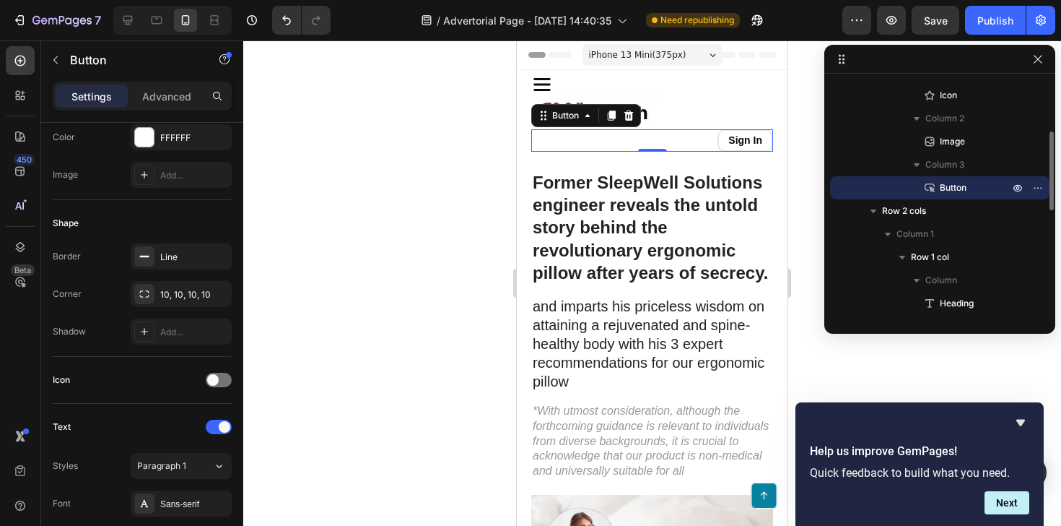
scroll to position [0, 0]
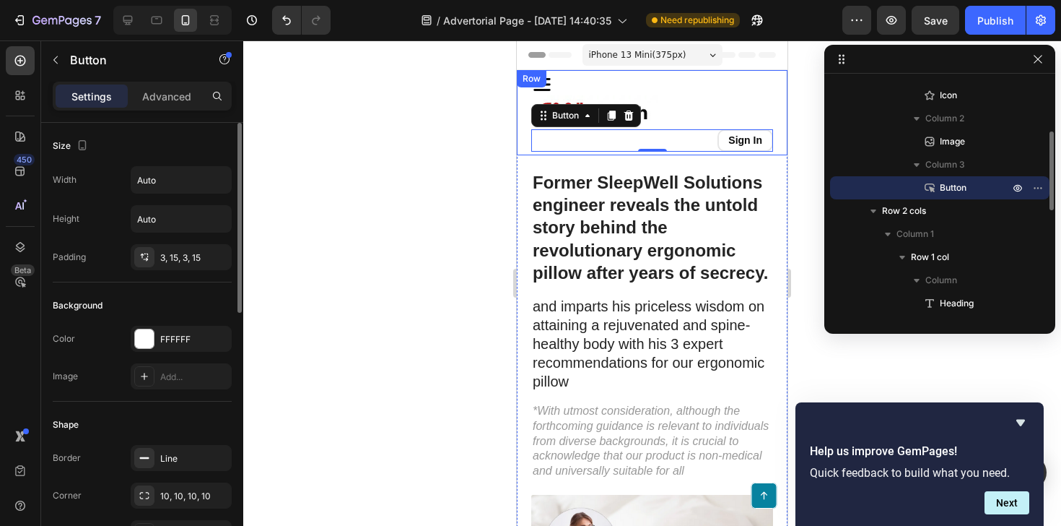
click at [529, 143] on div "Icon Image Sign In Button 0 Row Row" at bounding box center [652, 112] width 271 height 85
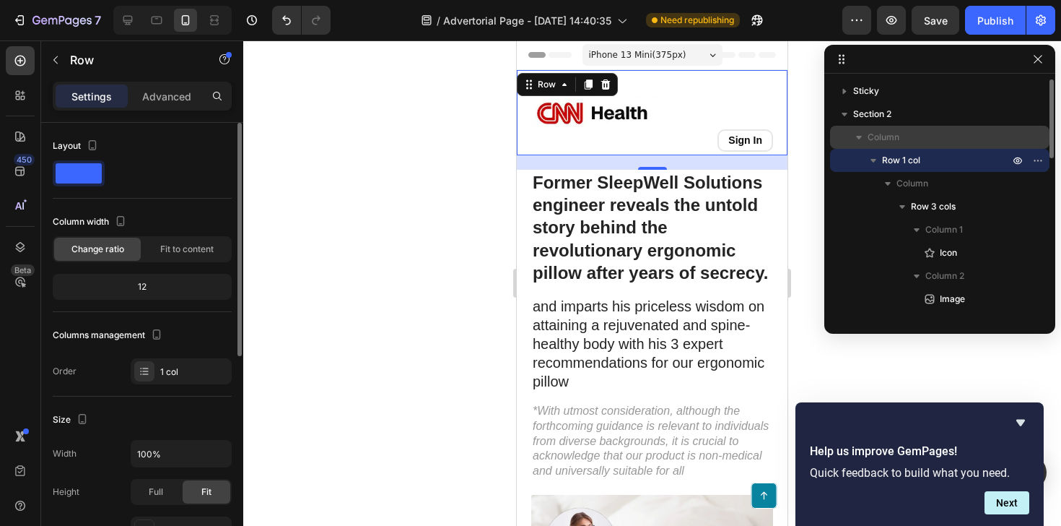
click at [861, 141] on icon "button" at bounding box center [859, 137] width 14 height 14
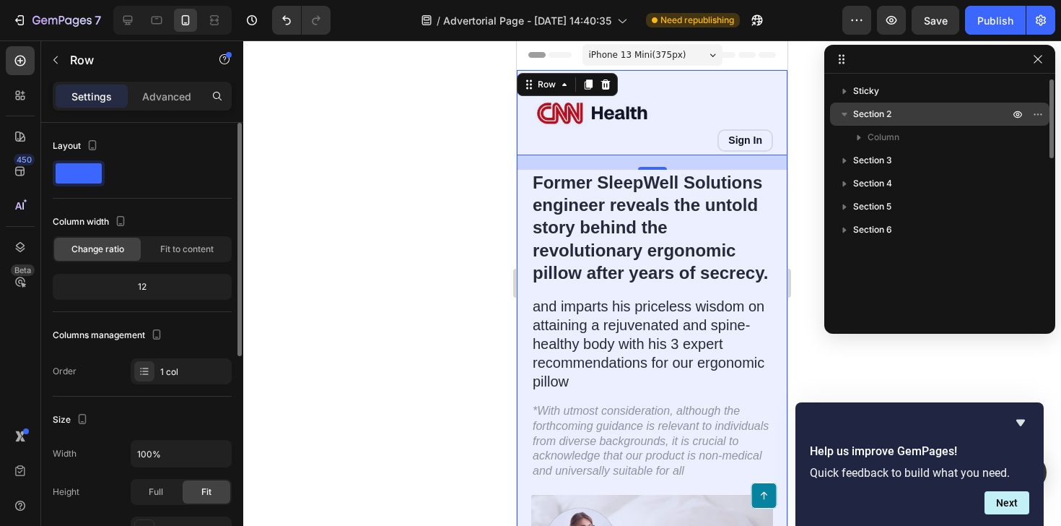
click at [884, 117] on span "Section 2" at bounding box center [872, 114] width 38 height 14
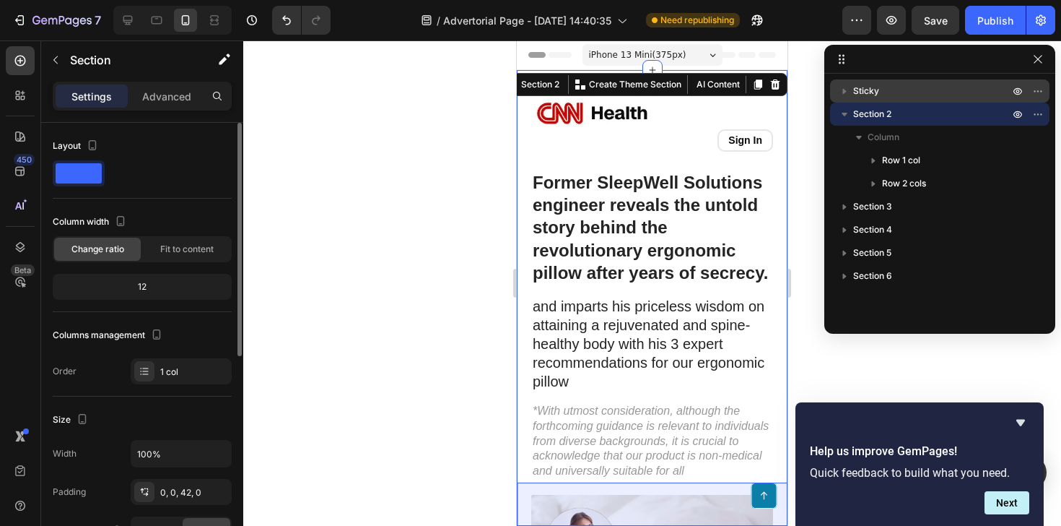
click at [883, 84] on p "Sticky" at bounding box center [932, 91] width 159 height 14
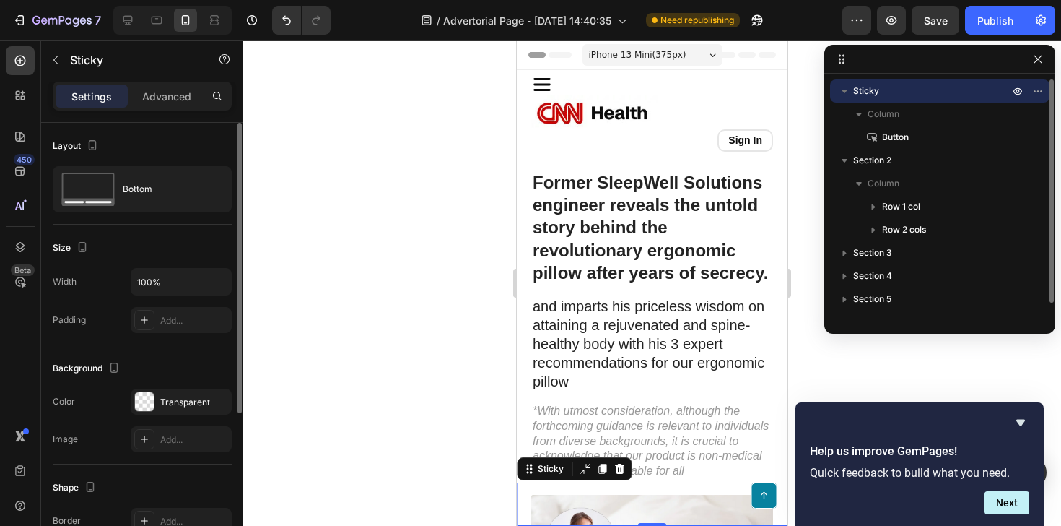
click at [843, 90] on icon "button" at bounding box center [845, 92] width 6 height 4
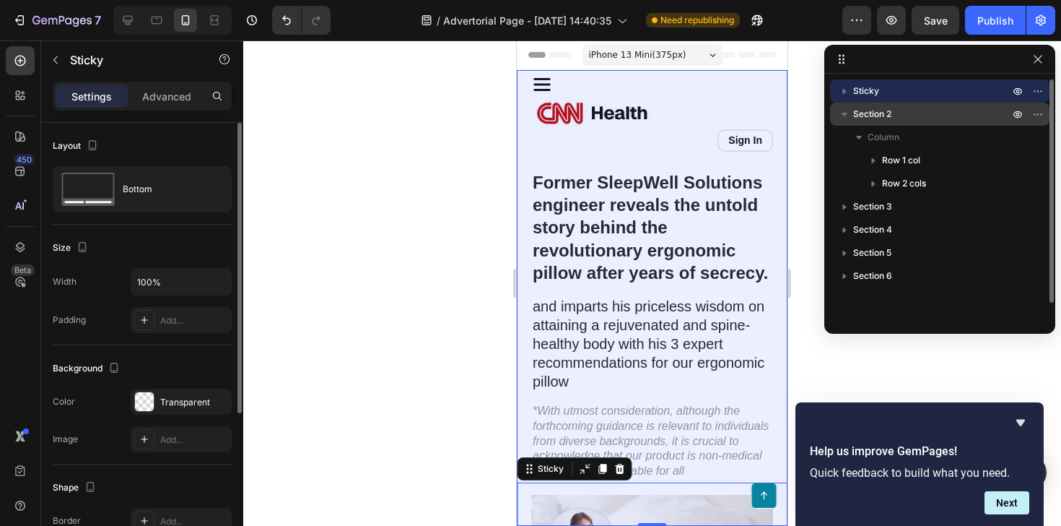
click at [855, 104] on div "Section 2" at bounding box center [940, 114] width 208 height 23
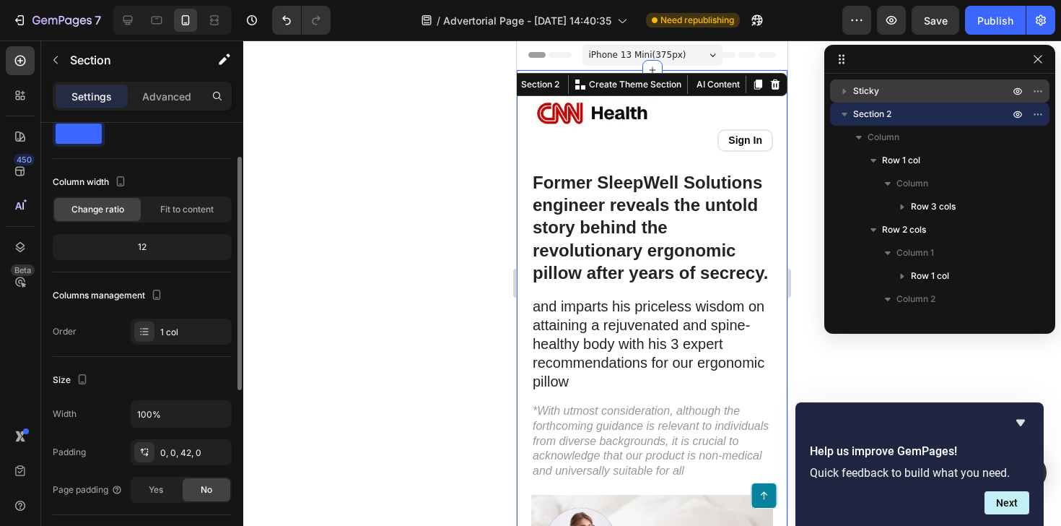
scroll to position [105, 0]
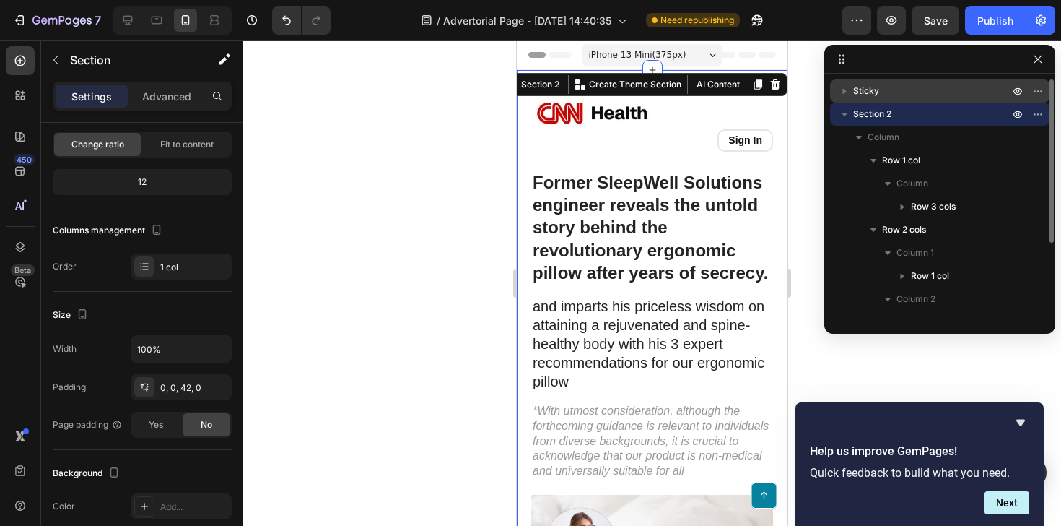
click at [839, 114] on icon "button" at bounding box center [845, 114] width 14 height 14
click at [852, 117] on button "button" at bounding box center [844, 113] width 17 height 17
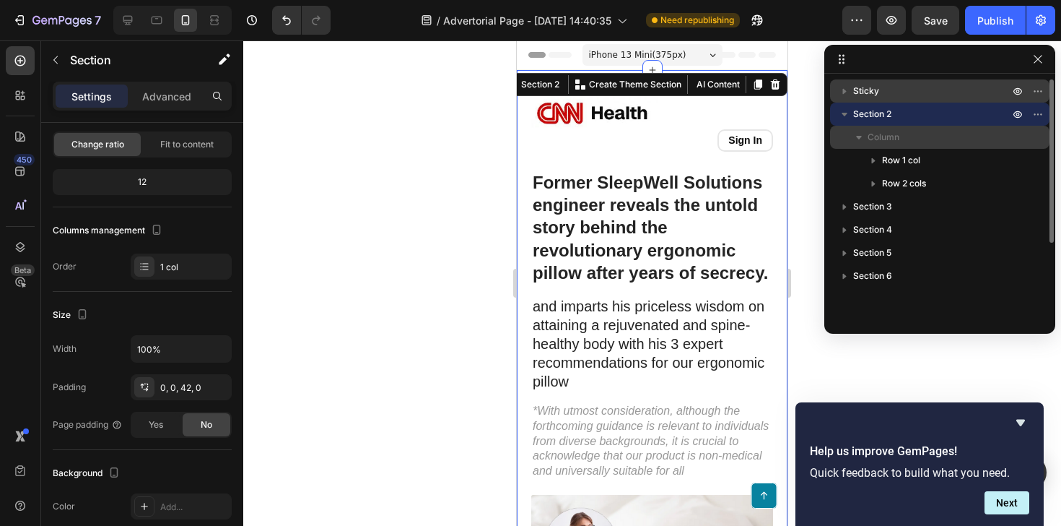
click at [883, 136] on span "Column" at bounding box center [884, 137] width 32 height 14
click at [883, 142] on span "Column" at bounding box center [884, 137] width 32 height 14
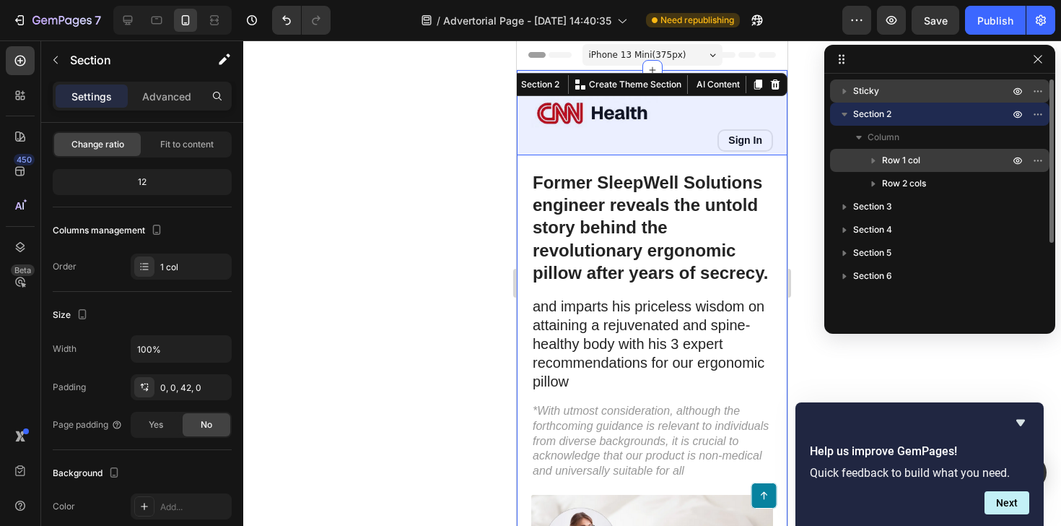
click at [896, 160] on span "Row 1 col" at bounding box center [901, 160] width 38 height 14
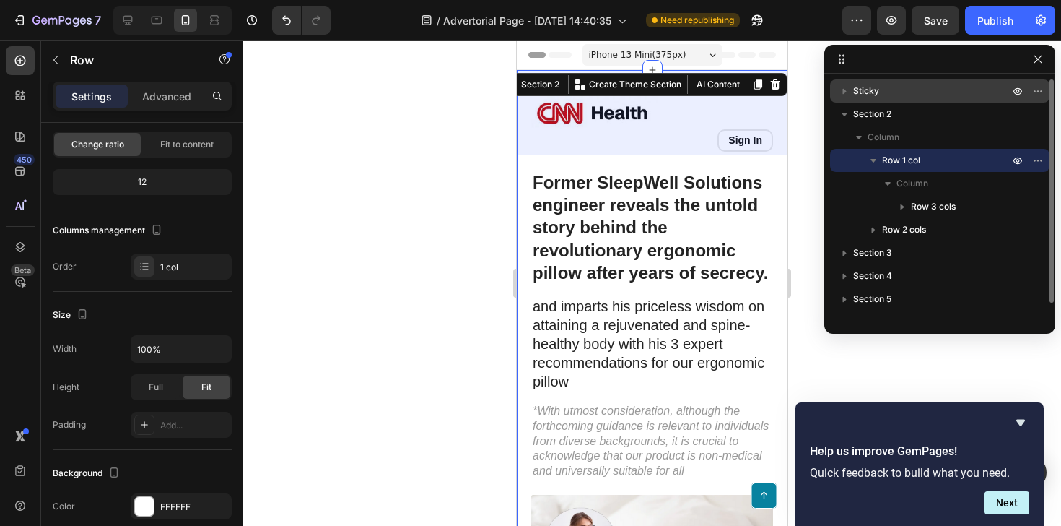
scroll to position [0, 0]
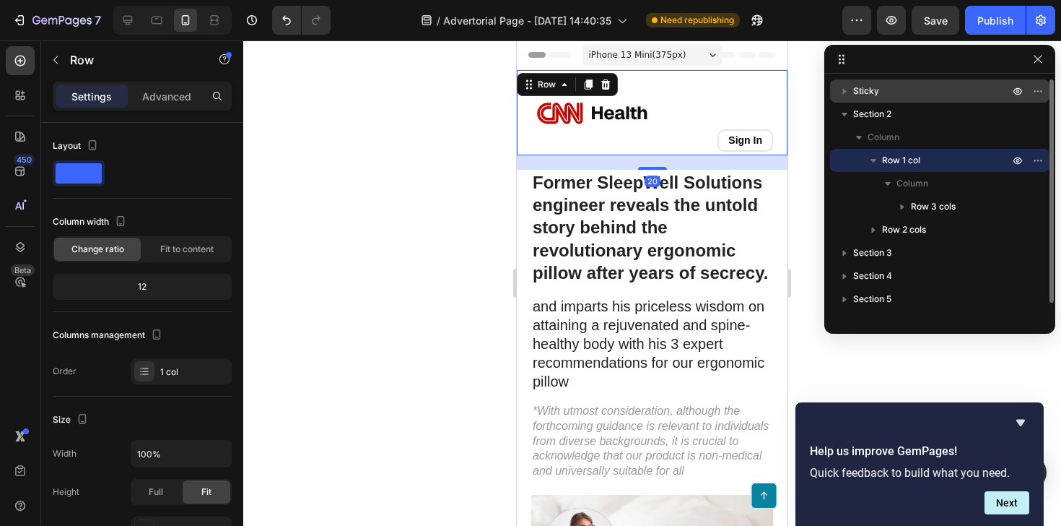
click at [874, 161] on icon "button" at bounding box center [874, 161] width 6 height 4
click at [871, 160] on icon "button" at bounding box center [873, 160] width 14 height 14
click at [894, 185] on icon "button" at bounding box center [888, 183] width 14 height 14
click at [876, 162] on icon "button" at bounding box center [873, 160] width 14 height 14
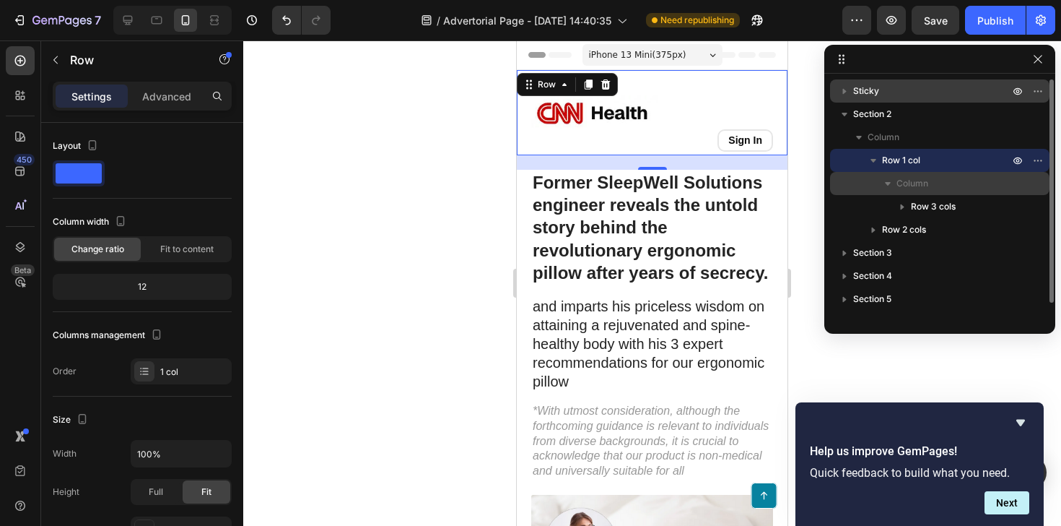
click at [889, 183] on icon "button" at bounding box center [888, 184] width 6 height 4
click at [926, 186] on span "Column" at bounding box center [913, 183] width 32 height 14
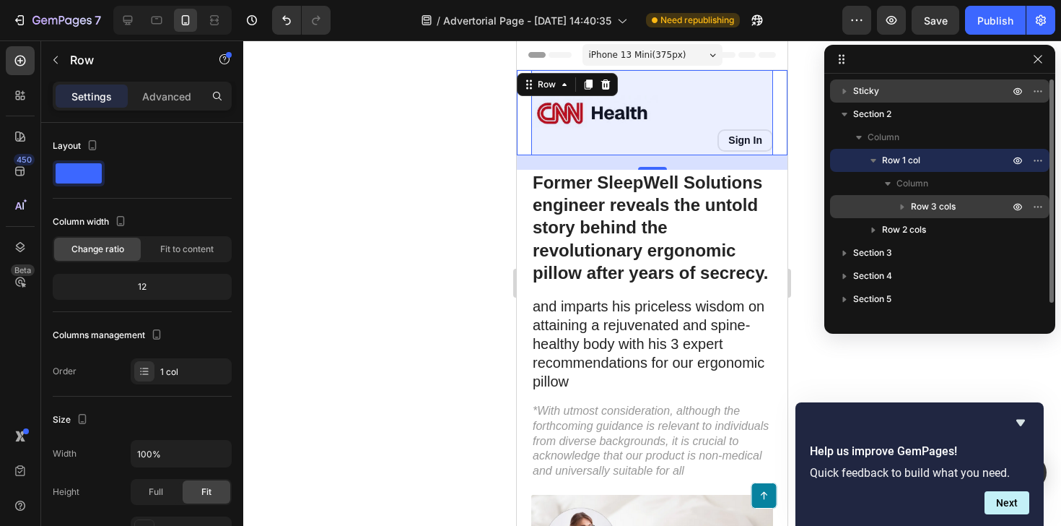
click at [923, 204] on span "Row 3 cols" at bounding box center [933, 206] width 45 height 14
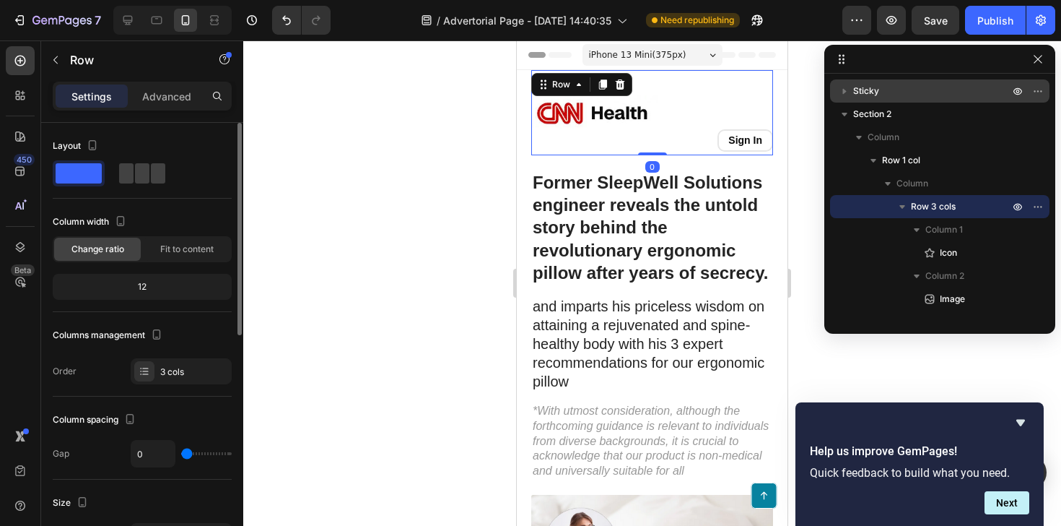
click at [169, 287] on div "12" at bounding box center [142, 287] width 173 height 20
click at [143, 284] on div "12" at bounding box center [142, 287] width 173 height 20
click at [204, 258] on div "Fit to content" at bounding box center [187, 249] width 87 height 23
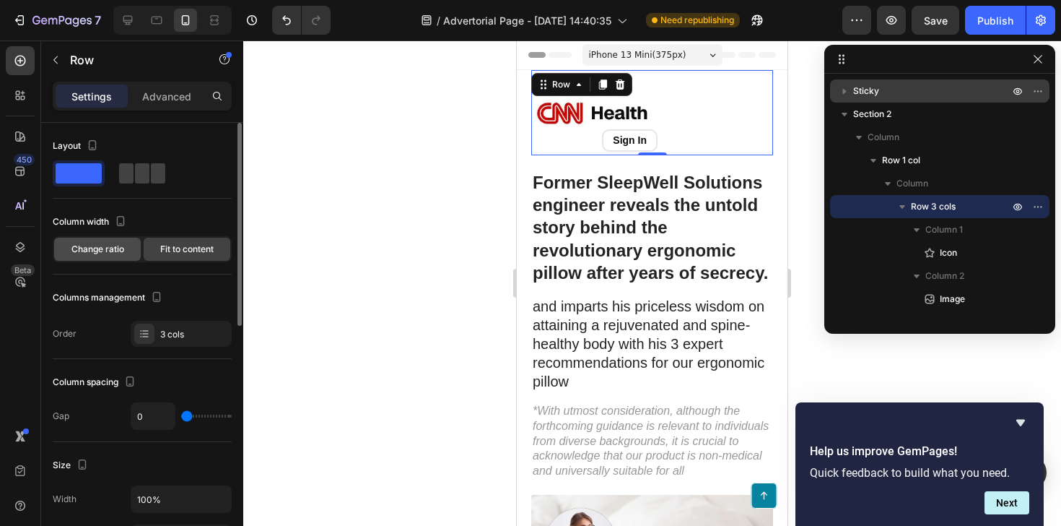
click at [100, 259] on div "Change ratio" at bounding box center [97, 249] width 87 height 23
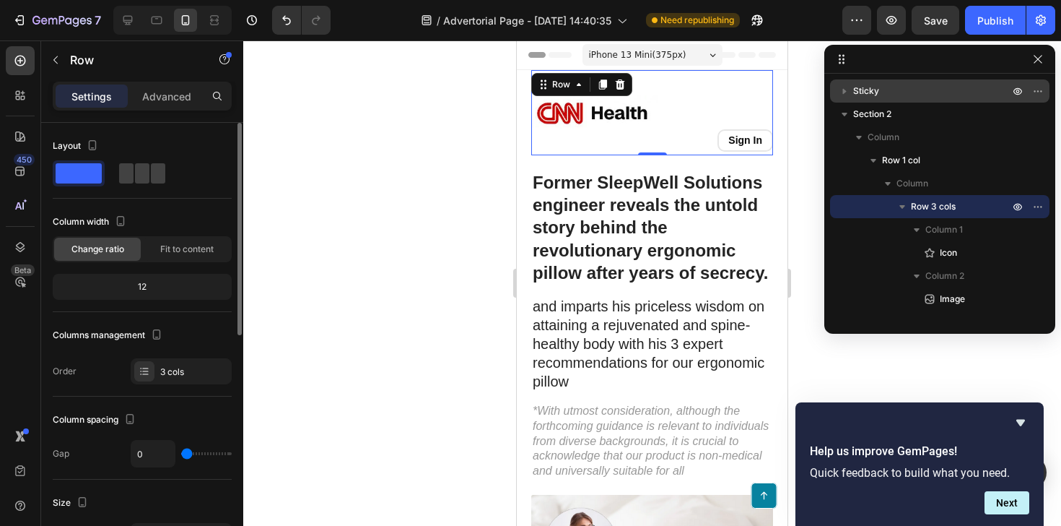
click at [143, 284] on div "12" at bounding box center [142, 287] width 173 height 20
click at [144, 177] on span at bounding box center [142, 173] width 14 height 20
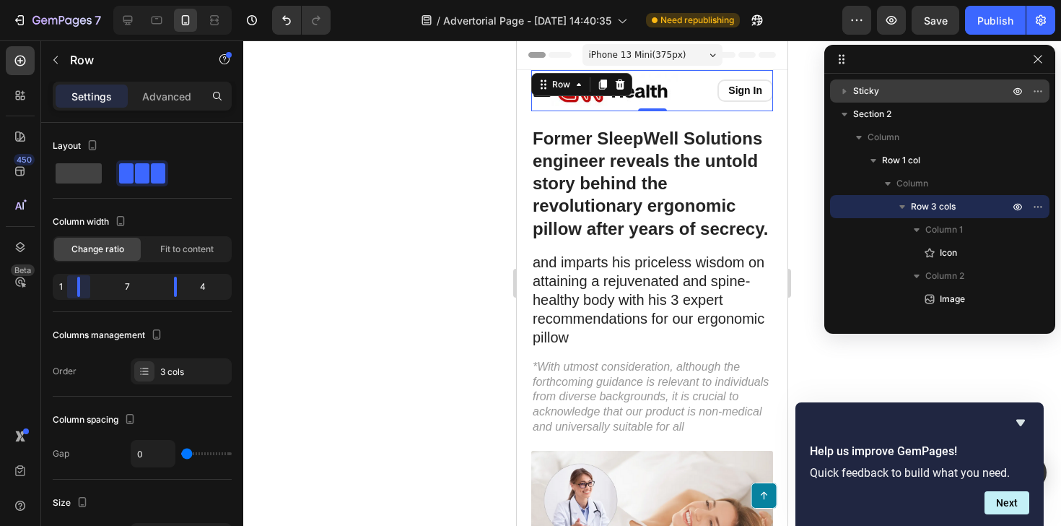
drag, startPoint x: 108, startPoint y: 282, endPoint x: 28, endPoint y: 282, distance: 80.1
click at [28, 0] on body "7 / Advertorial Page - [DATE] 14:40:35 Need republishing Preview Save Publish 4…" at bounding box center [530, 0] width 1061 height 0
drag, startPoint x: 178, startPoint y: 287, endPoint x: 189, endPoint y: 292, distance: 12.0
click at [189, 0] on body "7 / Advertorial Page - [DATE] 14:40:35 Need republishing Preview Publish 450 Be…" at bounding box center [530, 0] width 1061 height 0
click at [578, 169] on h1 "Former SleepWell Solutions engineer reveals the untold story behind the revolut…" at bounding box center [652, 184] width 242 height 116
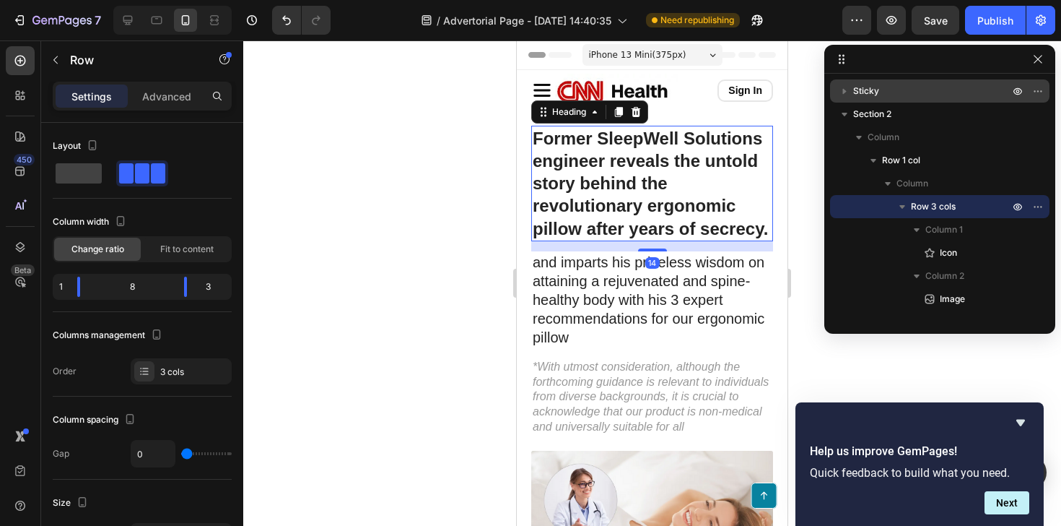
scroll to position [273, 0]
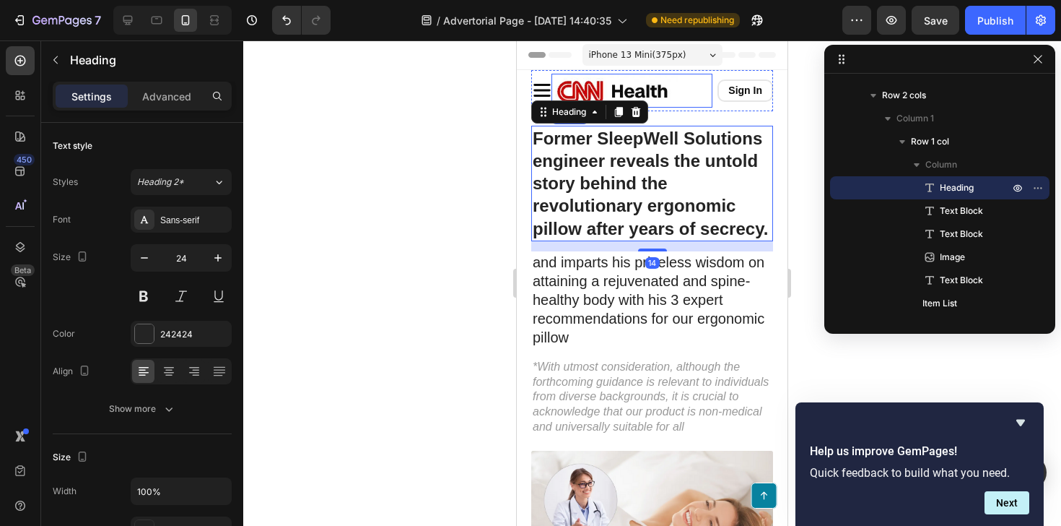
click at [658, 98] on img at bounding box center [615, 91] width 126 height 34
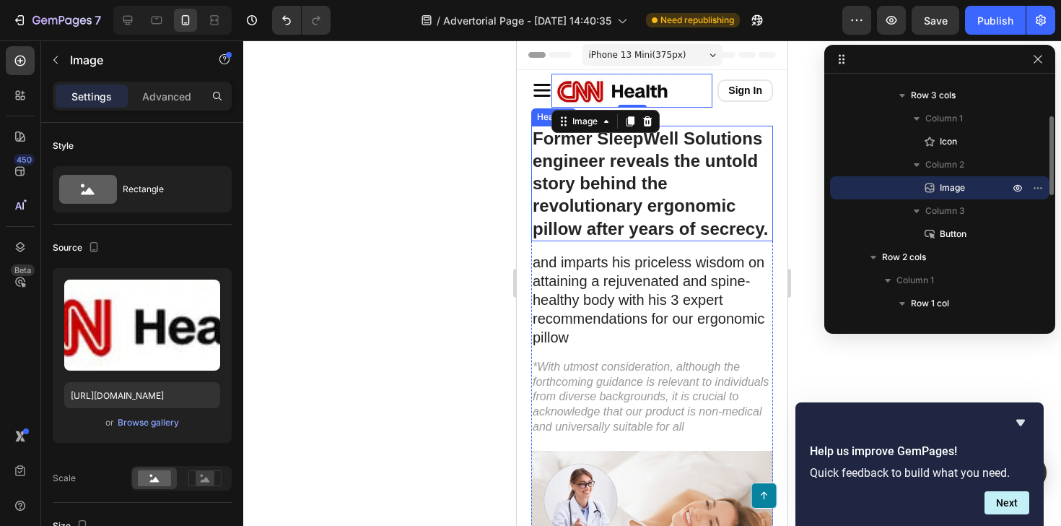
click at [651, 160] on h1 "Former SleepWell Solutions engineer reveals the untold story behind the revolut…" at bounding box center [652, 184] width 242 height 116
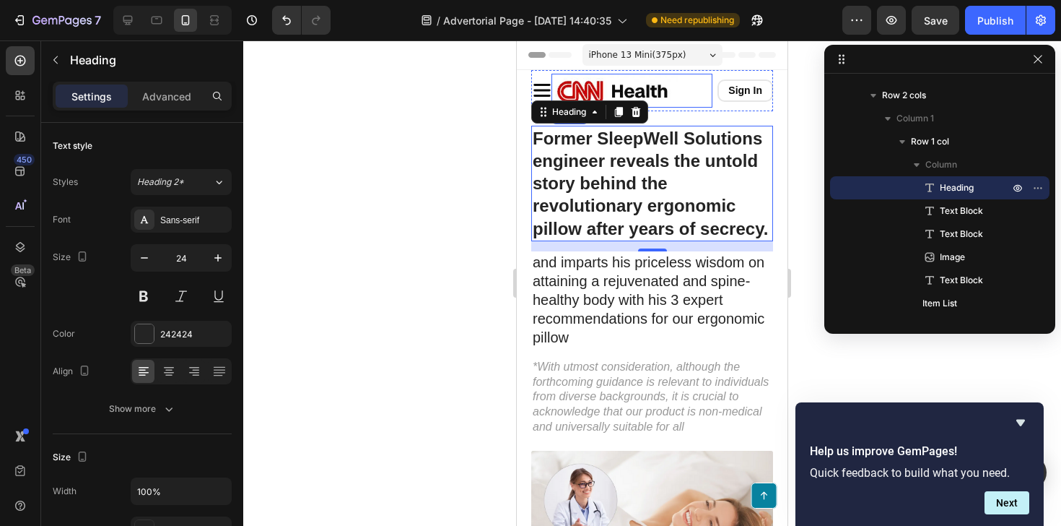
click at [612, 90] on img at bounding box center [615, 91] width 126 height 34
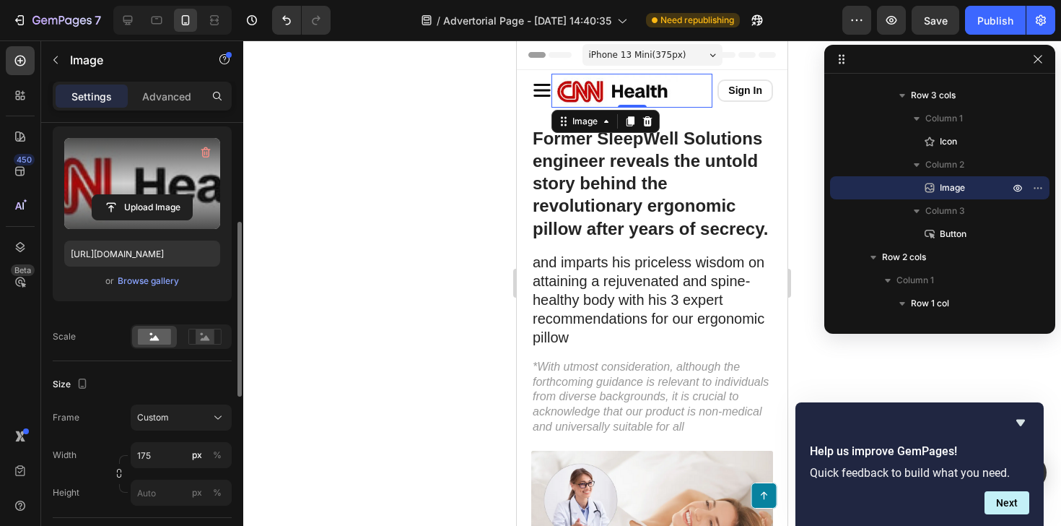
scroll to position [186, 0]
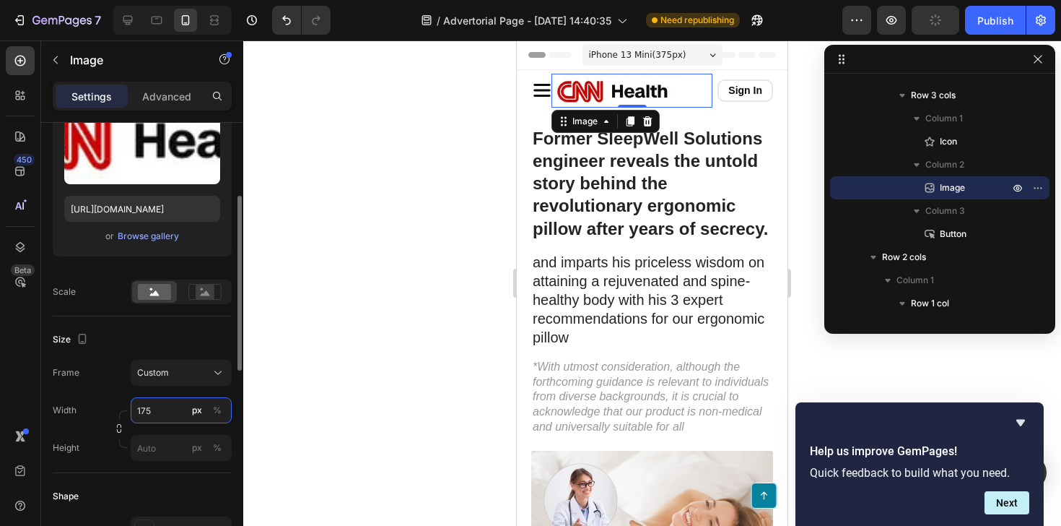
click at [162, 412] on input "175" at bounding box center [181, 410] width 101 height 26
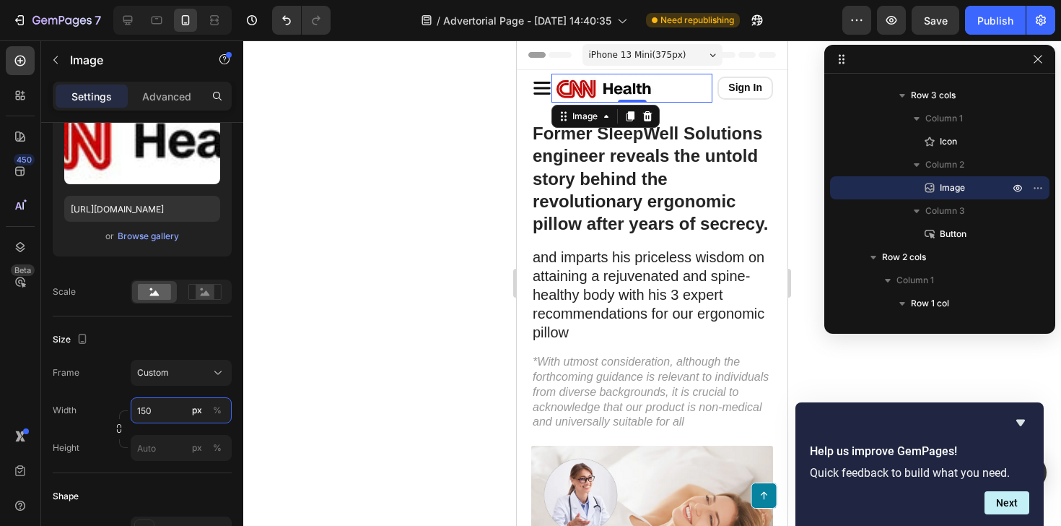
type input "150"
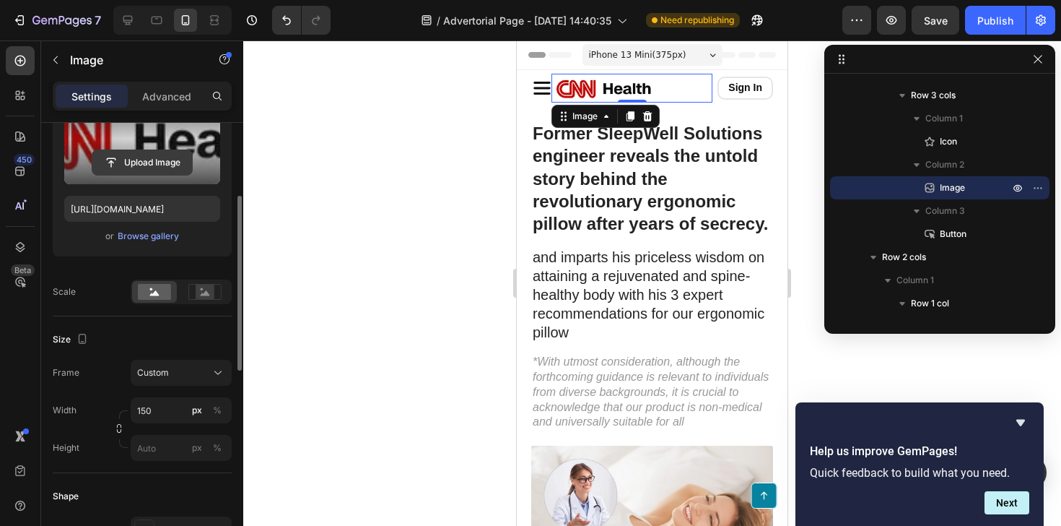
click at [160, 164] on input "file" at bounding box center [142, 162] width 100 height 25
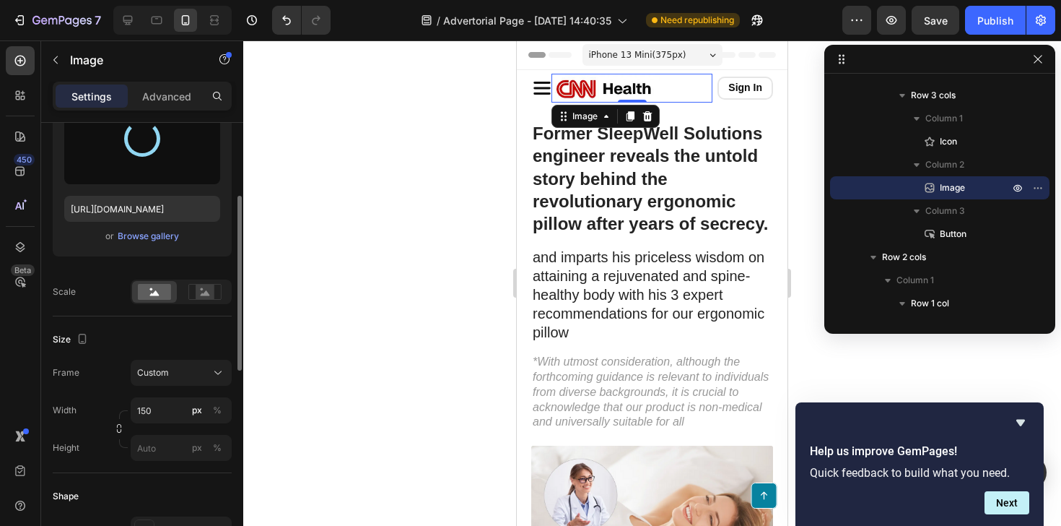
type input "[URL][DOMAIN_NAME]"
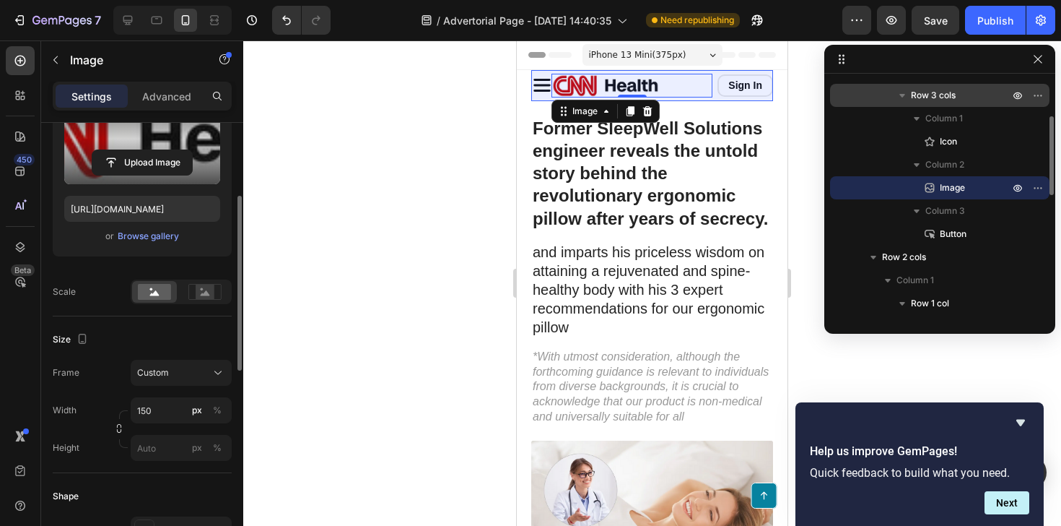
click at [951, 105] on div "Row 3 cols" at bounding box center [940, 95] width 208 height 23
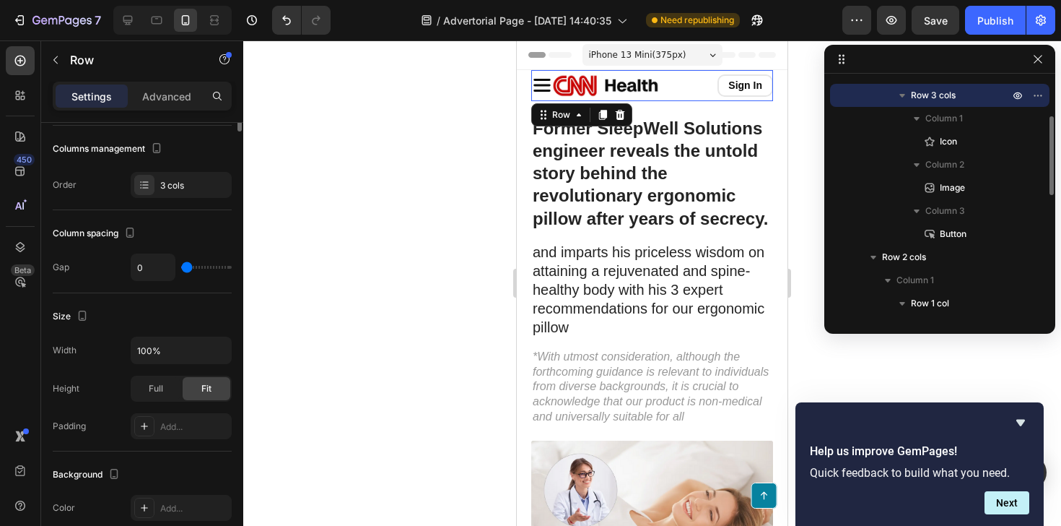
scroll to position [0, 0]
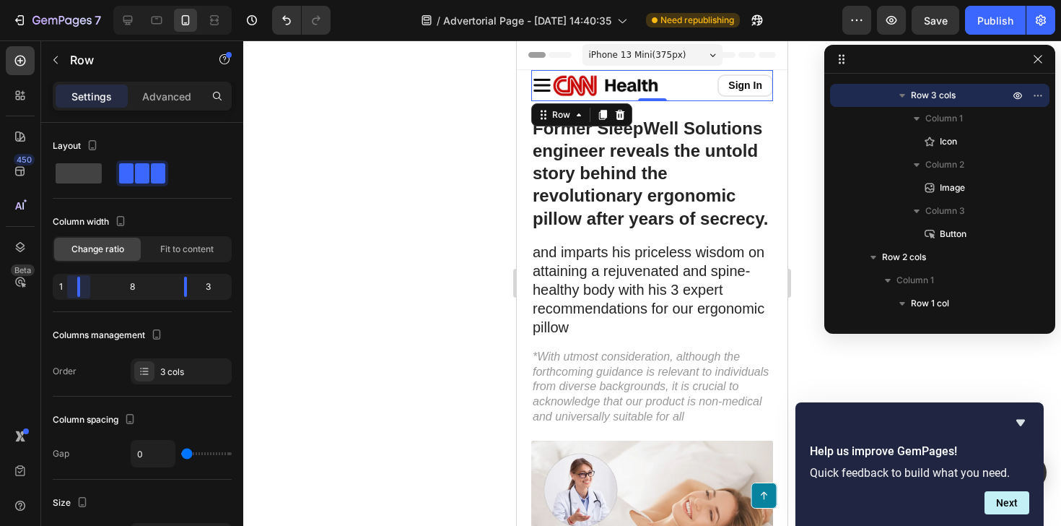
drag, startPoint x: 81, startPoint y: 290, endPoint x: 71, endPoint y: 295, distance: 11.3
click at [71, 0] on body "7 / Advertorial Page - [DATE] 14:40:35 Need republishing Preview Save Publish 4…" at bounding box center [530, 0] width 1061 height 0
drag, startPoint x: 191, startPoint y: 288, endPoint x: 165, endPoint y: 290, distance: 26.8
click at [165, 0] on body "7 / Advertorial Page - [DATE] 14:40:35 Need republishing Preview Publish 450 Be…" at bounding box center [530, 0] width 1061 height 0
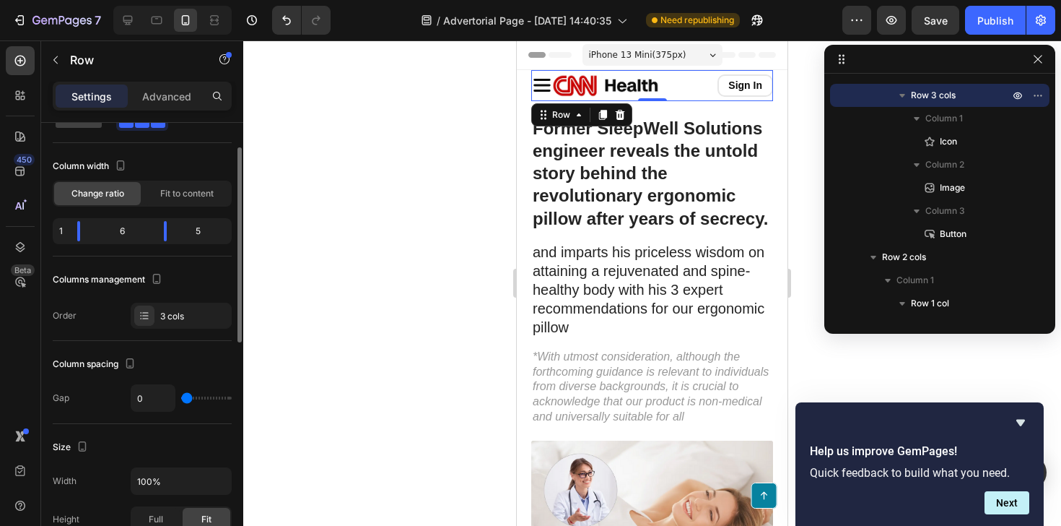
scroll to position [66, 0]
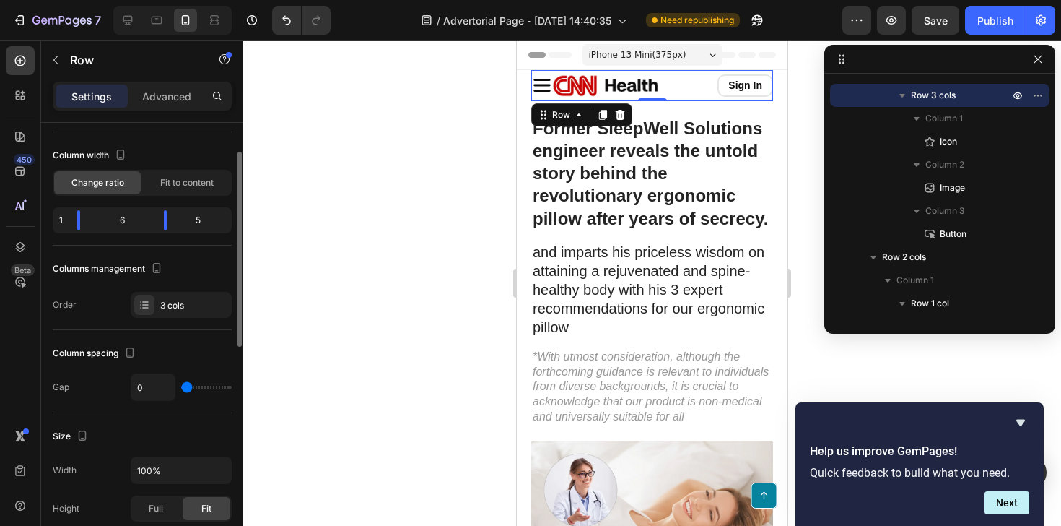
type input "12"
type input "13"
type input "14"
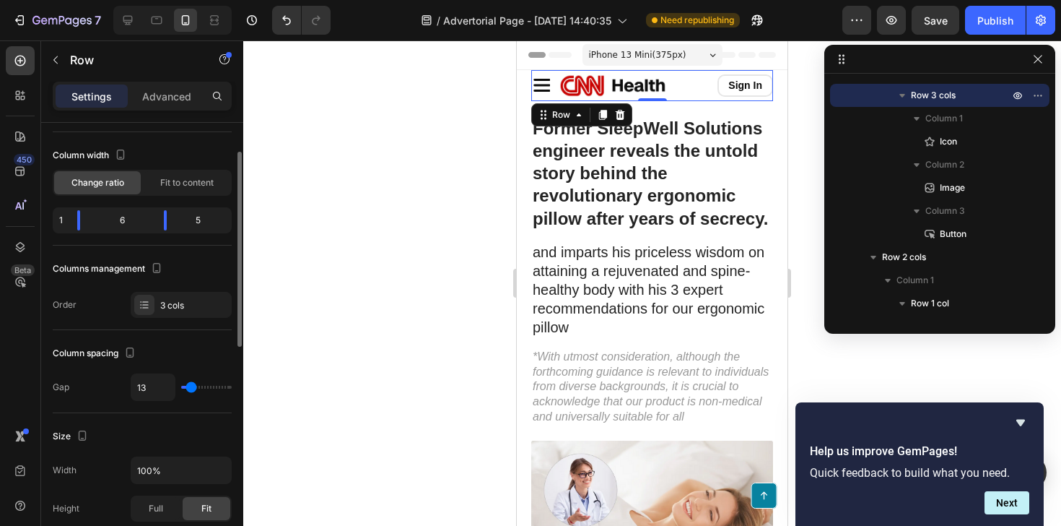
type input "14"
type input "16"
type input "18"
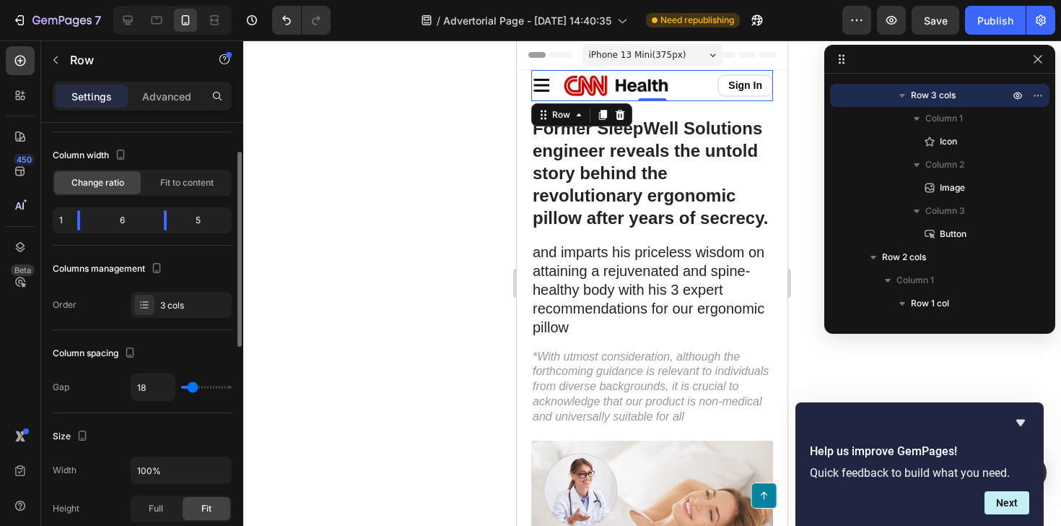
type input "21"
type input "23"
type input "26"
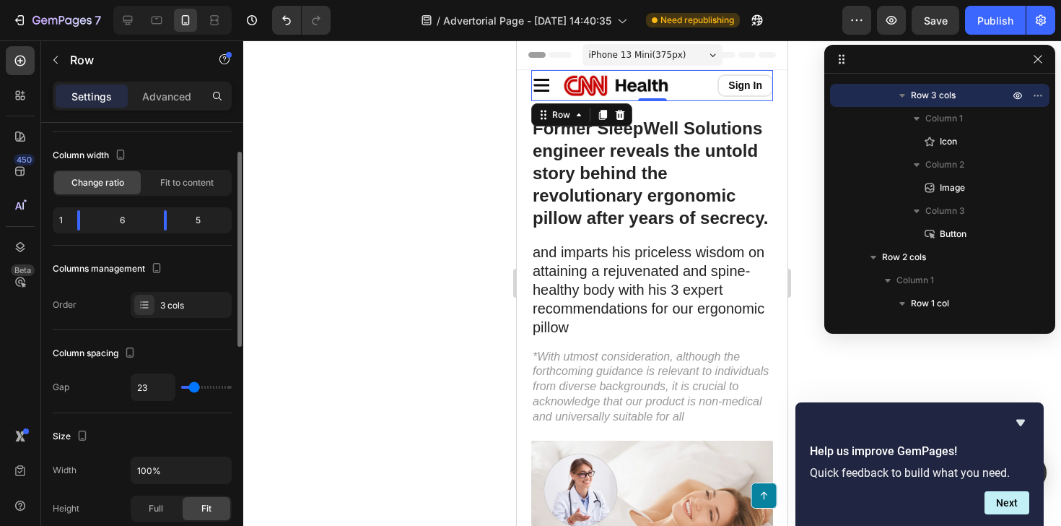
type input "26"
type input "28"
type input "29"
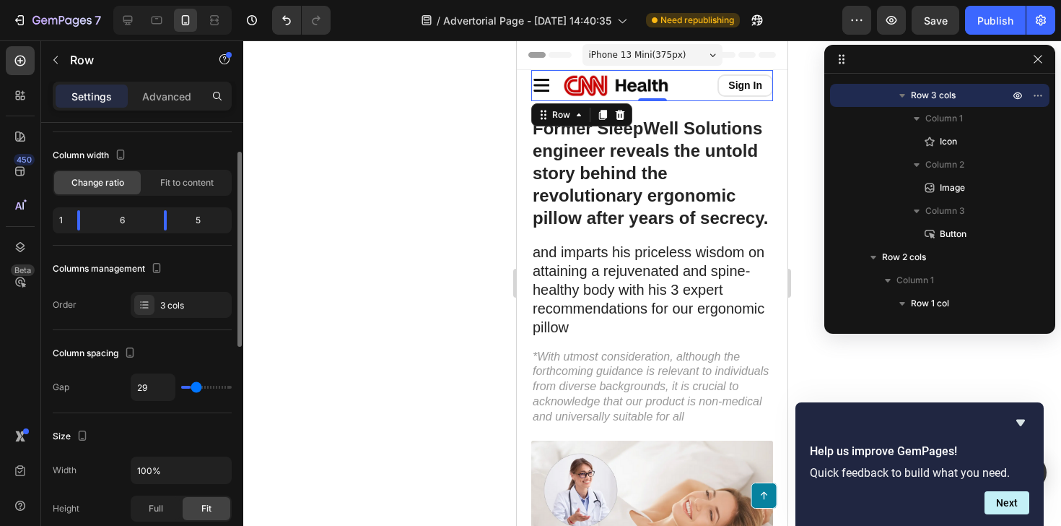
type input "31"
type input "32"
type input "33"
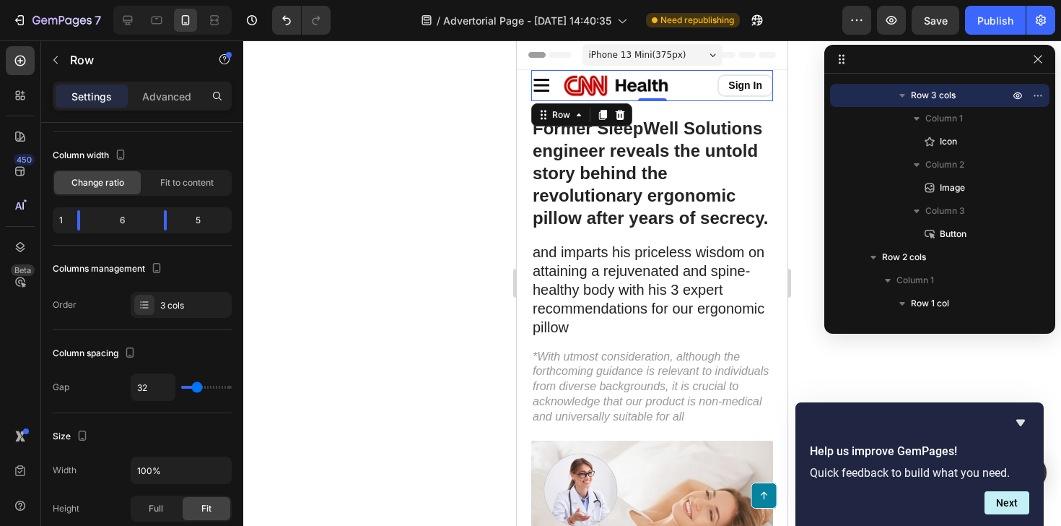
type input "33"
type input "34"
type input "35"
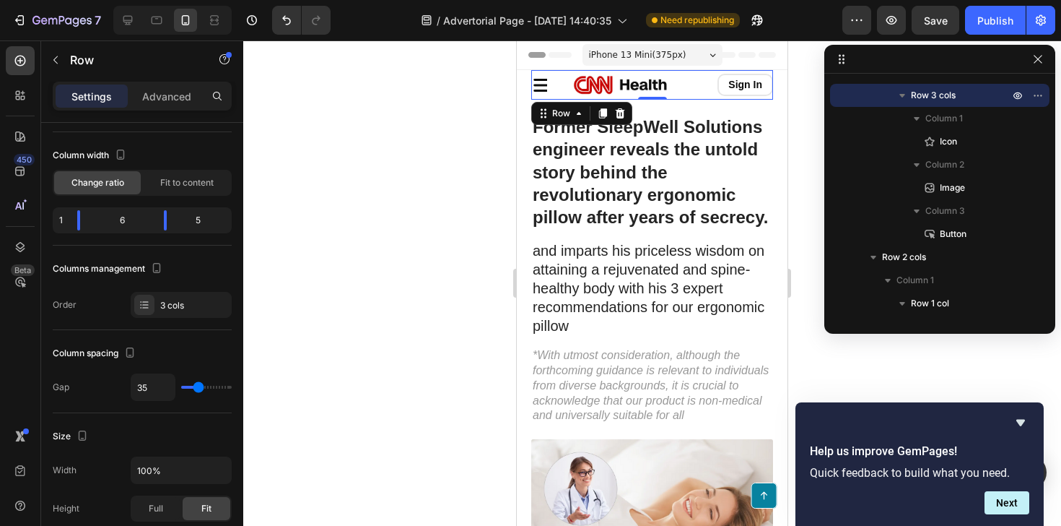
type input "34"
type input "33"
type input "31"
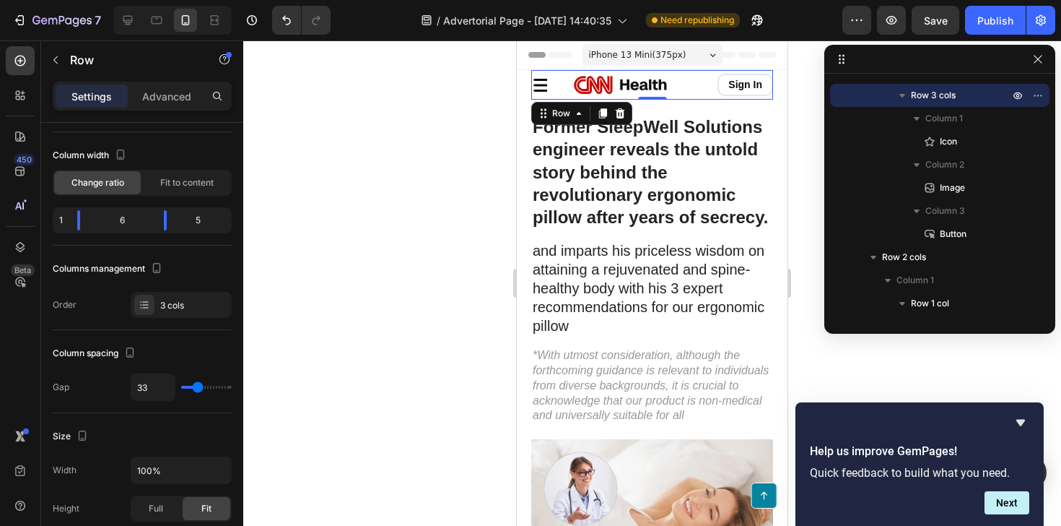
type input "31"
type input "28"
type input "26"
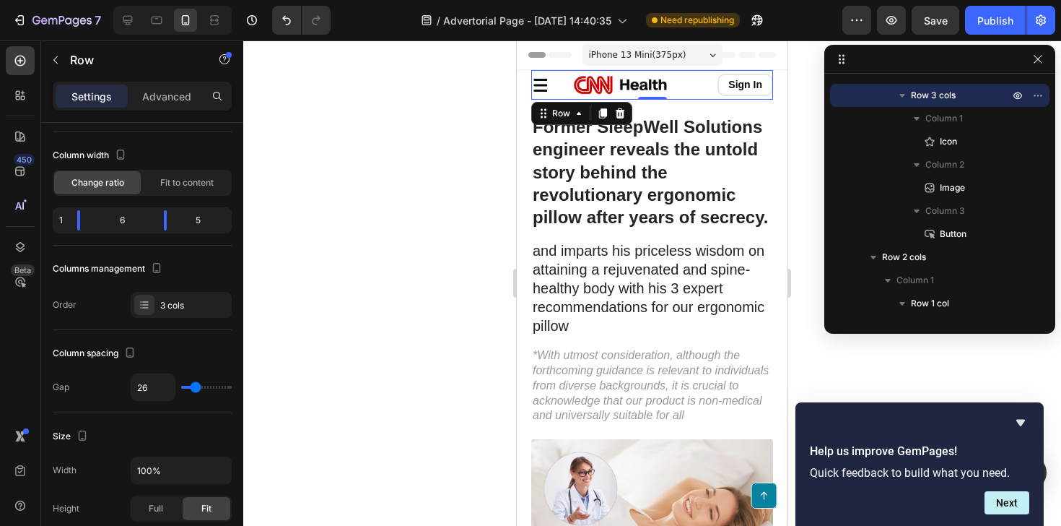
type input "25"
type input "23"
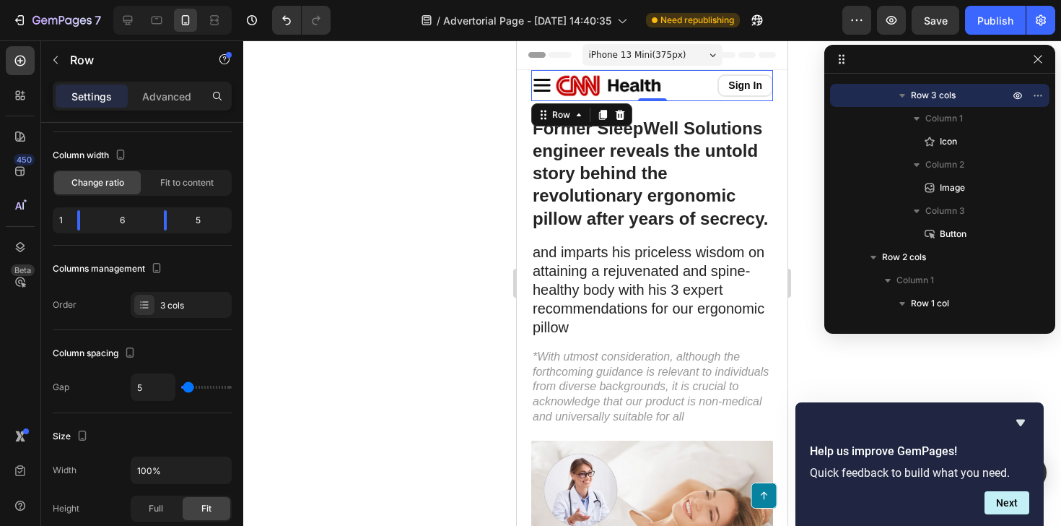
click at [188, 388] on input "range" at bounding box center [206, 387] width 51 height 3
click at [190, 388] on input "range" at bounding box center [206, 387] width 51 height 3
click at [158, 386] on input "9" at bounding box center [152, 387] width 43 height 26
click at [591, 89] on img at bounding box center [614, 86] width 108 height 24
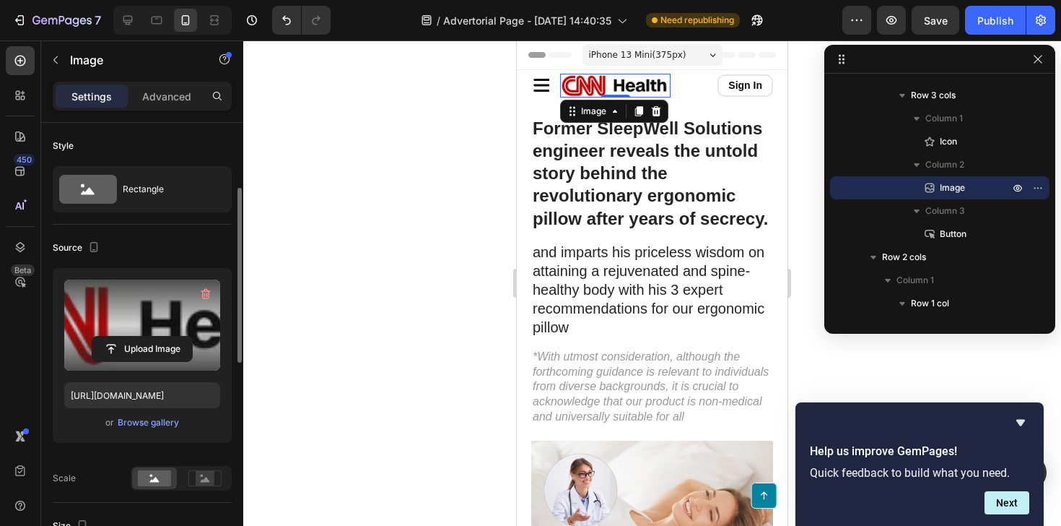
scroll to position [239, 0]
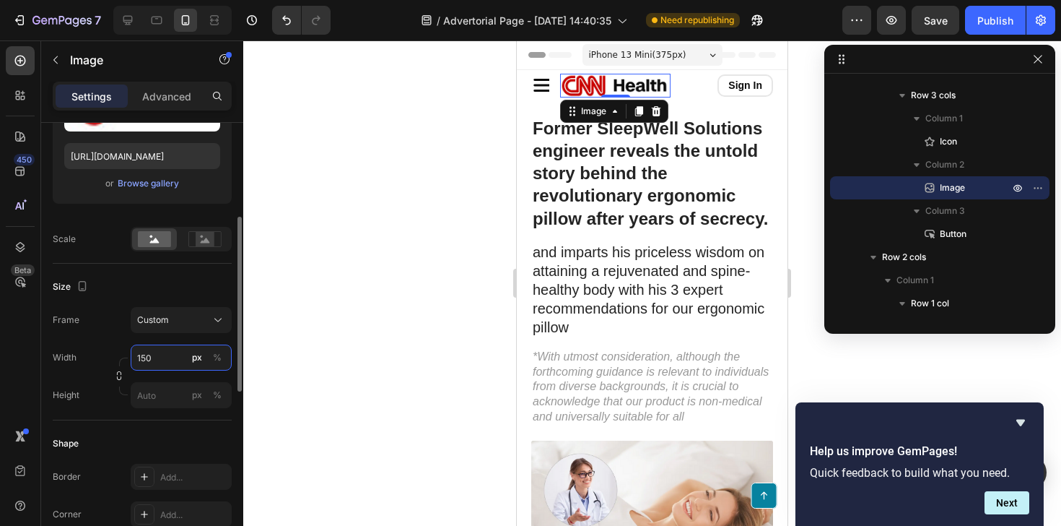
click at [164, 361] on input "150" at bounding box center [181, 357] width 101 height 26
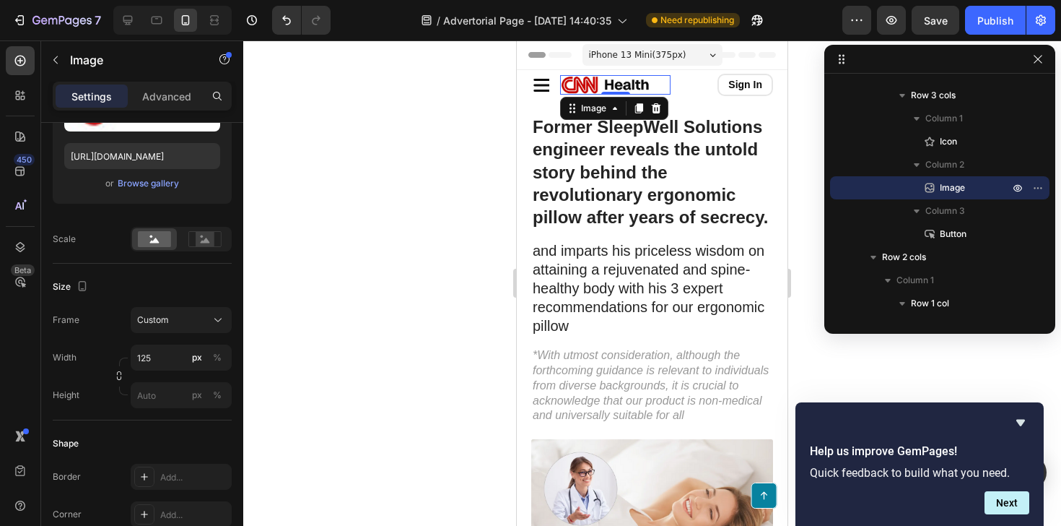
click at [414, 128] on div at bounding box center [652, 282] width 818 height 485
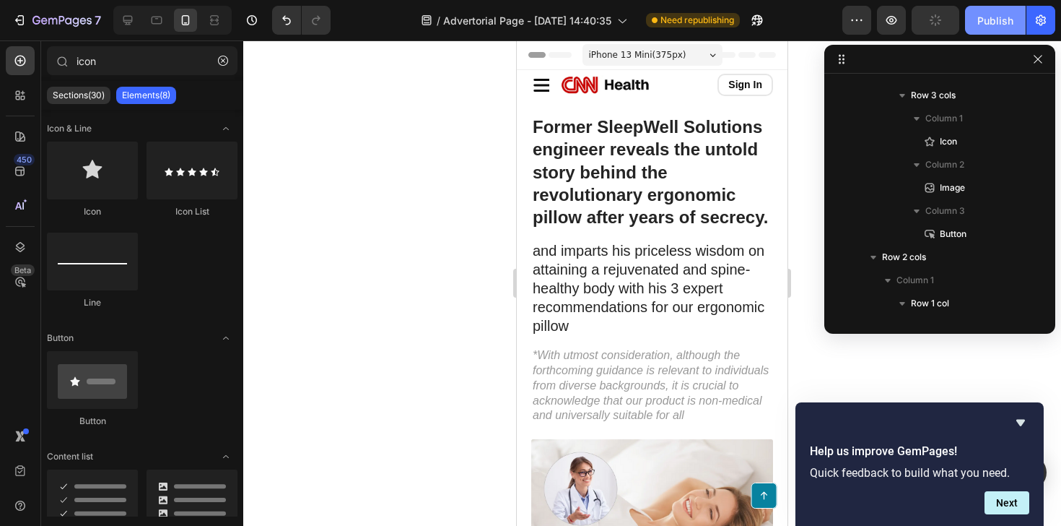
click at [998, 30] on button "Publish" at bounding box center [995, 20] width 61 height 29
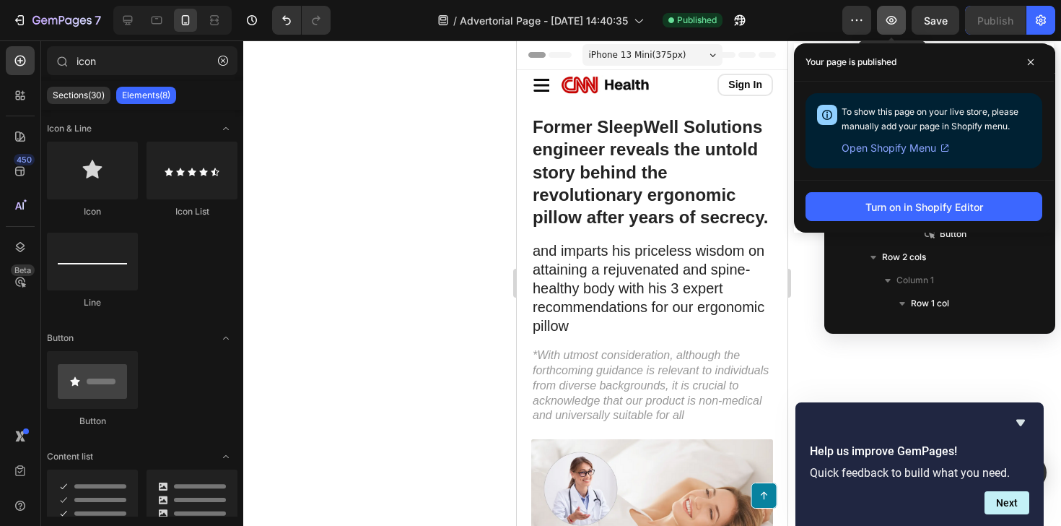
click at [902, 25] on button "button" at bounding box center [891, 20] width 29 height 29
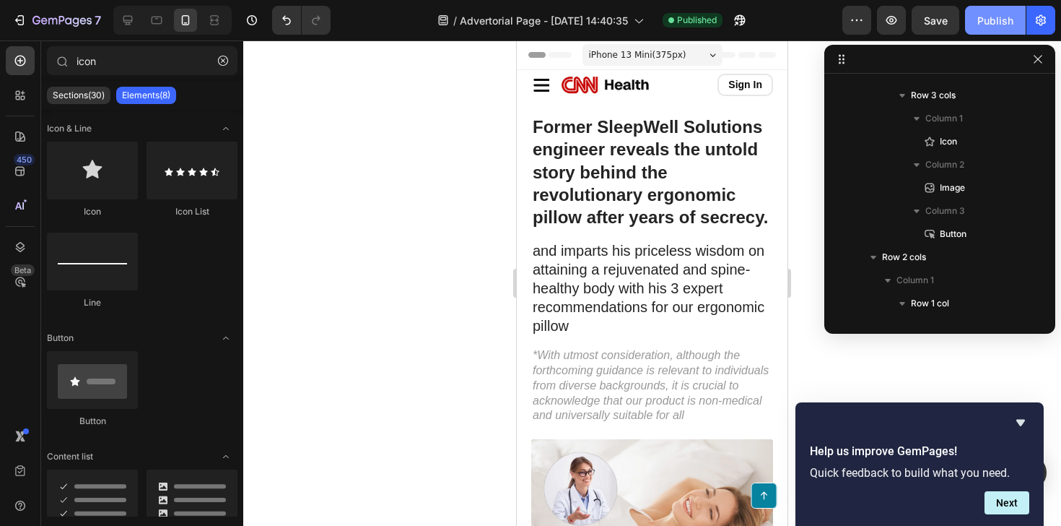
click at [984, 13] on div "Publish" at bounding box center [996, 20] width 36 height 15
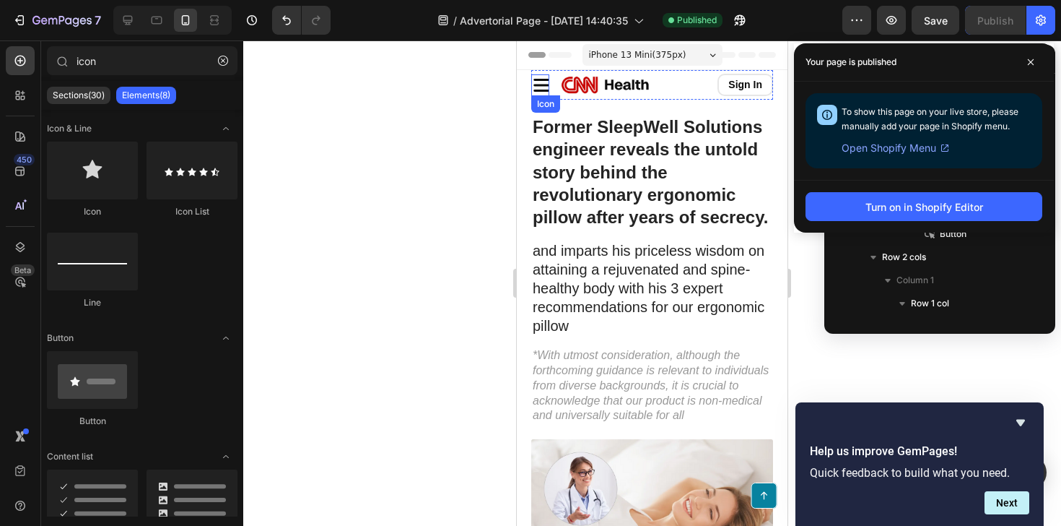
click at [542, 85] on icon at bounding box center [542, 85] width 17 height 13
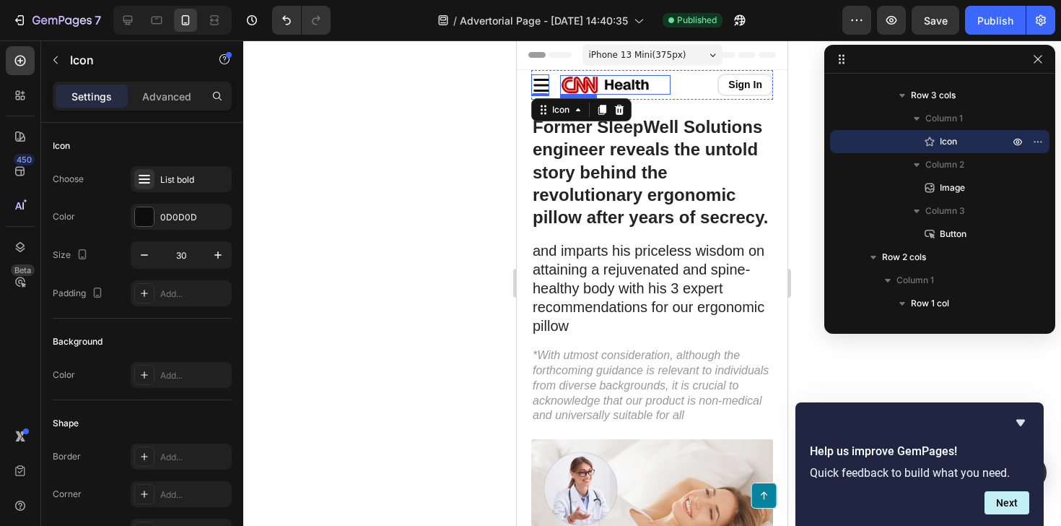
click at [645, 84] on img at bounding box center [605, 84] width 90 height 19
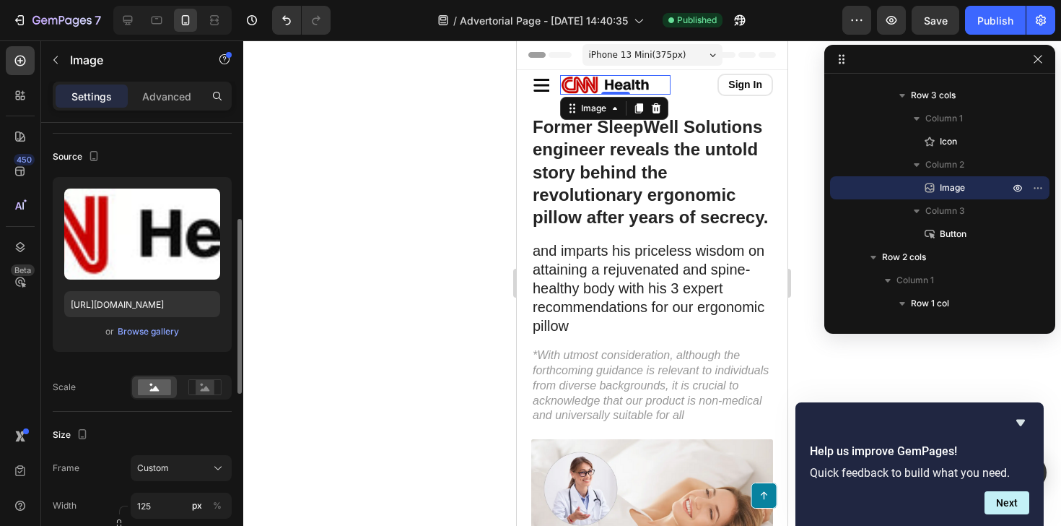
scroll to position [244, 0]
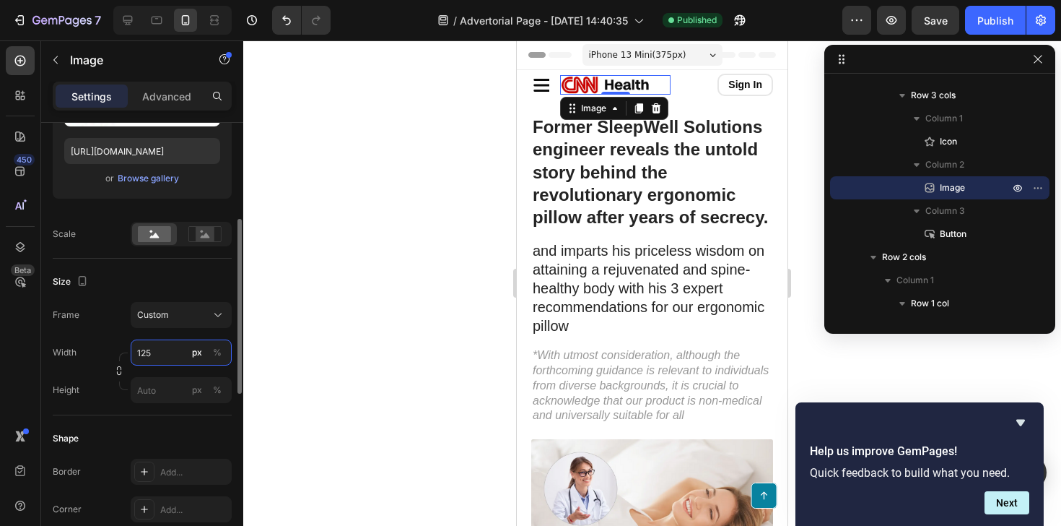
click at [160, 349] on input "125" at bounding box center [181, 352] width 101 height 26
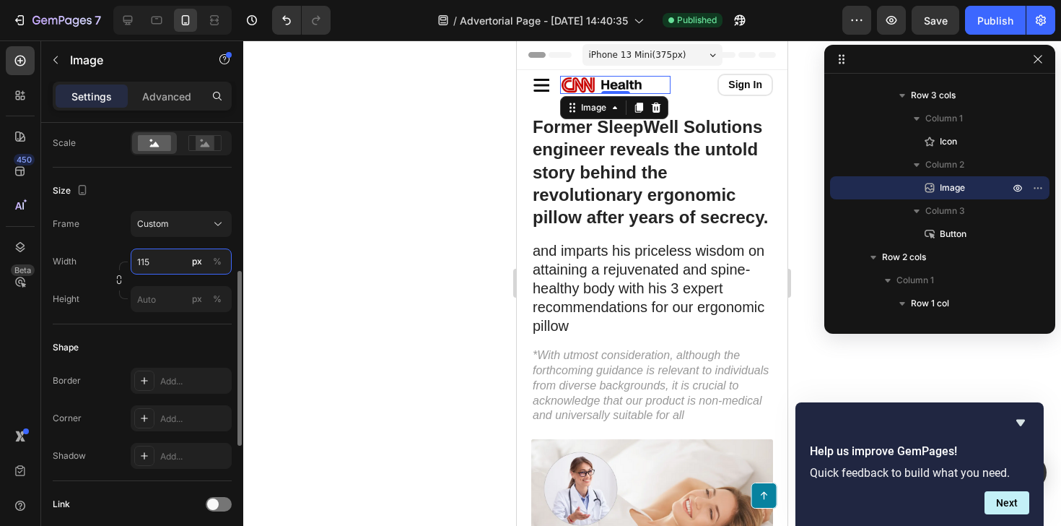
scroll to position [359, 0]
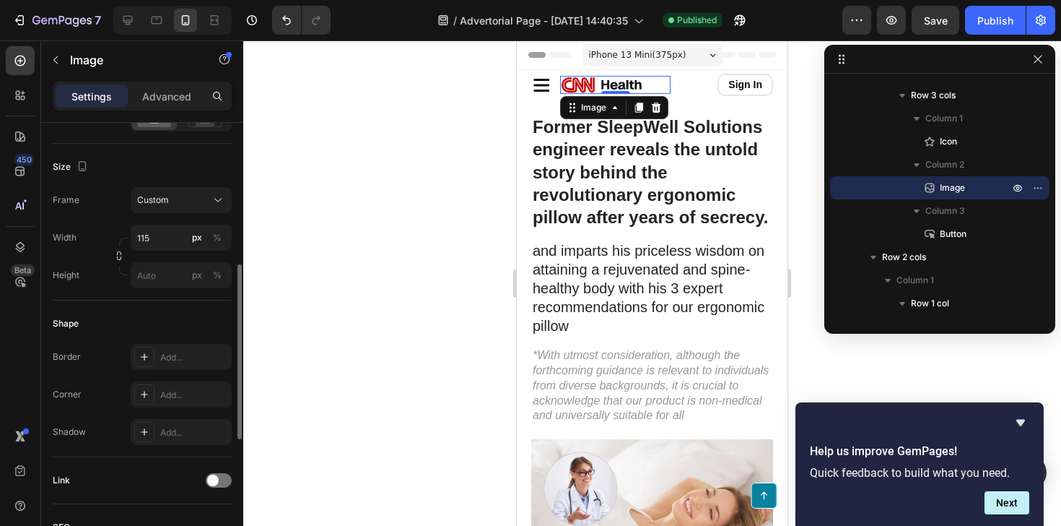
click at [169, 326] on div "Shape" at bounding box center [142, 323] width 179 height 23
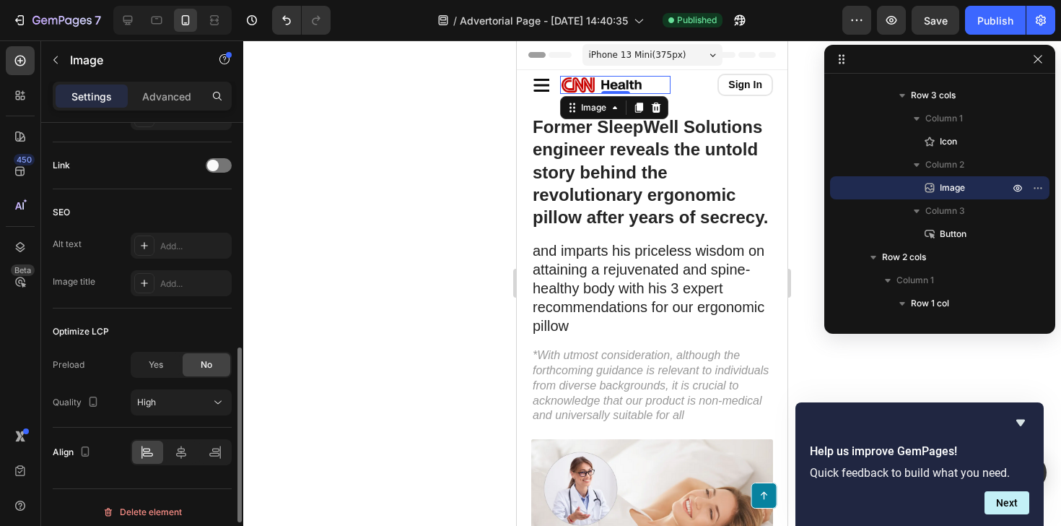
scroll to position [682, 0]
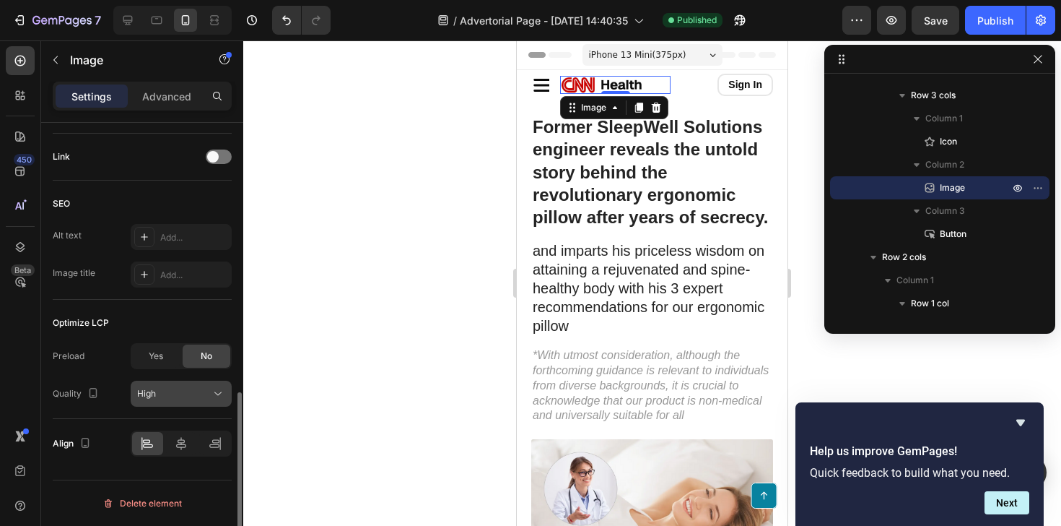
click at [184, 400] on div "High" at bounding box center [181, 393] width 88 height 14
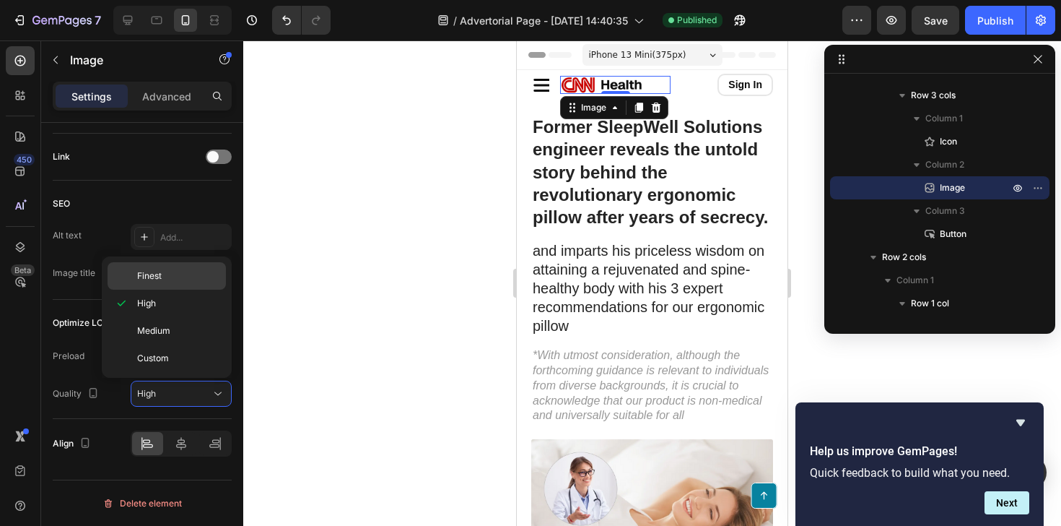
click at [187, 279] on p "Finest" at bounding box center [178, 275] width 82 height 13
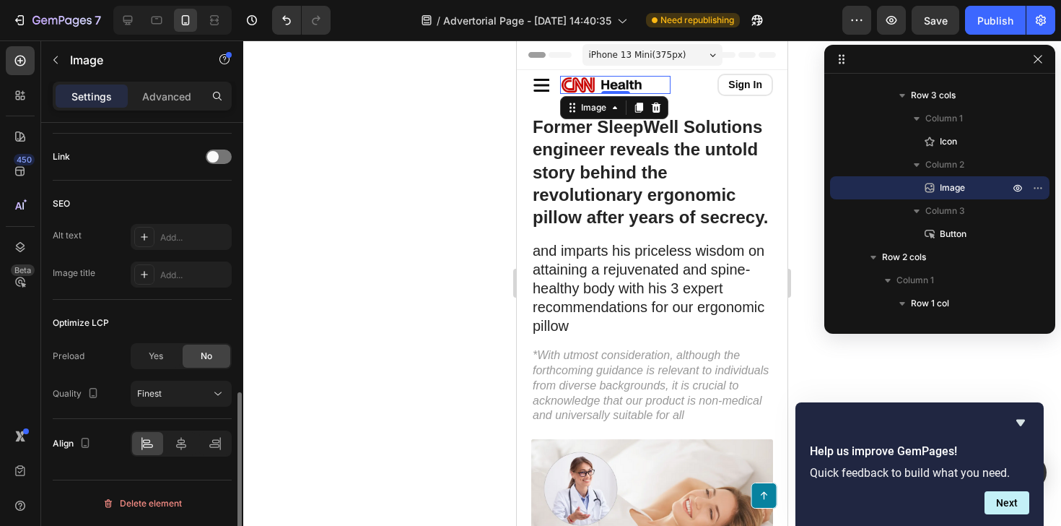
scroll to position [675, 0]
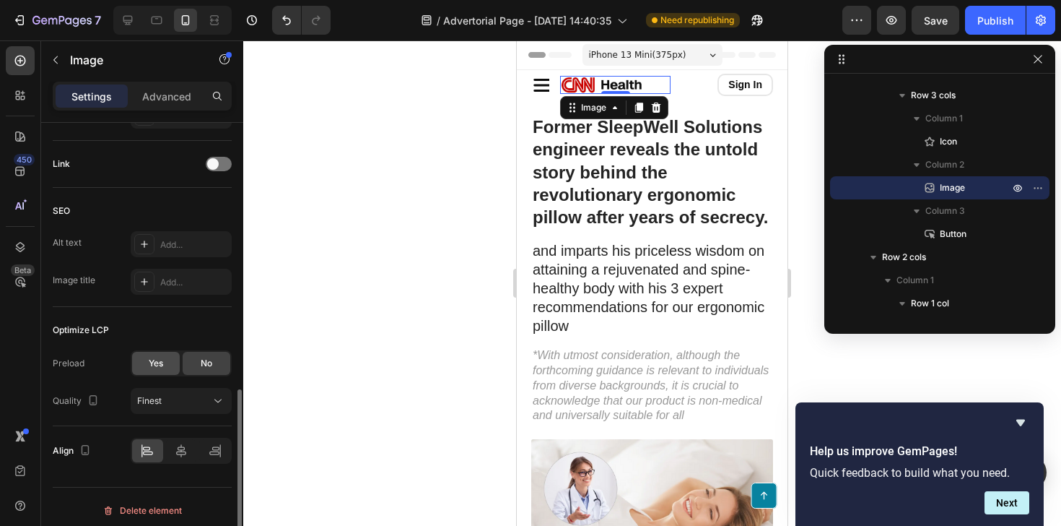
click at [165, 365] on div "Yes" at bounding box center [156, 363] width 48 height 23
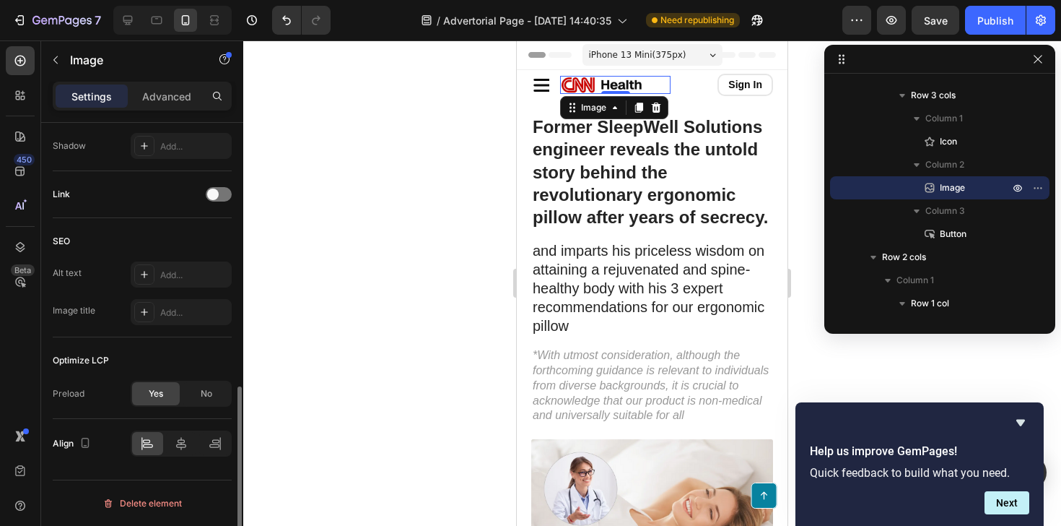
scroll to position [645, 0]
click at [206, 391] on span "No" at bounding box center [207, 393] width 12 height 13
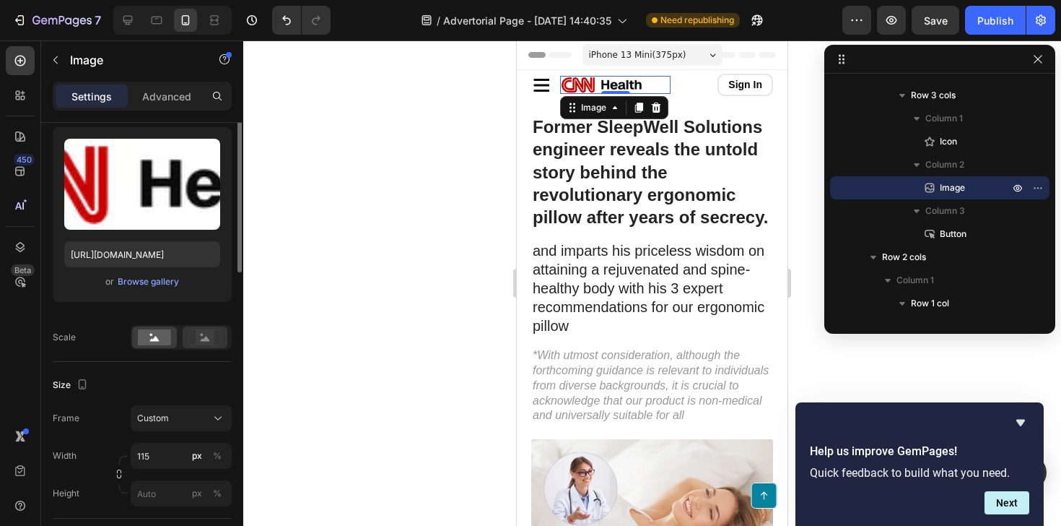
scroll to position [0, 0]
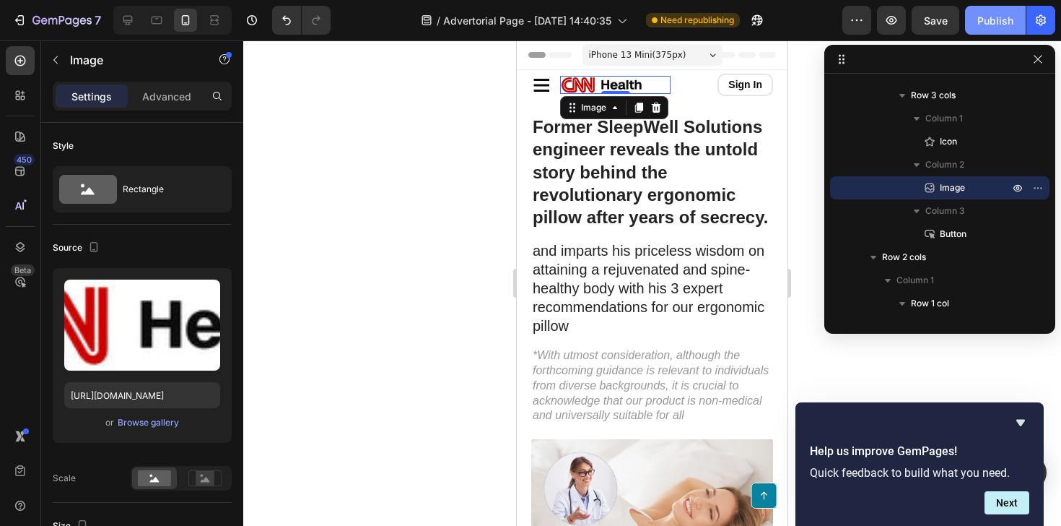
click at [1011, 17] on div "Publish" at bounding box center [996, 20] width 36 height 15
click at [544, 84] on icon at bounding box center [542, 85] width 17 height 13
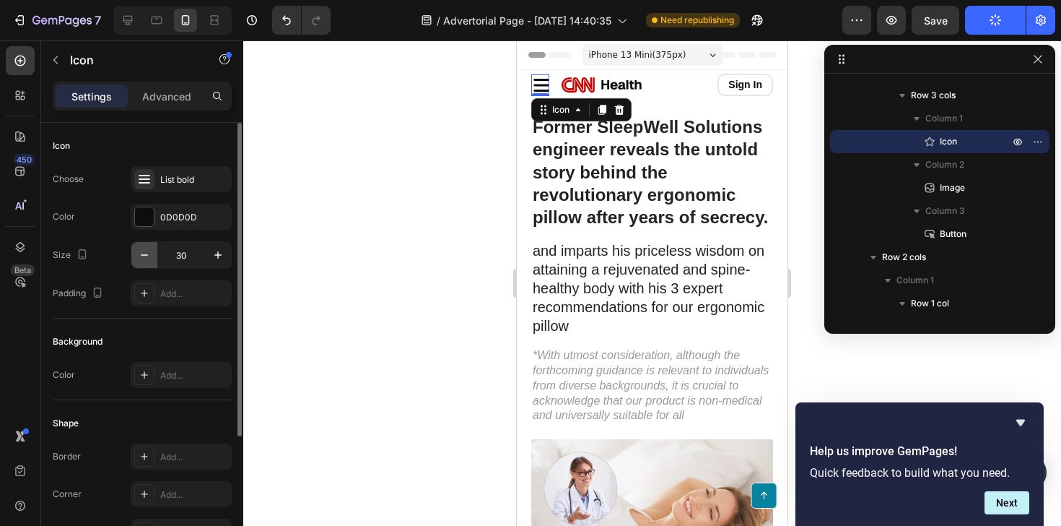
click at [145, 253] on icon "button" at bounding box center [144, 255] width 14 height 14
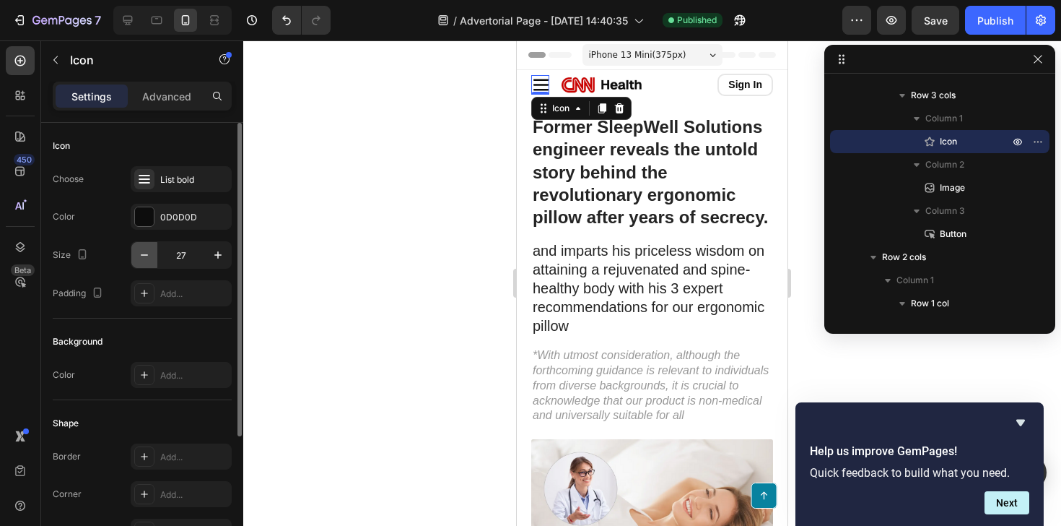
click at [145, 253] on icon "button" at bounding box center [144, 255] width 14 height 14
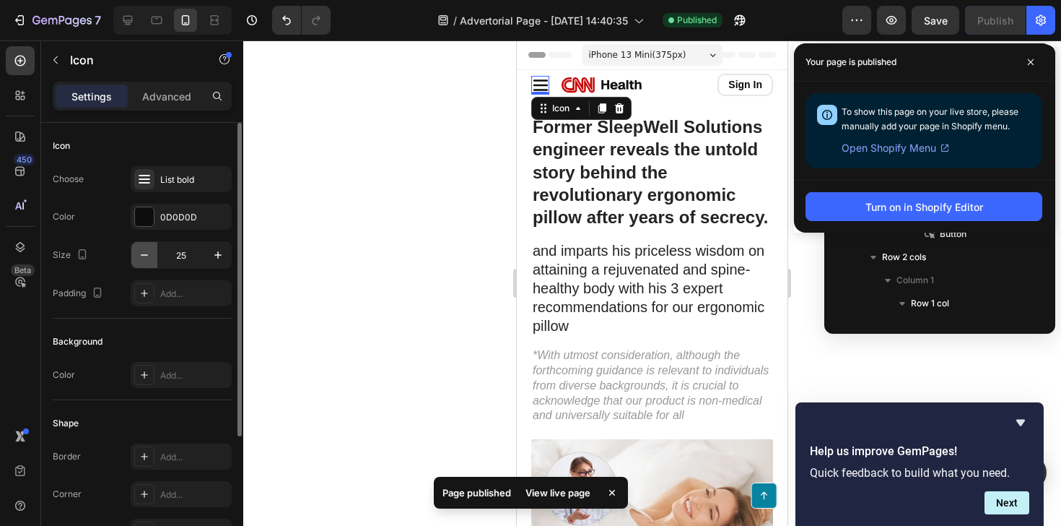
click at [145, 253] on icon "button" at bounding box center [144, 255] width 14 height 14
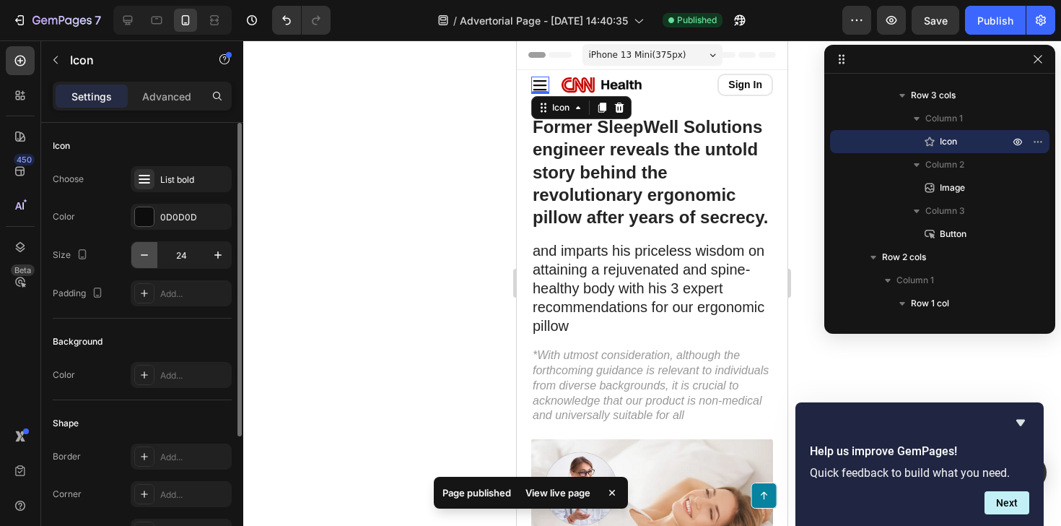
click at [145, 253] on icon "button" at bounding box center [144, 255] width 14 height 14
click at [219, 257] on icon "button" at bounding box center [218, 255] width 14 height 14
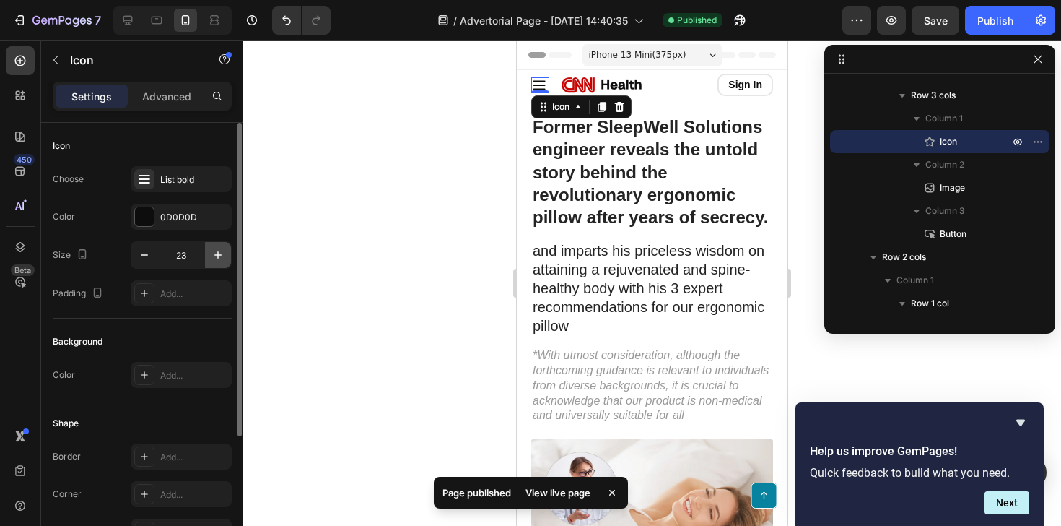
click at [219, 257] on icon "button" at bounding box center [218, 255] width 14 height 14
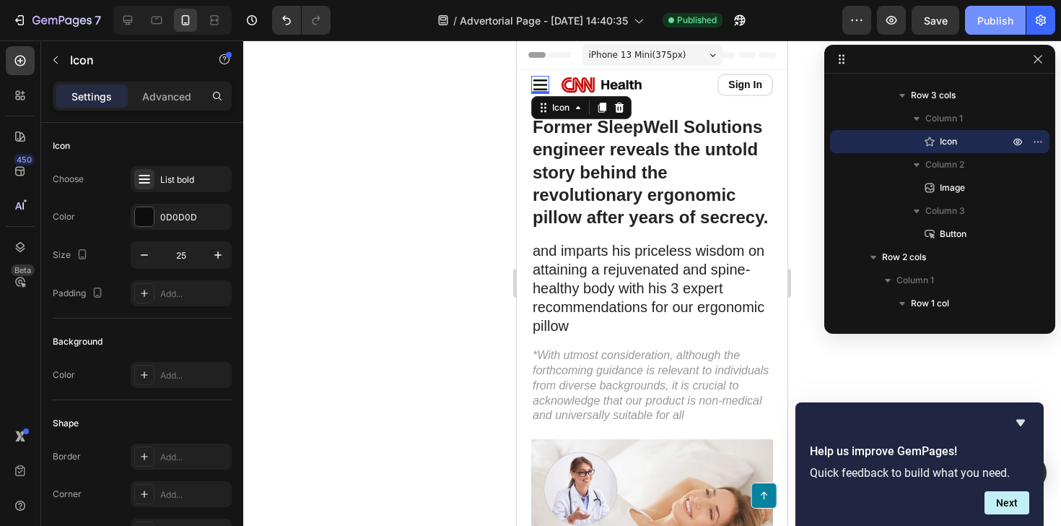
click at [970, 19] on button "Publish" at bounding box center [995, 20] width 61 height 29
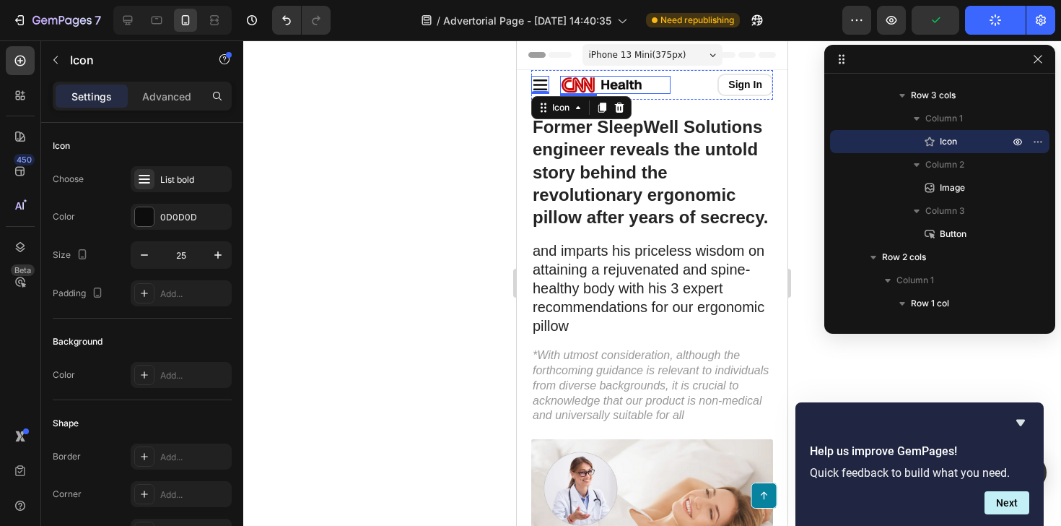
click at [586, 76] on img at bounding box center [601, 85] width 83 height 18
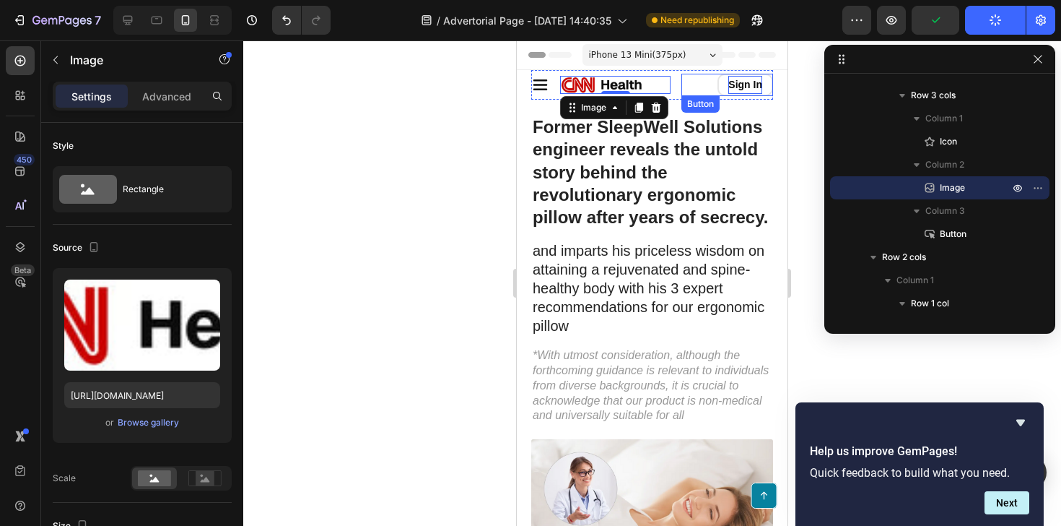
click at [739, 84] on p "Sign In" at bounding box center [745, 85] width 34 height 18
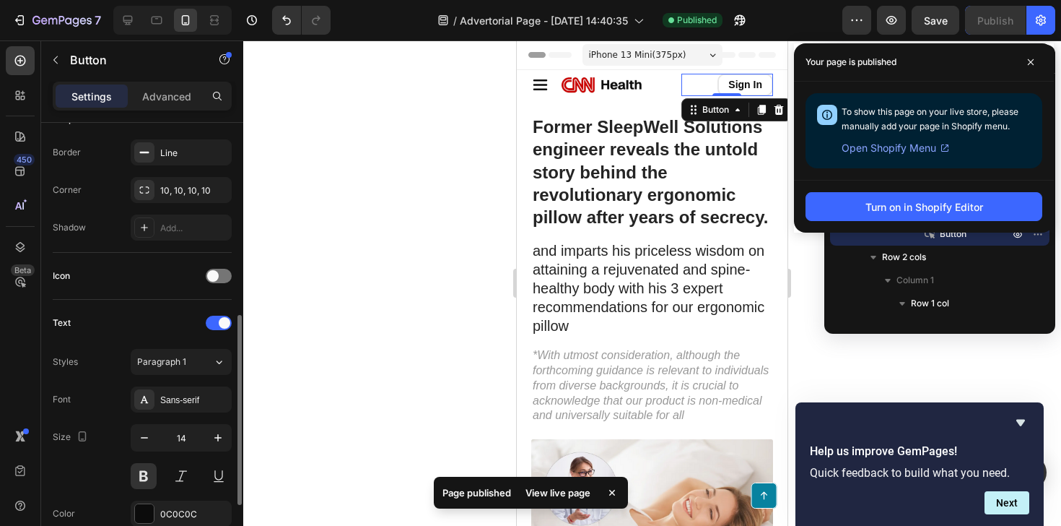
scroll to position [355, 0]
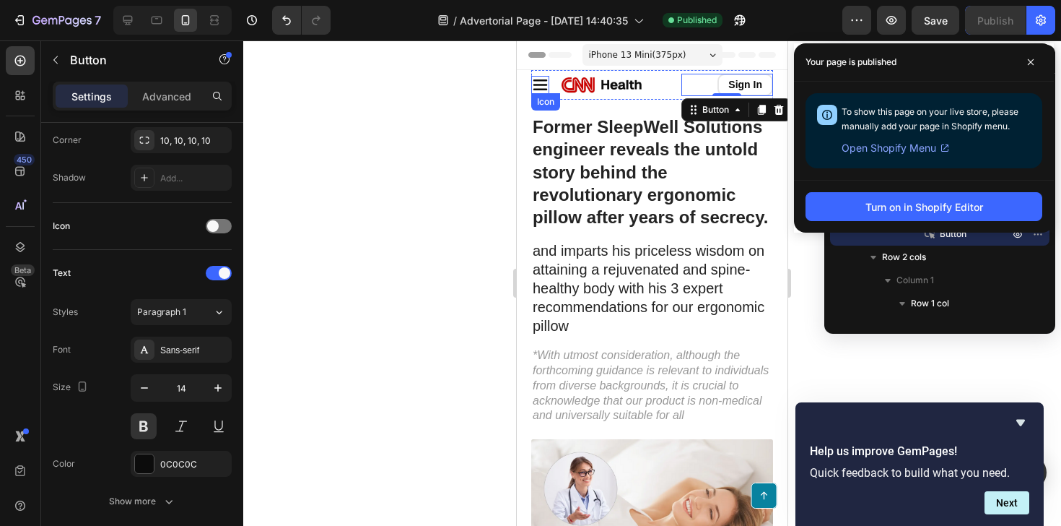
click at [541, 87] on icon at bounding box center [540, 85] width 18 height 18
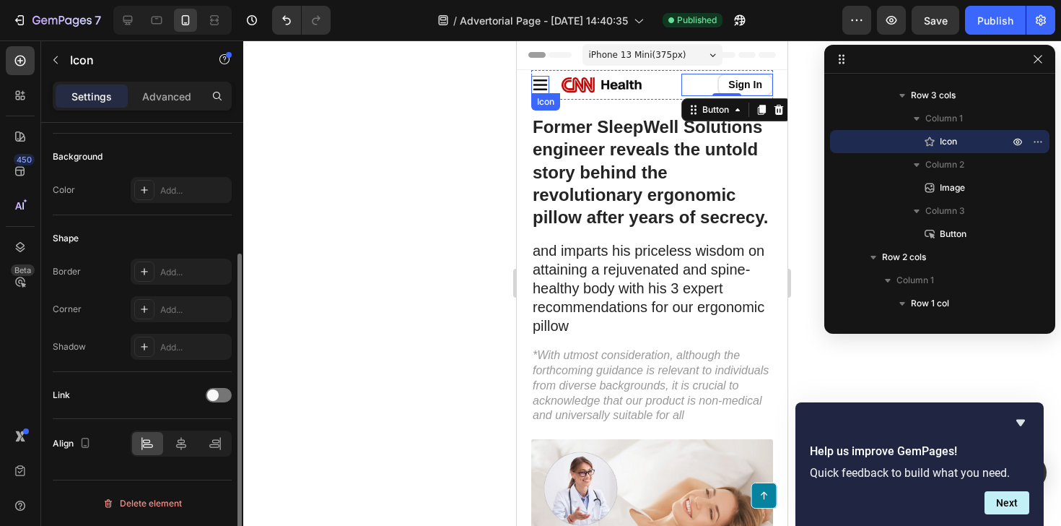
scroll to position [0, 0]
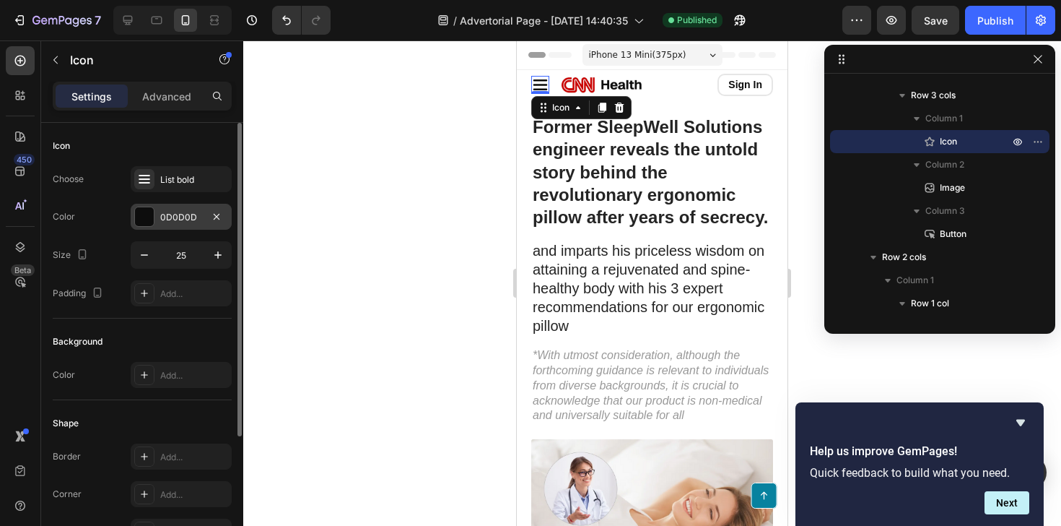
click at [188, 217] on div "0D0D0D" at bounding box center [181, 217] width 42 height 13
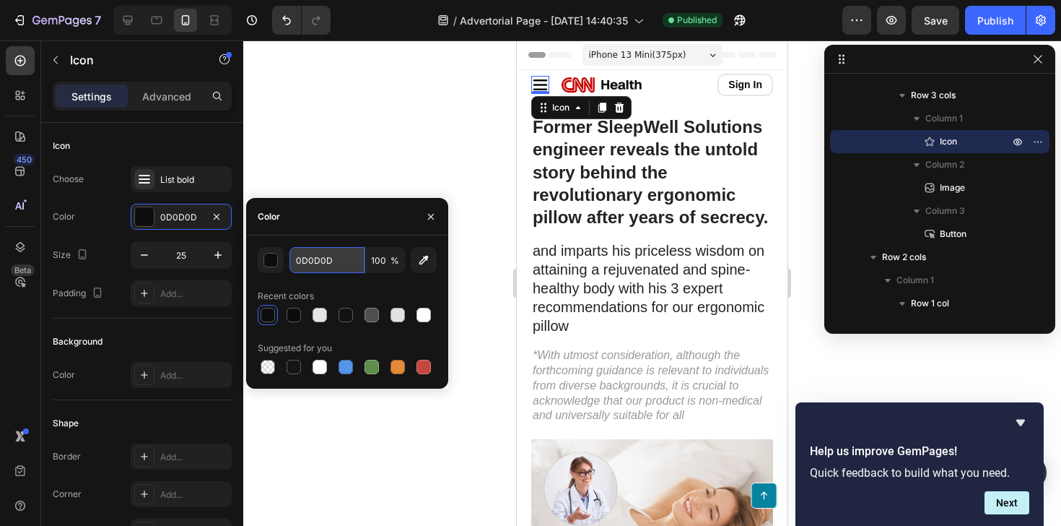
click at [324, 252] on input "0D0D0D" at bounding box center [327, 260] width 75 height 26
paste input "#0C0C0C"
click at [359, 168] on div at bounding box center [652, 282] width 818 height 485
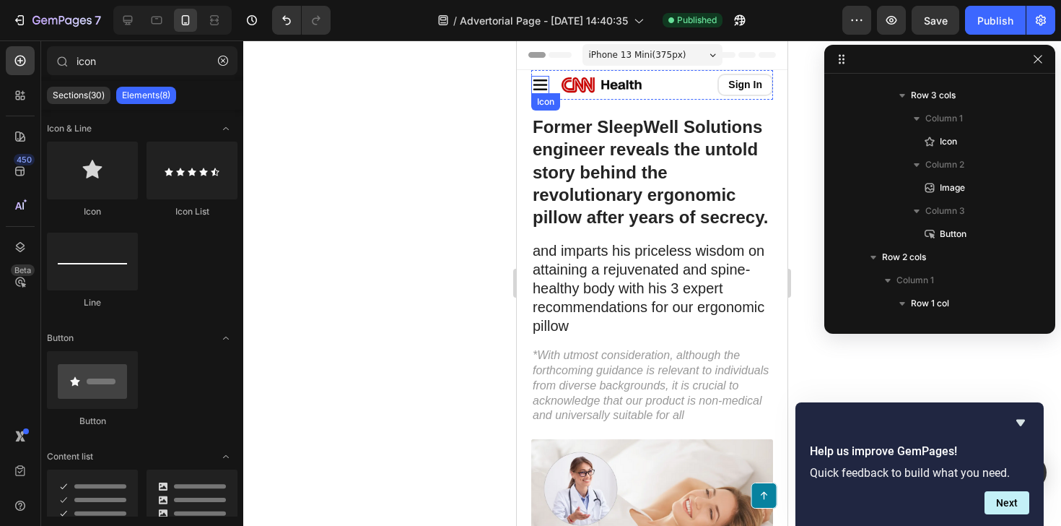
click at [541, 87] on icon at bounding box center [540, 85] width 18 height 18
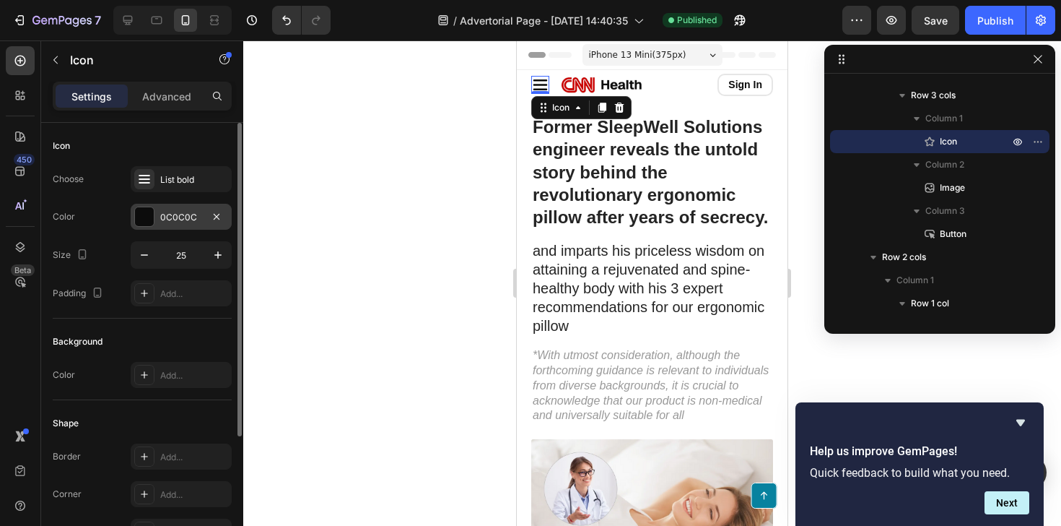
click at [196, 226] on div "0C0C0C" at bounding box center [181, 217] width 101 height 26
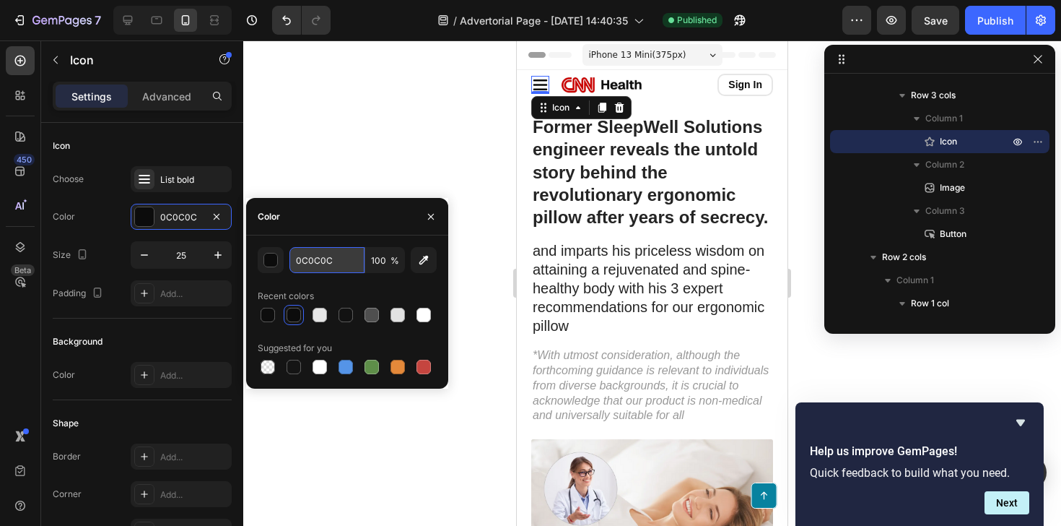
click at [320, 256] on input "0C0C0C" at bounding box center [327, 260] width 75 height 26
paste input "#"
click at [301, 258] on input "#0C0C0C" at bounding box center [327, 260] width 75 height 26
click at [373, 131] on div at bounding box center [652, 282] width 818 height 485
